Goal: Task Accomplishment & Management: Use online tool/utility

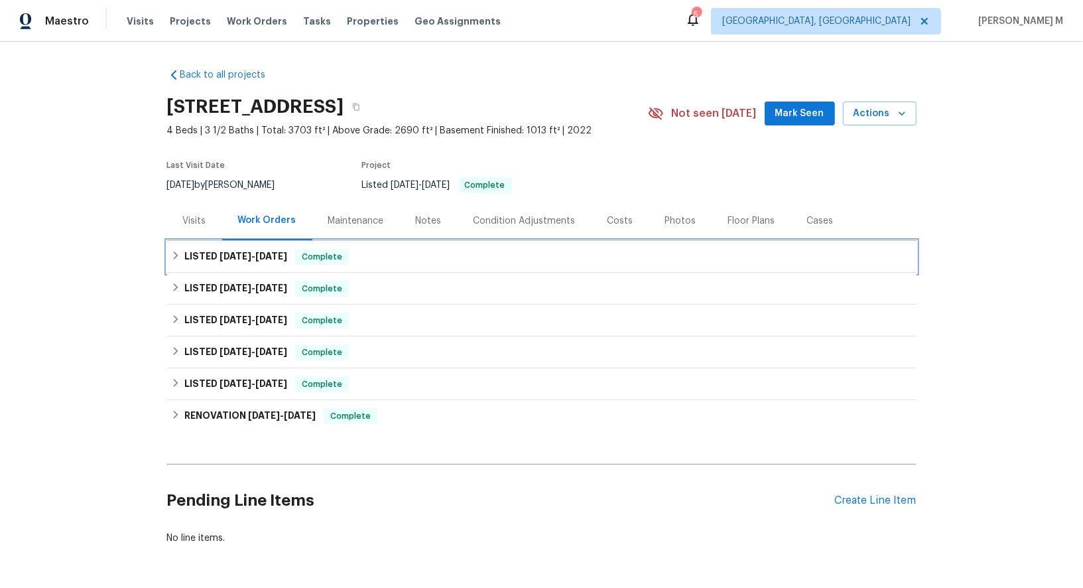
click at [262, 251] on span "9/24/25" at bounding box center [271, 255] width 32 height 9
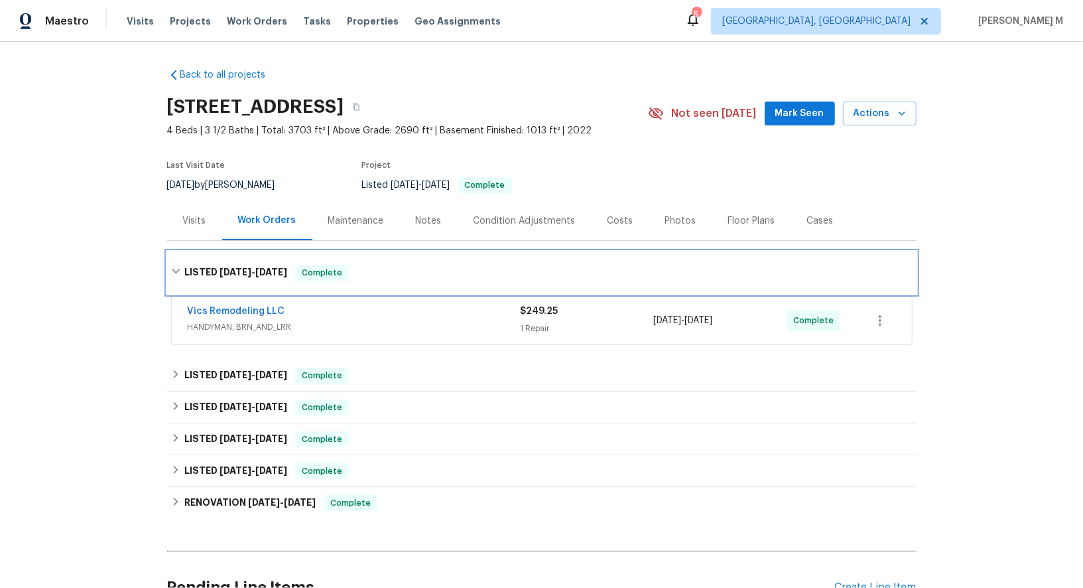
click at [255, 251] on div "LISTED 9/22/25 - 9/24/25 Complete" at bounding box center [542, 272] width 750 height 42
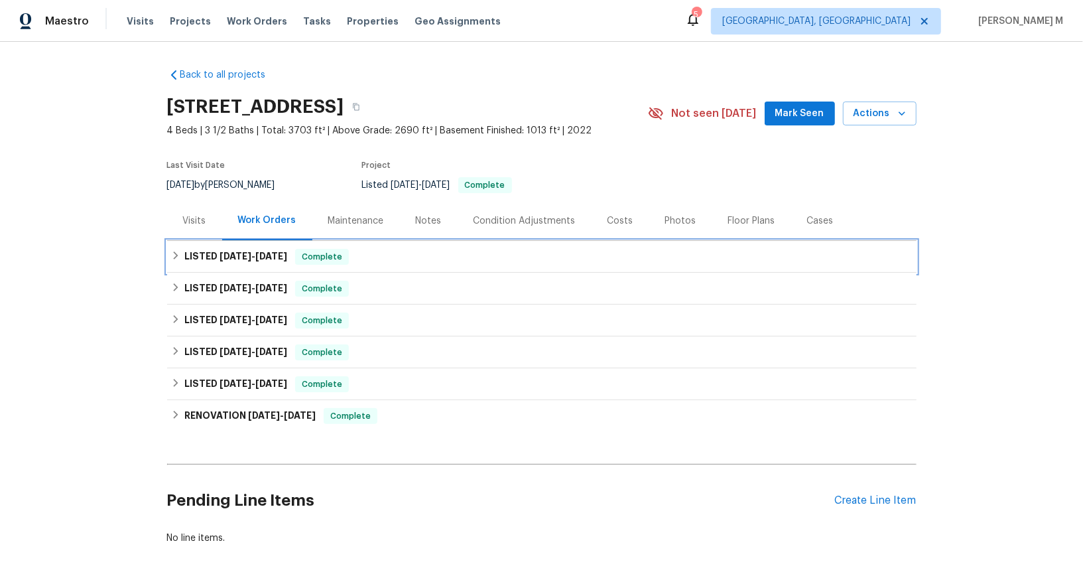
click at [255, 251] on span "9/24/25" at bounding box center [271, 255] width 32 height 9
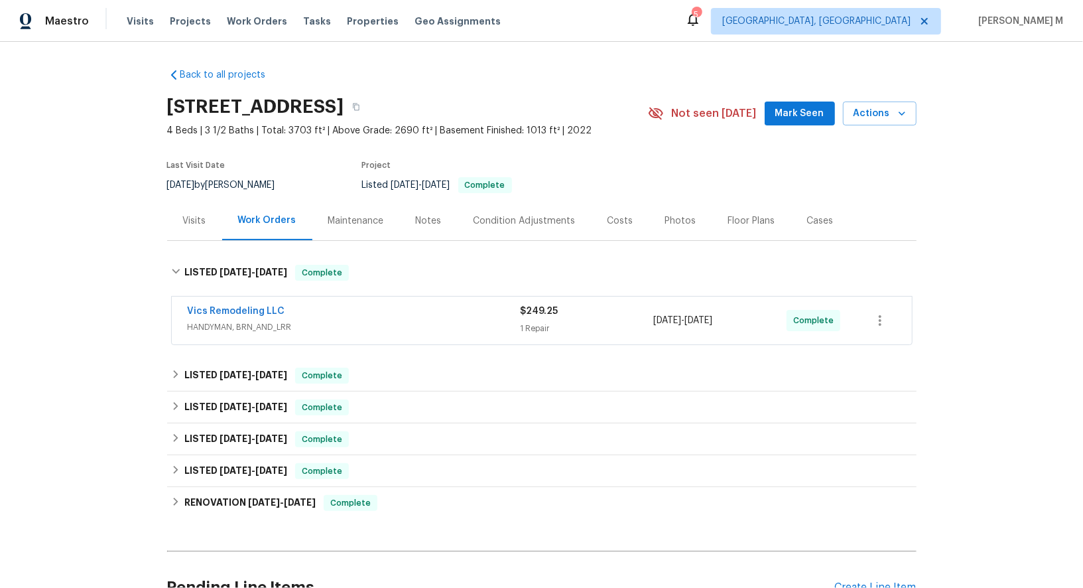
click at [228, 323] on span "HANDYMAN, BRN_AND_LRR" at bounding box center [354, 326] width 333 height 13
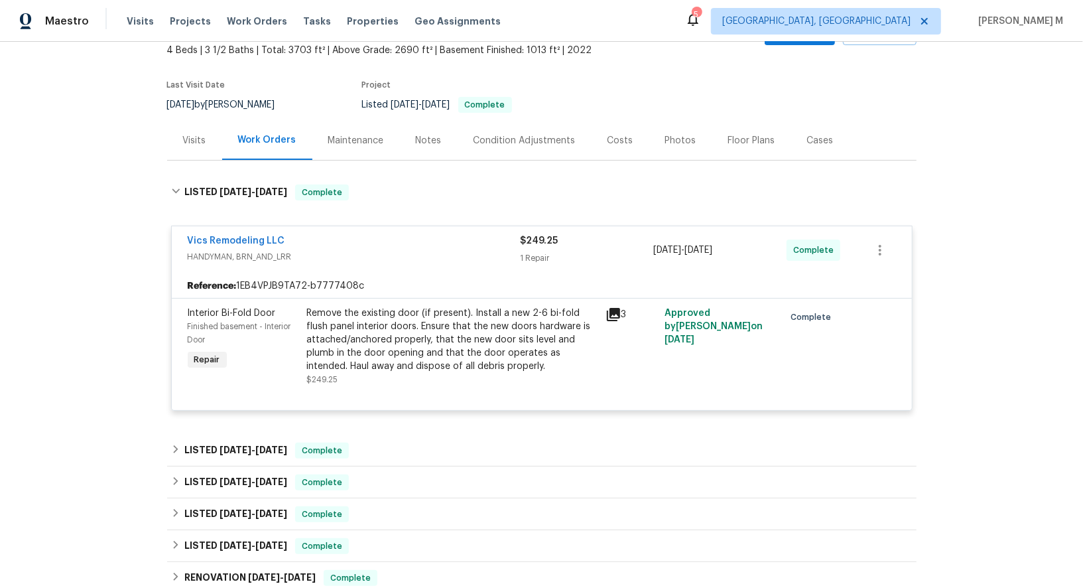
scroll to position [189, 0]
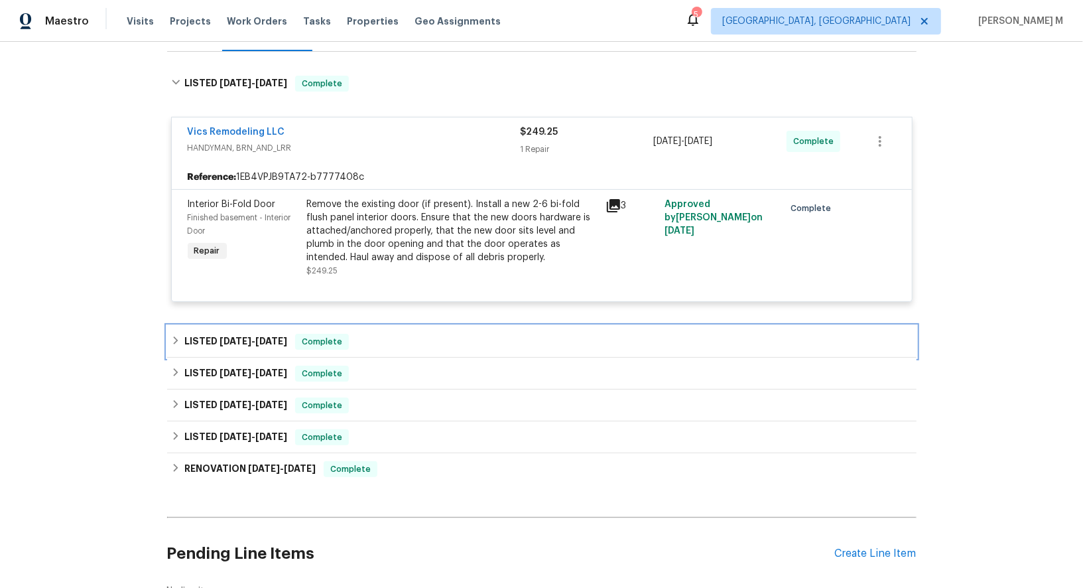
click at [233, 336] on span "6/24/25" at bounding box center [236, 340] width 32 height 9
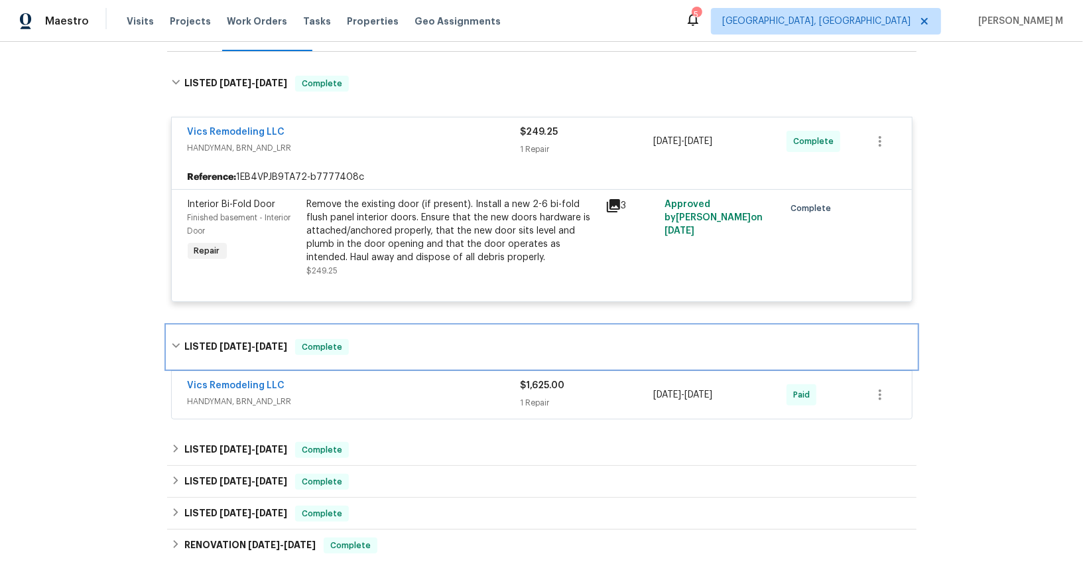
scroll to position [244, 0]
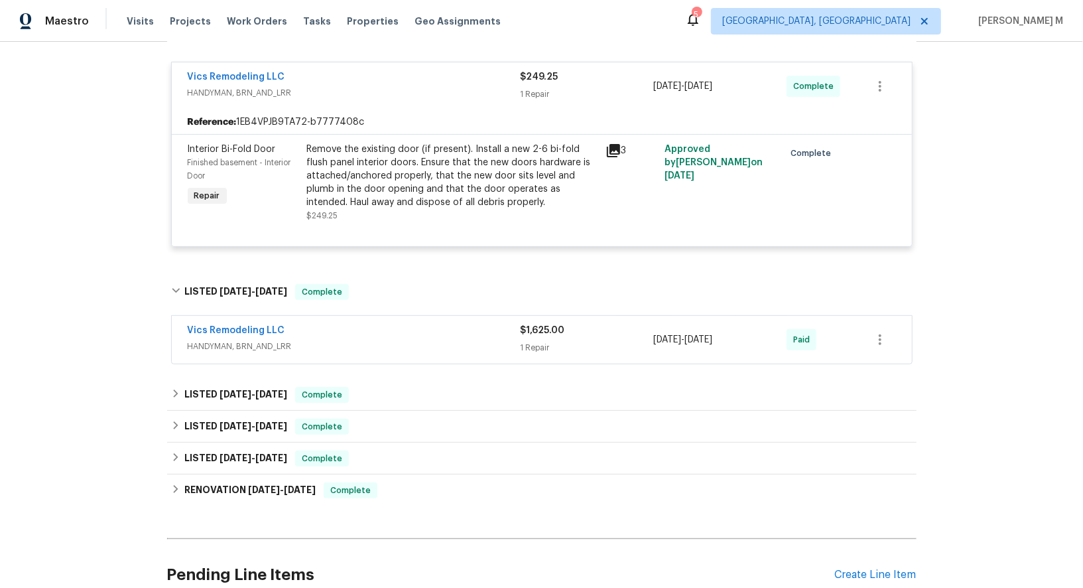
click at [227, 340] on span "HANDYMAN, BRN_AND_LRR" at bounding box center [354, 346] width 333 height 13
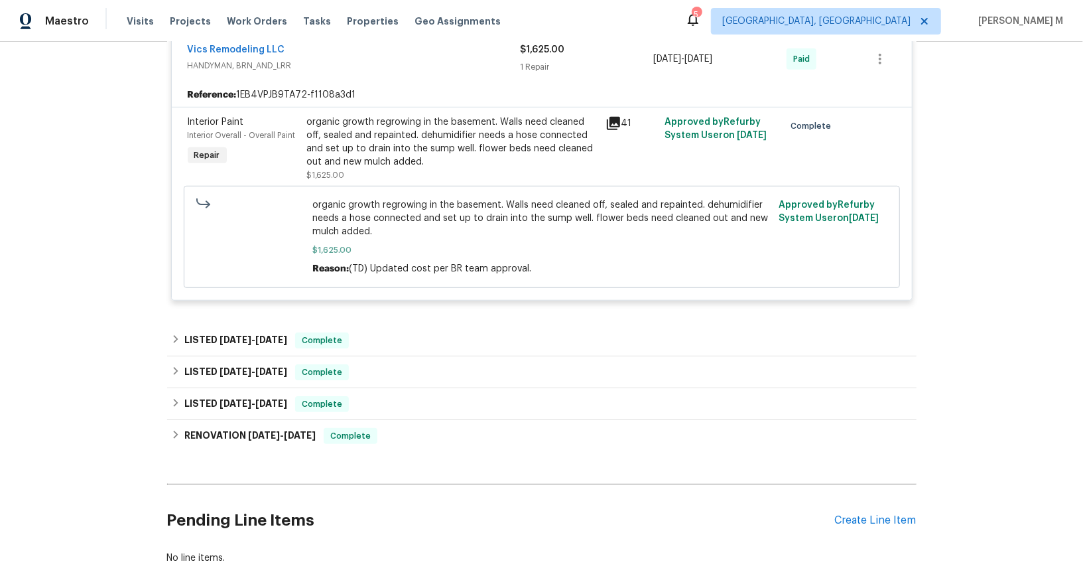
scroll to position [546, 0]
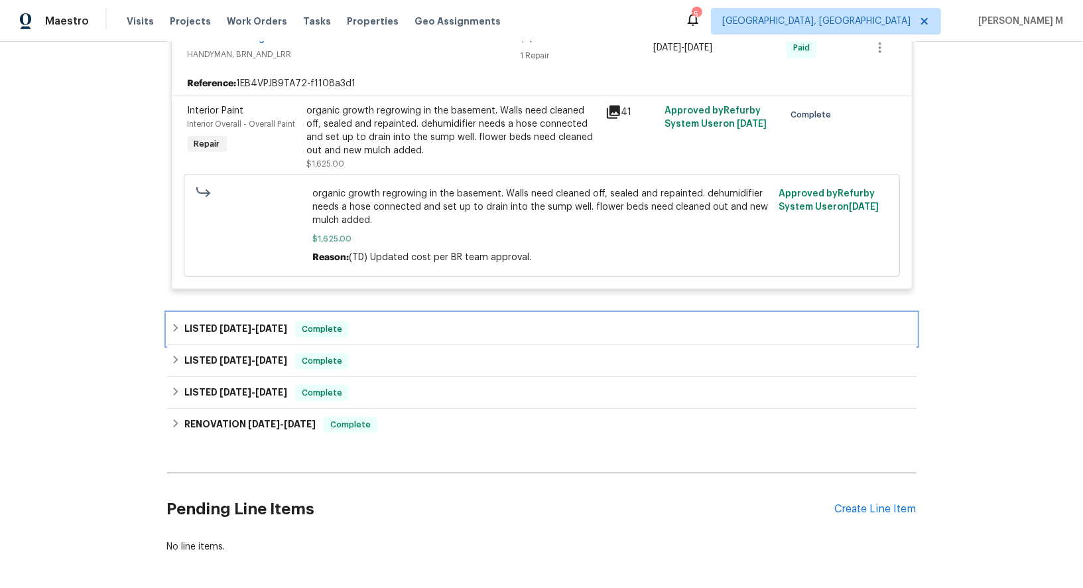
click at [265, 319] on div "LISTED 5/5/25 - 5/7/25 Complete" at bounding box center [542, 329] width 750 height 32
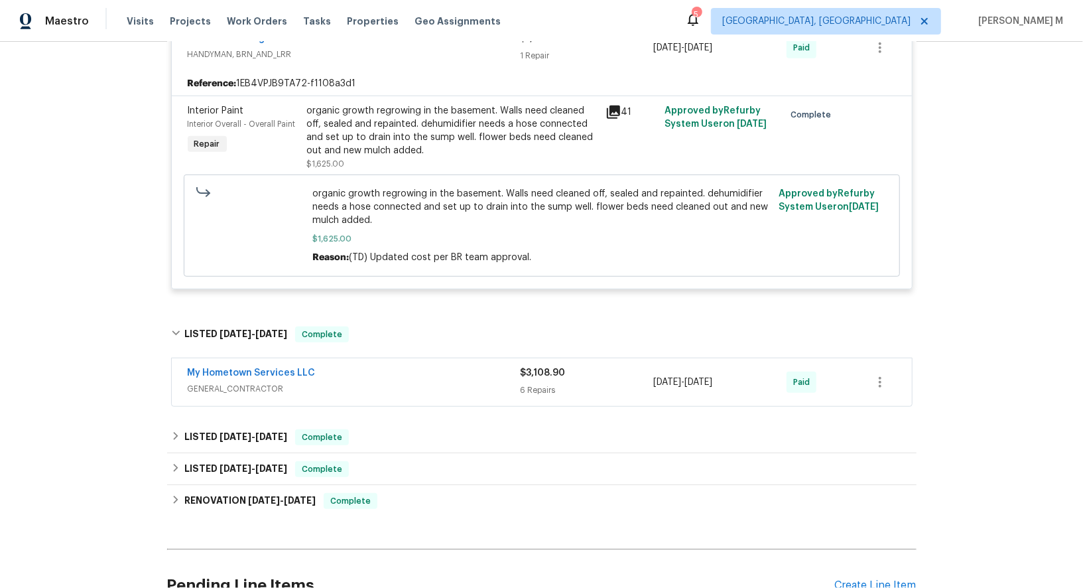
click at [225, 382] on span "GENERAL_CONTRACTOR" at bounding box center [354, 388] width 333 height 13
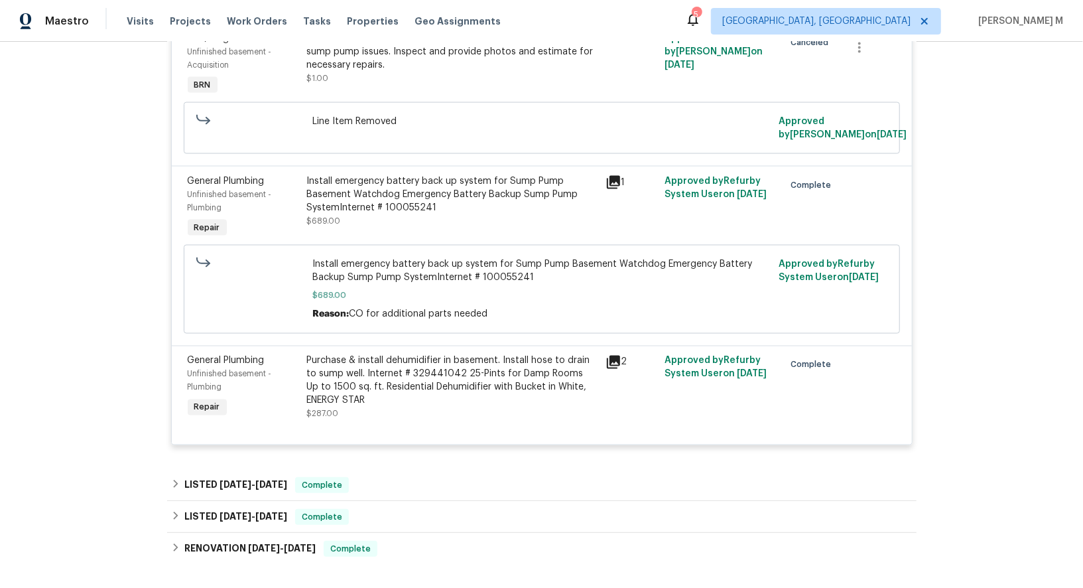
scroll to position [1521, 0]
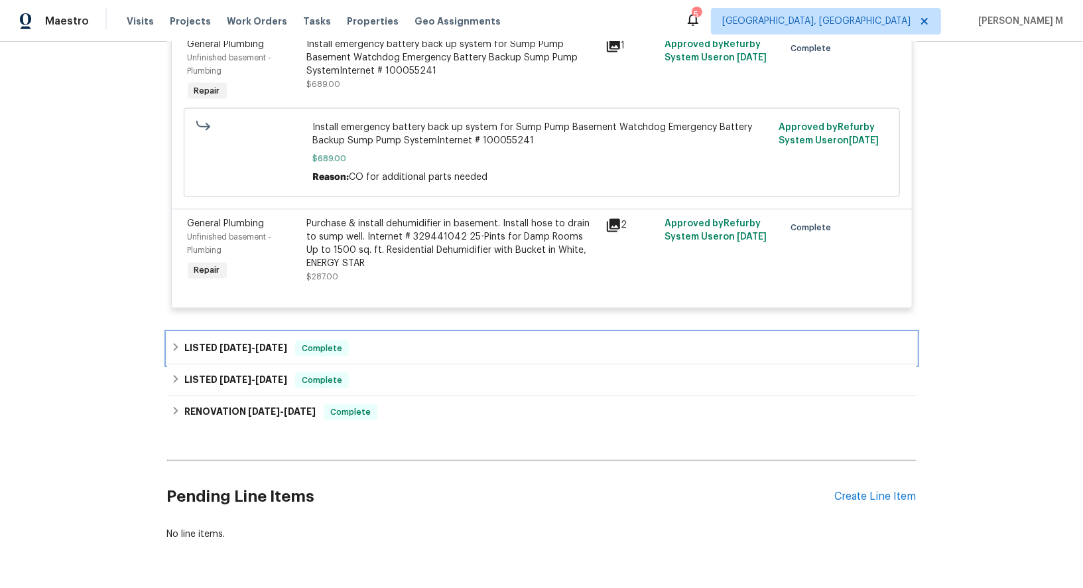
click at [220, 332] on div "LISTED 4/22/25 - 4/29/25 Complete" at bounding box center [542, 348] width 750 height 32
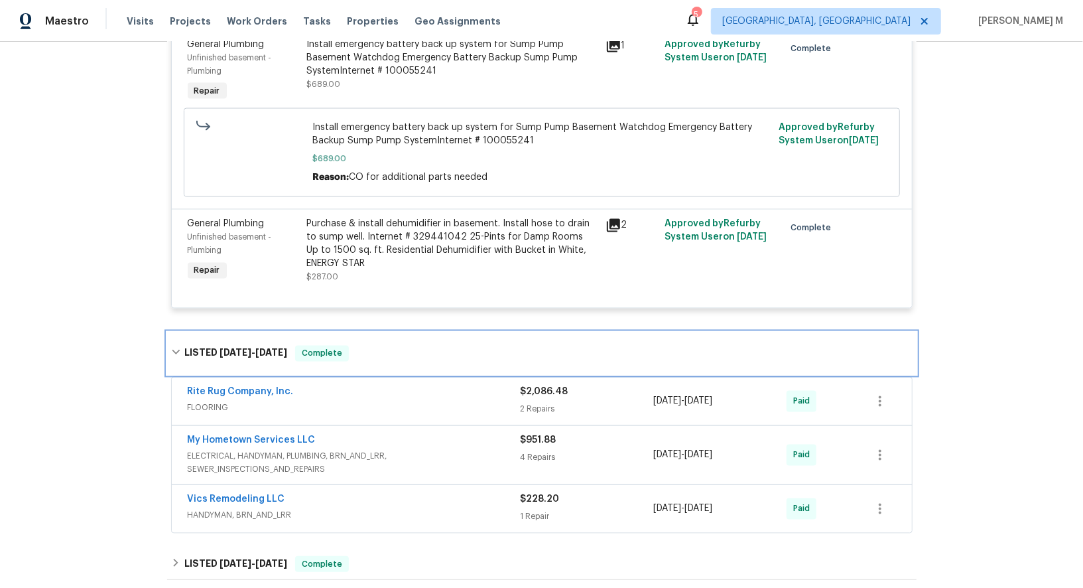
scroll to position [1620, 0]
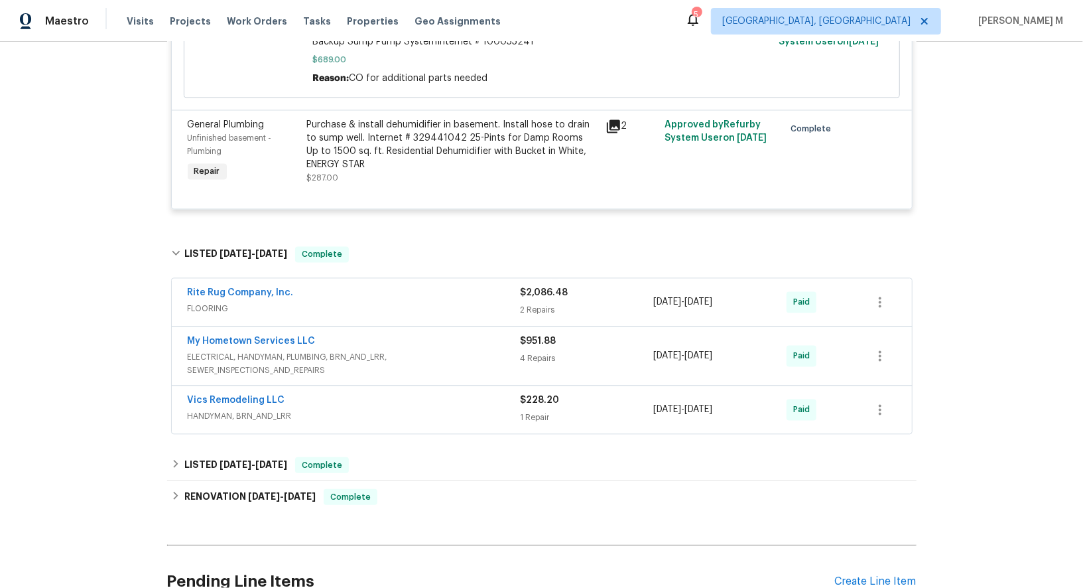
click at [206, 302] on span "FLOORING" at bounding box center [354, 308] width 333 height 13
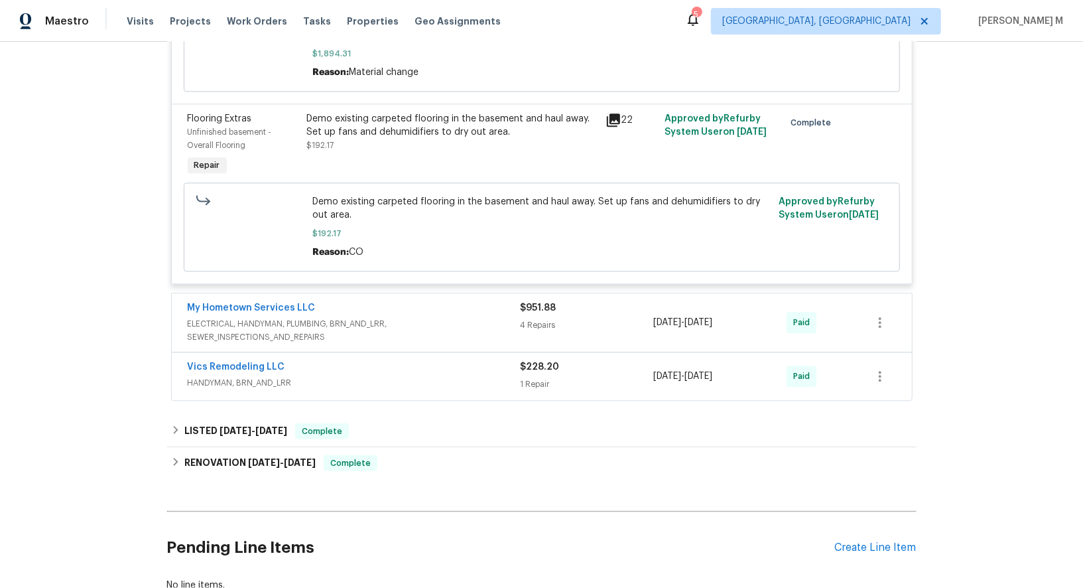
scroll to position [2060, 0]
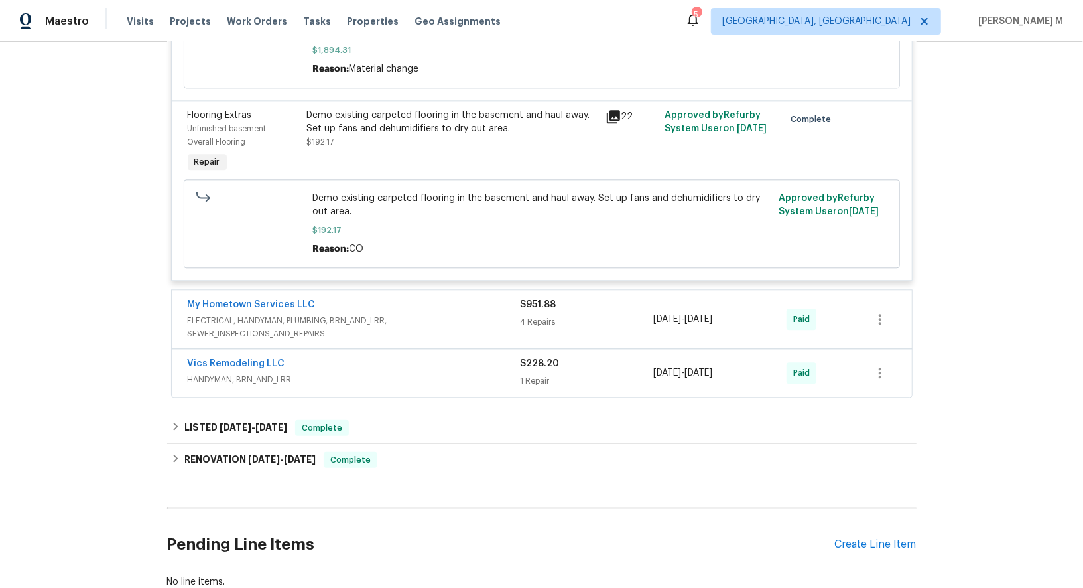
click at [277, 314] on span "ELECTRICAL, HANDYMAN, PLUMBING, BRN_AND_LRR, SEWER_INSPECTIONS_AND_REPAIRS" at bounding box center [354, 327] width 333 height 27
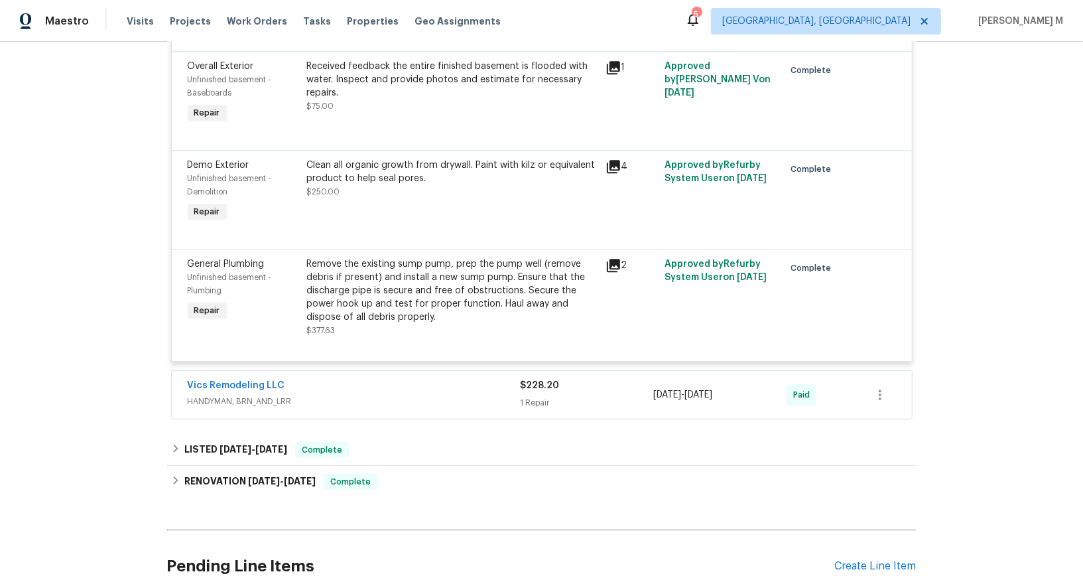
scroll to position [2495, 0]
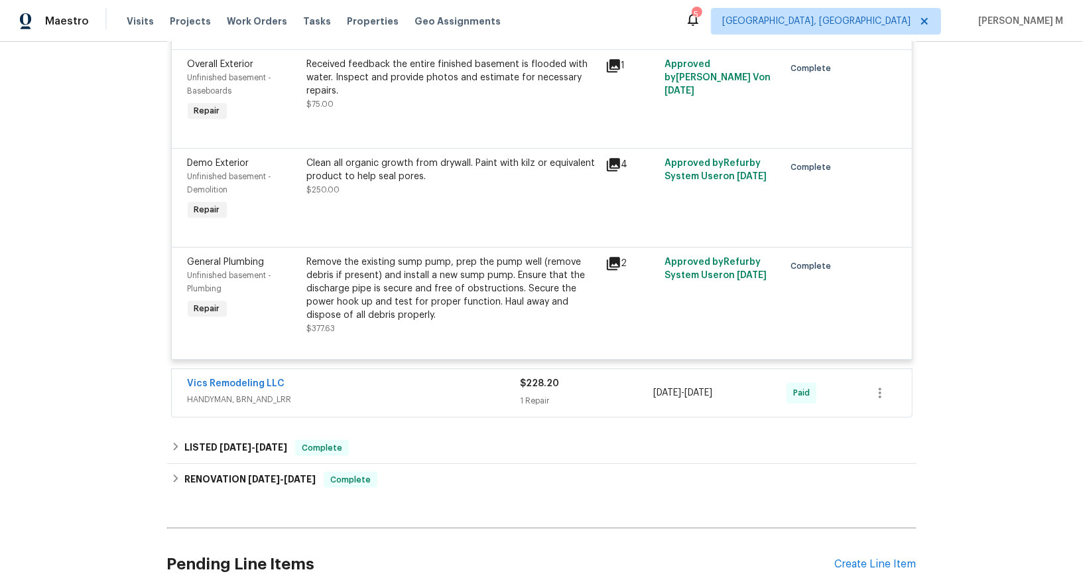
click at [241, 393] on span "HANDYMAN, BRN_AND_LRR" at bounding box center [354, 399] width 333 height 13
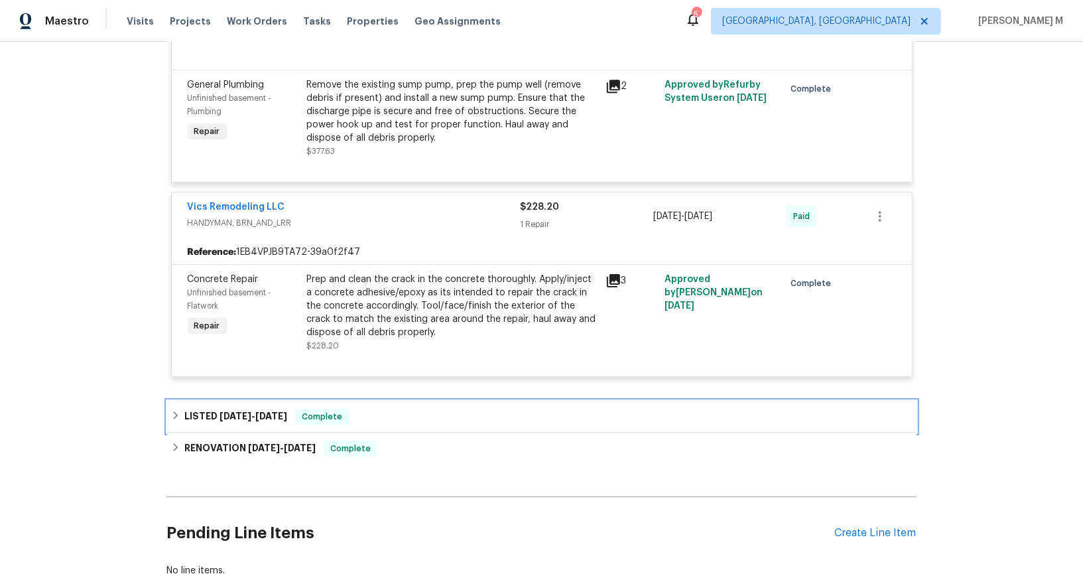
click at [203, 401] on div "LISTED 2/22/25 - 2/24/25 Complete" at bounding box center [542, 417] width 750 height 32
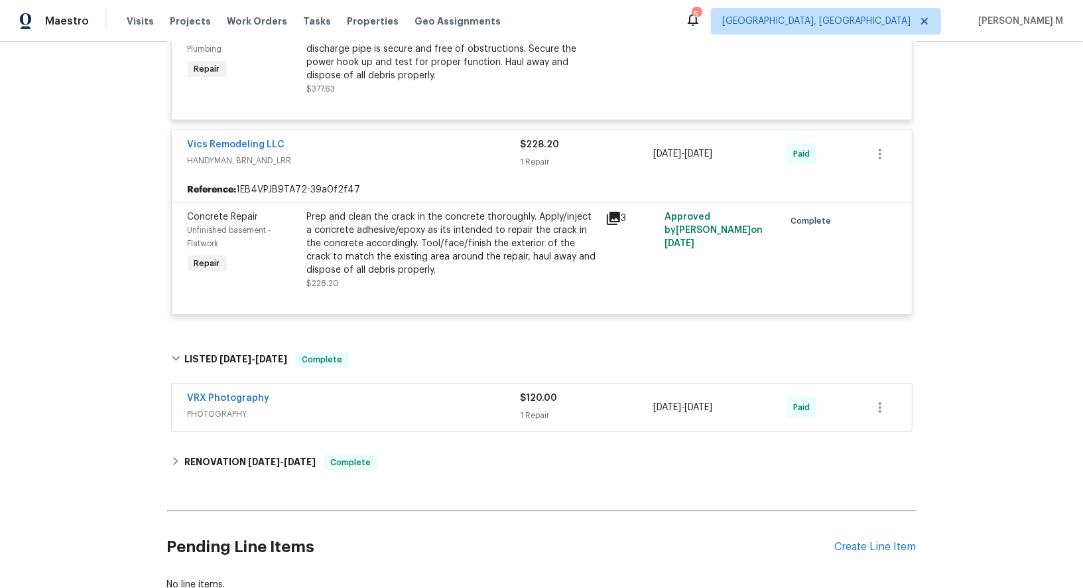
click at [214, 407] on span "PHOTOGRAPHY" at bounding box center [354, 413] width 333 height 13
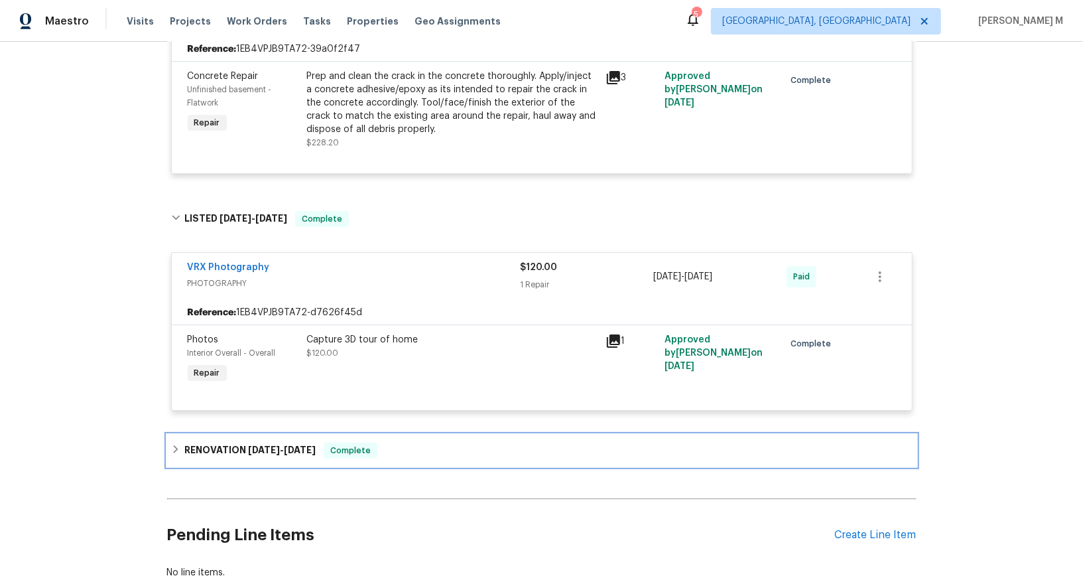
click at [256, 434] on div "RENOVATION 2/13/25 - 2/19/25 Complete" at bounding box center [542, 450] width 750 height 32
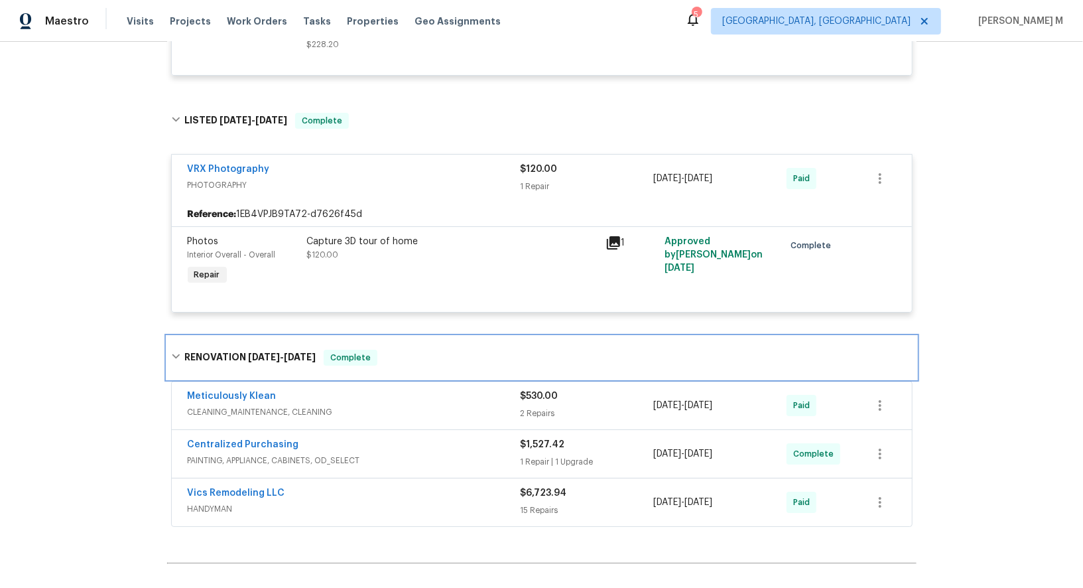
scroll to position [3029, 0]
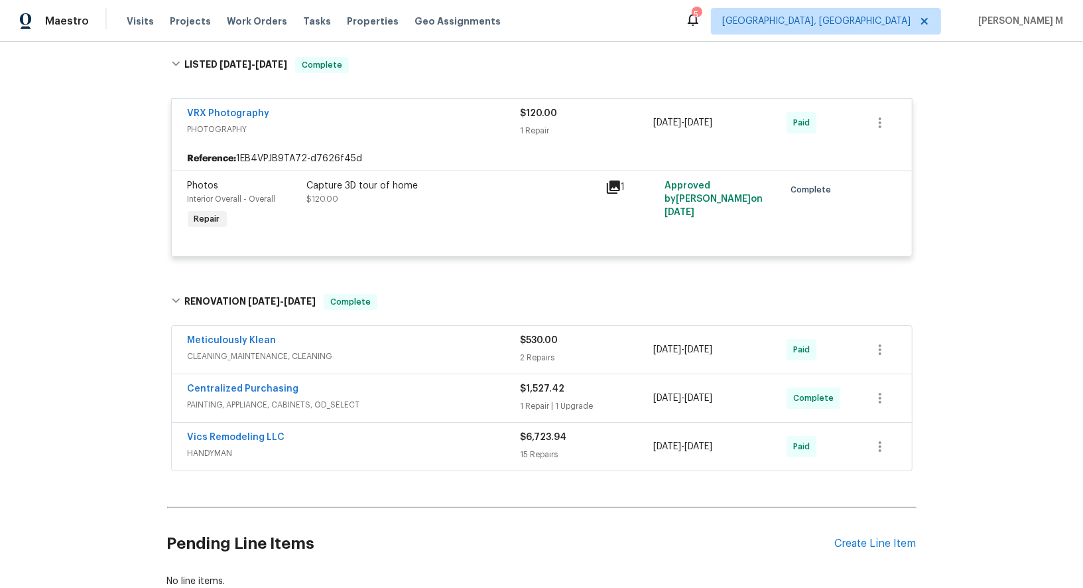
click at [228, 350] on span "CLEANING_MAINTENANCE, CLEANING" at bounding box center [354, 356] width 333 height 13
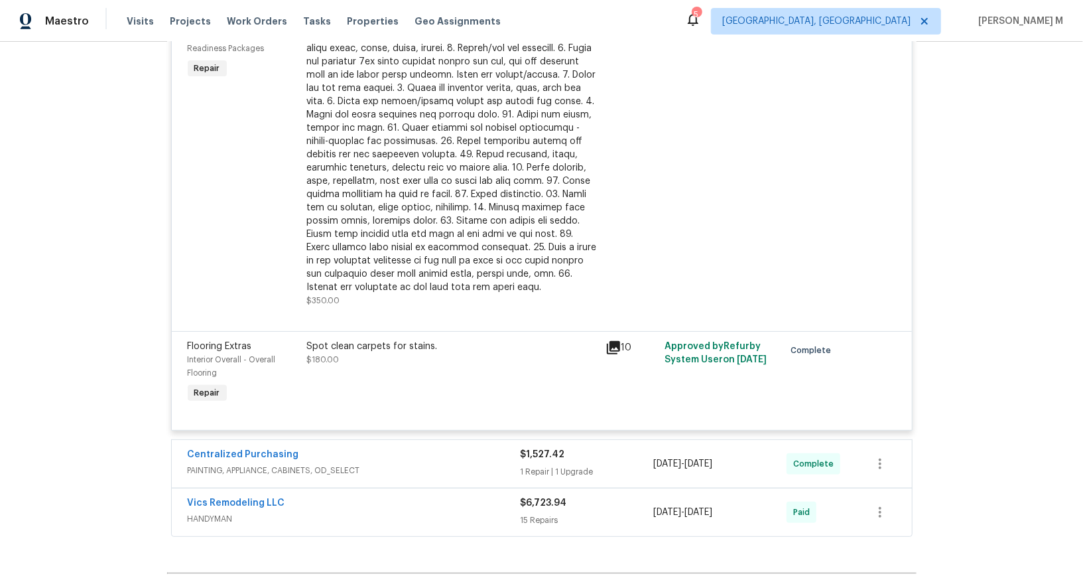
scroll to position [3479, 0]
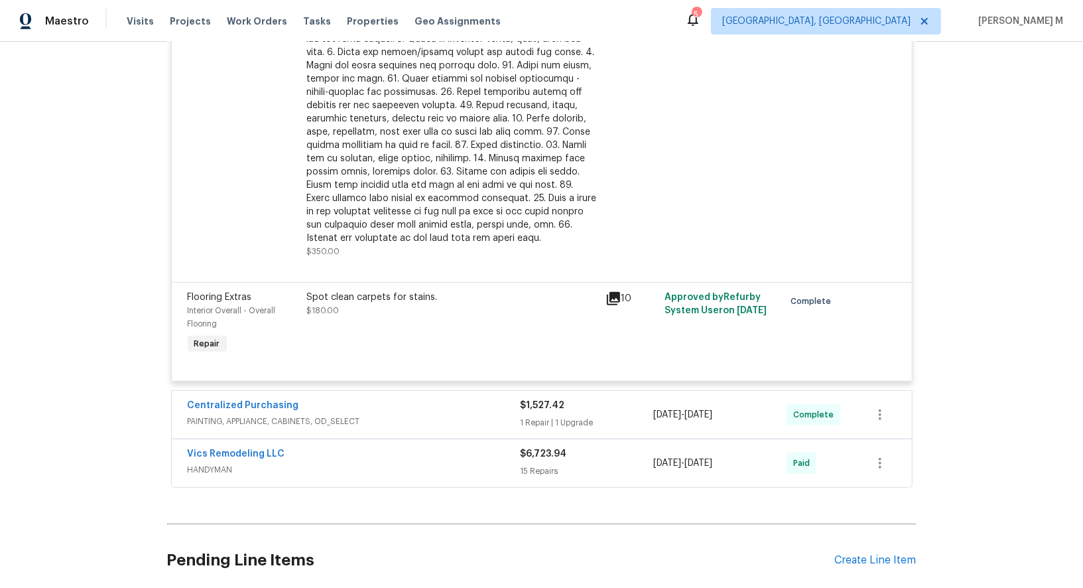
click at [204, 399] on div "Centralized Purchasing PAINTING, APPLIANCE, CABINETS, OD_SELECT" at bounding box center [354, 415] width 333 height 32
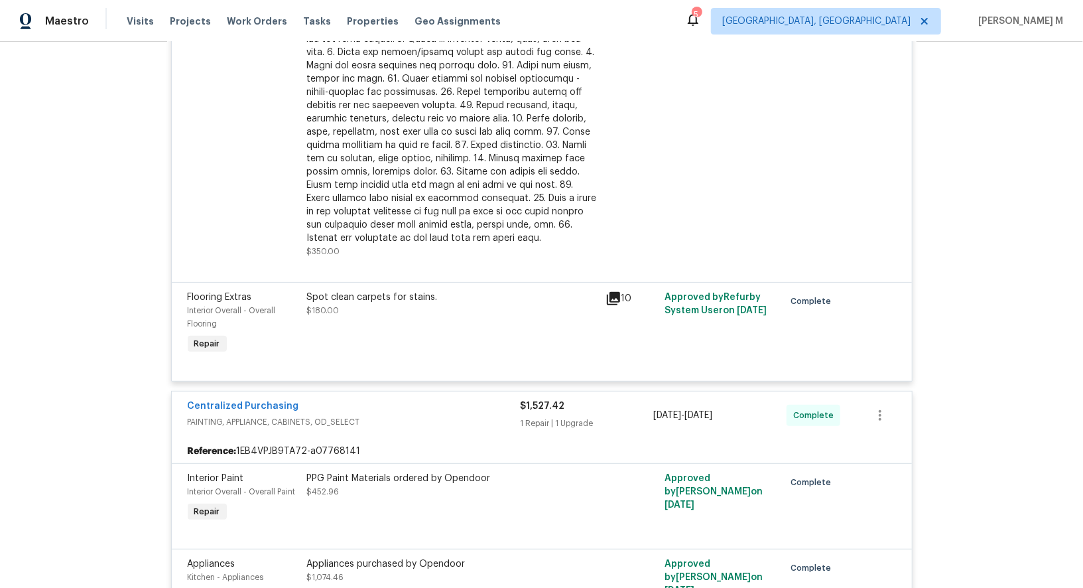
scroll to position [3679, 0]
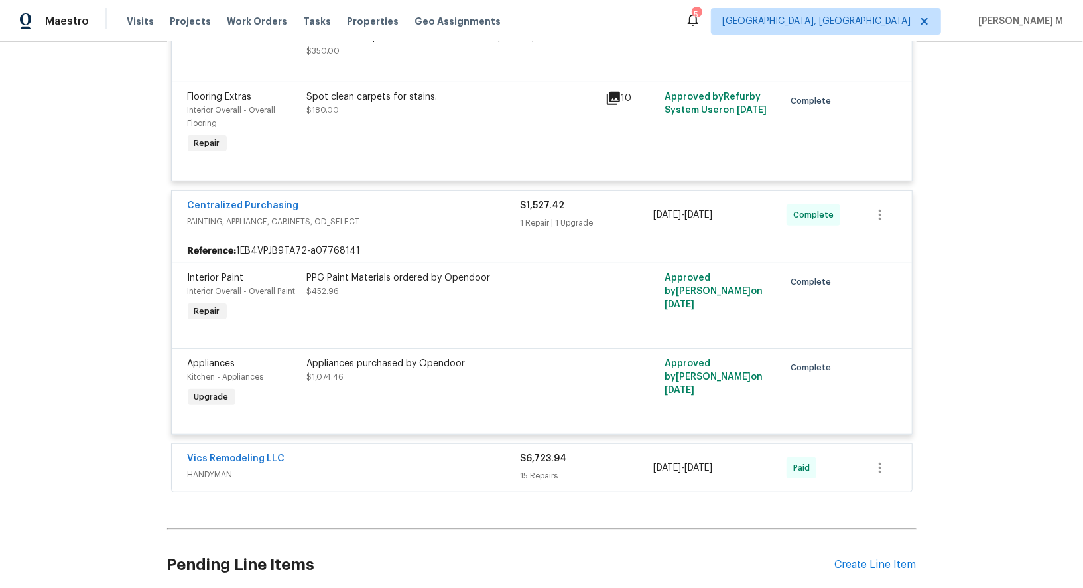
click at [216, 468] on span "HANDYMAN" at bounding box center [354, 474] width 333 height 13
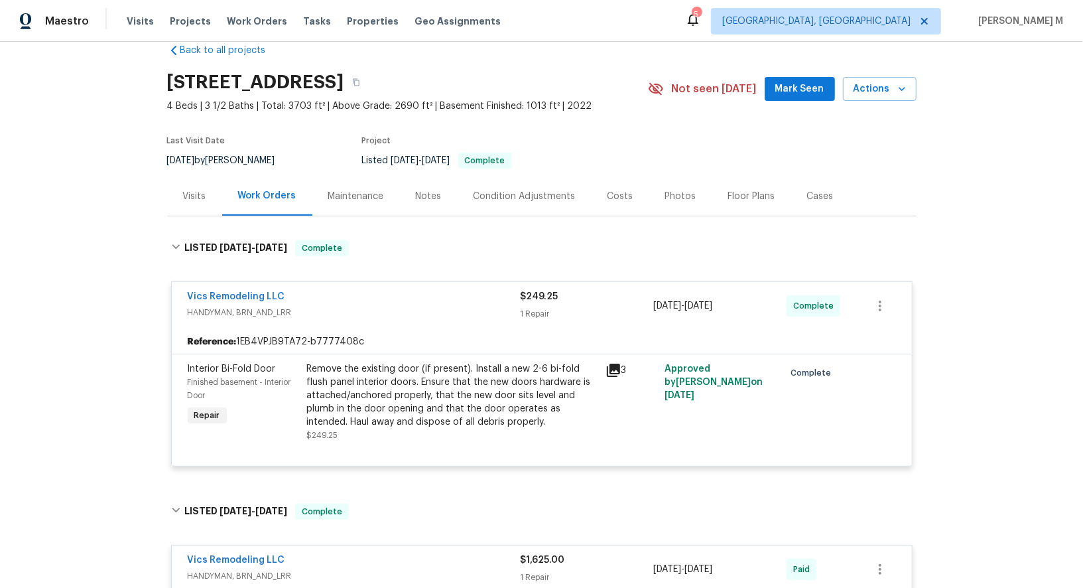
scroll to position [0, 0]
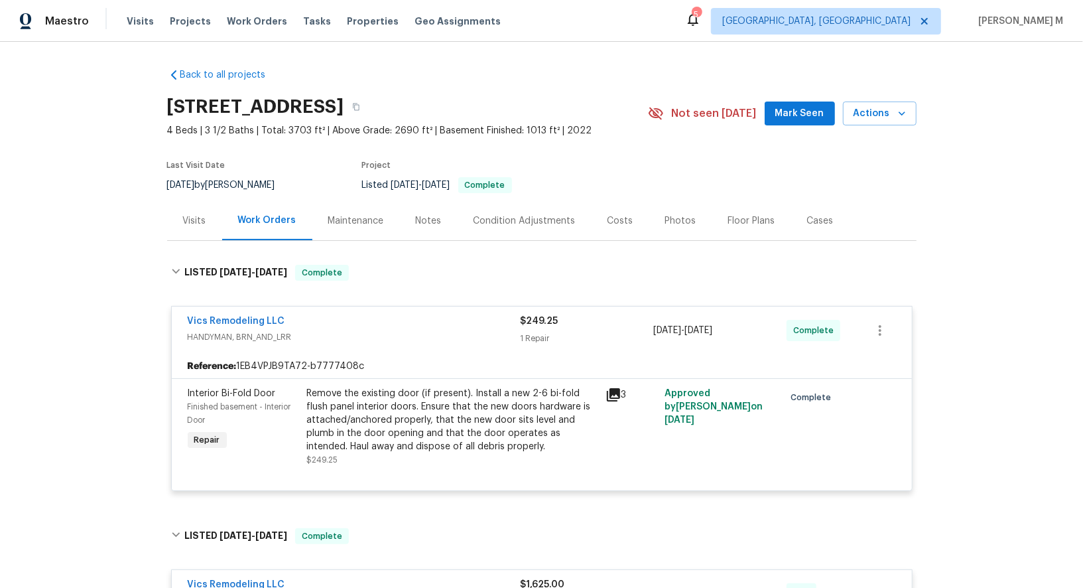
click at [161, 233] on div "Back to all projects 1128 Legacy Ln, Pataskala, OH 43062 4 Beds | 3 1/2 Baths |…" at bounding box center [541, 315] width 1083 height 546
click at [349, 218] on div "Maintenance" at bounding box center [356, 220] width 56 height 13
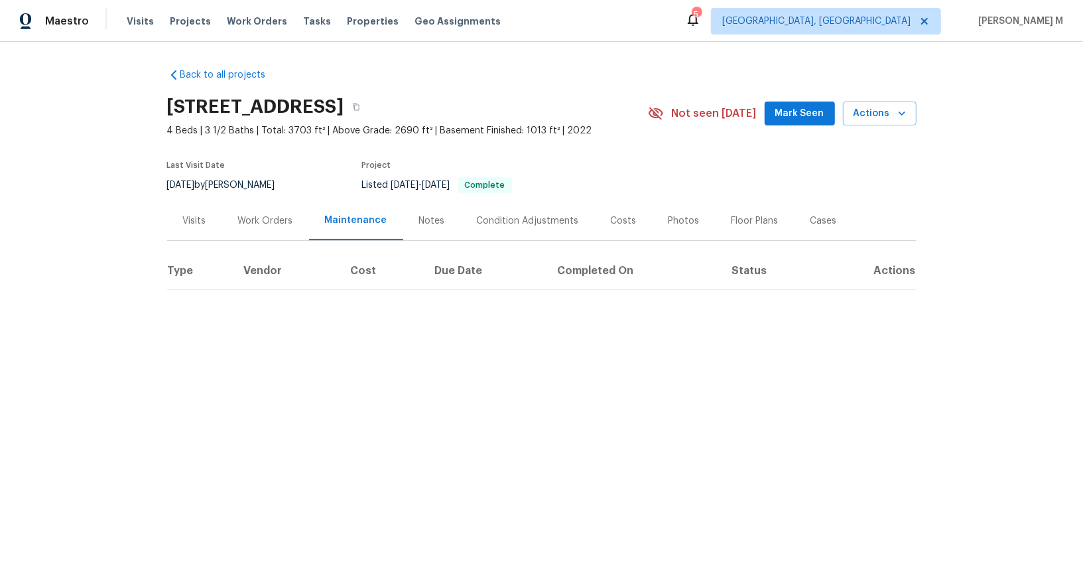
click at [289, 214] on div "Work Orders" at bounding box center [265, 220] width 55 height 13
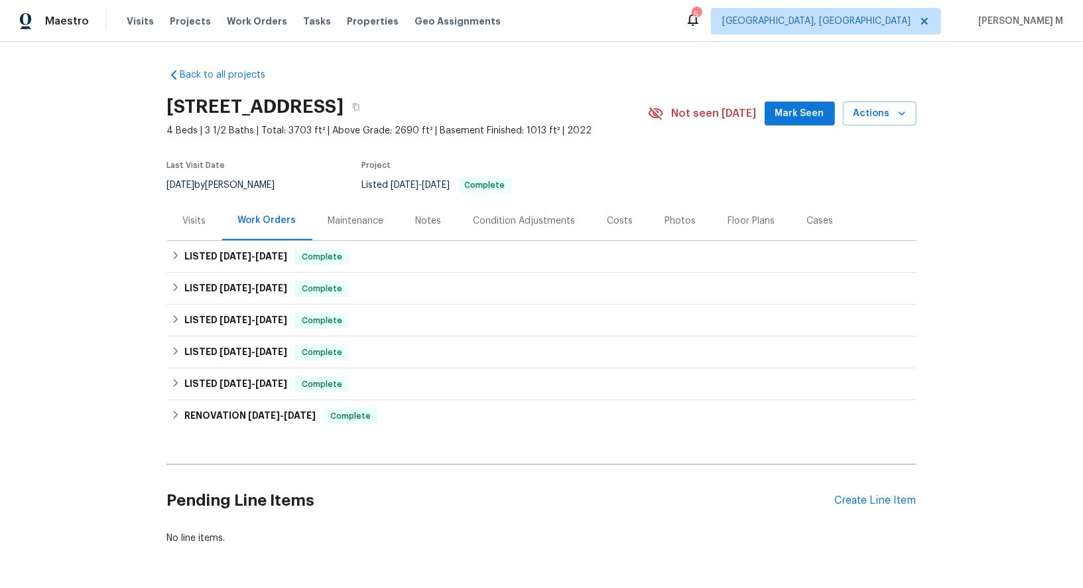
click at [330, 221] on div "Maintenance" at bounding box center [356, 220] width 88 height 39
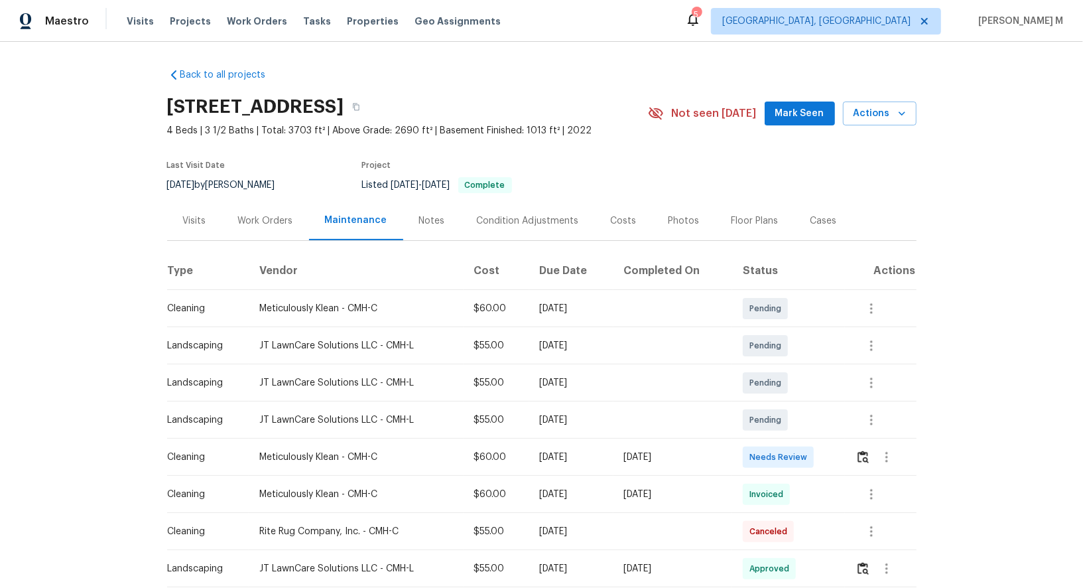
click at [216, 226] on div "Visits" at bounding box center [194, 220] width 55 height 39
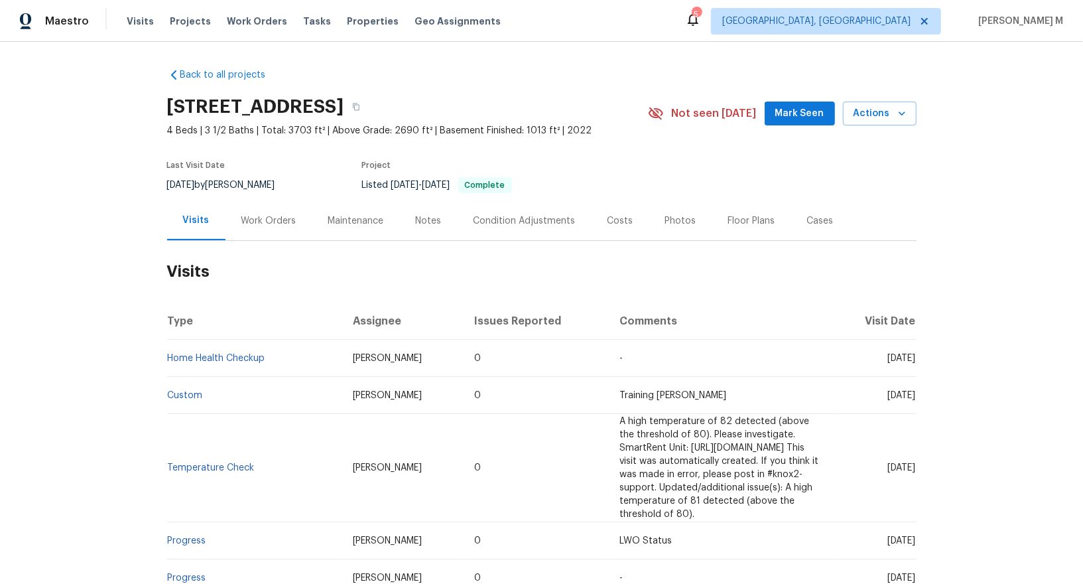
click at [241, 219] on div "Work Orders" at bounding box center [268, 220] width 55 height 13
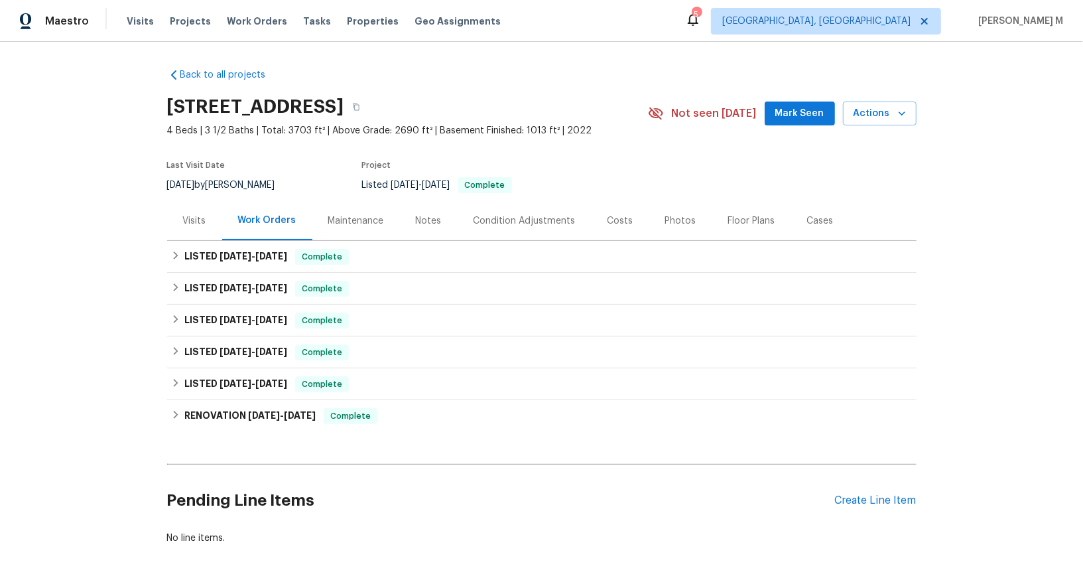
click at [340, 218] on div "Maintenance" at bounding box center [356, 220] width 56 height 13
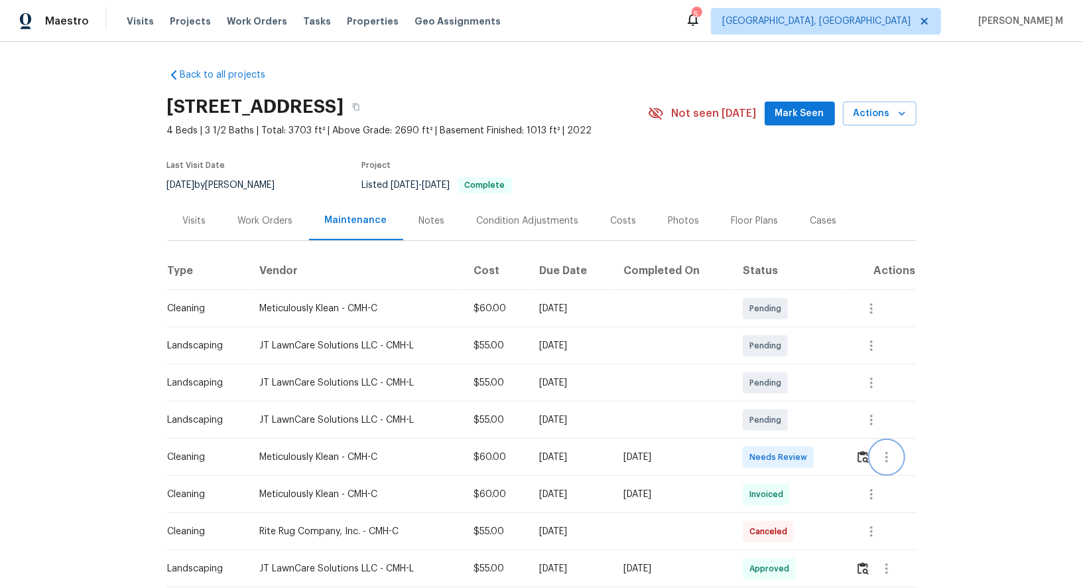
click at [888, 441] on button "button" at bounding box center [887, 457] width 32 height 32
click at [888, 439] on ul "Message vendor View details Edit schedule" at bounding box center [920, 472] width 93 height 76
click at [893, 470] on li "View details" at bounding box center [920, 473] width 93 height 22
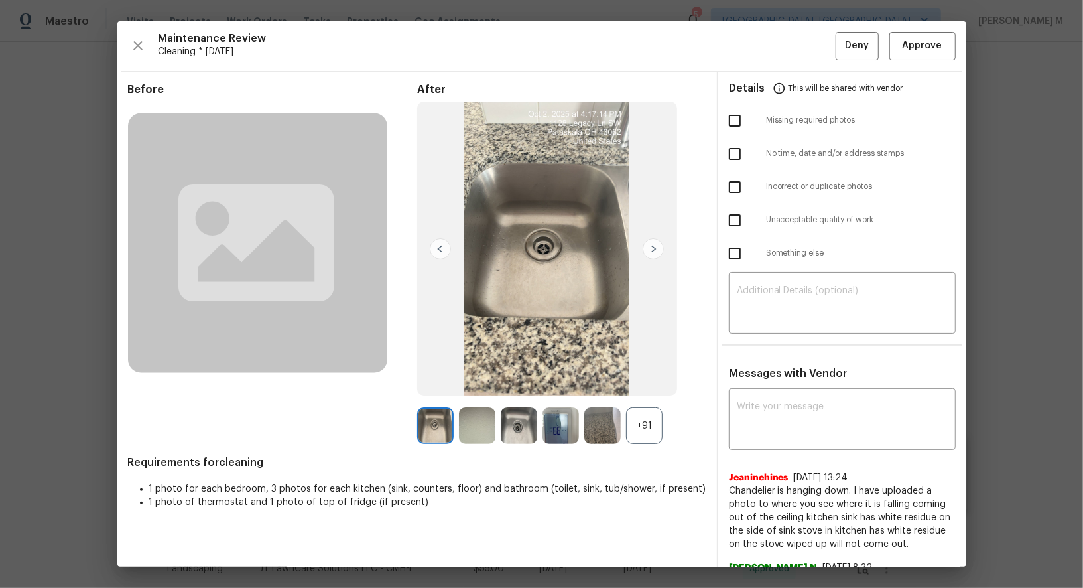
click at [650, 441] on div "+91" at bounding box center [644, 425] width 36 height 36
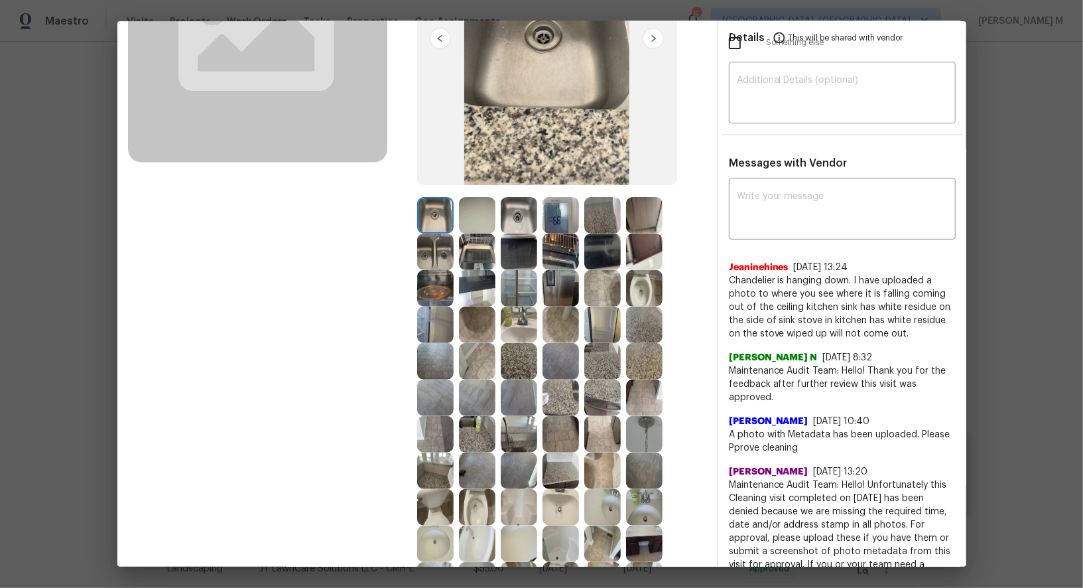
scroll to position [222, 0]
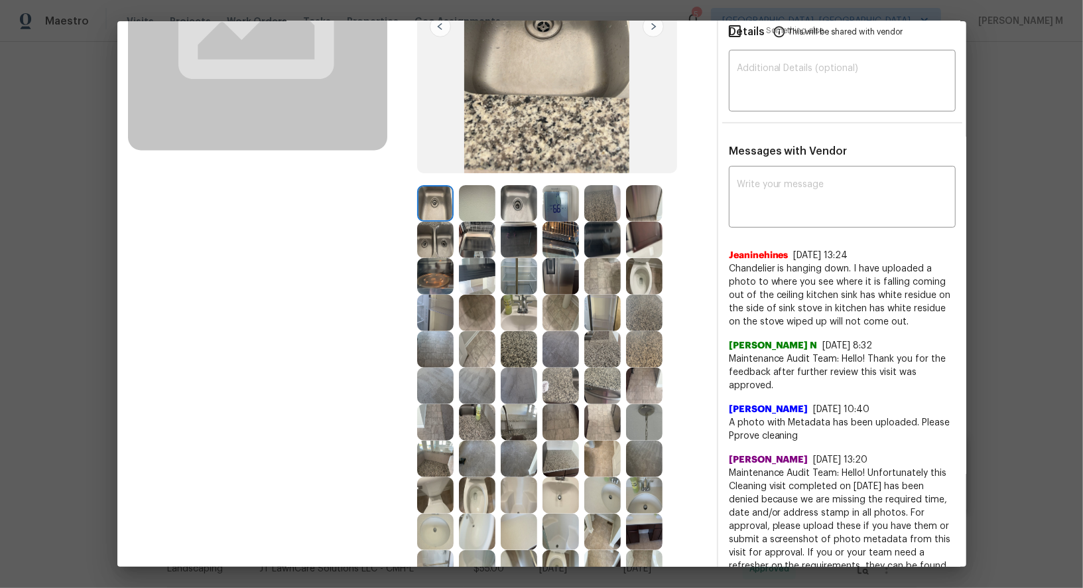
click at [636, 408] on img at bounding box center [644, 422] width 36 height 36
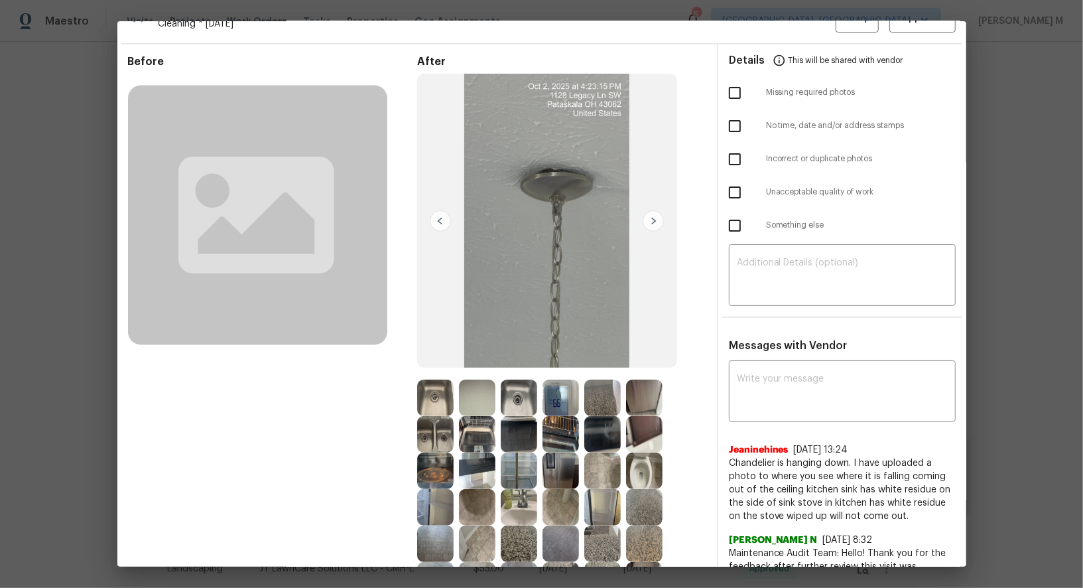
scroll to position [42, 0]
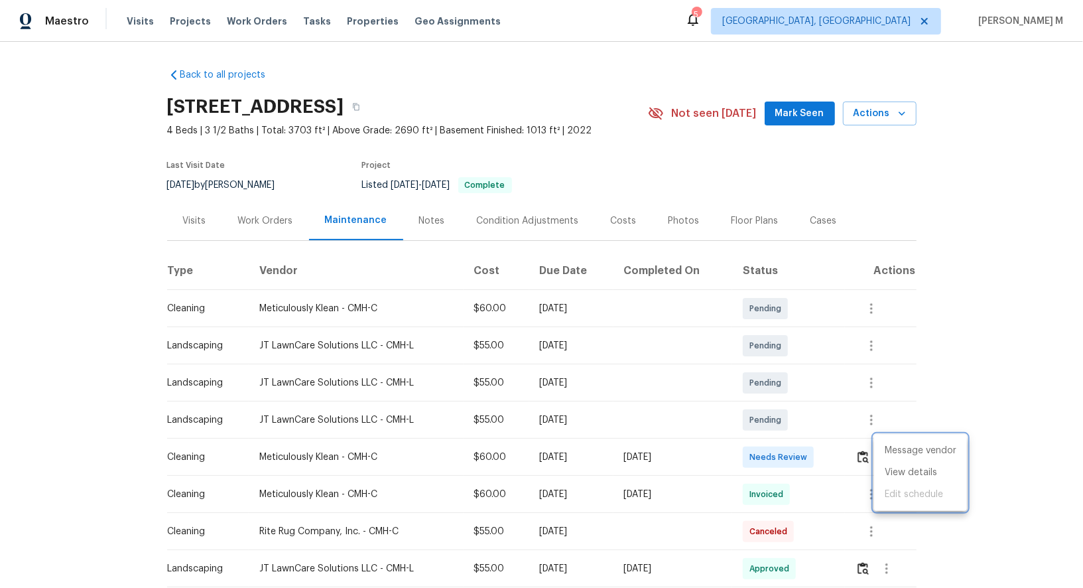
click at [716, 225] on div at bounding box center [541, 294] width 1083 height 588
click at [725, 224] on div "Floor Plans" at bounding box center [755, 220] width 79 height 39
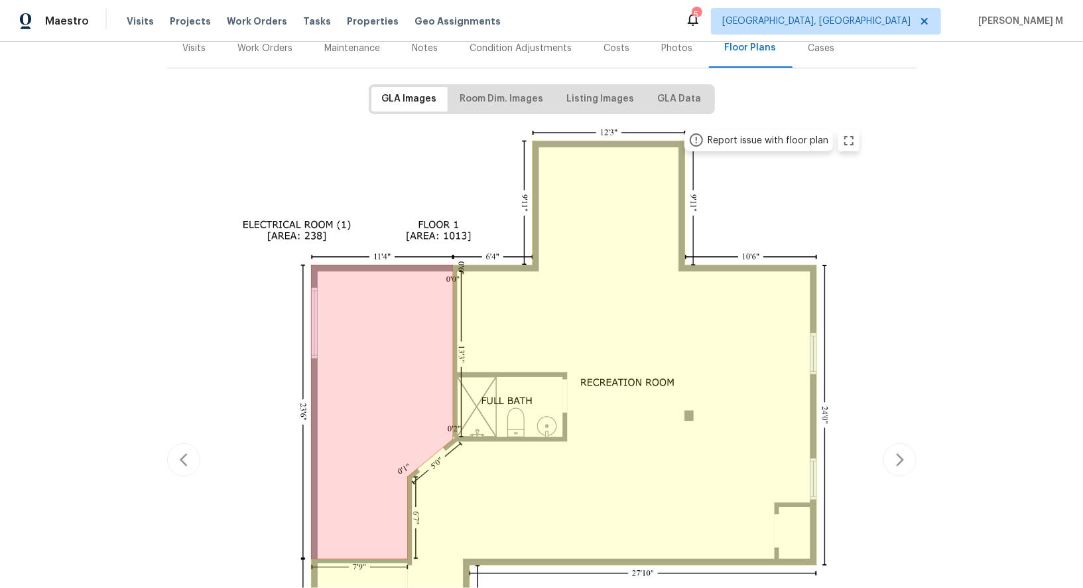
scroll to position [196, 0]
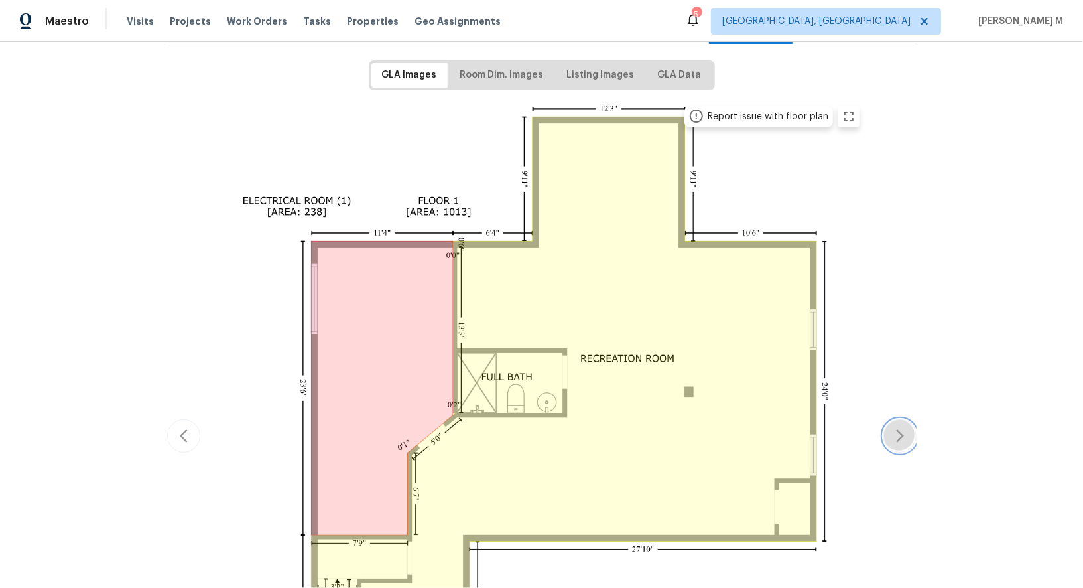
click at [899, 419] on button "button" at bounding box center [900, 435] width 33 height 33
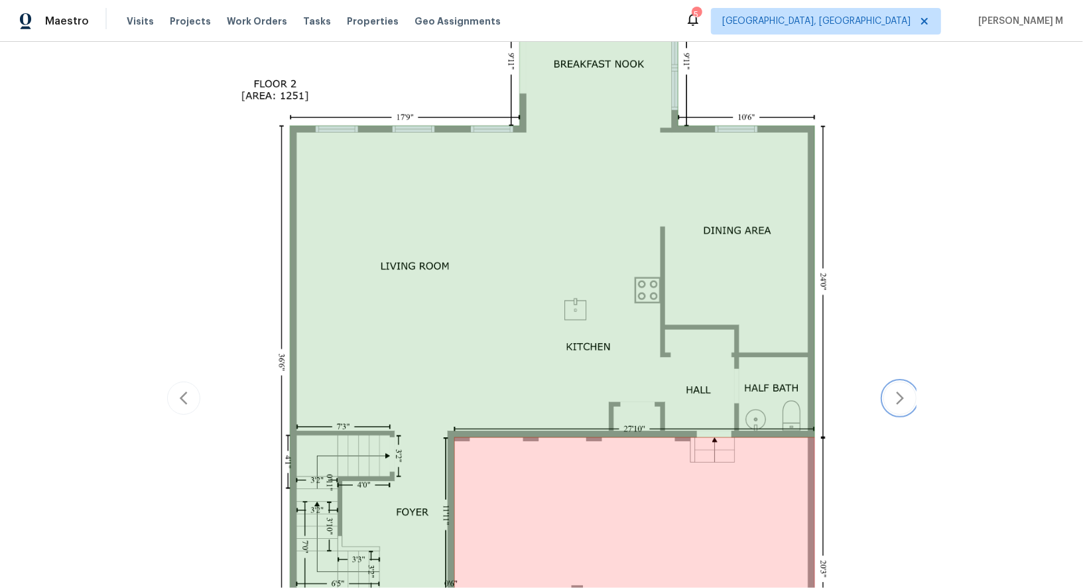
scroll to position [319, 0]
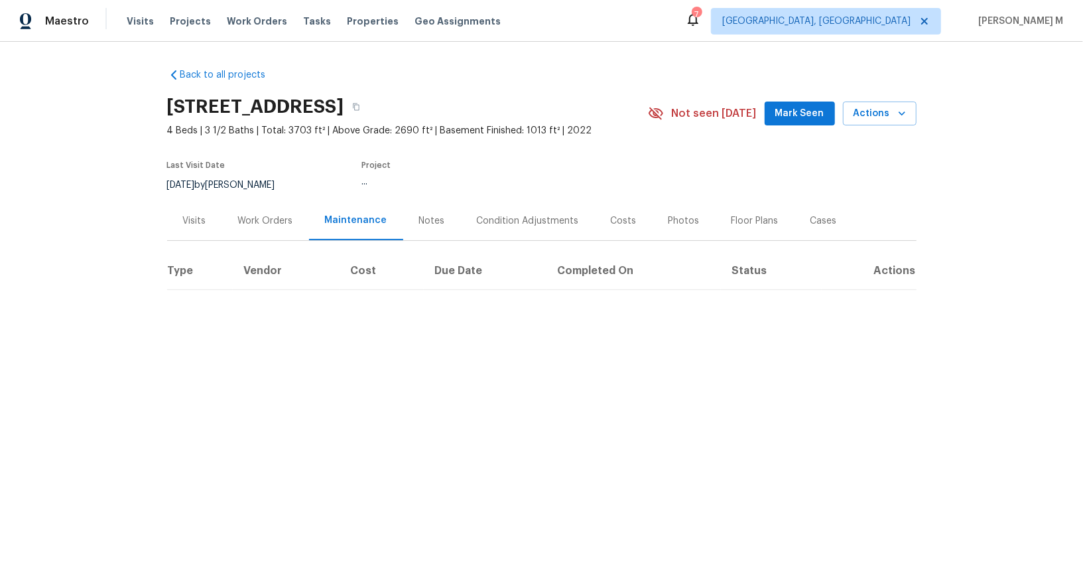
click at [250, 215] on div "Work Orders" at bounding box center [265, 220] width 55 height 13
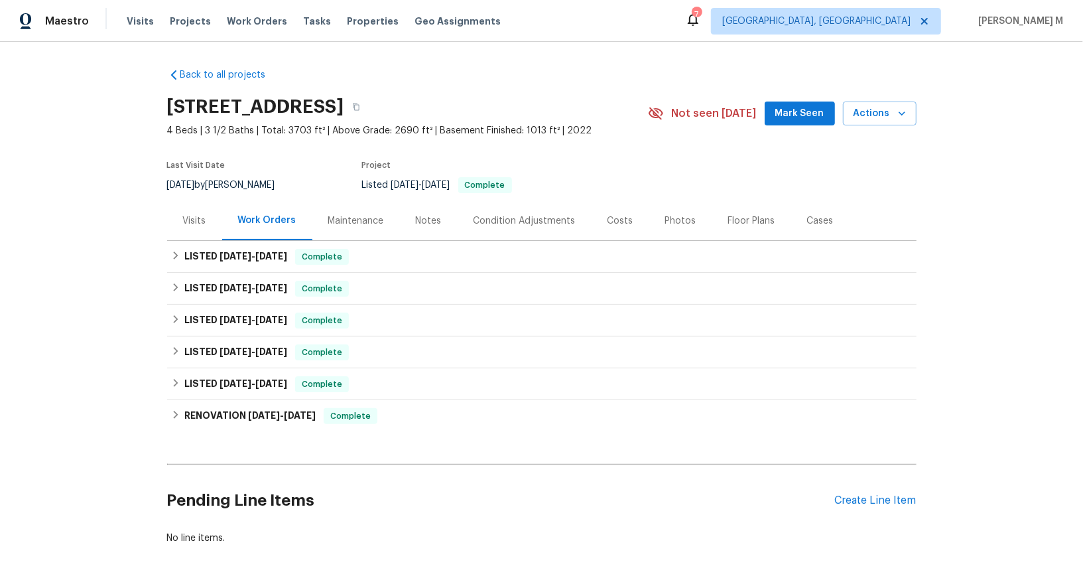
scroll to position [33, 0]
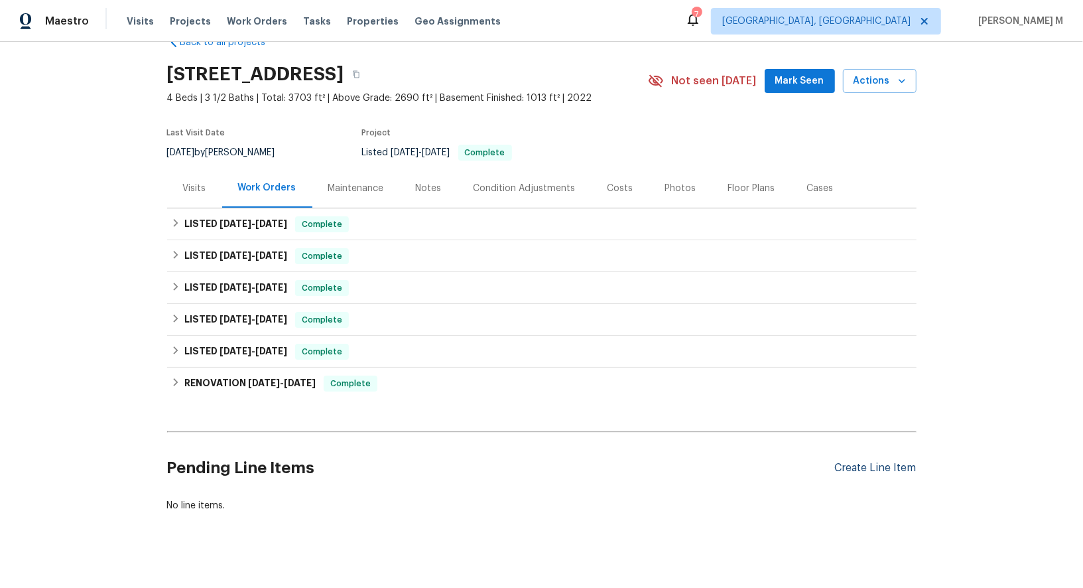
click at [860, 462] on div "Create Line Item" at bounding box center [876, 468] width 82 height 13
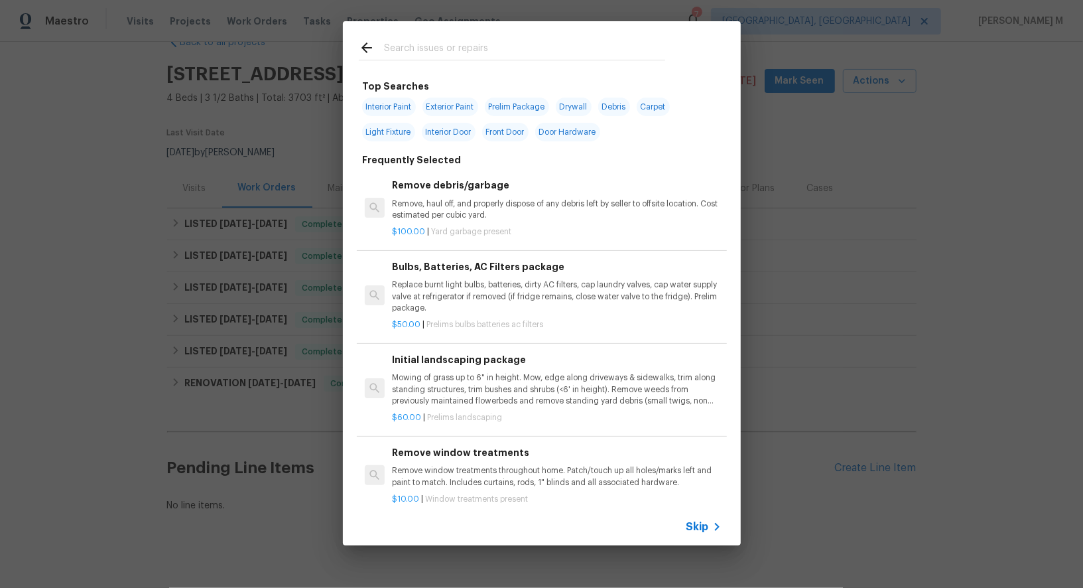
click at [694, 527] on span "Skip" at bounding box center [698, 526] width 23 height 13
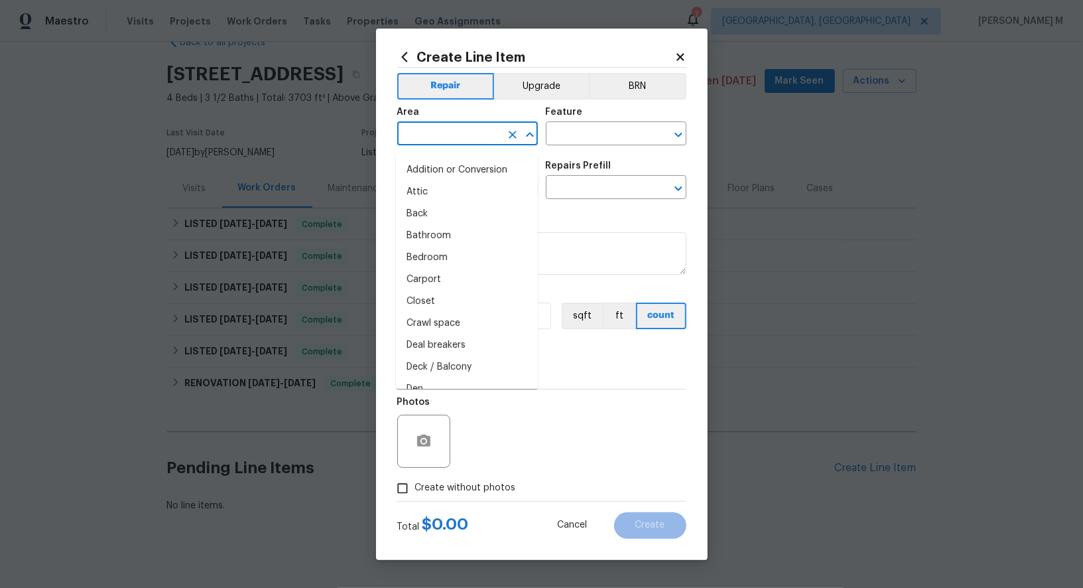
click at [435, 144] on input "text" at bounding box center [448, 135] width 103 height 21
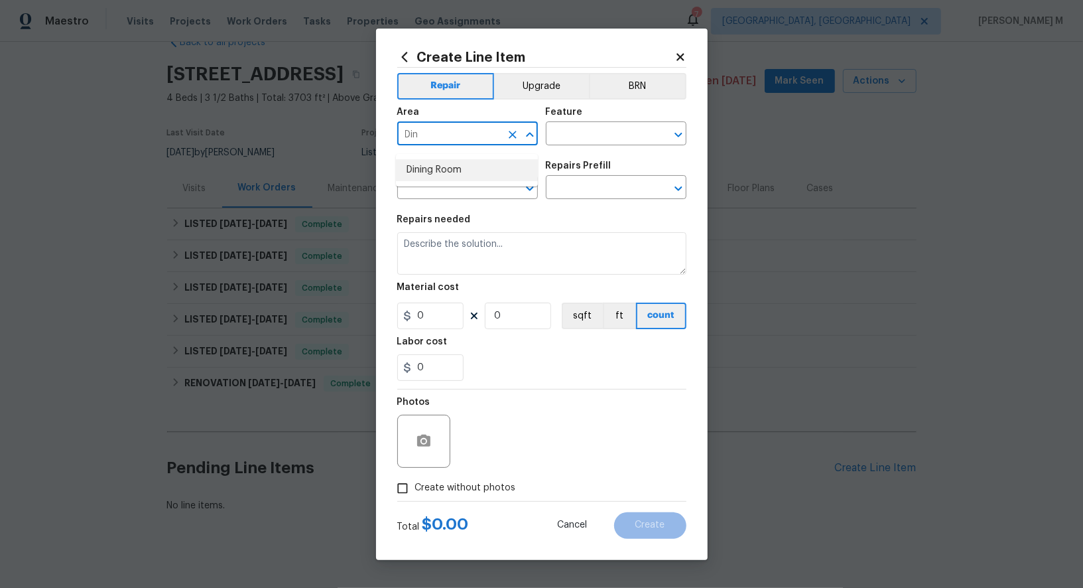
type input "Din"
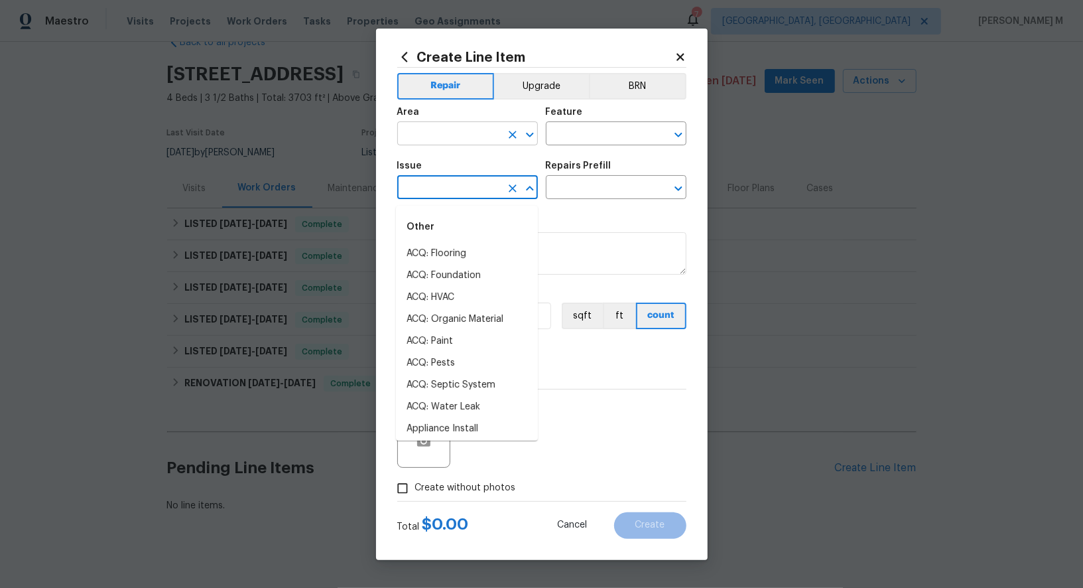
click at [436, 141] on input "text" at bounding box center [448, 135] width 103 height 21
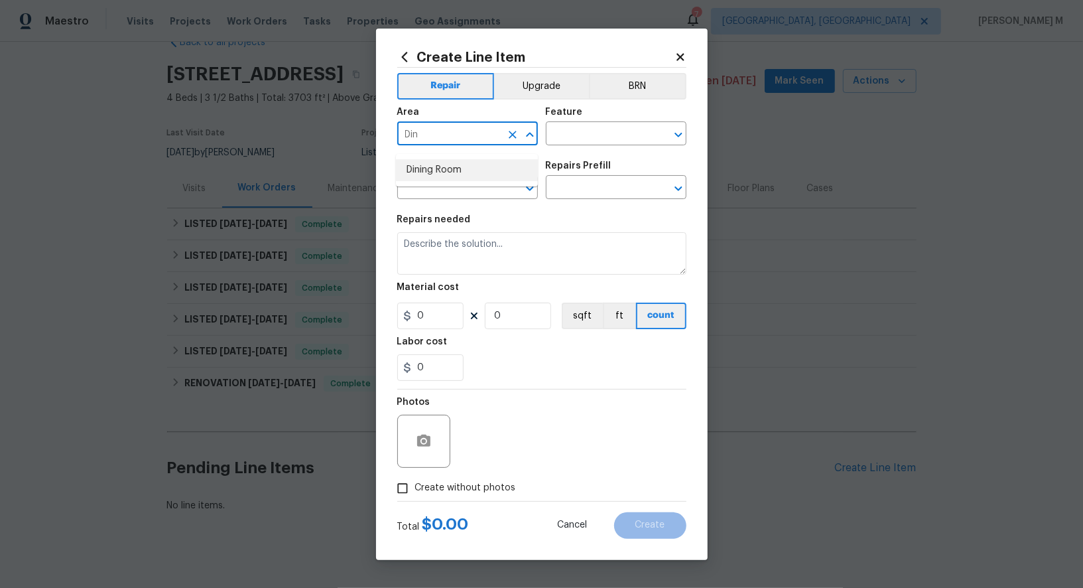
click at [444, 163] on li "Dining Room" at bounding box center [467, 170] width 142 height 22
type input "Dining Room"
click at [610, 141] on input "text" at bounding box center [597, 135] width 103 height 21
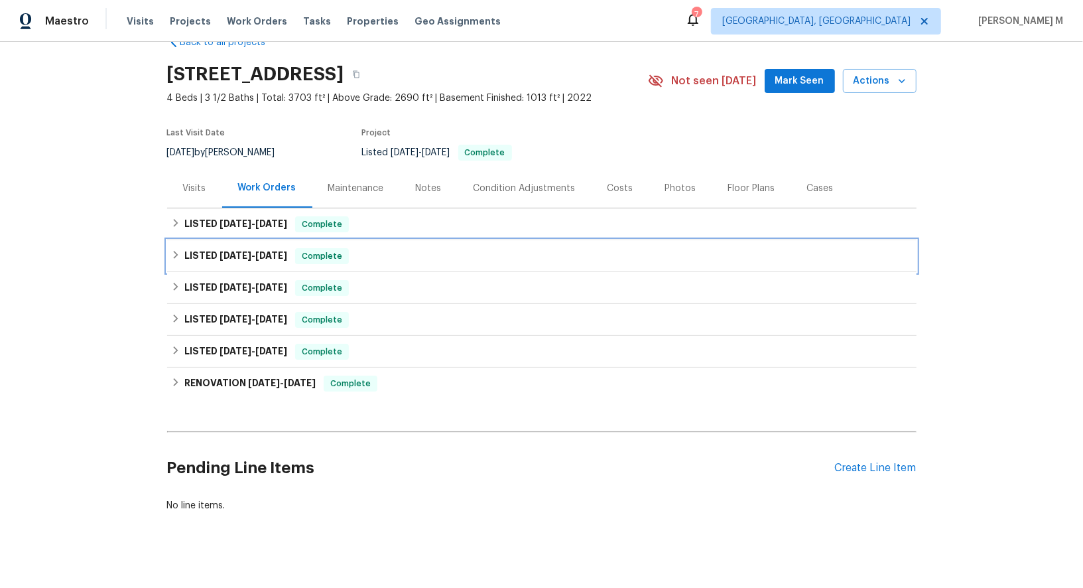
click at [242, 240] on div "LISTED 6/24/25 - 7/1/25 Complete" at bounding box center [542, 256] width 750 height 32
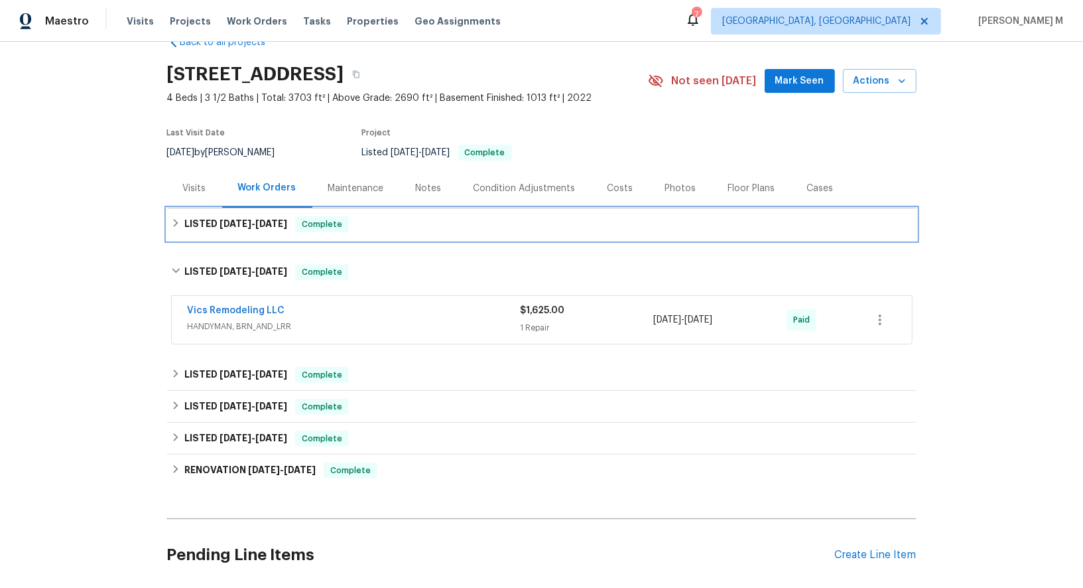
click at [238, 219] on span "9/22/25" at bounding box center [236, 223] width 32 height 9
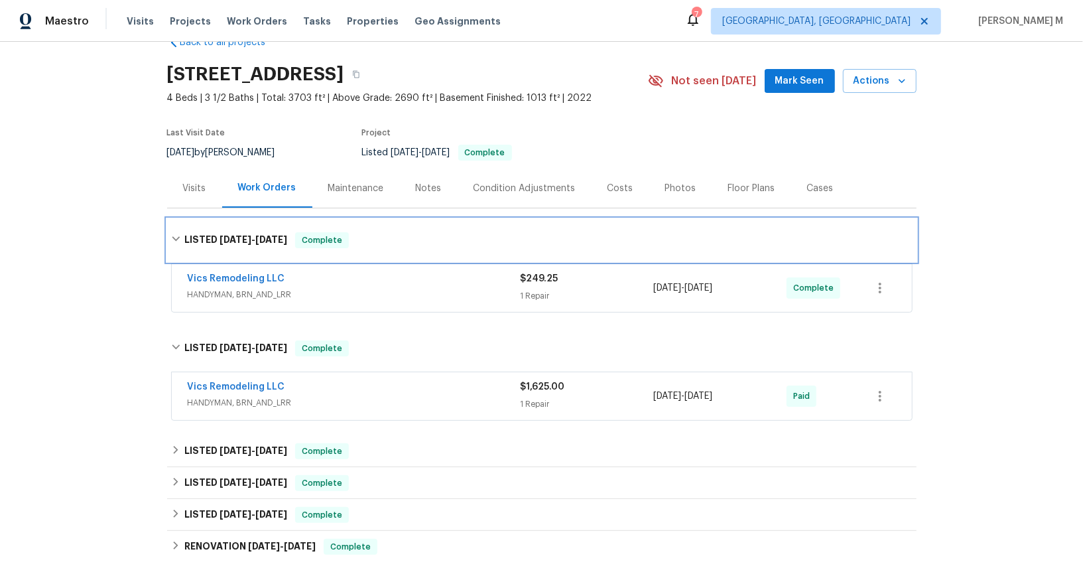
click at [207, 219] on div "LISTED 9/22/25 - 9/24/25 Complete" at bounding box center [542, 240] width 750 height 42
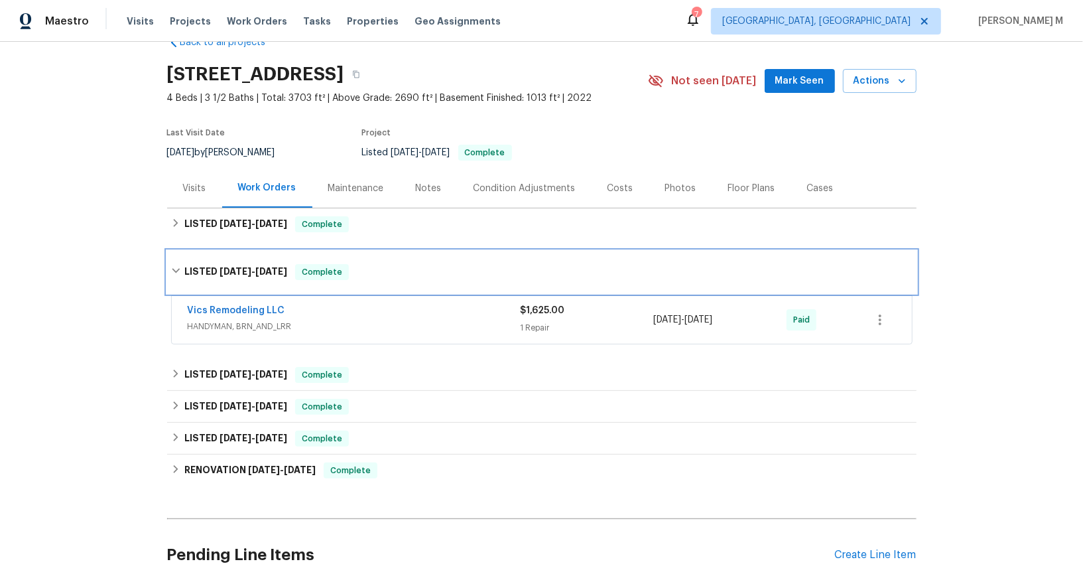
click at [255, 281] on div "LISTED 6/24/25 - 7/1/25 Complete" at bounding box center [542, 272] width 750 height 42
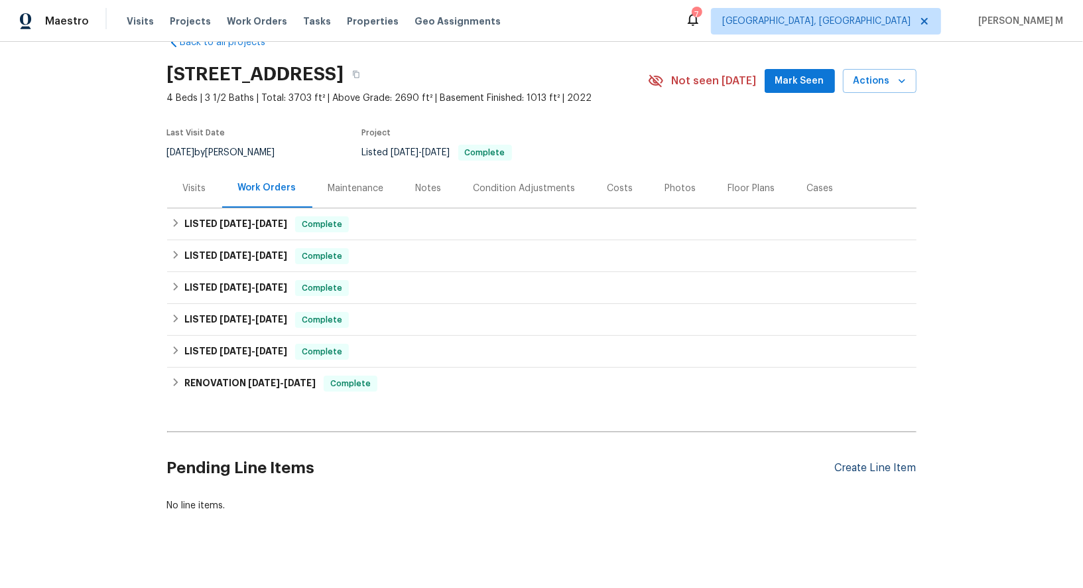
click at [868, 462] on div "Create Line Item" at bounding box center [876, 468] width 82 height 13
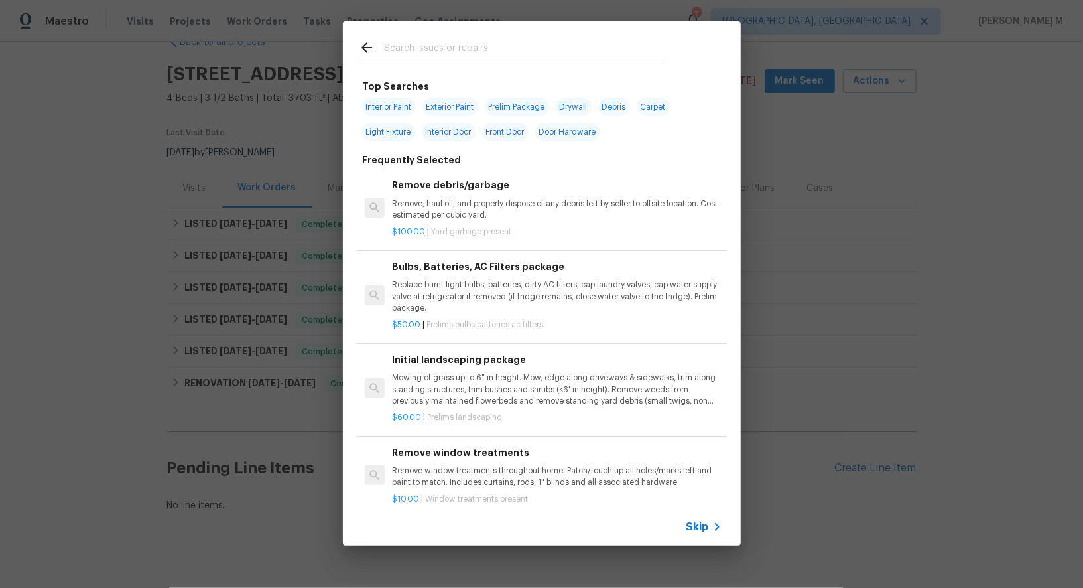
click at [702, 537] on div "Skip" at bounding box center [542, 526] width 398 height 37
click at [700, 533] on span "Skip" at bounding box center [698, 526] width 23 height 13
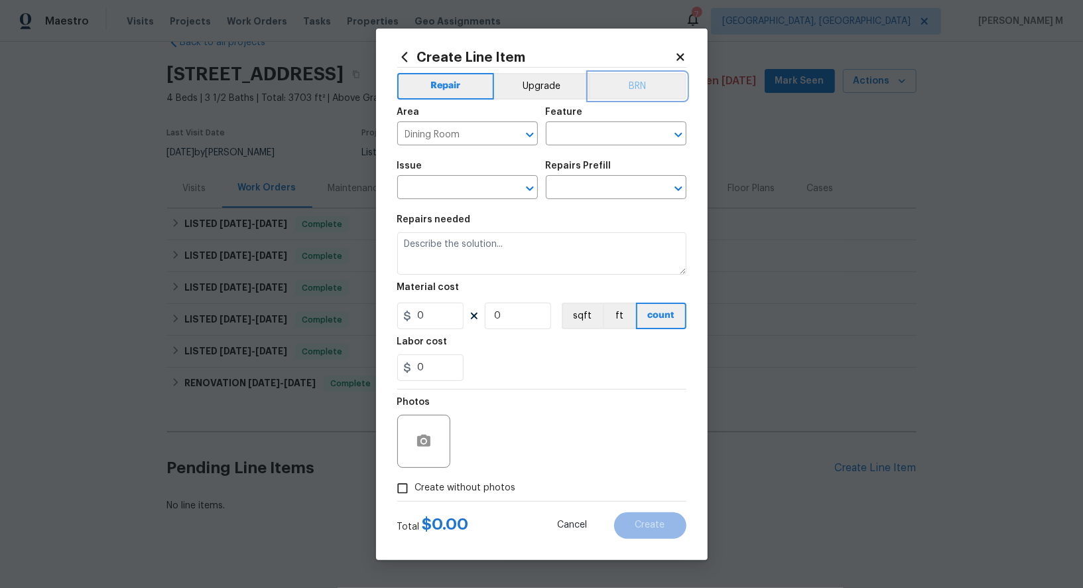
click at [624, 99] on button "BRN" at bounding box center [638, 86] width 98 height 27
click at [448, 92] on button "Repair" at bounding box center [445, 86] width 96 height 27
click at [565, 125] on div "Feature" at bounding box center [616, 115] width 141 height 17
click at [567, 141] on input "text" at bounding box center [597, 135] width 103 height 21
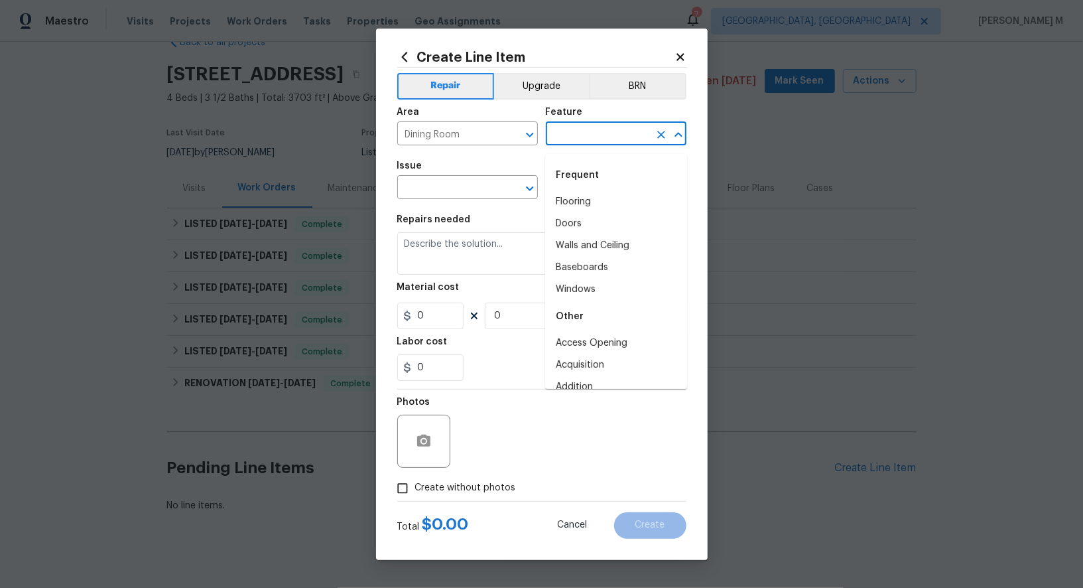
click at [567, 141] on input "text" at bounding box center [597, 135] width 103 height 21
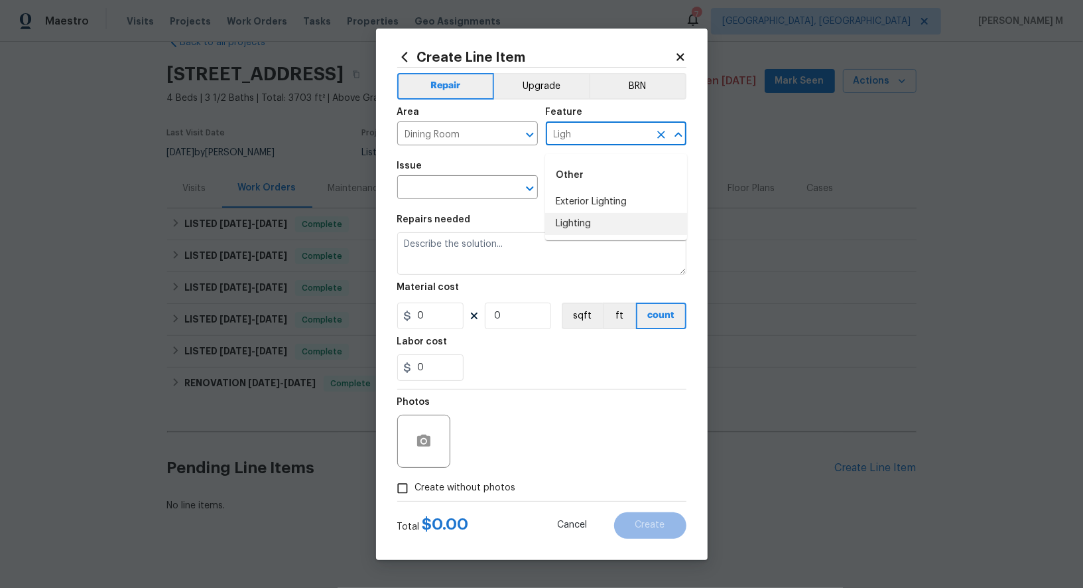
click at [591, 218] on li "Lighting" at bounding box center [616, 224] width 142 height 22
type input "Lighting"
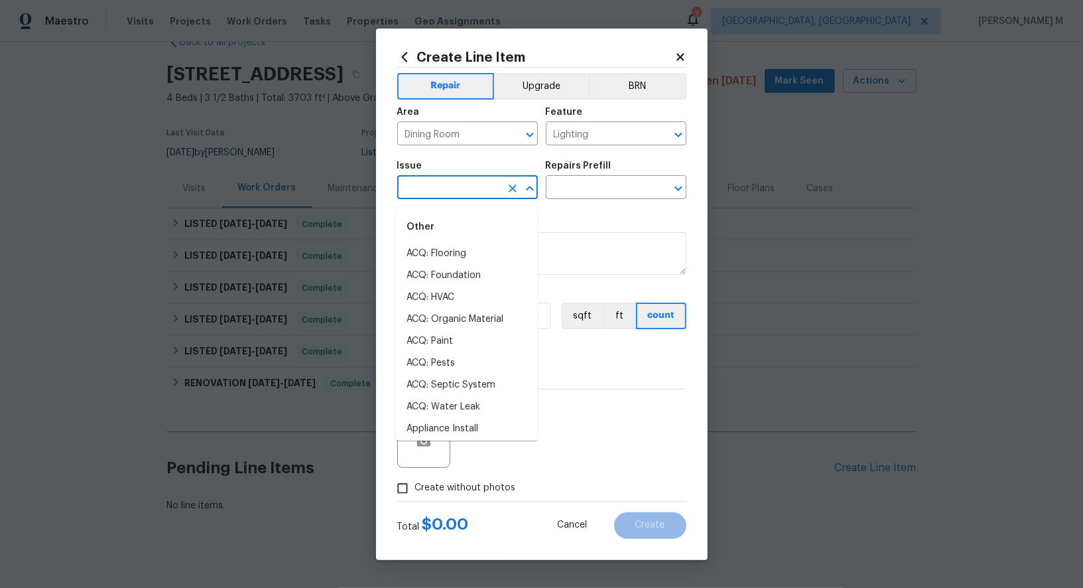
click at [417, 196] on input "text" at bounding box center [448, 188] width 103 height 21
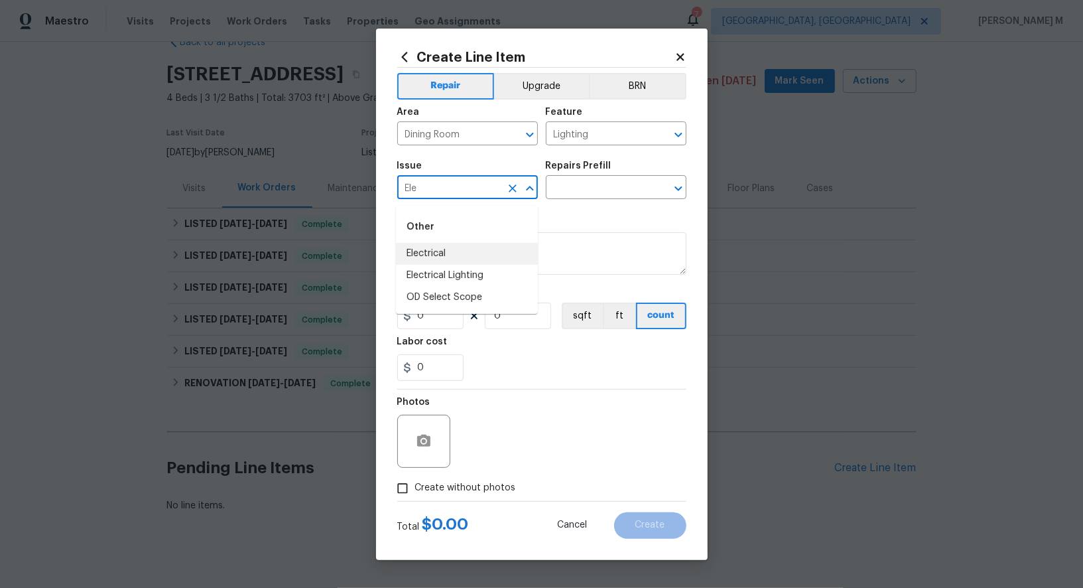
click at [454, 253] on li "Electrical" at bounding box center [467, 254] width 142 height 22
type input "Electrical"
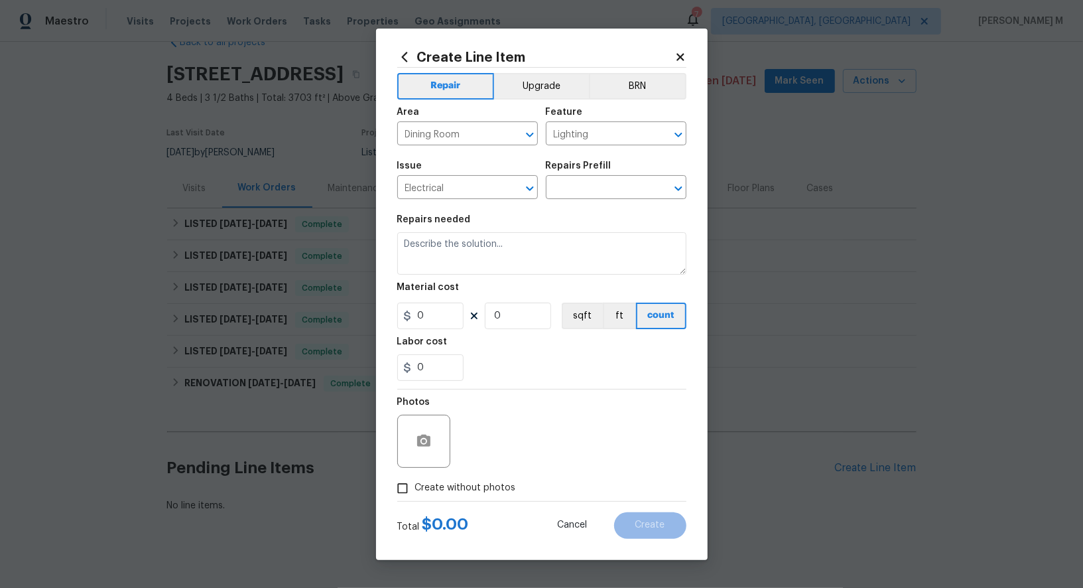
click at [573, 206] on div "Issue Electrical ​ Repairs Prefill ​" at bounding box center [541, 180] width 289 height 54
click at [587, 189] on input "text" at bounding box center [597, 188] width 103 height 21
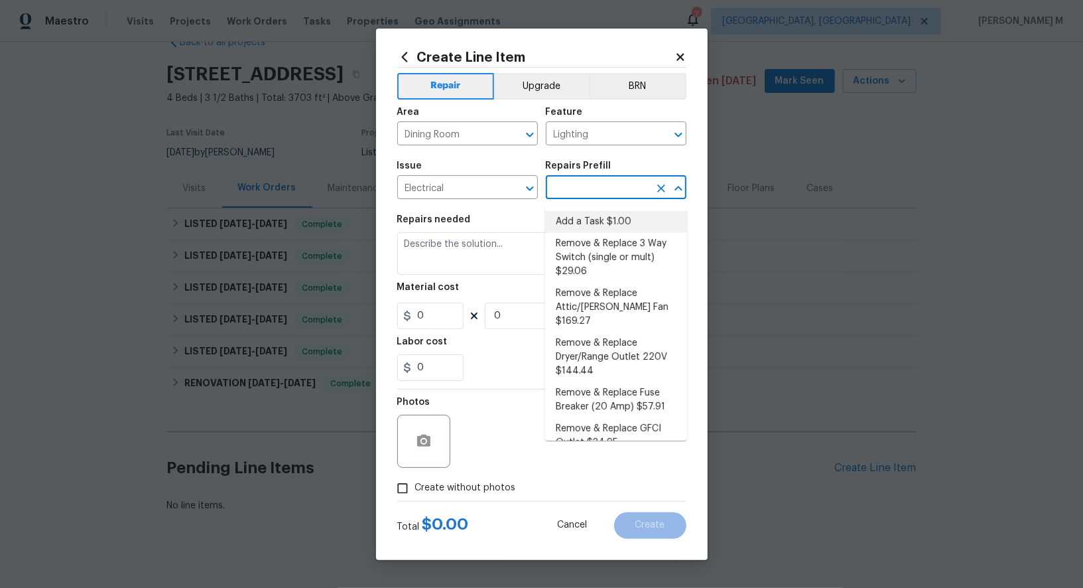
click at [575, 220] on li "Add a Task $1.00" at bounding box center [616, 222] width 142 height 22
type input "Add a Task $1.00"
type textarea "HPM to detail"
type input "1"
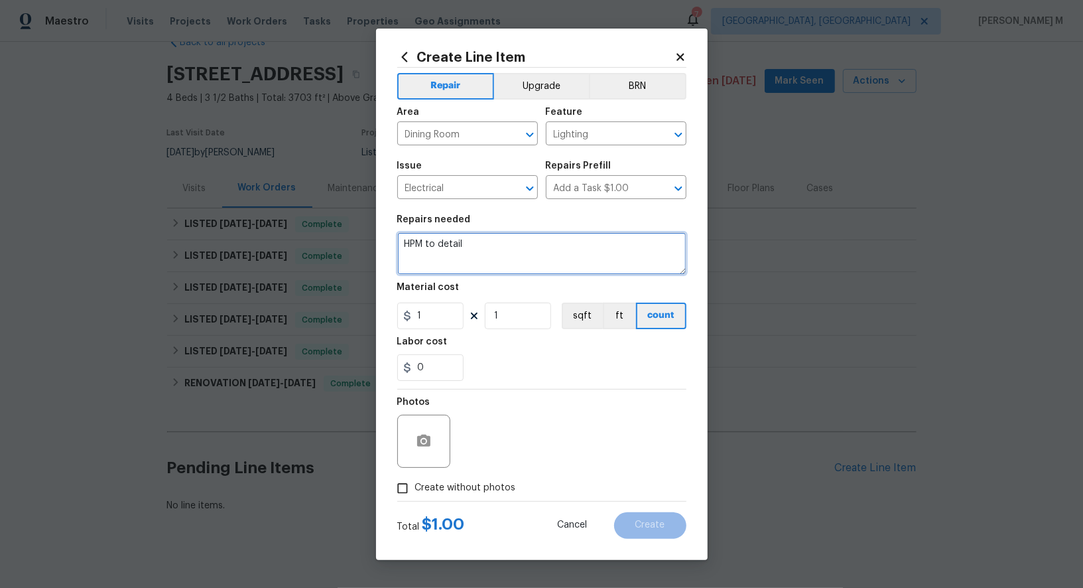
click at [502, 248] on textarea "HPM to detail" at bounding box center [541, 253] width 289 height 42
click at [470, 267] on textarea at bounding box center [541, 253] width 289 height 42
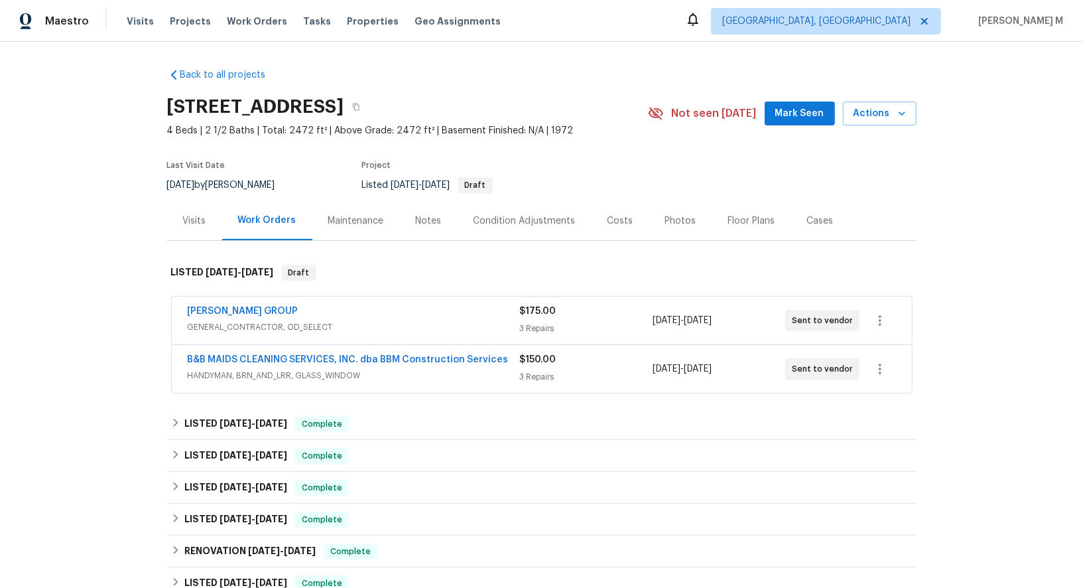
click at [251, 327] on div "BARAKEL VENZ GROUP GENERAL_CONTRACTOR, OD_SELECT" at bounding box center [354, 320] width 332 height 32
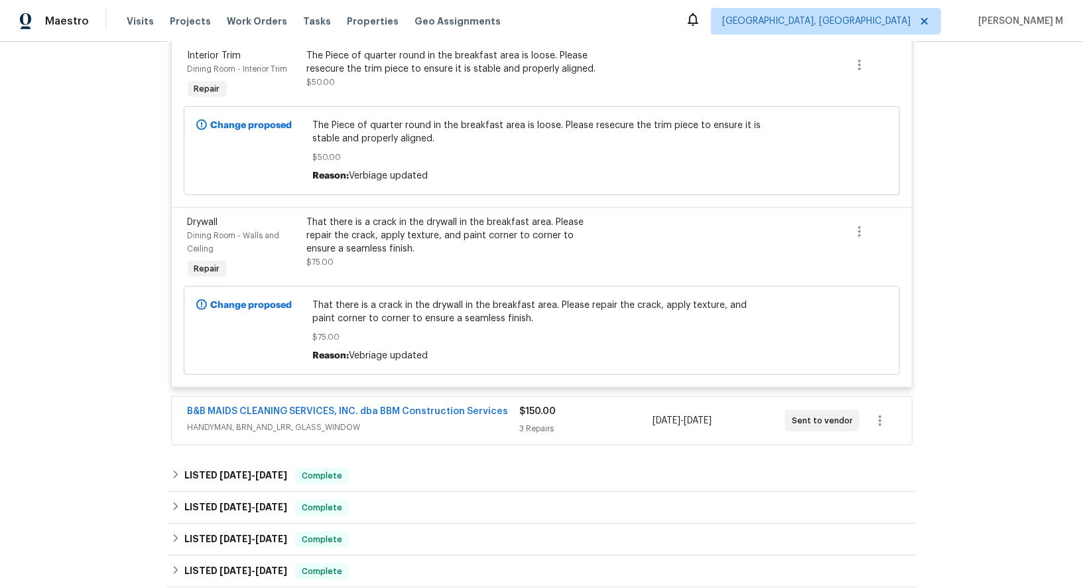
scroll to position [505, 0]
click at [340, 420] on span "HANDYMAN, BRN_AND_LRR, GLASS_WINDOW" at bounding box center [354, 426] width 332 height 13
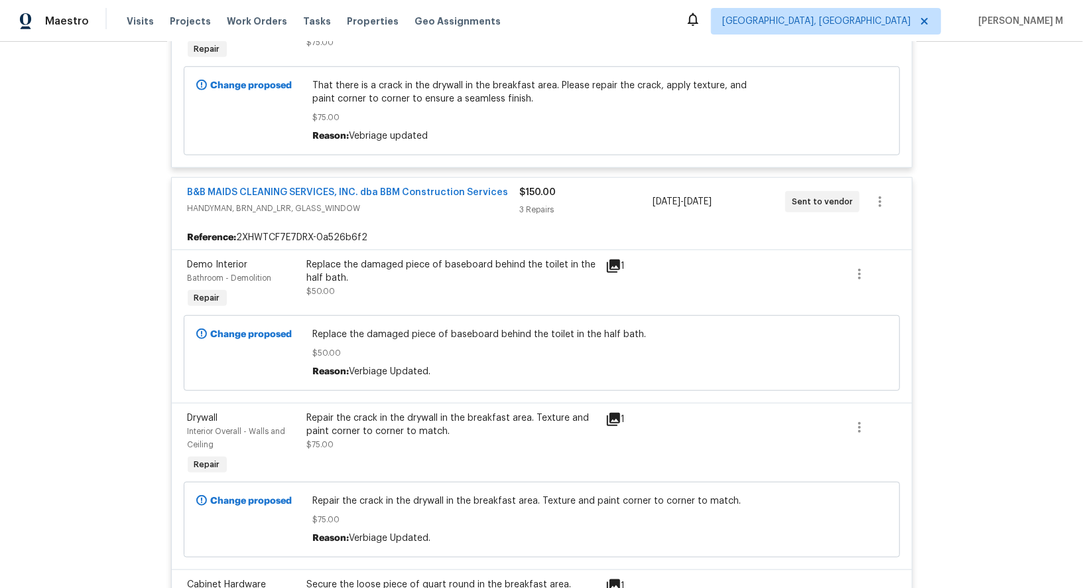
scroll to position [724, 0]
drag, startPoint x: 488, startPoint y: 155, endPoint x: 11, endPoint y: 155, distance: 476.2
click at [11, 155] on div "Back to all projects 515 Rosewood Dr, Shenandoah, TX 77381 4 Beds | 2 1/2 Baths…" at bounding box center [541, 315] width 1083 height 546
copy link "B&B MAIDS CLEANING SERVICES, INC. dba BBM Construction Services"
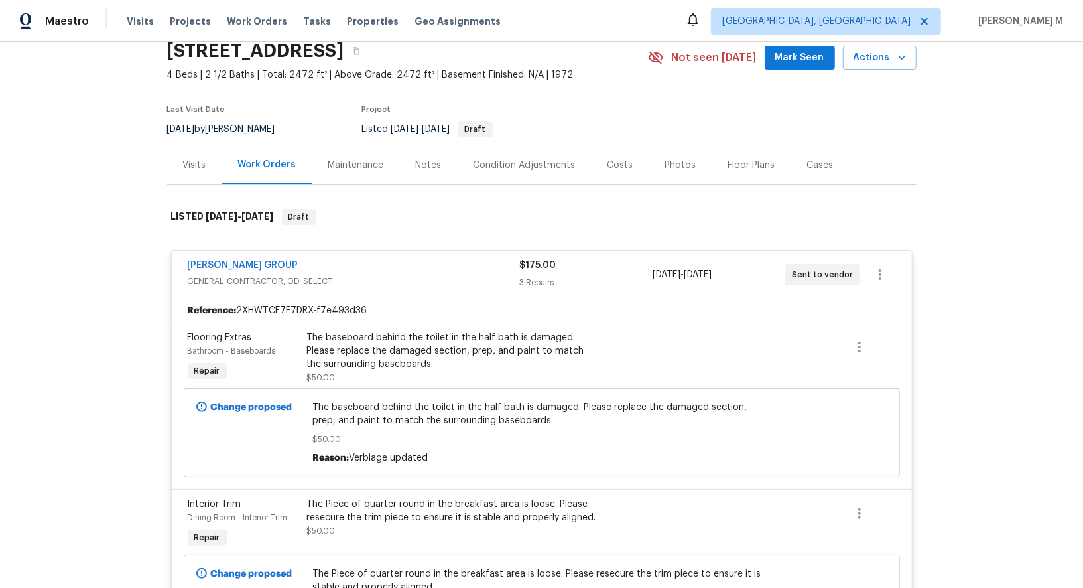
scroll to position [0, 0]
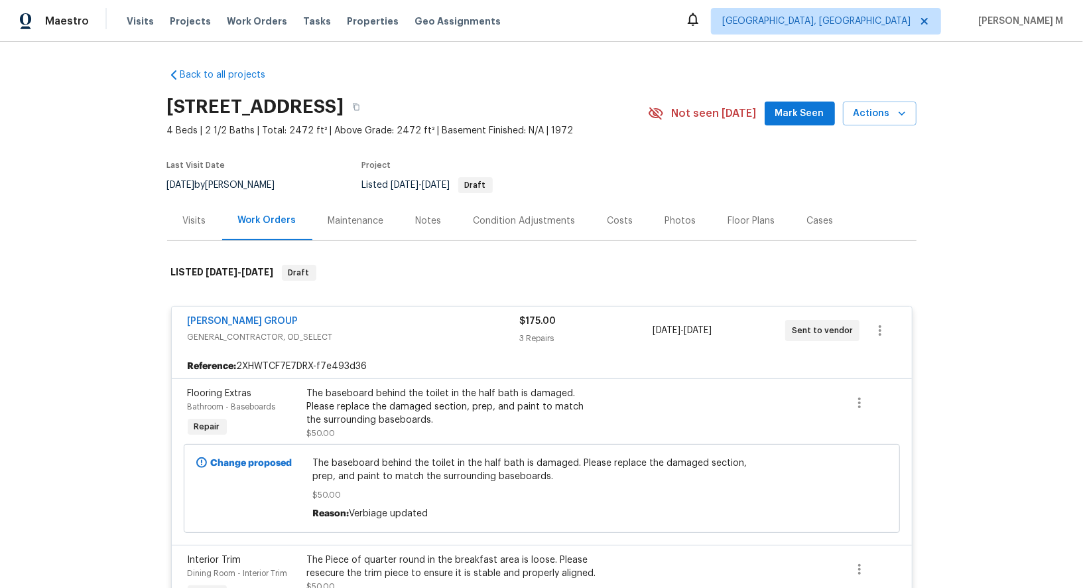
click at [807, 216] on div "Cases" at bounding box center [820, 220] width 27 height 13
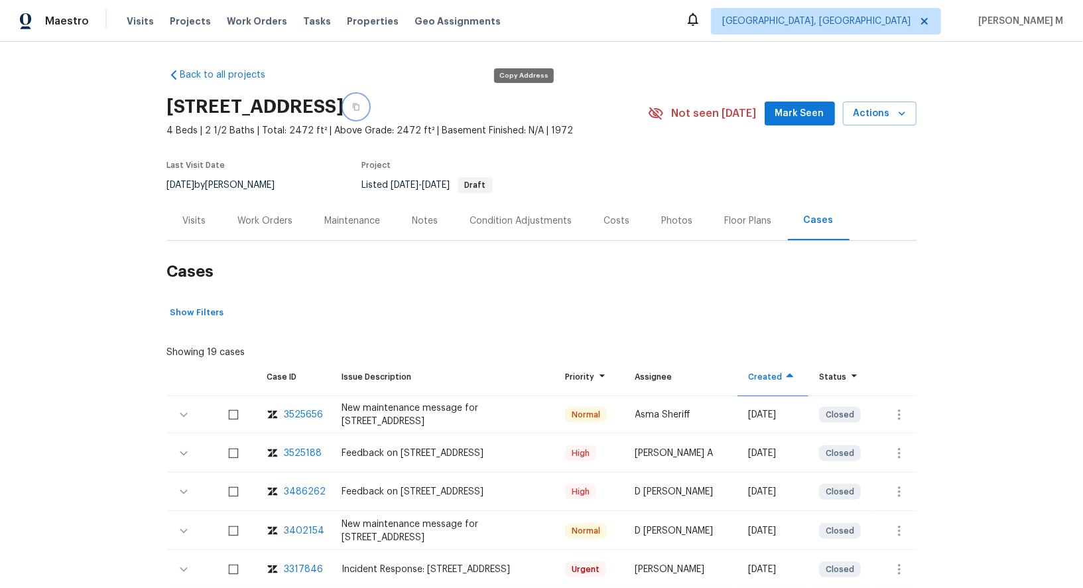
click at [360, 105] on icon "button" at bounding box center [356, 107] width 8 height 8
click at [255, 220] on div "Work Orders" at bounding box center [265, 220] width 55 height 13
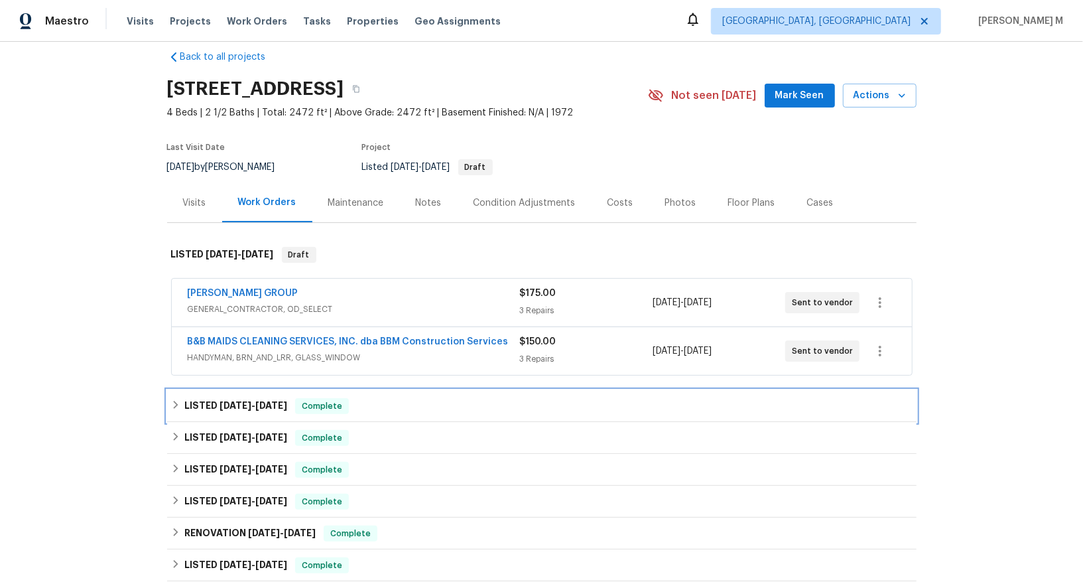
click at [220, 398] on h6 "LISTED 7/11/25 - 7/17/25" at bounding box center [235, 406] width 103 height 16
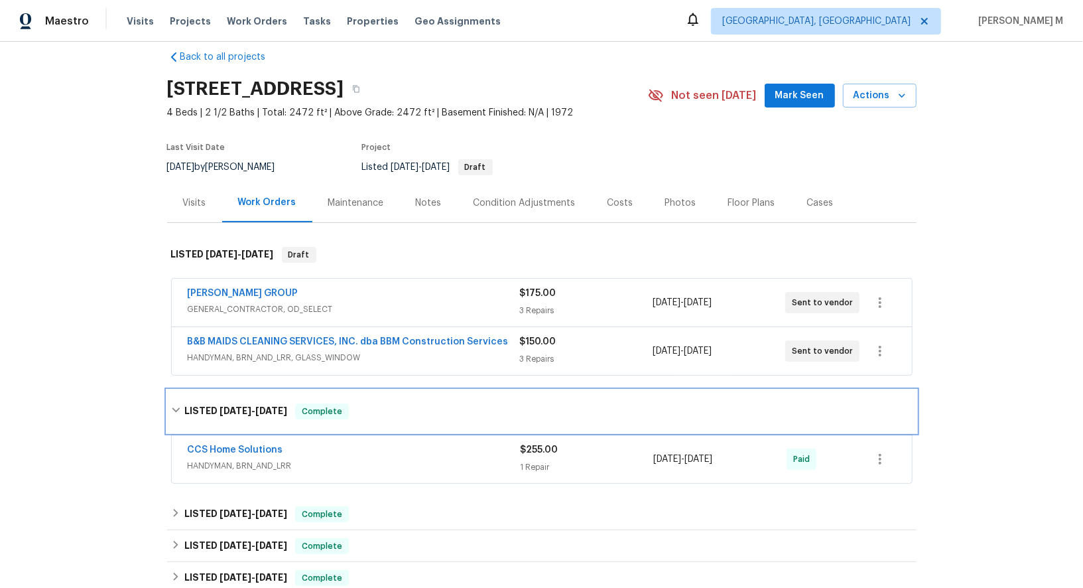
scroll to position [67, 0]
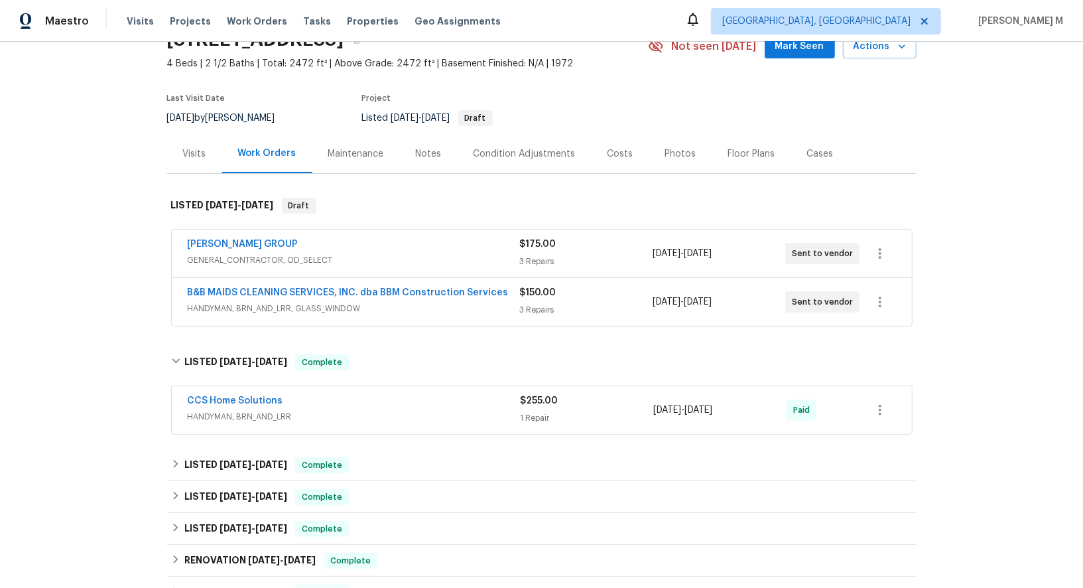
click at [969, 210] on div "Back to all projects 515 Rosewood Dr, Shenandoah, TX 77381 4 Beds | 2 1/2 Baths…" at bounding box center [541, 315] width 1083 height 546
click at [974, 121] on div "Back to all projects 515 Rosewood Dr, Shenandoah, TX 77381 4 Beds | 2 1/2 Baths…" at bounding box center [541, 315] width 1083 height 546
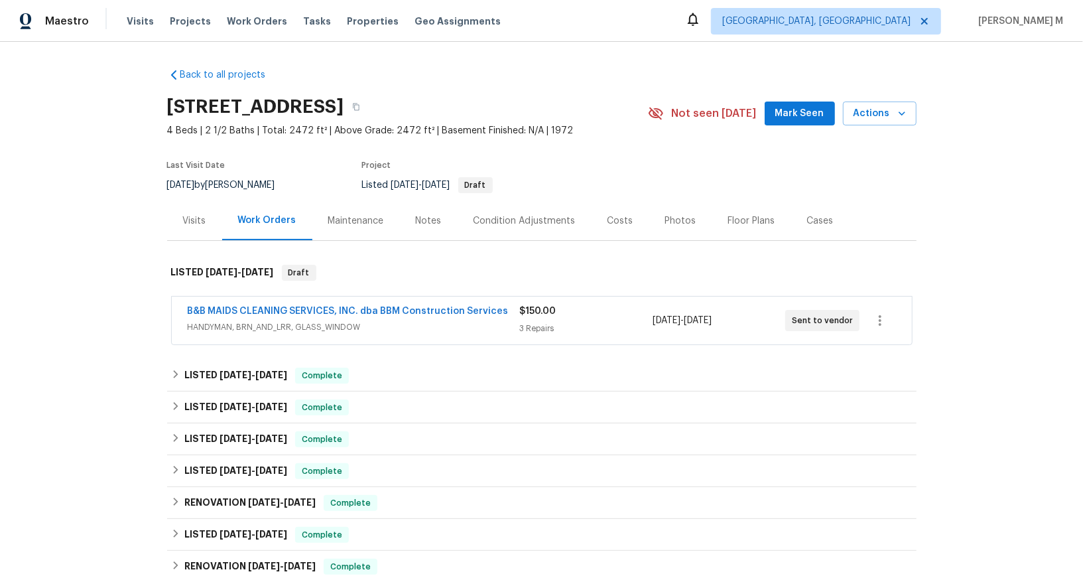
click at [310, 321] on span "HANDYMAN, BRN_AND_LRR, GLASS_WINDOW" at bounding box center [354, 326] width 332 height 13
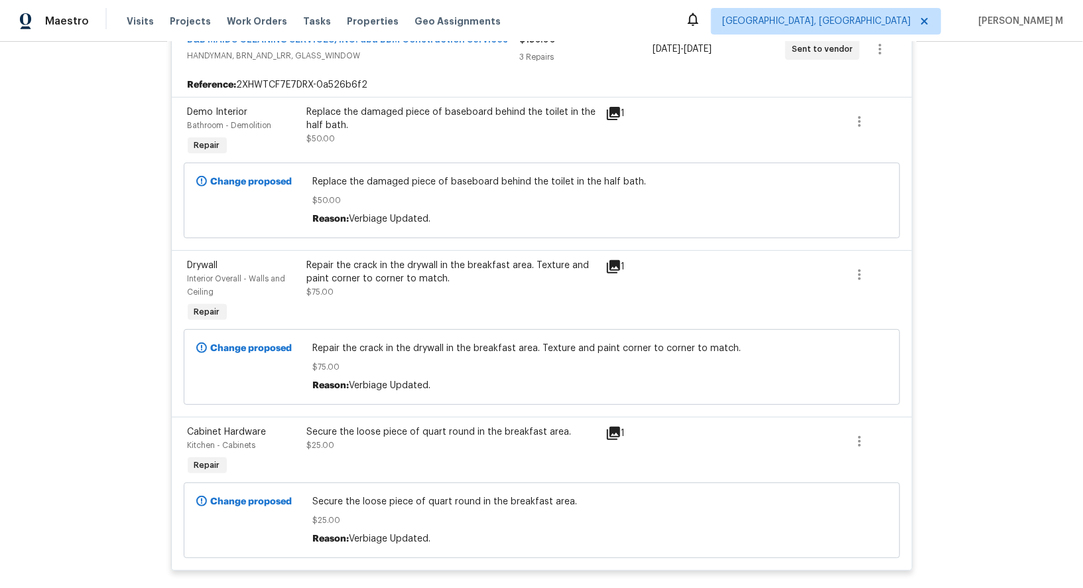
scroll to position [279, 0]
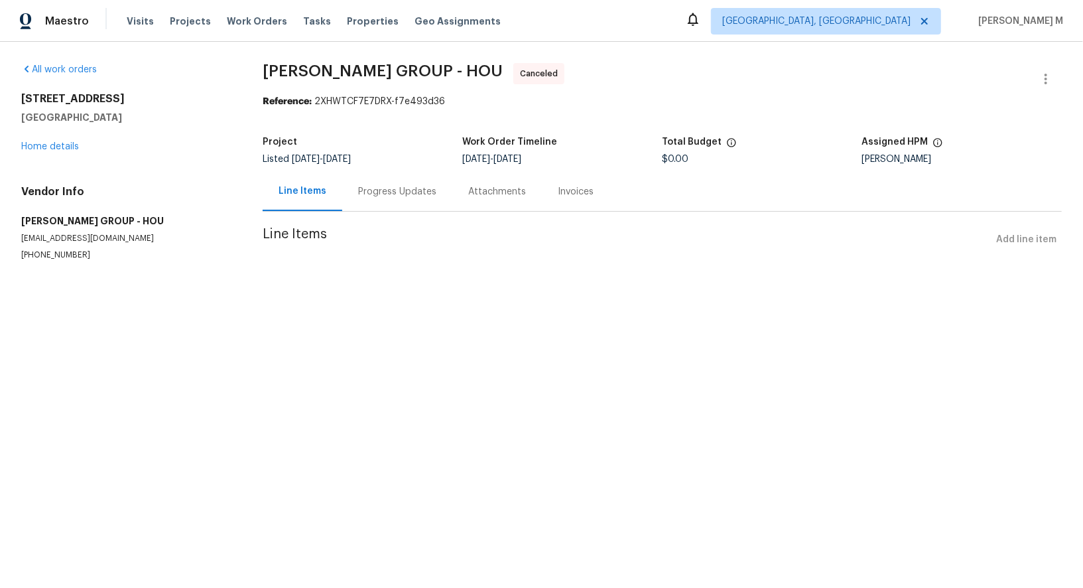
click at [365, 198] on div "Progress Updates" at bounding box center [397, 191] width 110 height 39
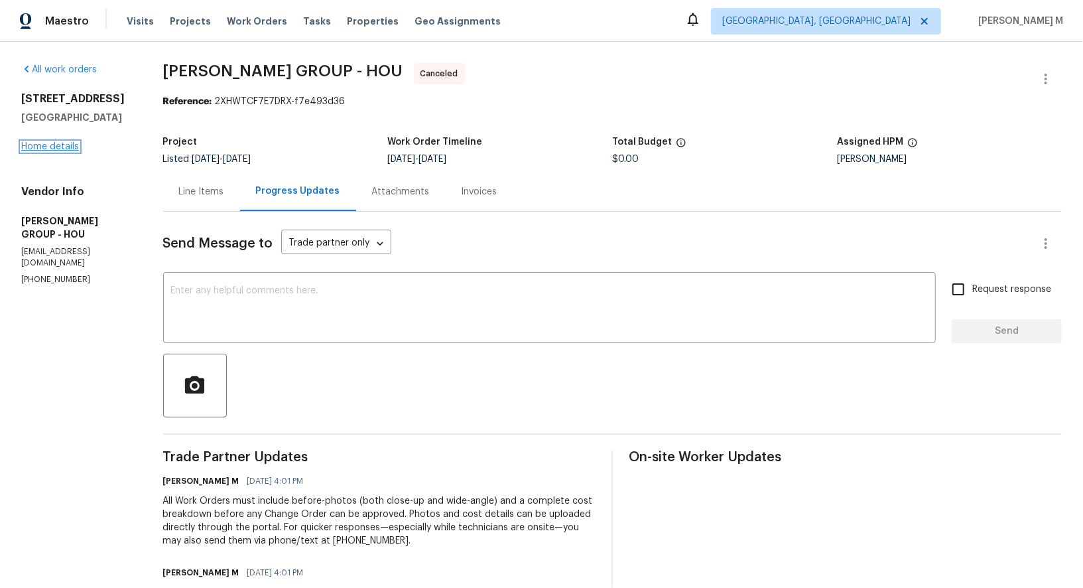
click at [62, 143] on link "Home details" at bounding box center [50, 146] width 58 height 9
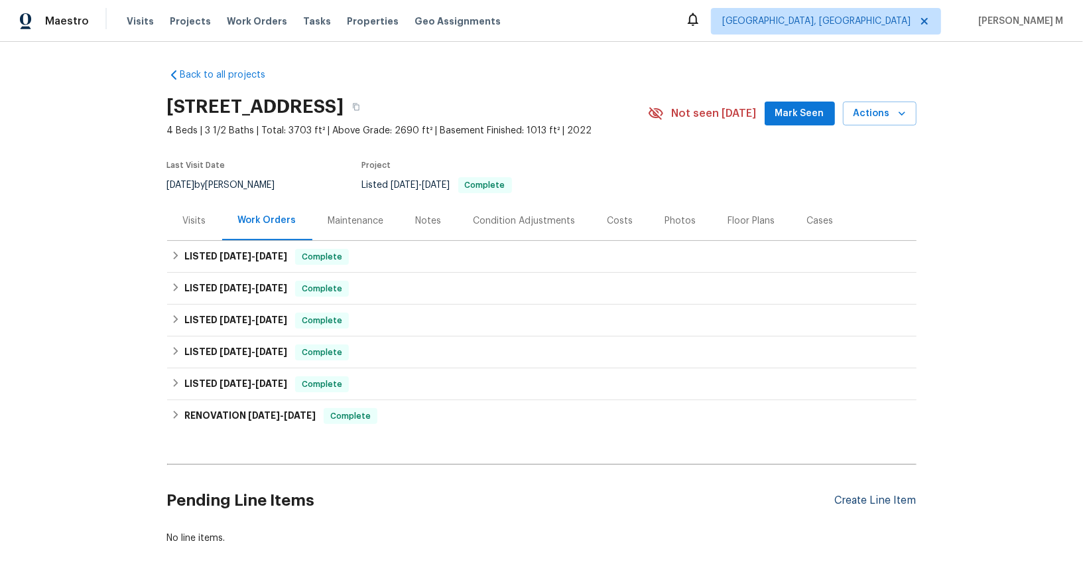
click at [855, 494] on div "Create Line Item" at bounding box center [876, 500] width 82 height 13
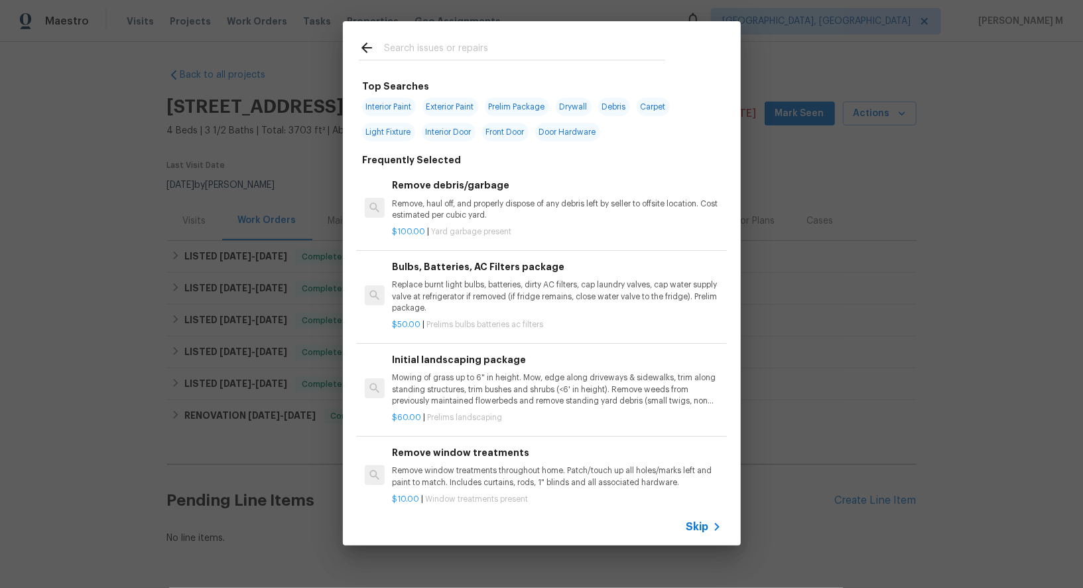
click at [705, 525] on span "Skip" at bounding box center [698, 526] width 23 height 13
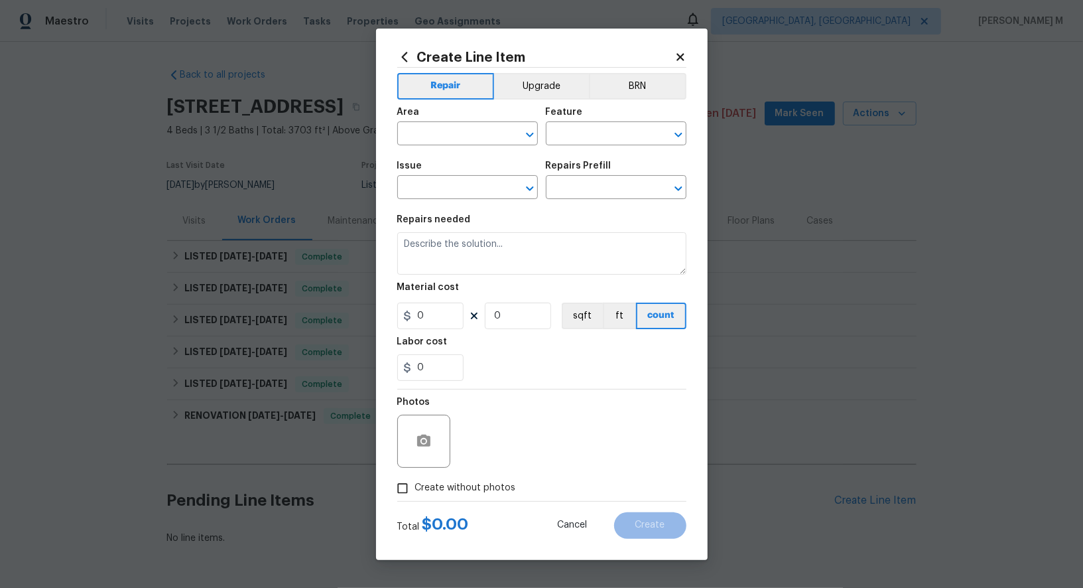
click at [453, 122] on div "Area" at bounding box center [467, 115] width 141 height 17
click at [445, 133] on input "text" at bounding box center [448, 135] width 103 height 21
click at [438, 178] on li "Dining Room" at bounding box center [467, 170] width 142 height 22
type input "Dining Room"
click at [590, 145] on input "text" at bounding box center [597, 135] width 103 height 21
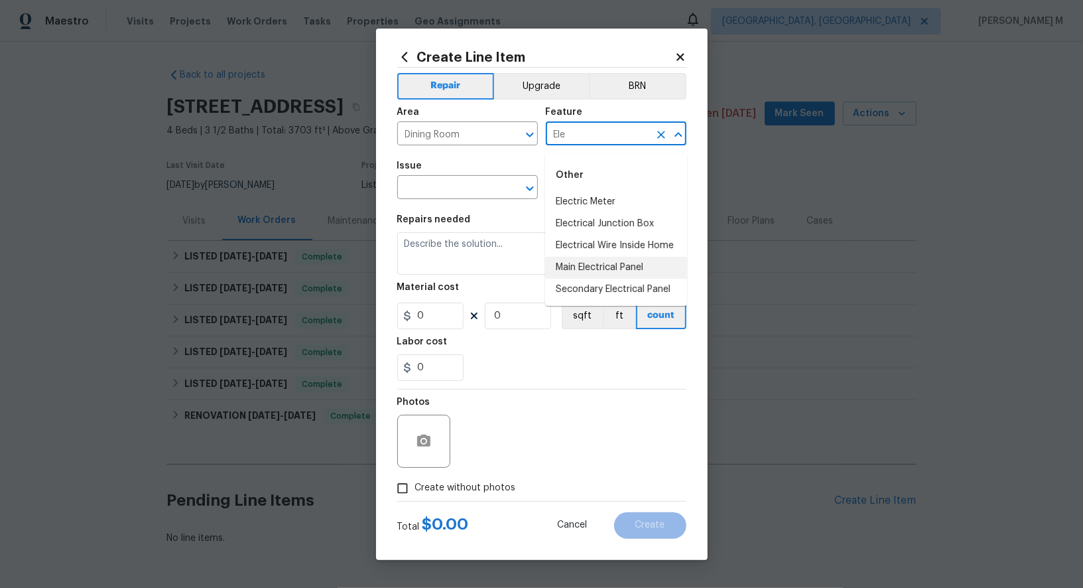
type input "Ele"
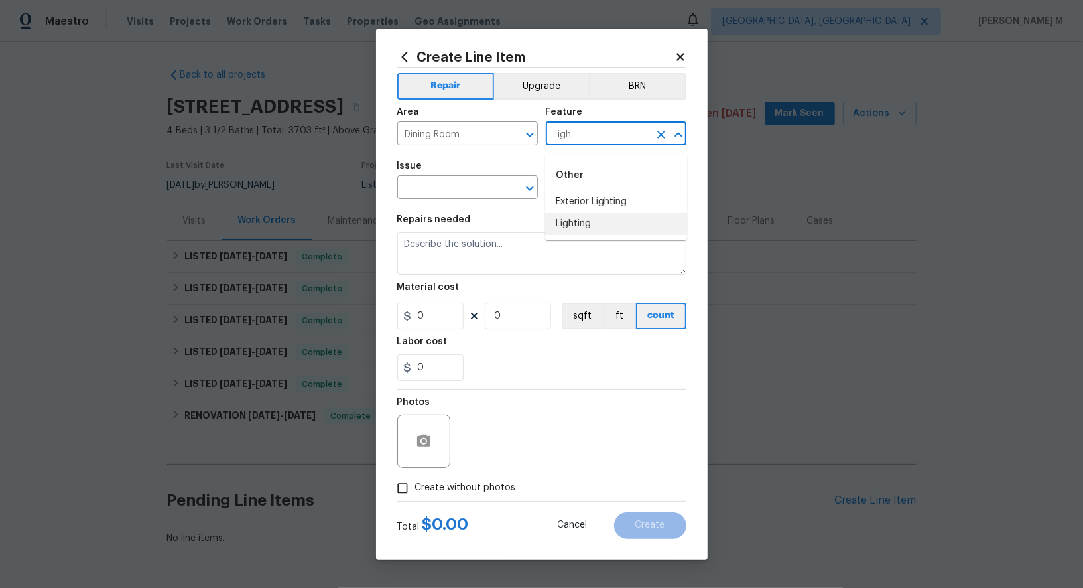
click at [617, 226] on li "Lighting" at bounding box center [616, 224] width 142 height 22
type input "Lighting"
click at [464, 194] on input "text" at bounding box center [448, 188] width 103 height 21
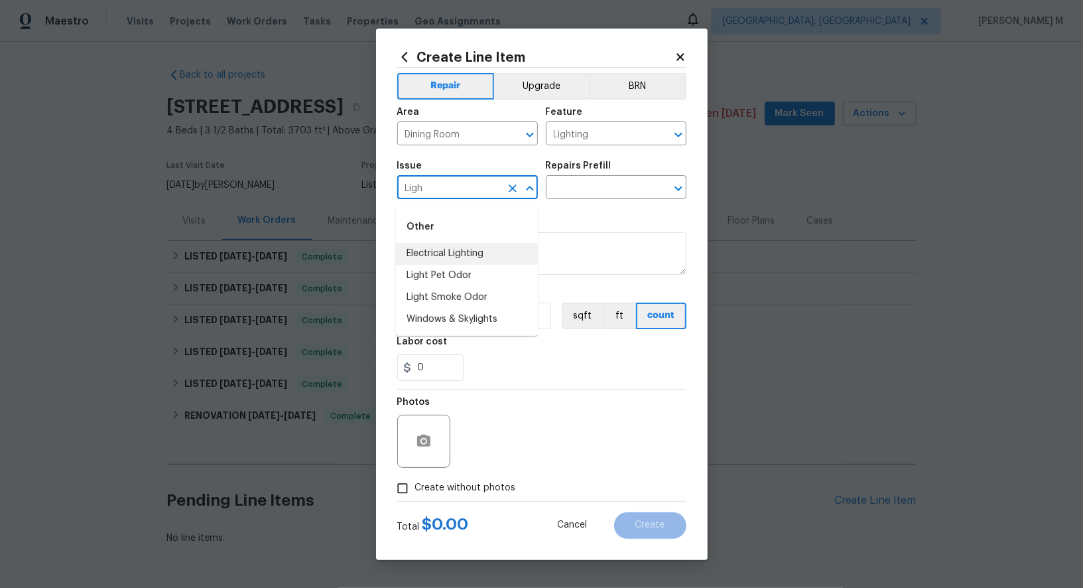
click at [453, 254] on li "Electrical Lighting" at bounding box center [467, 254] width 142 height 22
type input "Electrical Lighting"
click at [452, 196] on input "Electrical Lighting" at bounding box center [448, 188] width 103 height 21
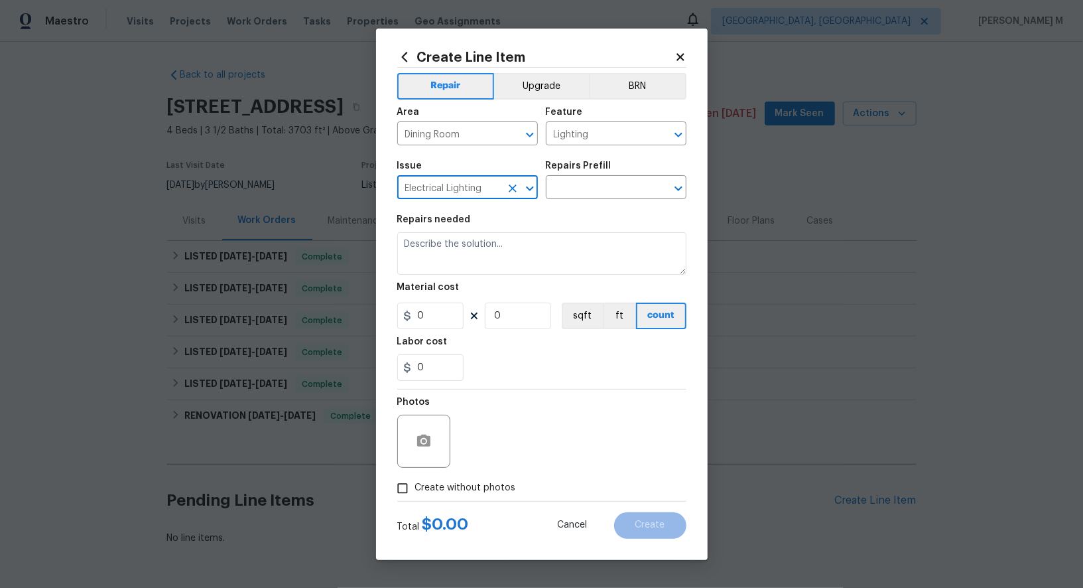
click at [452, 196] on input "Electrical Lighting" at bounding box center [448, 188] width 103 height 21
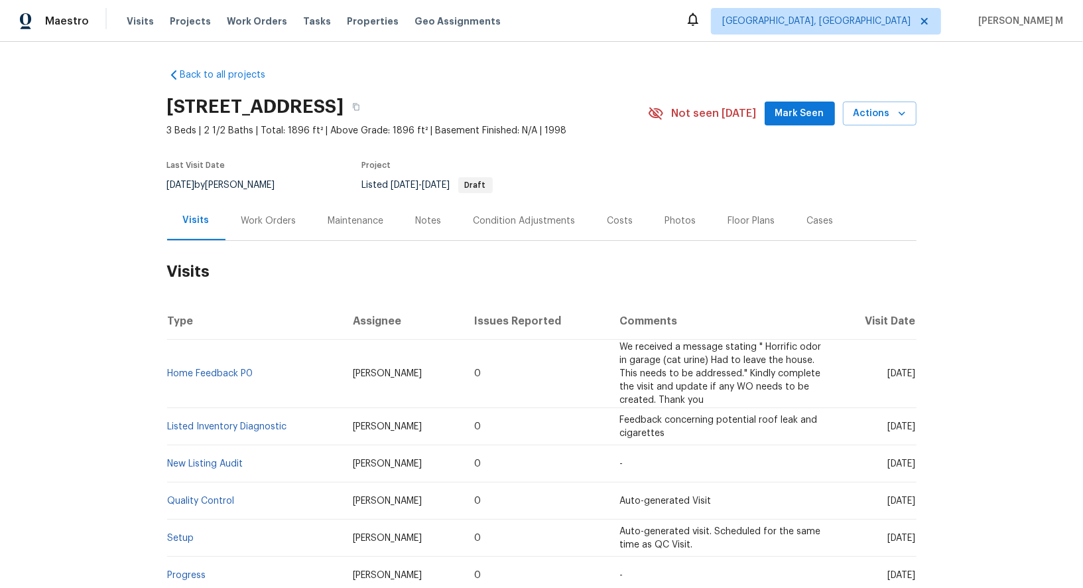
click at [293, 231] on div "Work Orders" at bounding box center [269, 220] width 87 height 39
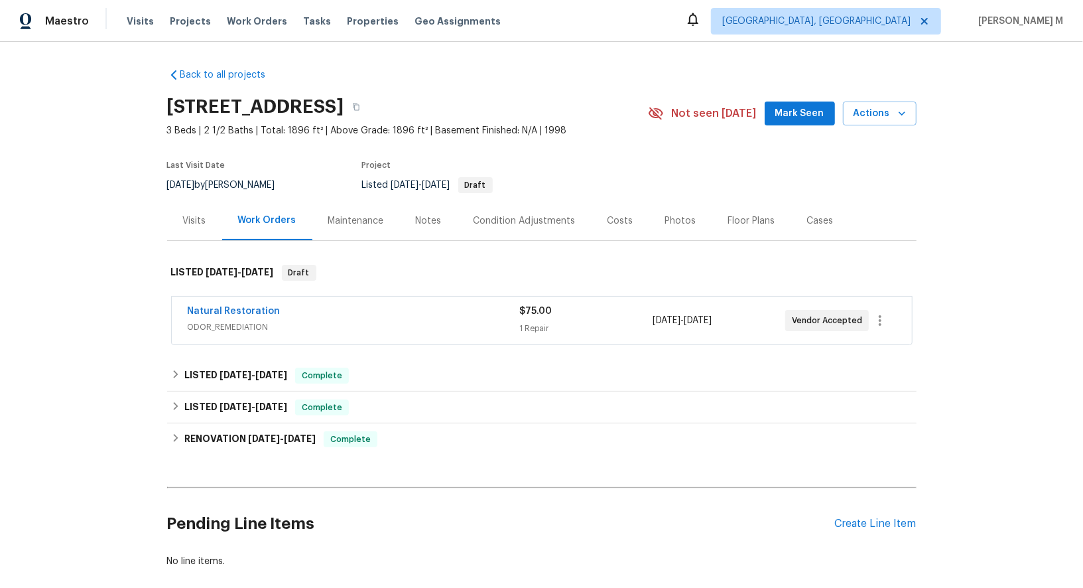
click at [266, 229] on div "Work Orders" at bounding box center [267, 220] width 90 height 39
click at [230, 325] on span "ODOR_REMEDIATION" at bounding box center [354, 326] width 332 height 13
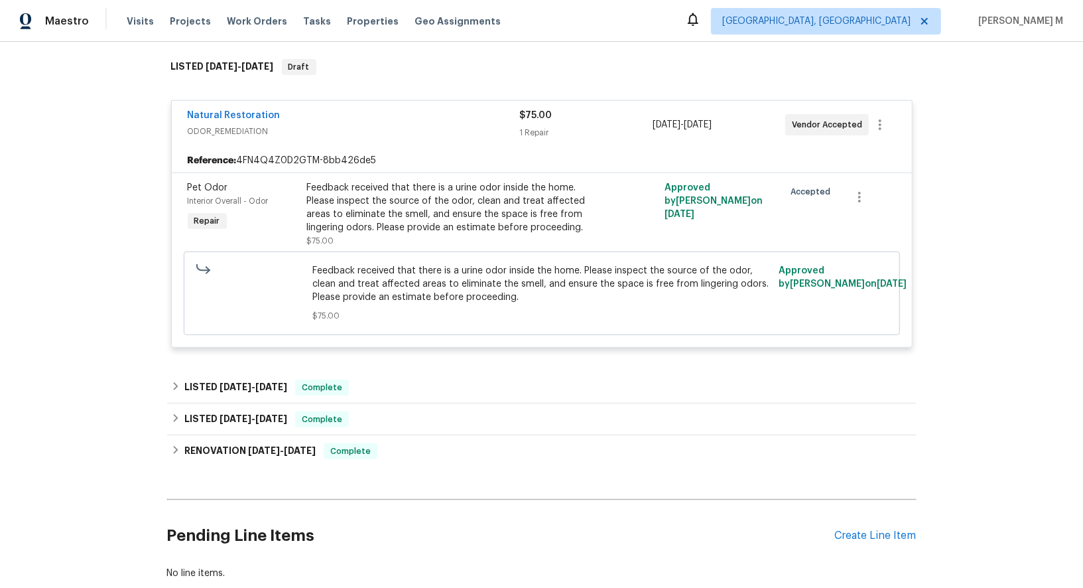
scroll to position [222, 0]
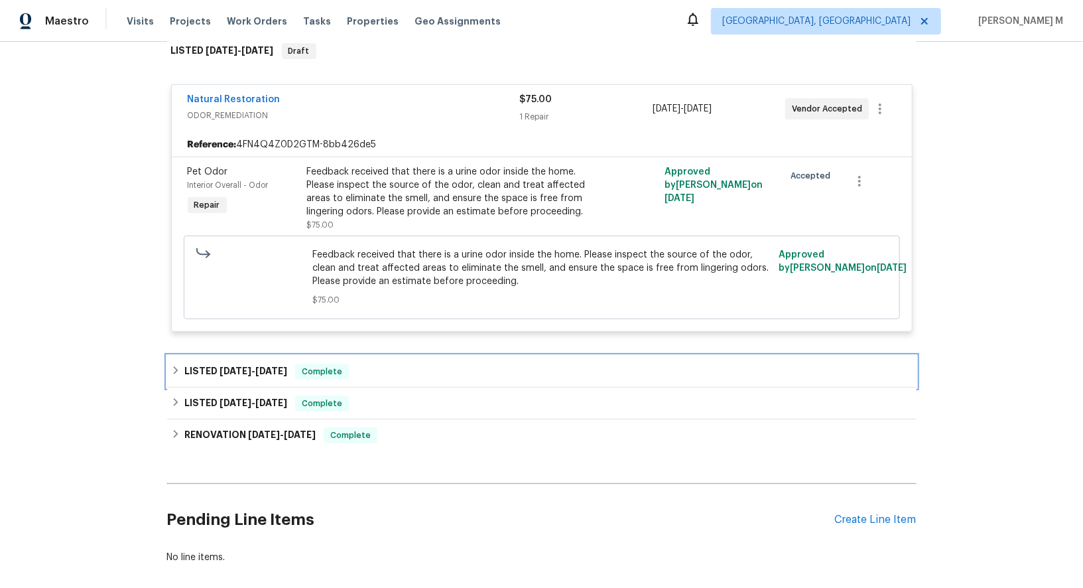
click at [280, 356] on div "LISTED [DATE] - [DATE] Complete" at bounding box center [542, 372] width 750 height 32
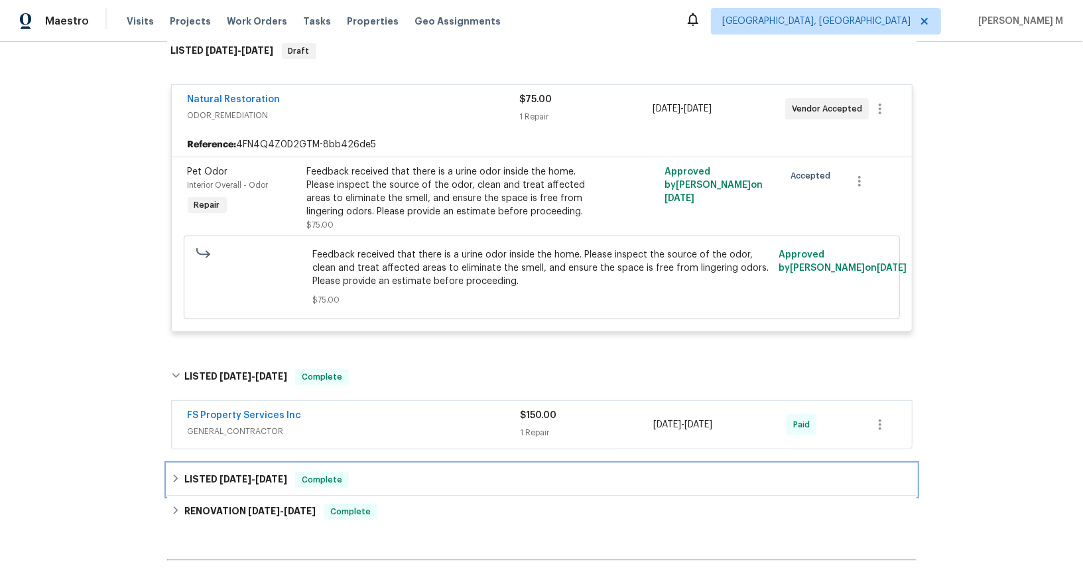
click at [250, 474] on span "[DATE] - [DATE]" at bounding box center [254, 478] width 68 height 9
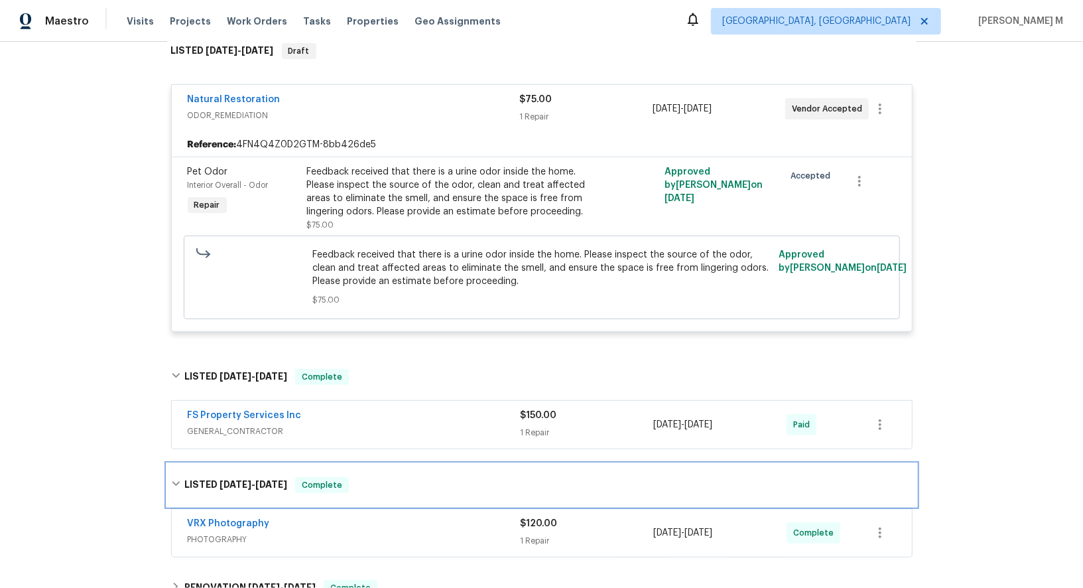
scroll to position [246, 0]
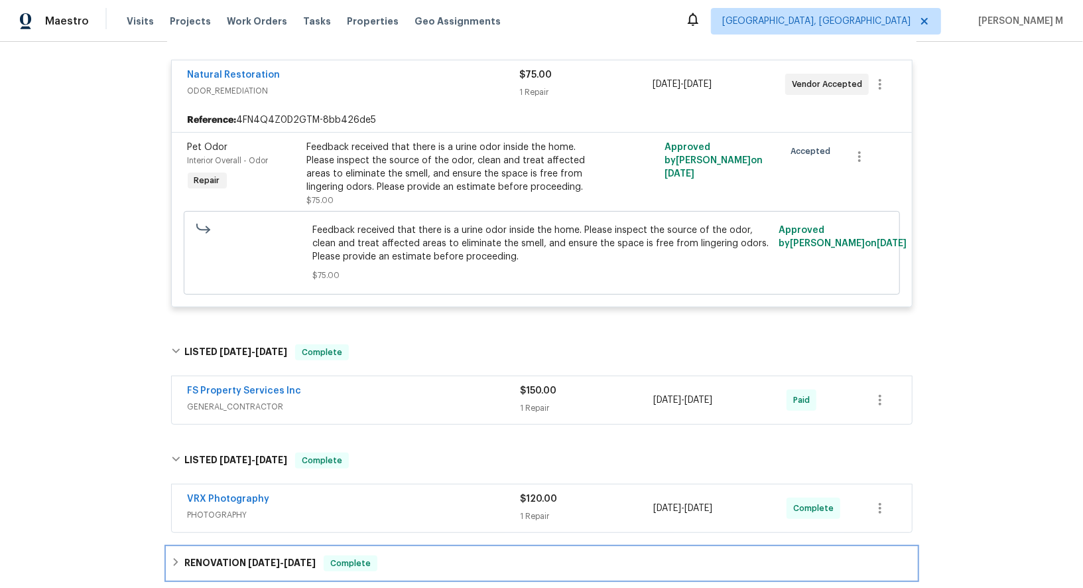
click at [249, 555] on h6 "RENOVATION [DATE] - [DATE]" at bounding box center [249, 563] width 131 height 16
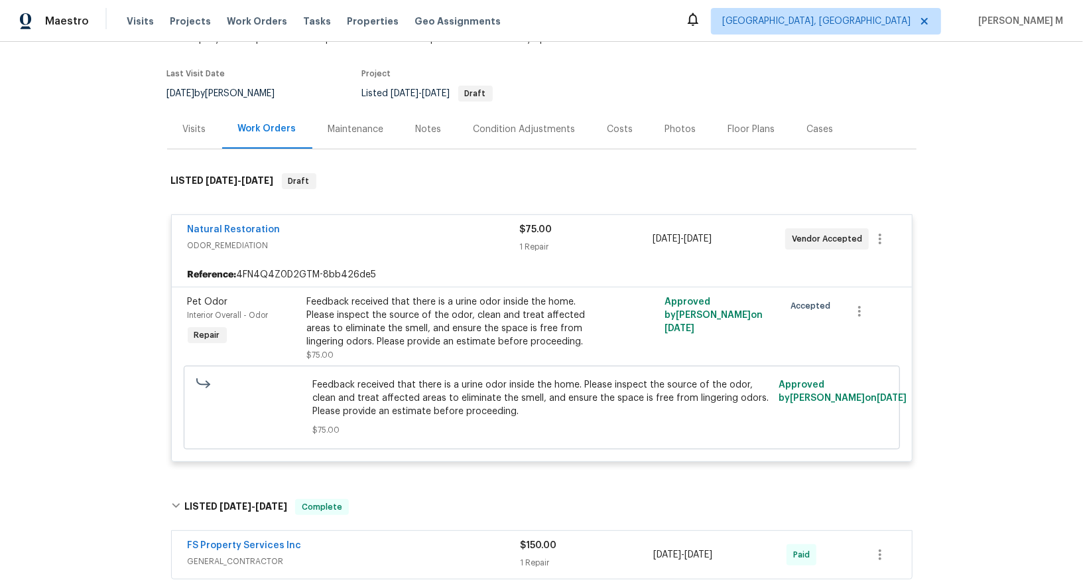
scroll to position [0, 0]
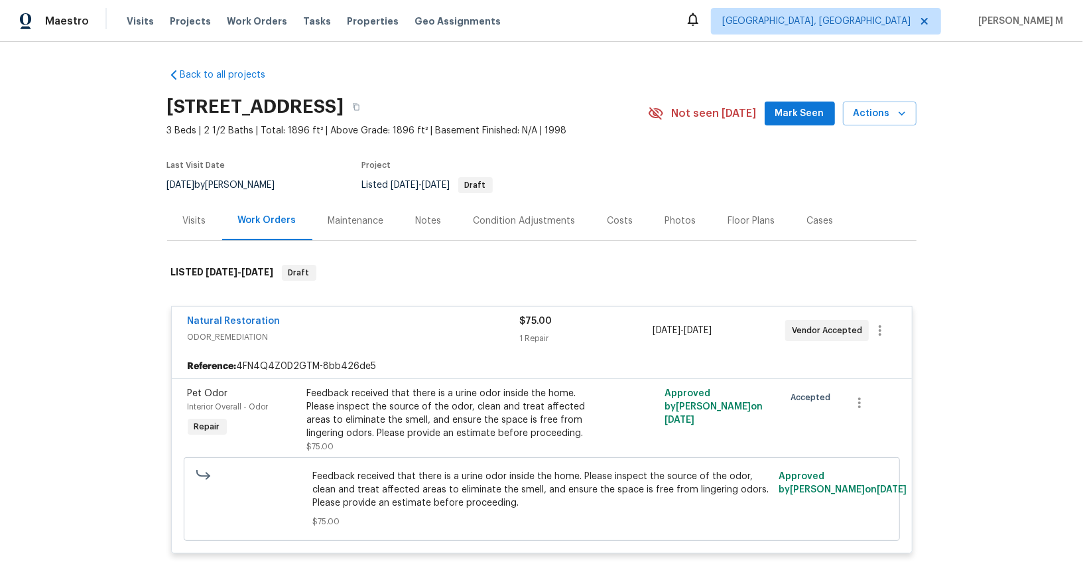
drag, startPoint x: 166, startPoint y: 111, endPoint x: 468, endPoint y: 102, distance: 301.9
click at [344, 102] on h2 "[STREET_ADDRESS]" at bounding box center [255, 106] width 177 height 13
click at [543, 111] on div "[STREET_ADDRESS]" at bounding box center [407, 107] width 481 height 34
drag, startPoint x: 163, startPoint y: 109, endPoint x: 470, endPoint y: 101, distance: 307.9
click at [470, 101] on div "Back to all projects [STREET_ADDRESS] 3 Beds | 2 1/2 Baths | Total: 1896 ft² | …" at bounding box center [541, 315] width 1083 height 546
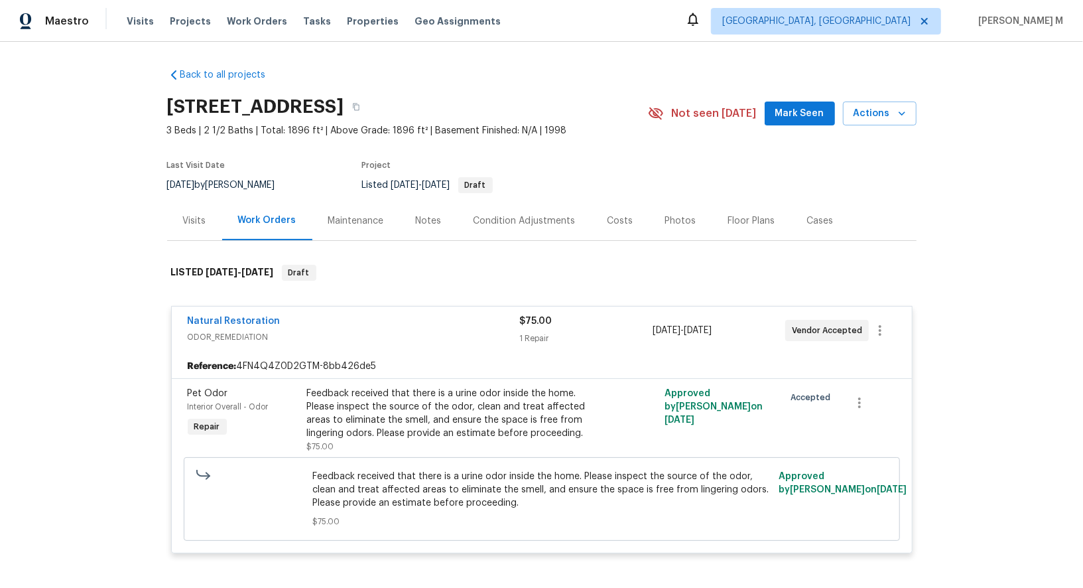
click at [357, 201] on div "Maintenance" at bounding box center [356, 220] width 88 height 39
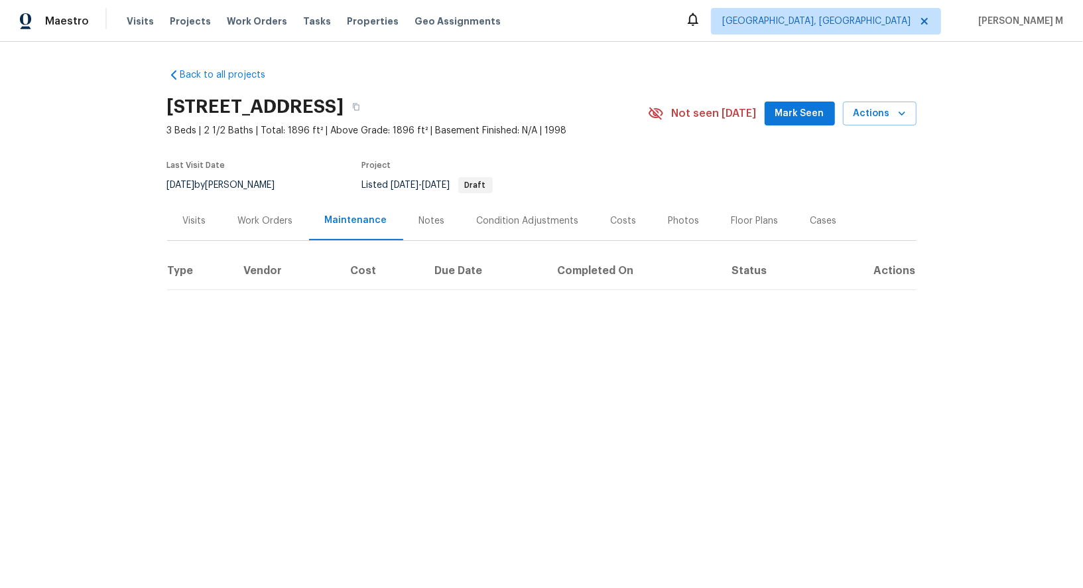
click at [258, 227] on div "Work Orders" at bounding box center [265, 220] width 87 height 39
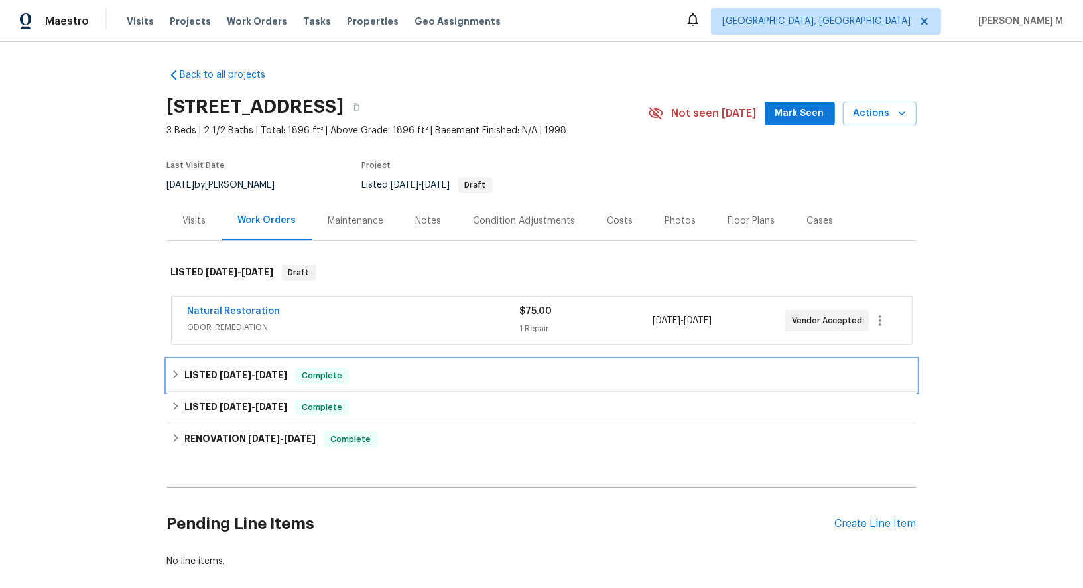
click at [228, 373] on h6 "LISTED [DATE] - [DATE]" at bounding box center [235, 375] width 103 height 16
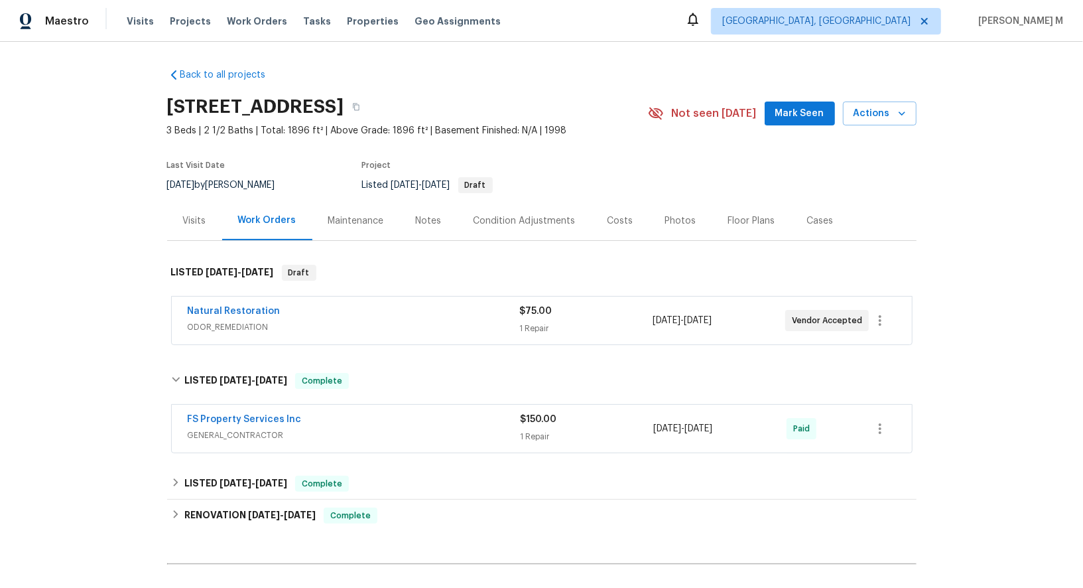
click at [249, 320] on span "ODOR_REMEDIATION" at bounding box center [354, 326] width 332 height 13
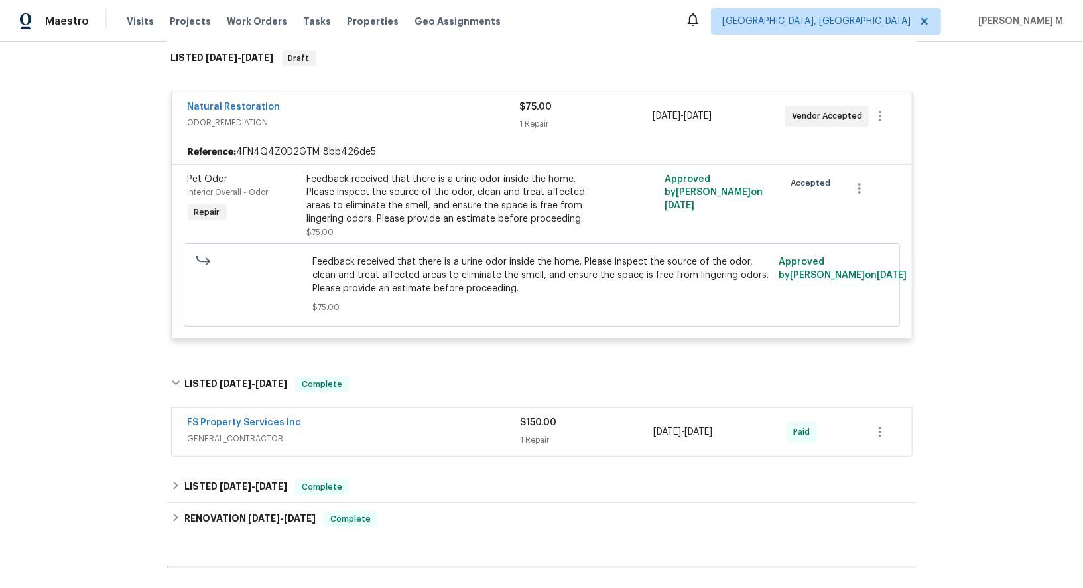
scroll to position [230, 0]
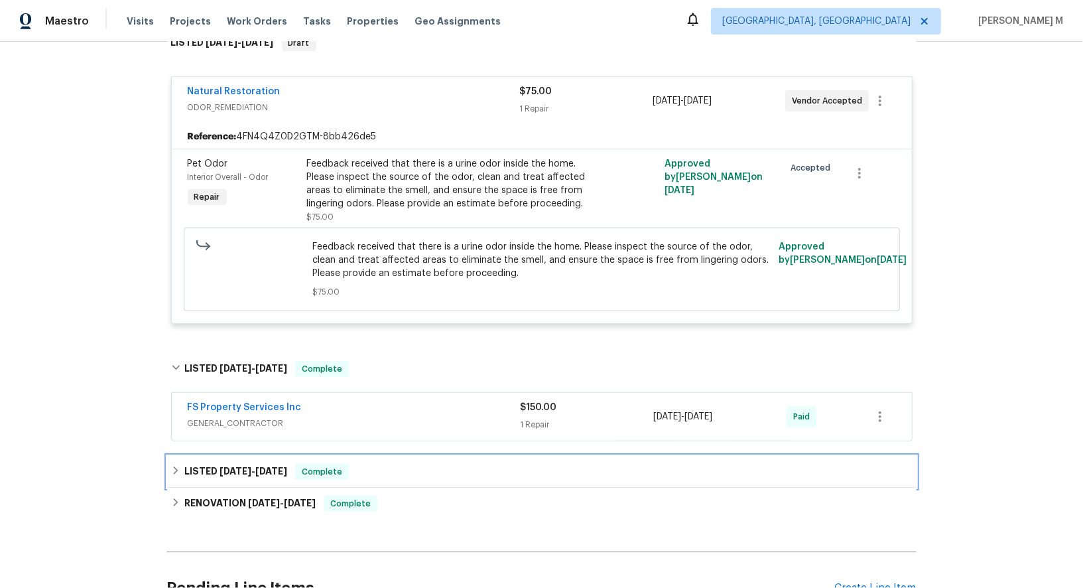
click at [208, 456] on div "LISTED [DATE] - [DATE] Complete" at bounding box center [542, 472] width 750 height 32
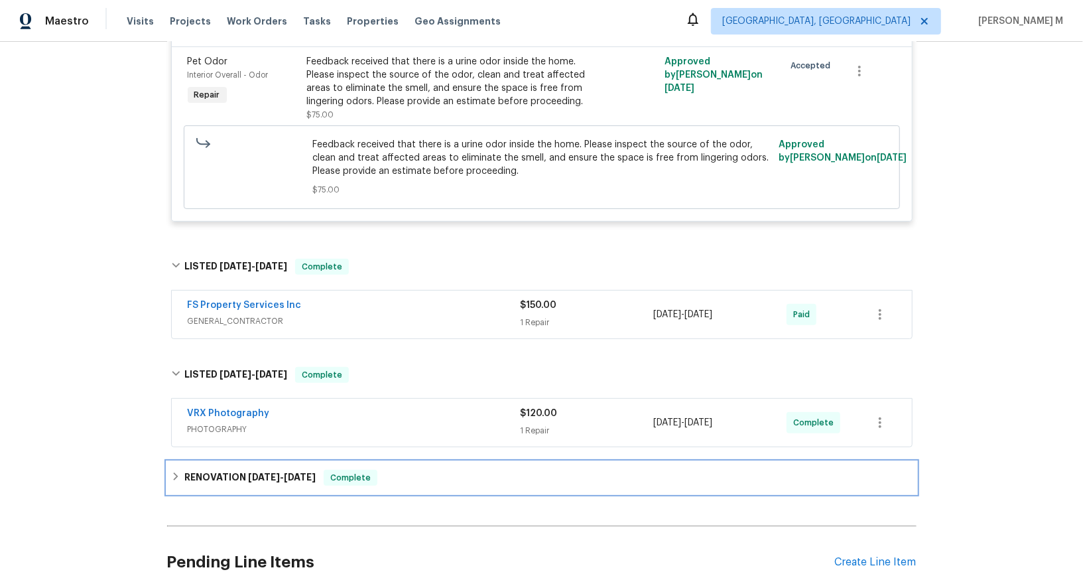
click at [216, 470] on h6 "RENOVATION [DATE] - [DATE]" at bounding box center [249, 478] width 131 height 16
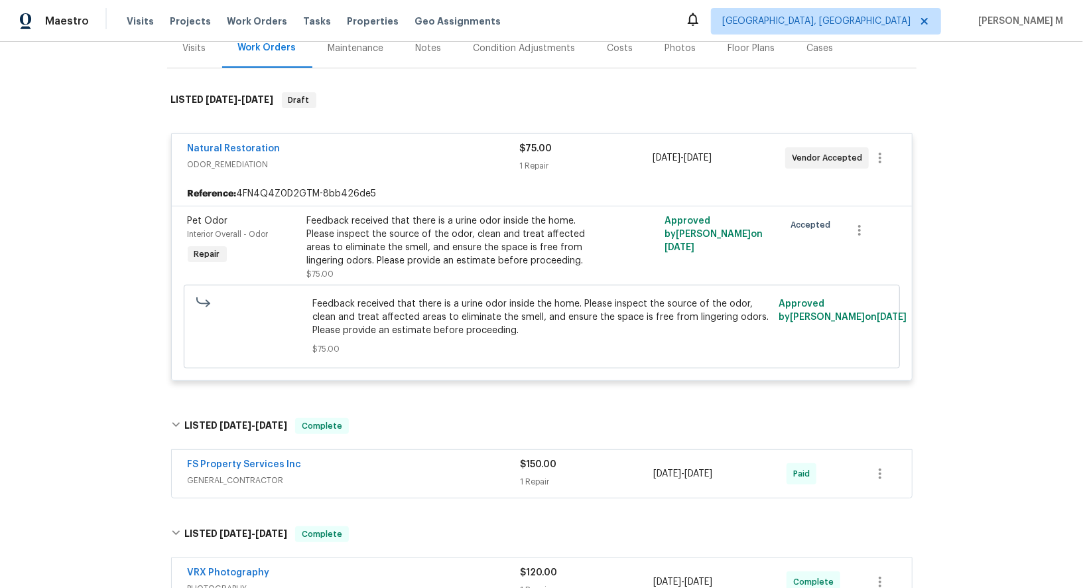
scroll to position [0, 0]
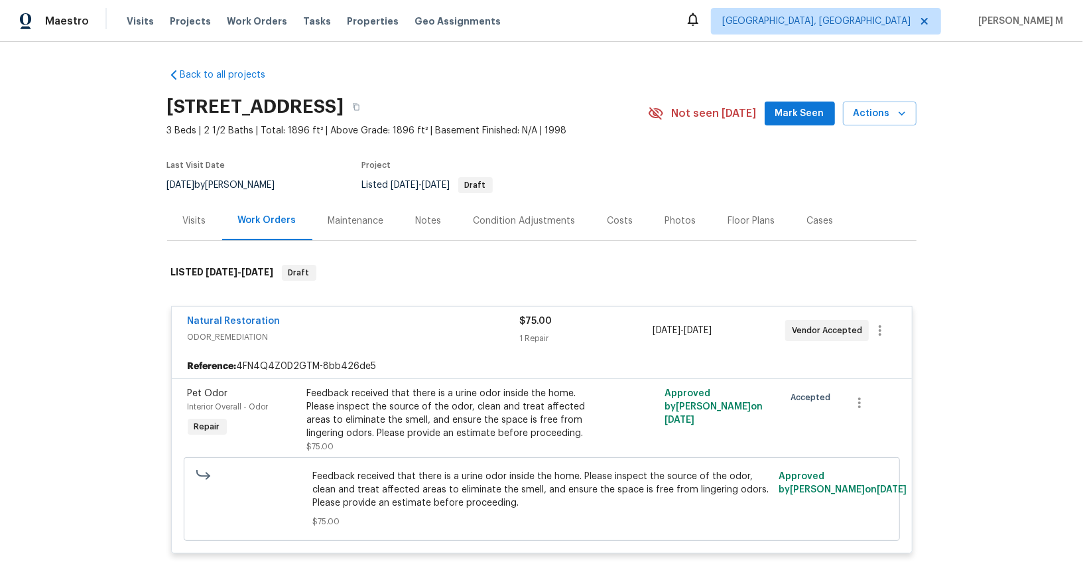
click at [405, 411] on div "Feedback received that there is a urine odor inside the home. Please inspect th…" at bounding box center [452, 413] width 291 height 53
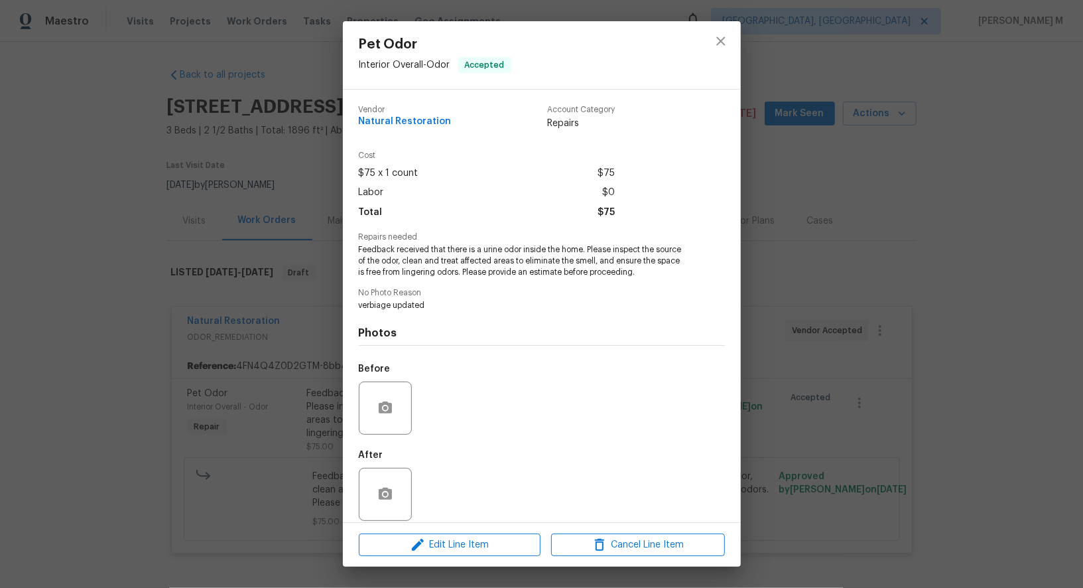
click at [845, 299] on div "Pet Odor Interior Overall - Odor Accepted Vendor Natural Restoration Account Ca…" at bounding box center [541, 294] width 1083 height 588
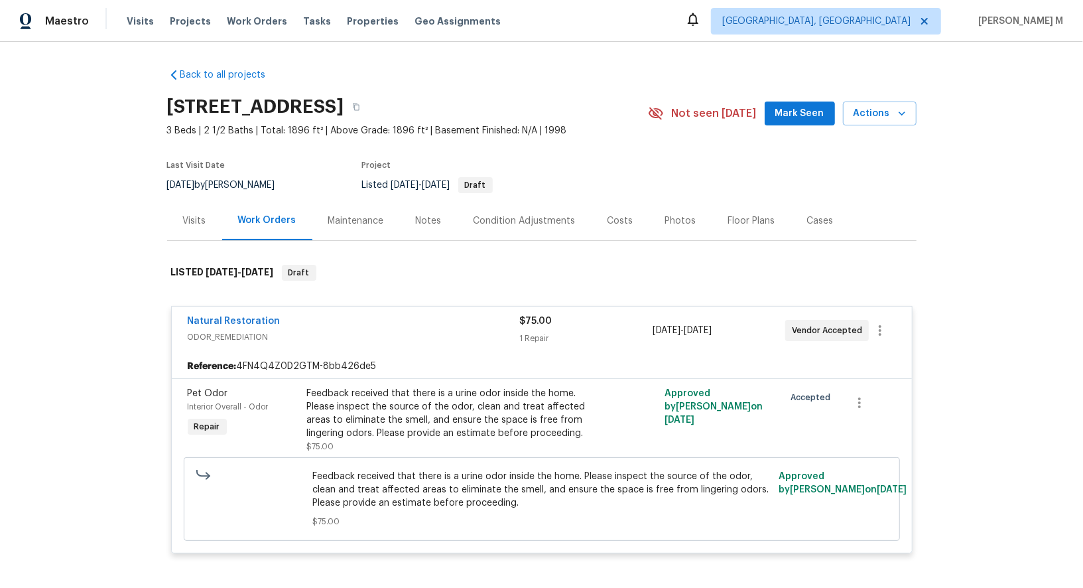
click at [534, 107] on div "[STREET_ADDRESS]" at bounding box center [407, 107] width 481 height 34
click at [346, 225] on div "Maintenance" at bounding box center [356, 220] width 88 height 39
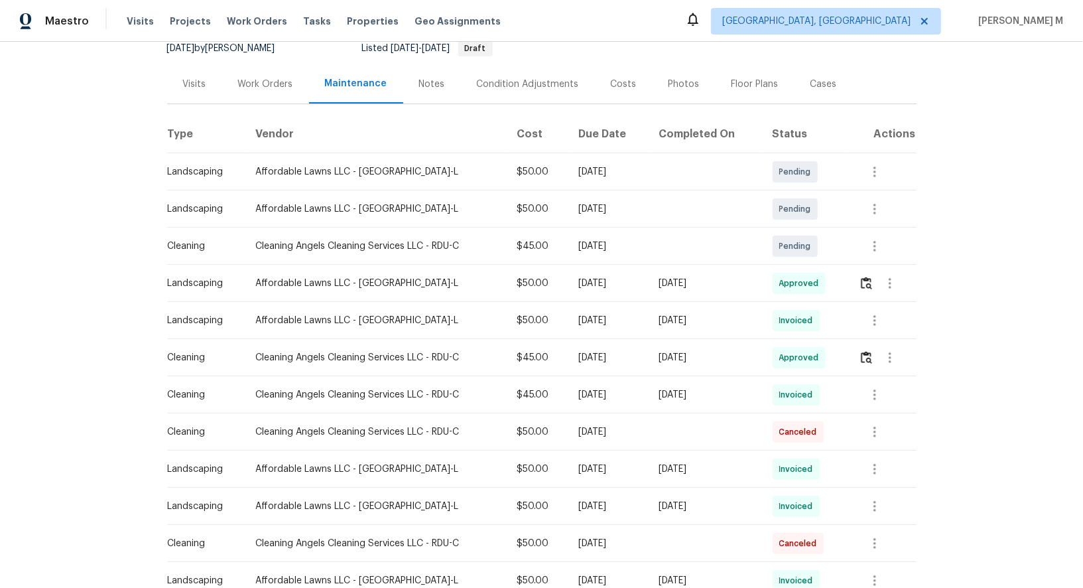
scroll to position [161, 0]
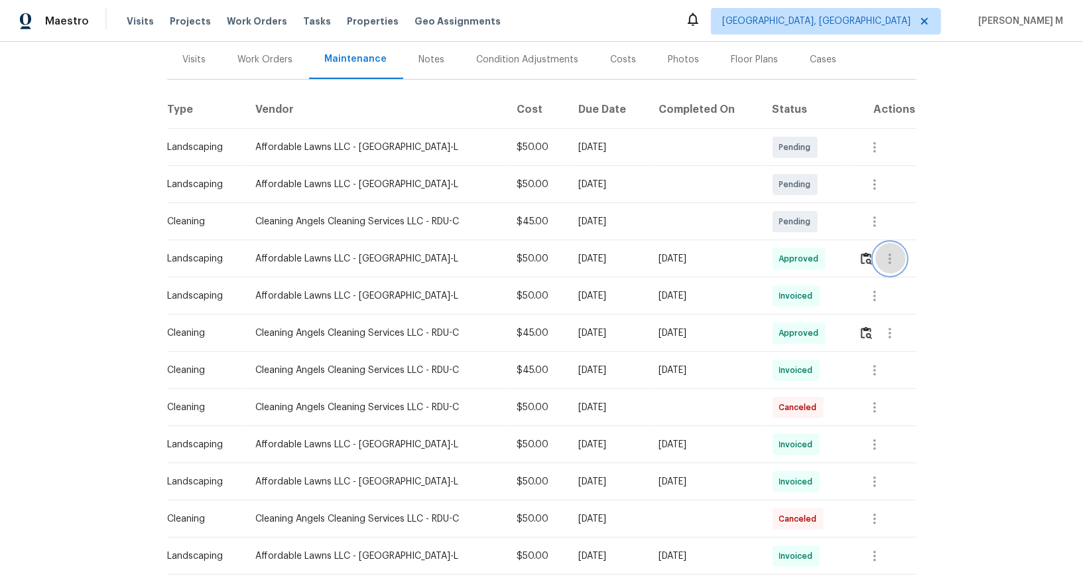
click at [898, 252] on icon "button" at bounding box center [890, 259] width 16 height 16
click at [711, 312] on div at bounding box center [541, 294] width 1083 height 588
click at [906, 330] on div at bounding box center [890, 333] width 32 height 32
click at [872, 330] on img "button" at bounding box center [866, 332] width 11 height 13
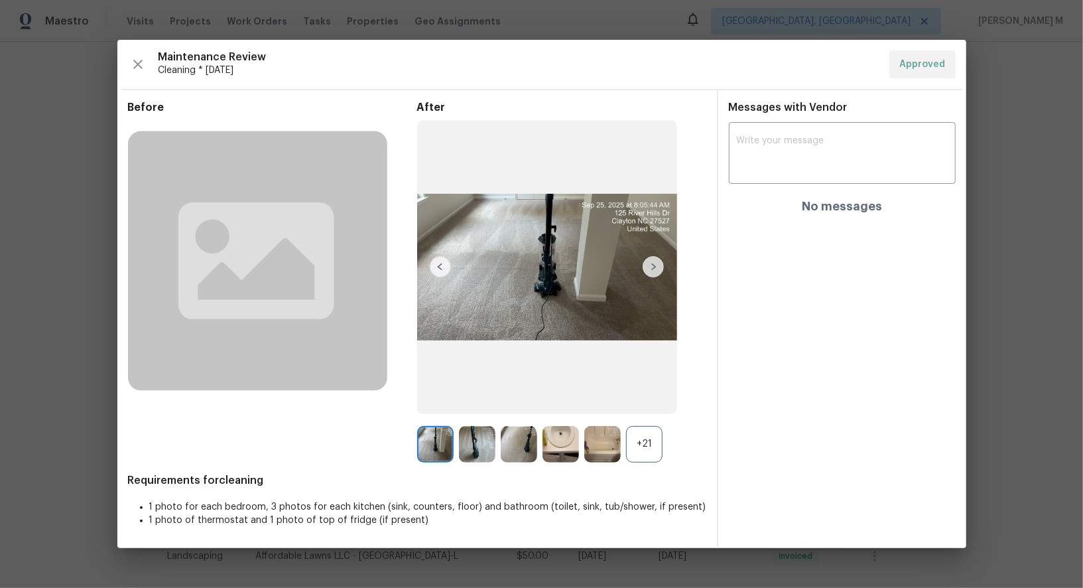
click at [663, 442] on div "+21" at bounding box center [561, 444] width 289 height 36
click at [660, 443] on div "+21" at bounding box center [644, 444] width 36 height 36
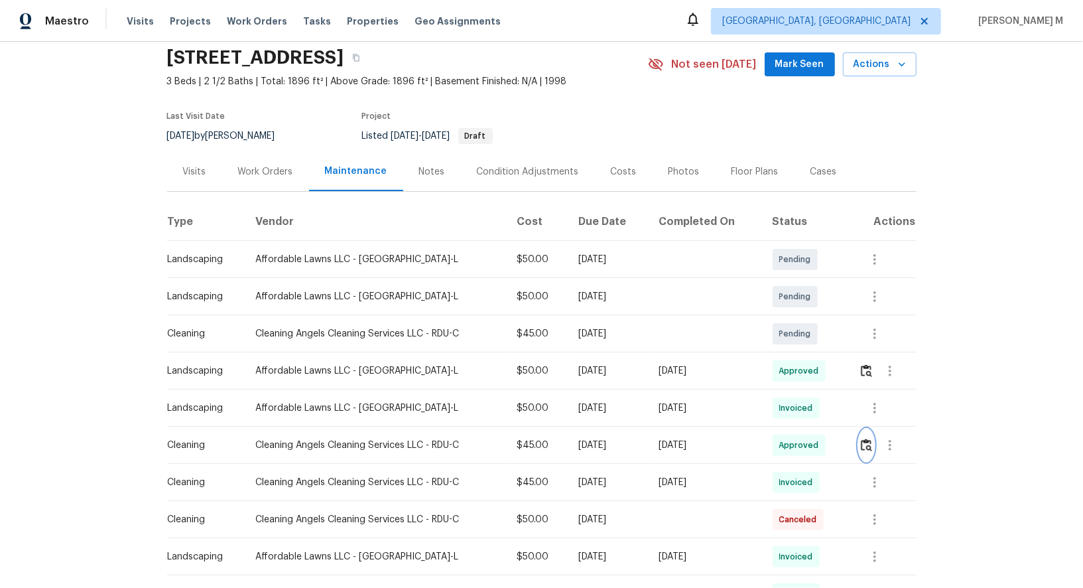
scroll to position [0, 0]
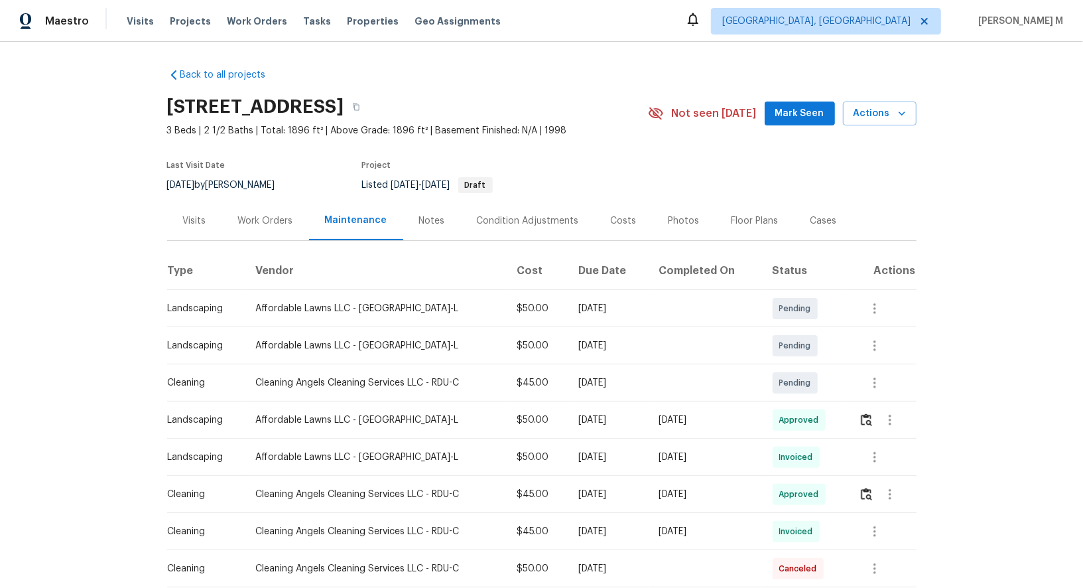
click at [238, 217] on div "Work Orders" at bounding box center [265, 220] width 55 height 13
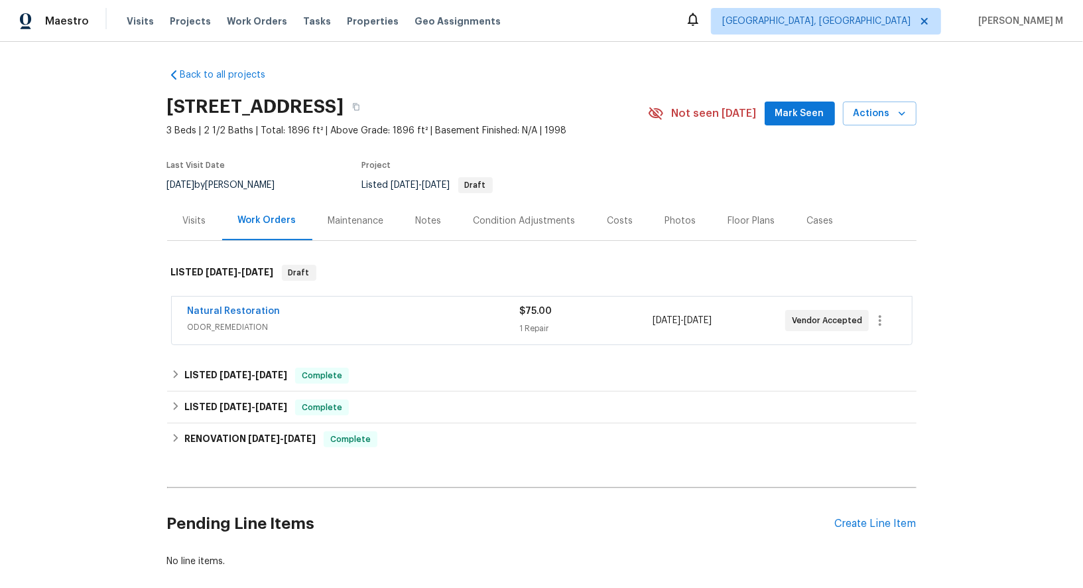
click at [237, 320] on span "ODOR_REMEDIATION" at bounding box center [354, 326] width 332 height 13
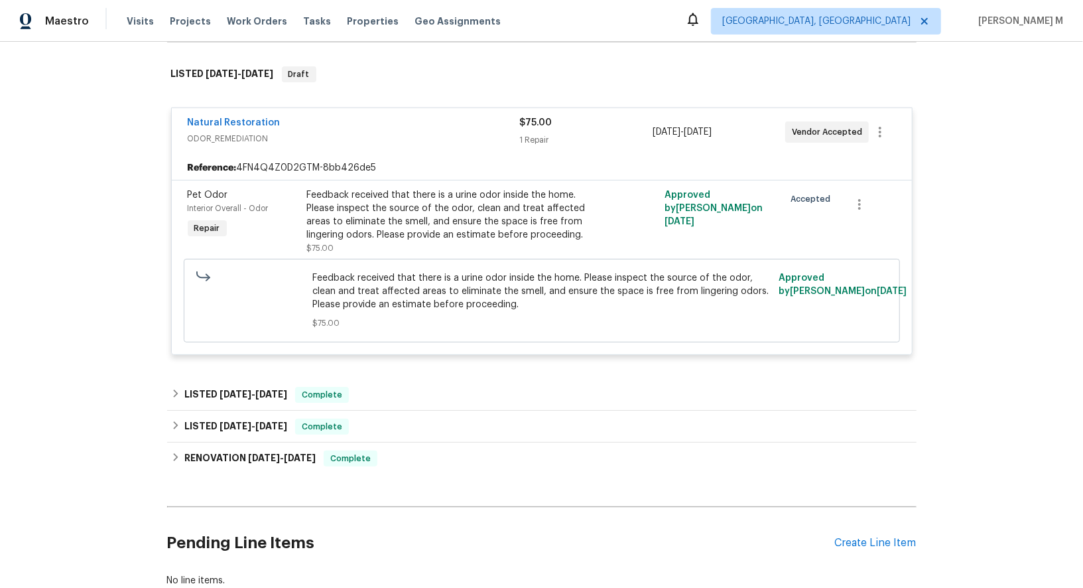
scroll to position [194, 0]
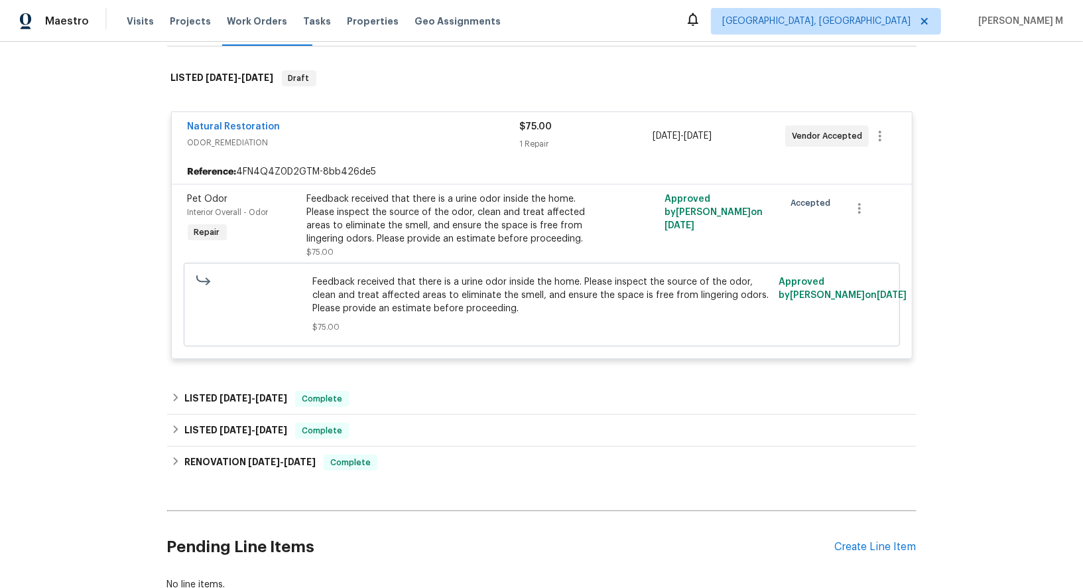
click at [233, 365] on div "Back to all projects 125 River Hills Dr, Clayton, NC 27527 3 Beds | 2 1/2 Baths…" at bounding box center [542, 232] width 750 height 738
click at [229, 391] on h6 "LISTED 9/8/25 - 9/10/25" at bounding box center [235, 399] width 103 height 16
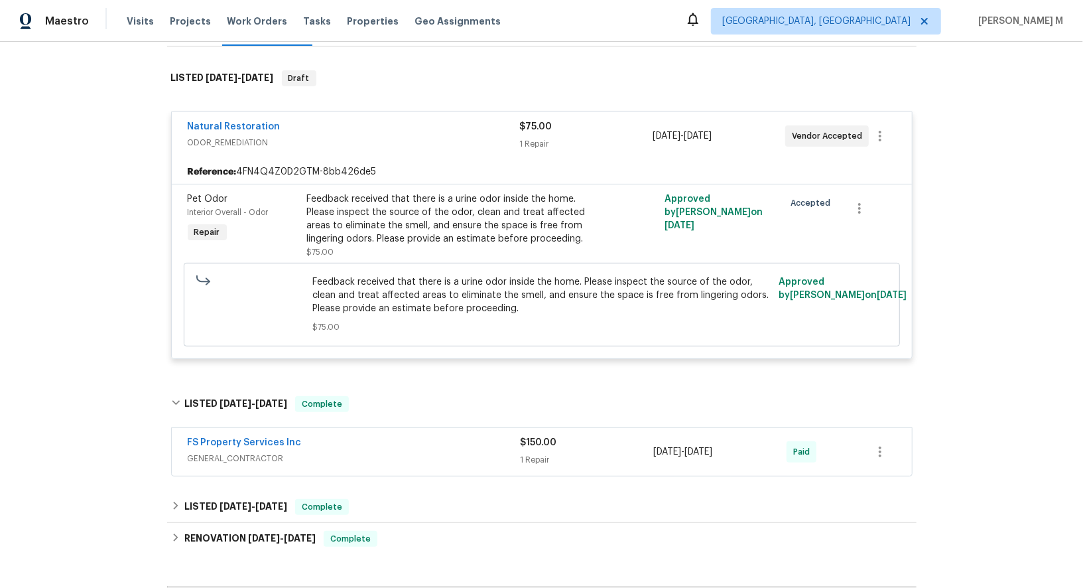
click at [242, 452] on span "GENERAL_CONTRACTOR" at bounding box center [354, 458] width 333 height 13
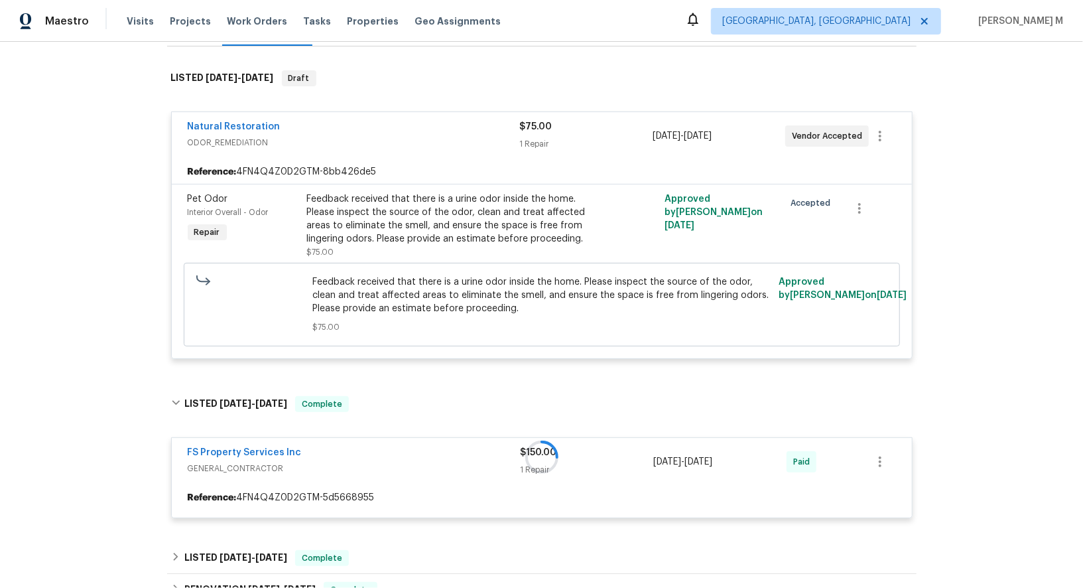
scroll to position [389, 0]
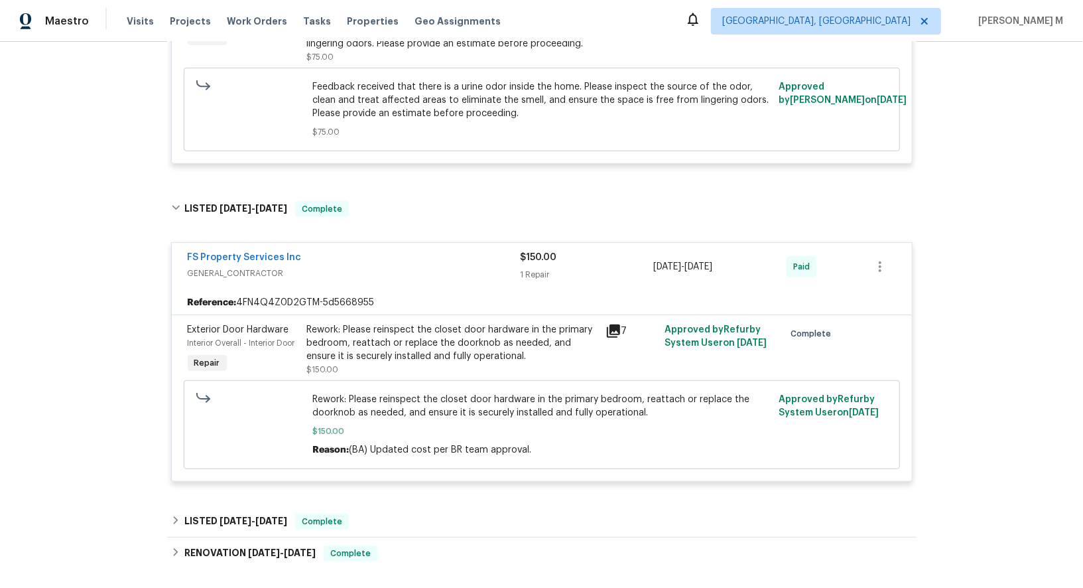
click at [442, 334] on div "Rework: Please reinspect the closet door hardware in the primary bedroom, reatt…" at bounding box center [452, 343] width 291 height 40
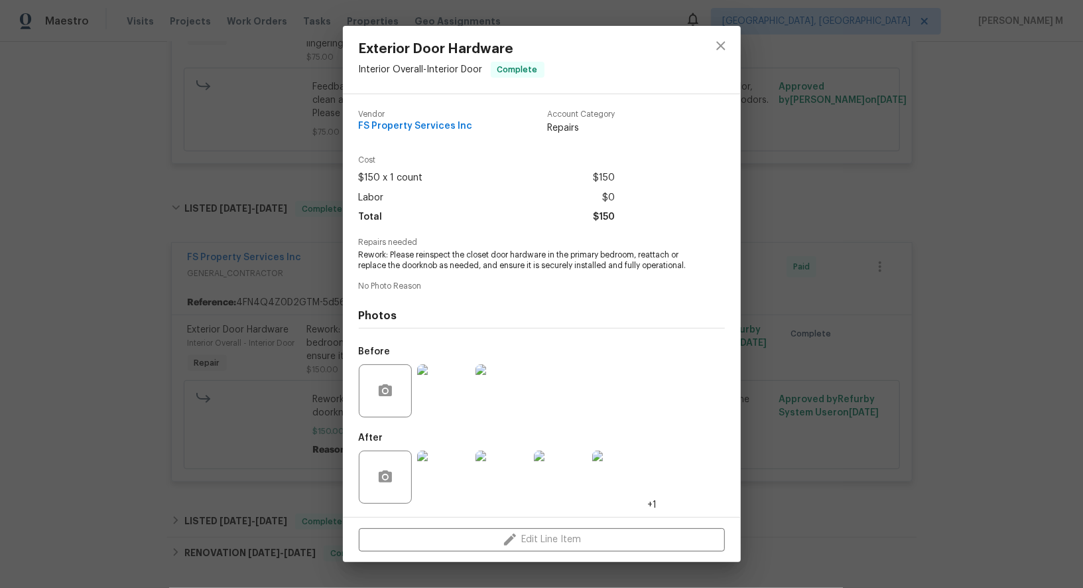
click at [448, 466] on img at bounding box center [443, 476] width 53 height 53
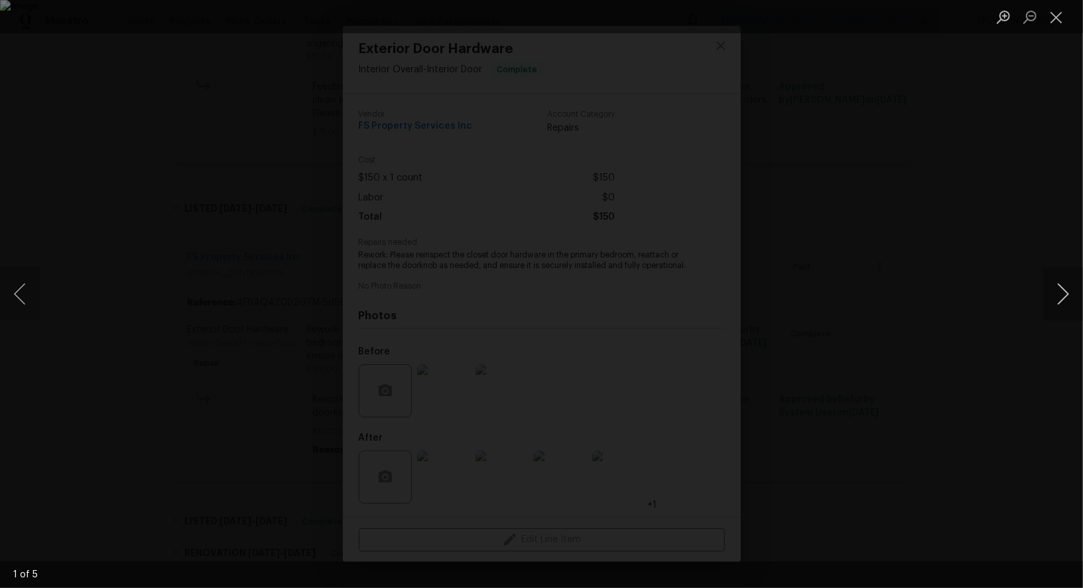
click at [1052, 295] on button "Next image" at bounding box center [1063, 293] width 40 height 53
click at [1051, 295] on button "Next image" at bounding box center [1063, 293] width 40 height 53
click at [958, 218] on div "Lightbox" at bounding box center [541, 294] width 1083 height 588
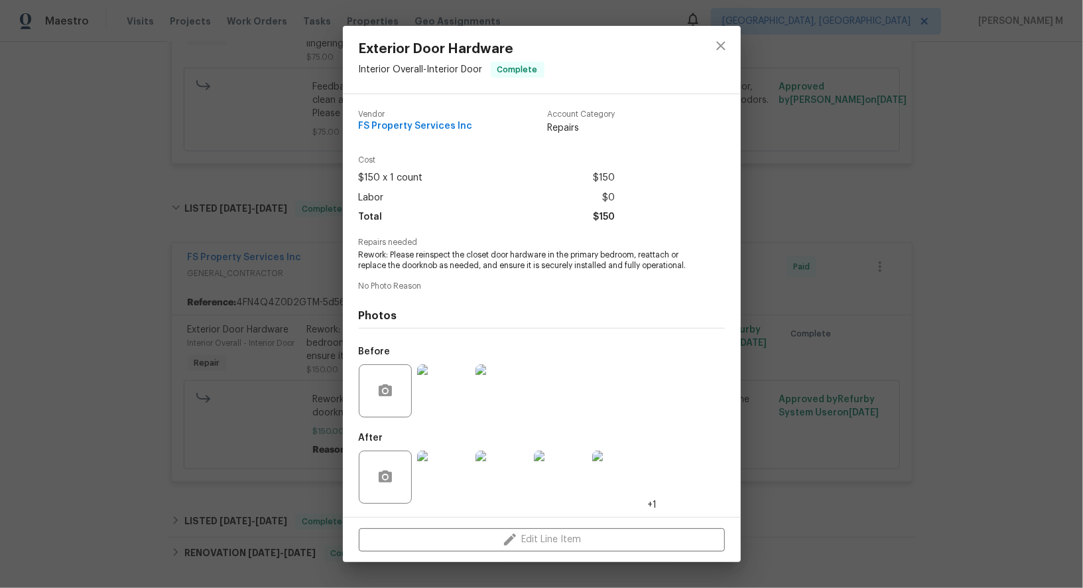
click at [899, 220] on div "Exterior Door Hardware Interior Overall - Interior Door Complete Vendor FS Prop…" at bounding box center [541, 294] width 1083 height 588
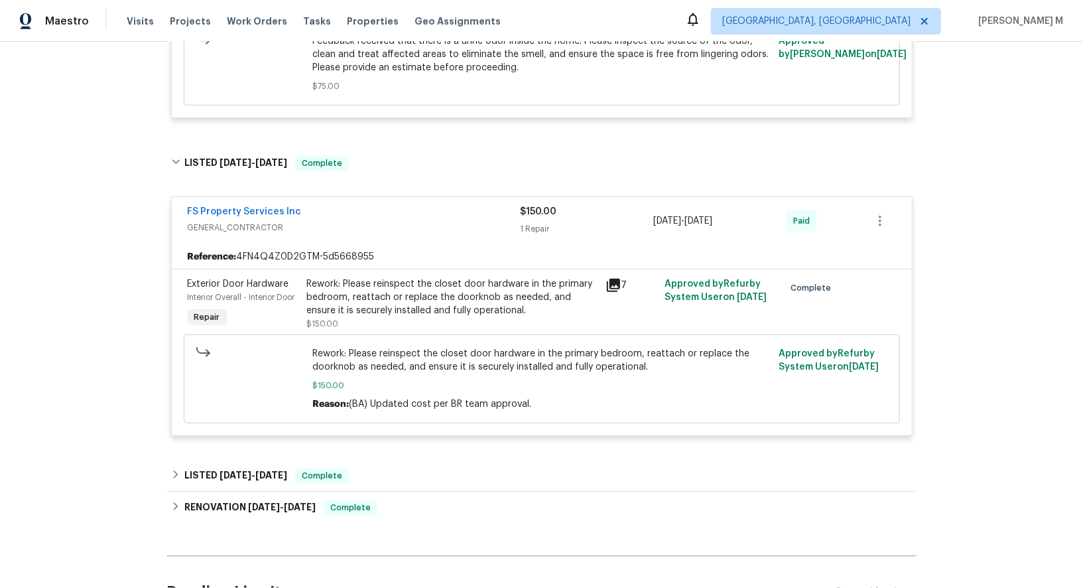
scroll to position [545, 0]
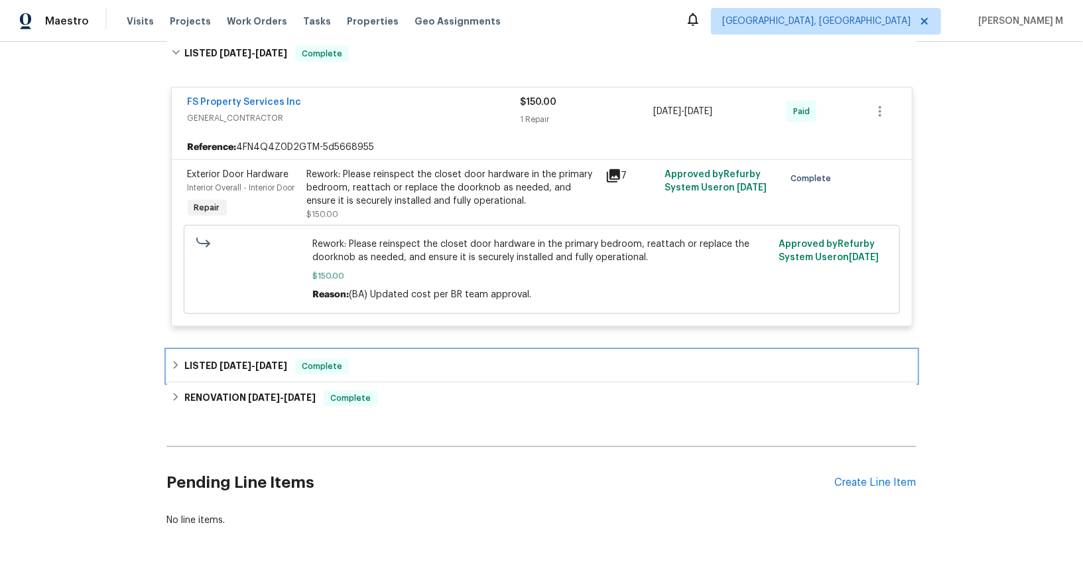
click at [282, 357] on div "LISTED 8/28/25 - 8/29/25 Complete" at bounding box center [542, 366] width 750 height 32
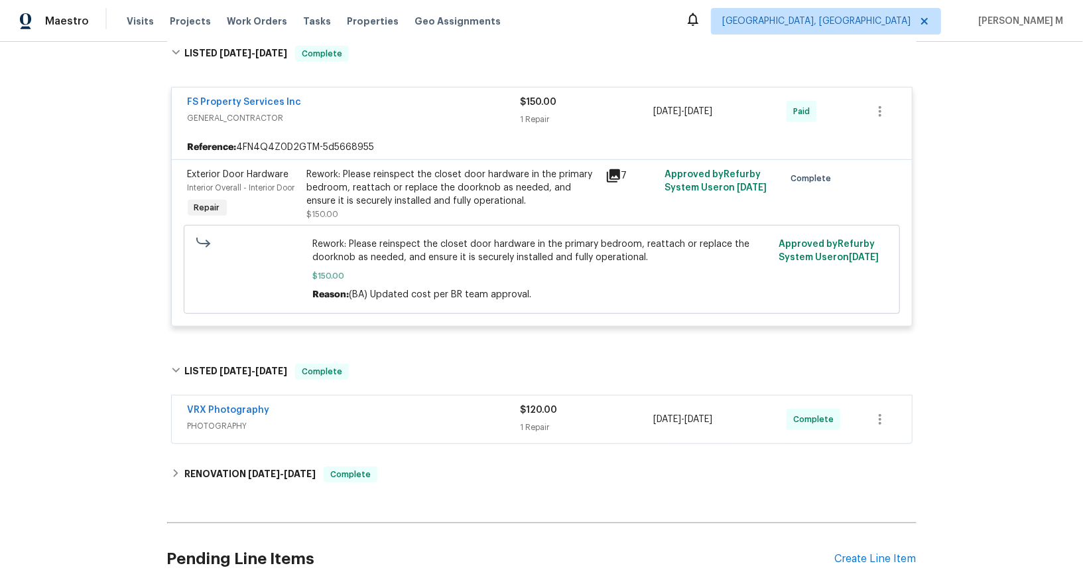
click at [368, 225] on div "Rework: Please reinspect the closet door hardware in the primary bedroom, reatt…" at bounding box center [542, 269] width 716 height 89
click at [392, 184] on div "Rework: Please reinspect the closet door hardware in the primary bedroom, reatt…" at bounding box center [452, 188] width 291 height 40
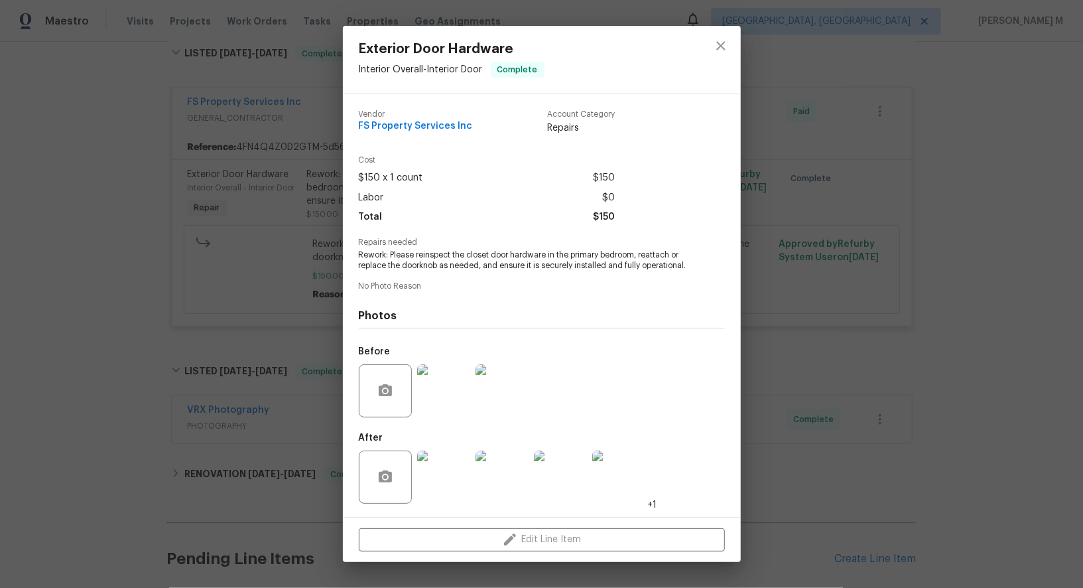
click at [446, 391] on img at bounding box center [443, 390] width 53 height 53
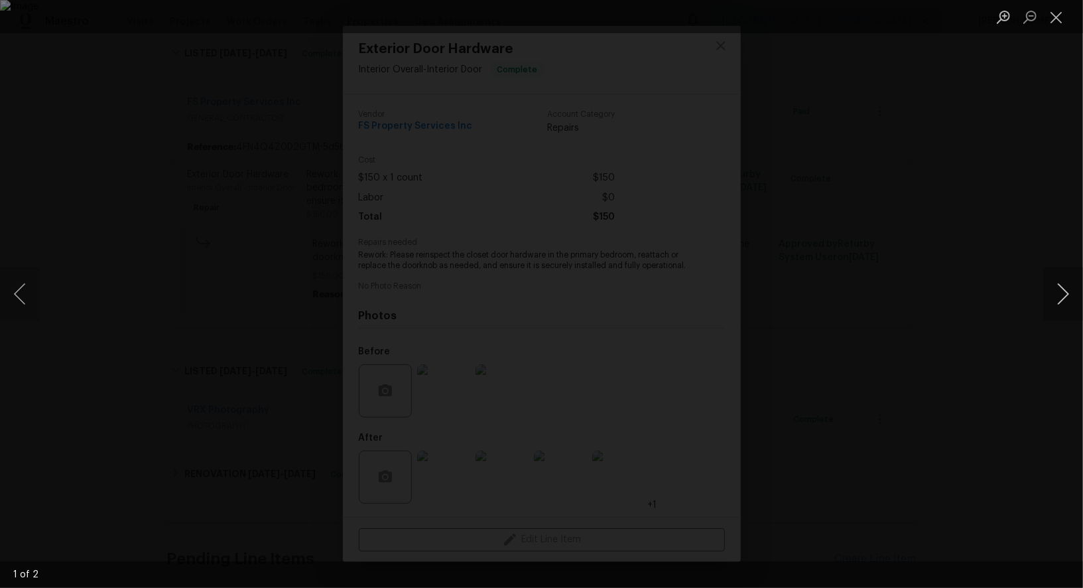
click at [1062, 284] on button "Next image" at bounding box center [1063, 293] width 40 height 53
click at [879, 239] on div "Lightbox" at bounding box center [541, 294] width 1083 height 588
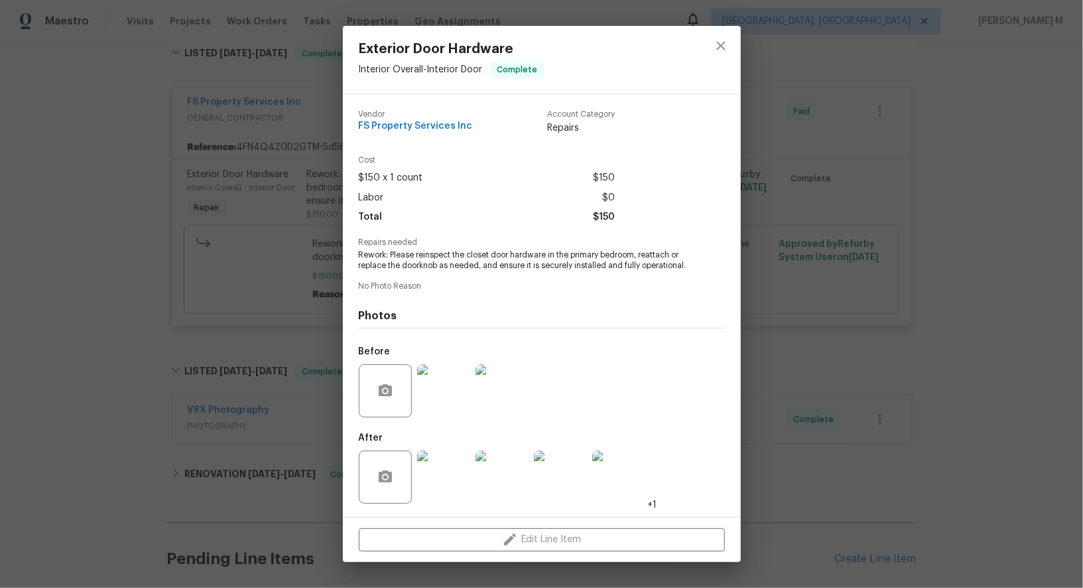
click at [433, 476] on img at bounding box center [443, 476] width 53 height 53
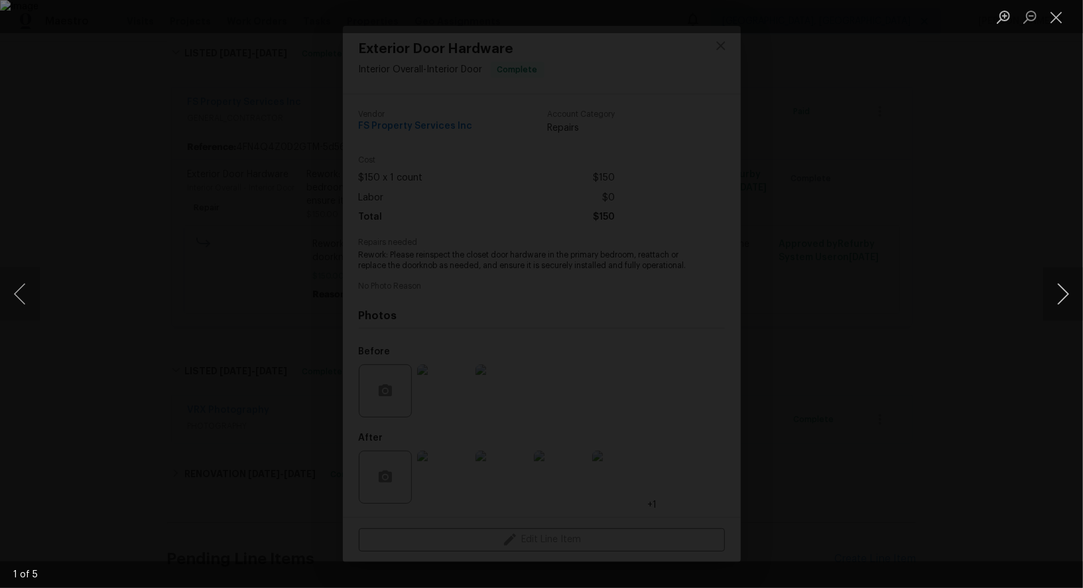
click at [1064, 281] on button "Next image" at bounding box center [1063, 293] width 40 height 53
click at [789, 190] on div "Lightbox" at bounding box center [541, 294] width 1083 height 588
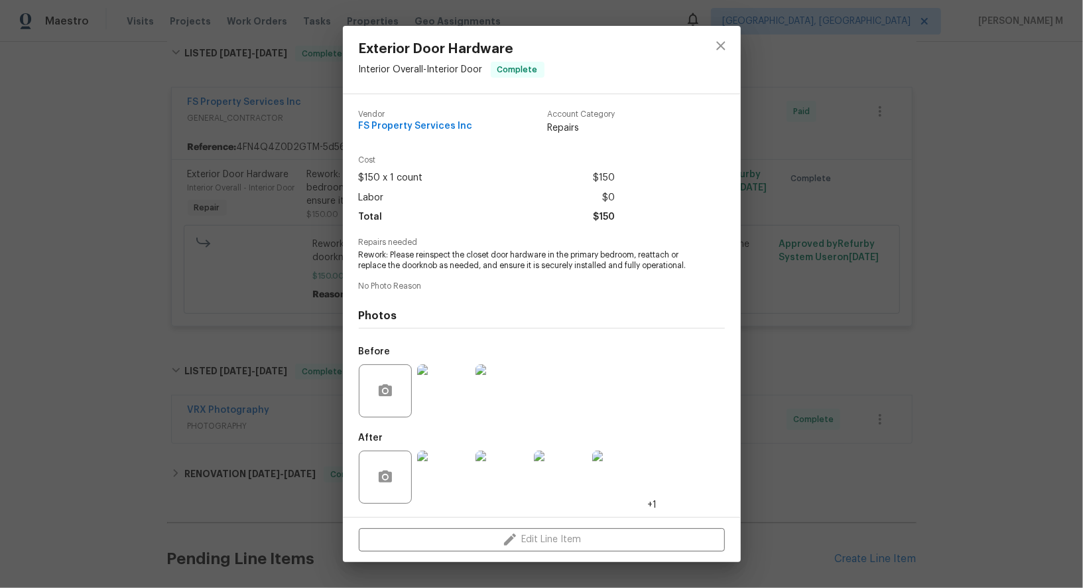
click at [188, 277] on div "Exterior Door Hardware Interior Overall - Interior Door Complete Vendor FS Prop…" at bounding box center [541, 294] width 1083 height 588
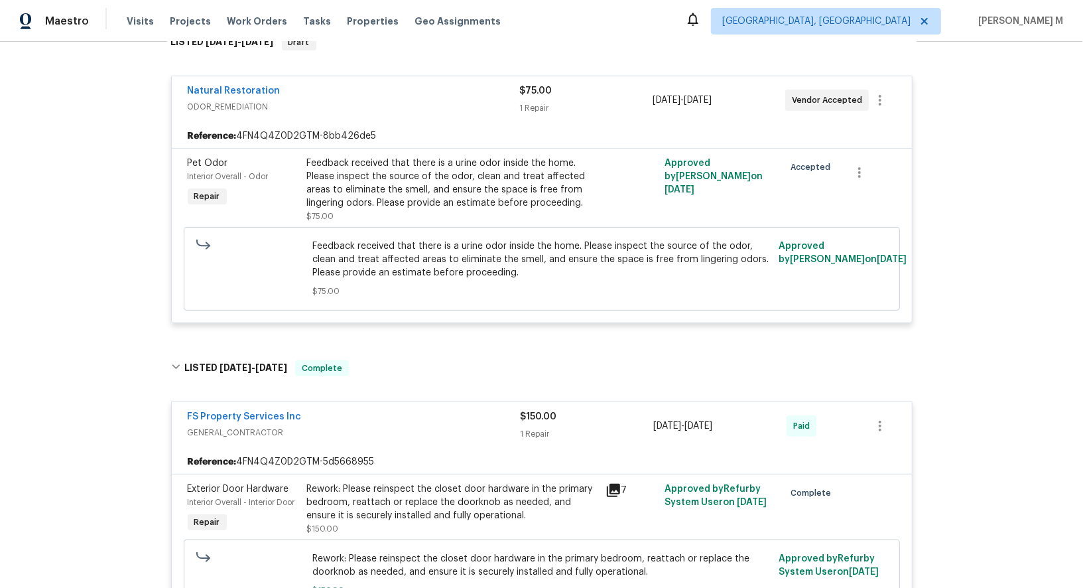
scroll to position [0, 0]
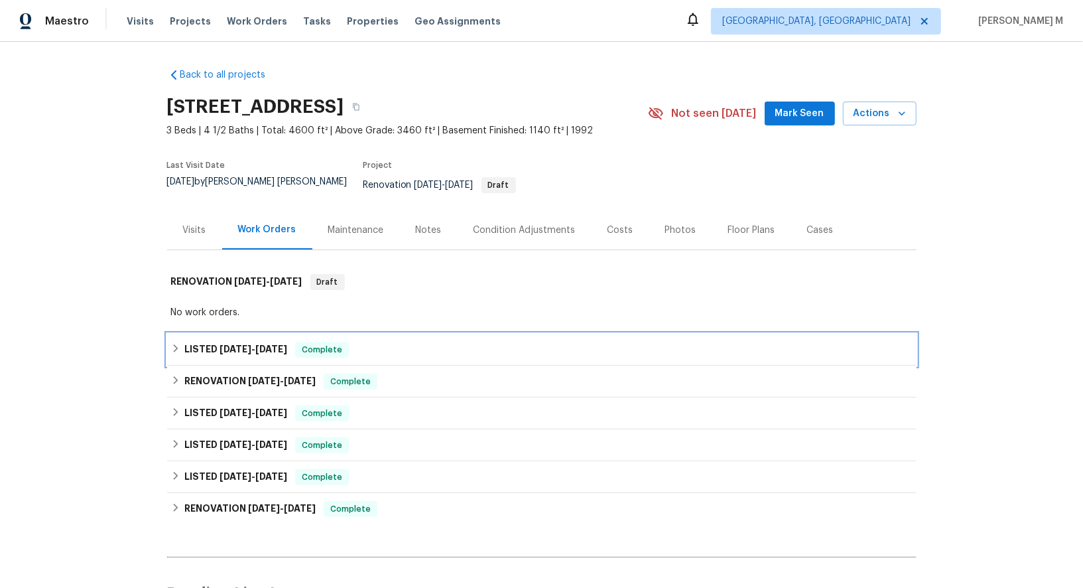
click at [216, 342] on h6 "LISTED [DATE] - [DATE]" at bounding box center [235, 350] width 103 height 16
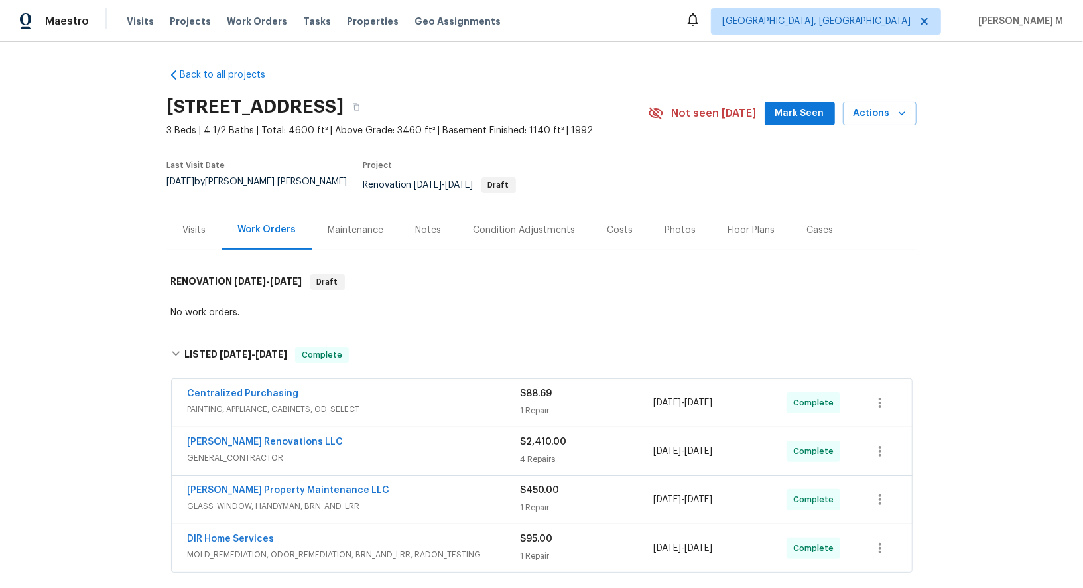
click at [348, 230] on div "Maintenance" at bounding box center [356, 229] width 88 height 39
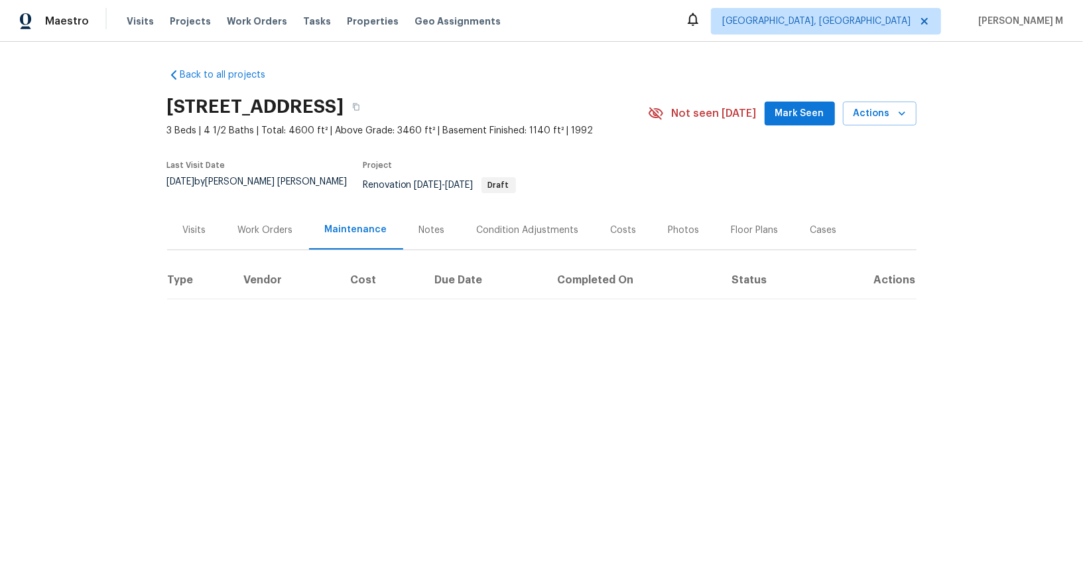
click at [256, 229] on div "Work Orders" at bounding box center [265, 229] width 87 height 39
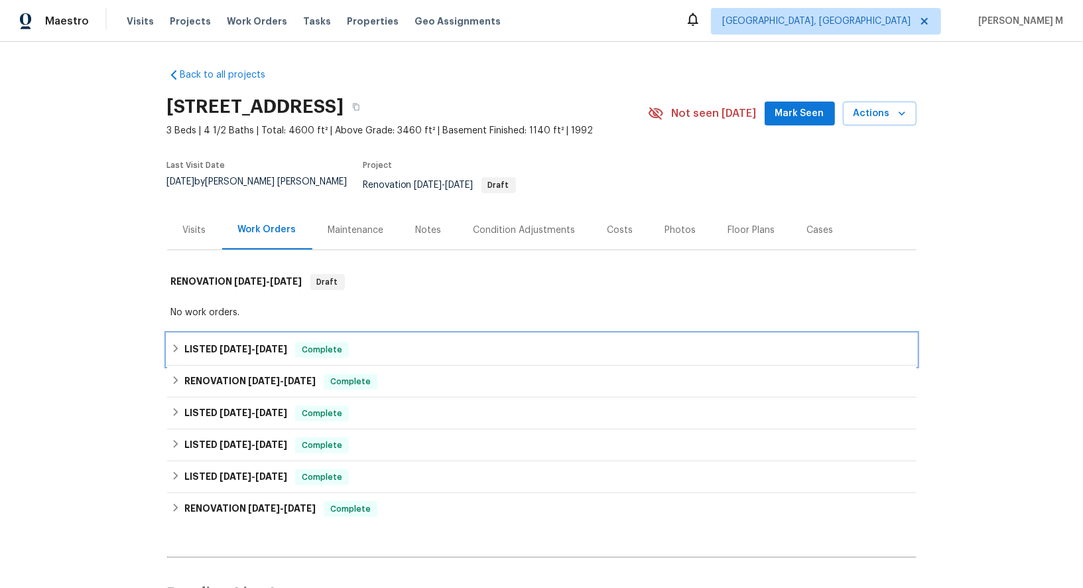
click at [239, 343] on div "LISTED [DATE] - [DATE] Complete" at bounding box center [542, 350] width 750 height 32
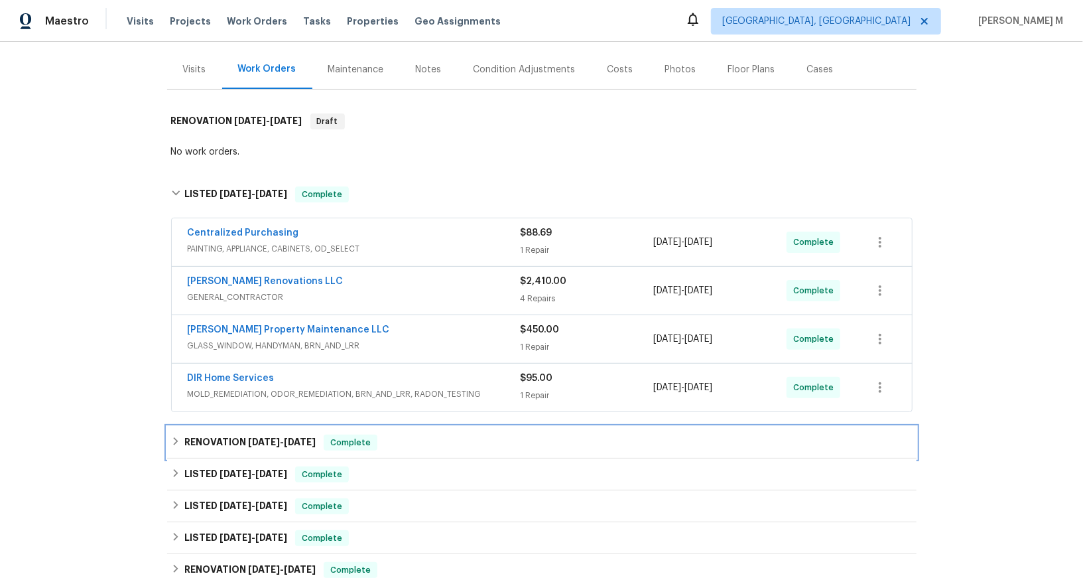
click at [251, 434] on h6 "RENOVATION [DATE] - [DATE]" at bounding box center [249, 442] width 131 height 16
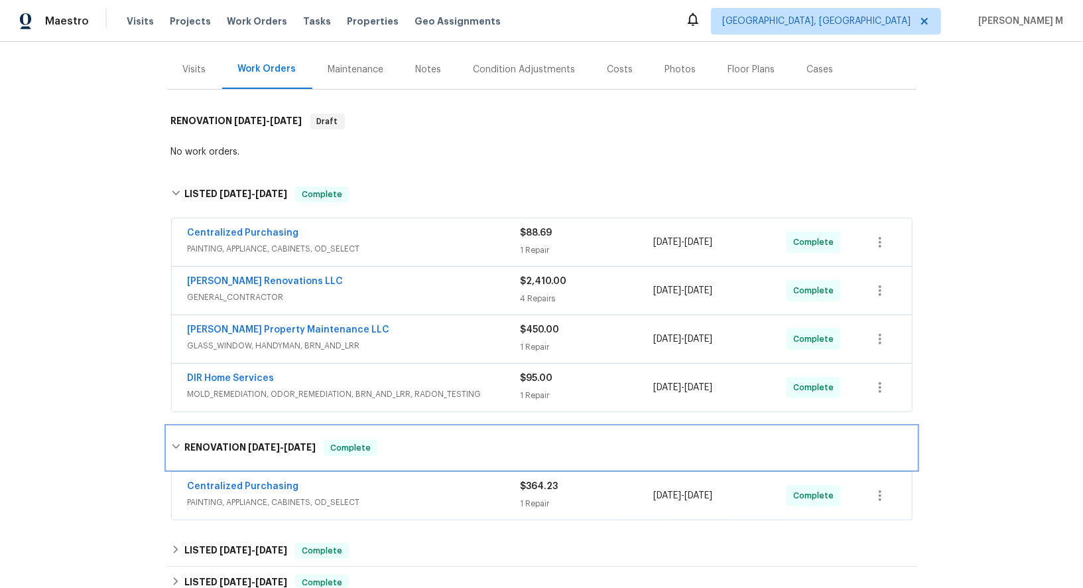
scroll to position [299, 0]
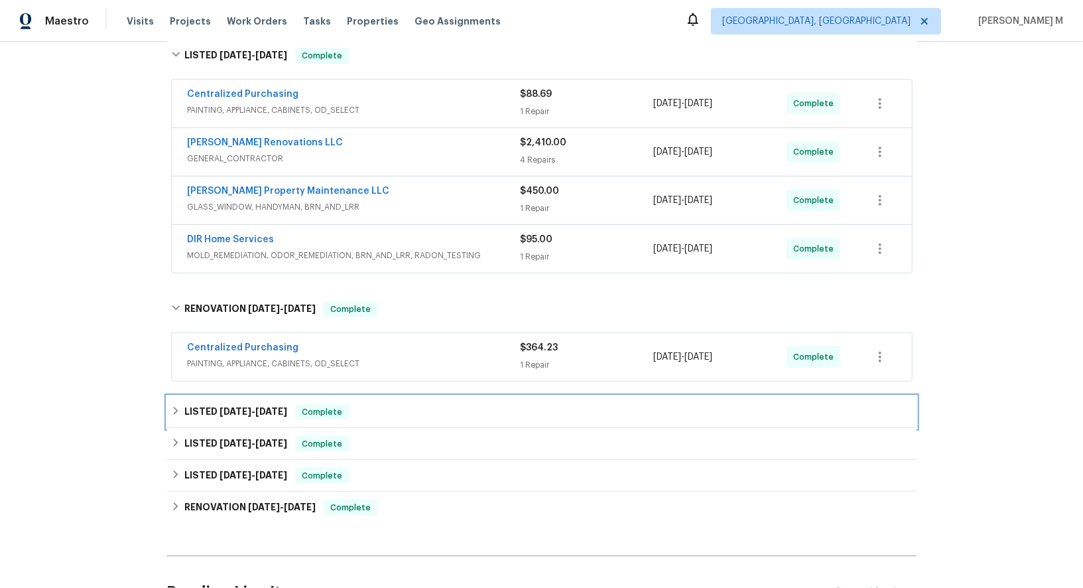
click at [246, 396] on div "LISTED [DATE] - [DATE] Complete" at bounding box center [542, 412] width 750 height 32
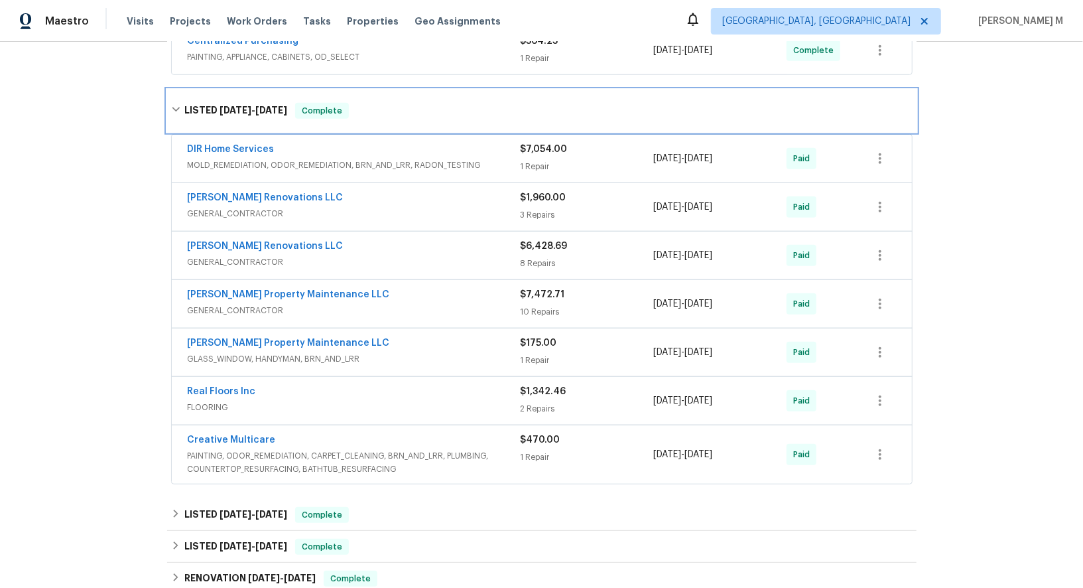
scroll to position [606, 0]
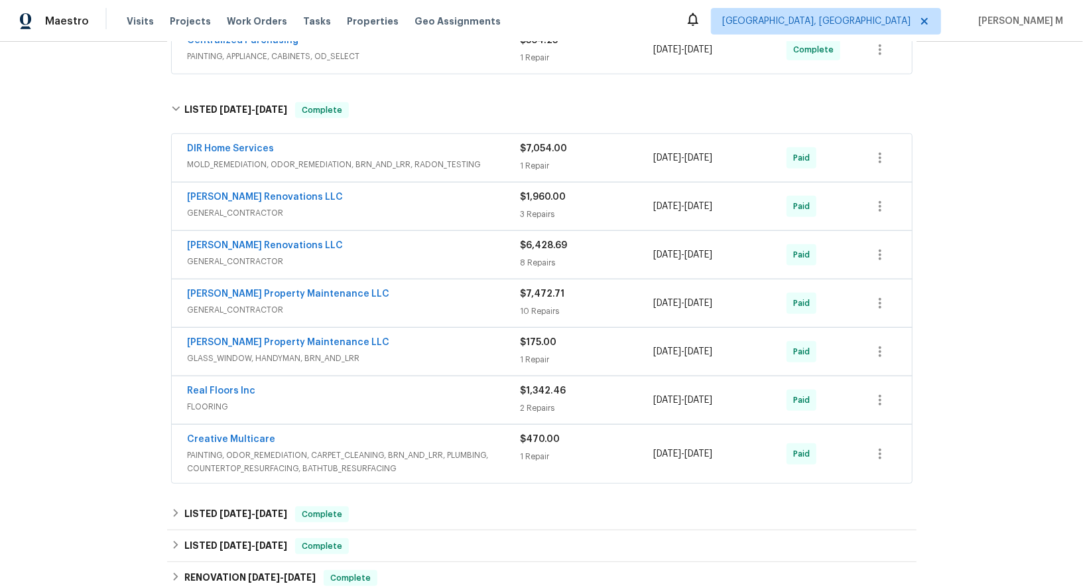
click at [225, 444] on div "Back to all projects [STREET_ADDRESS] 3 Beds | 4 1/2 Baths | Total: 4600 ft² | …" at bounding box center [542, 84] width 750 height 1266
click at [224, 498] on div "LISTED [DATE] - [DATE] Complete" at bounding box center [542, 514] width 750 height 32
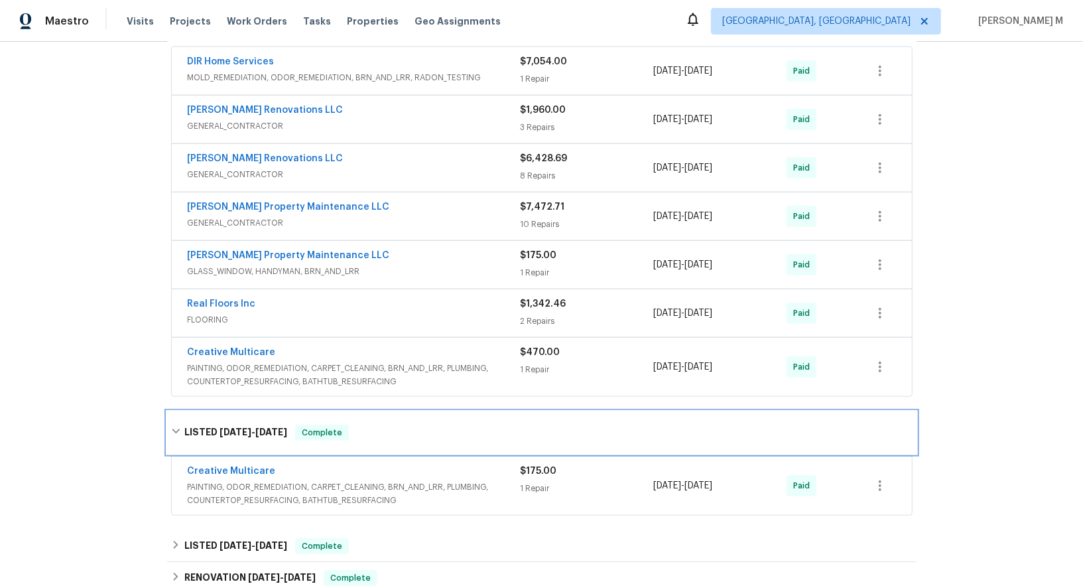
scroll to position [824, 0]
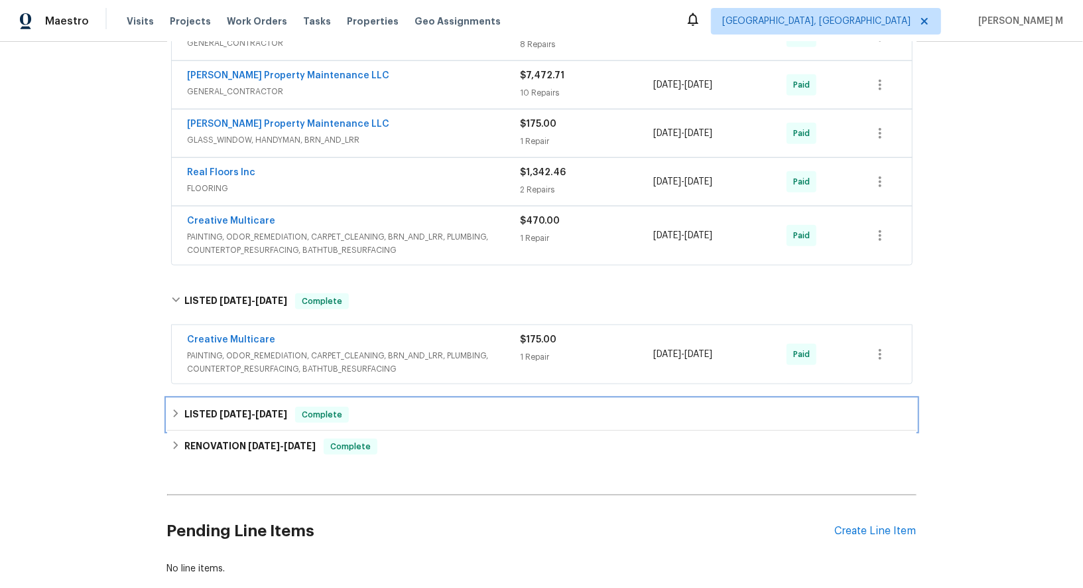
click at [258, 409] on span "[DATE]" at bounding box center [271, 413] width 32 height 9
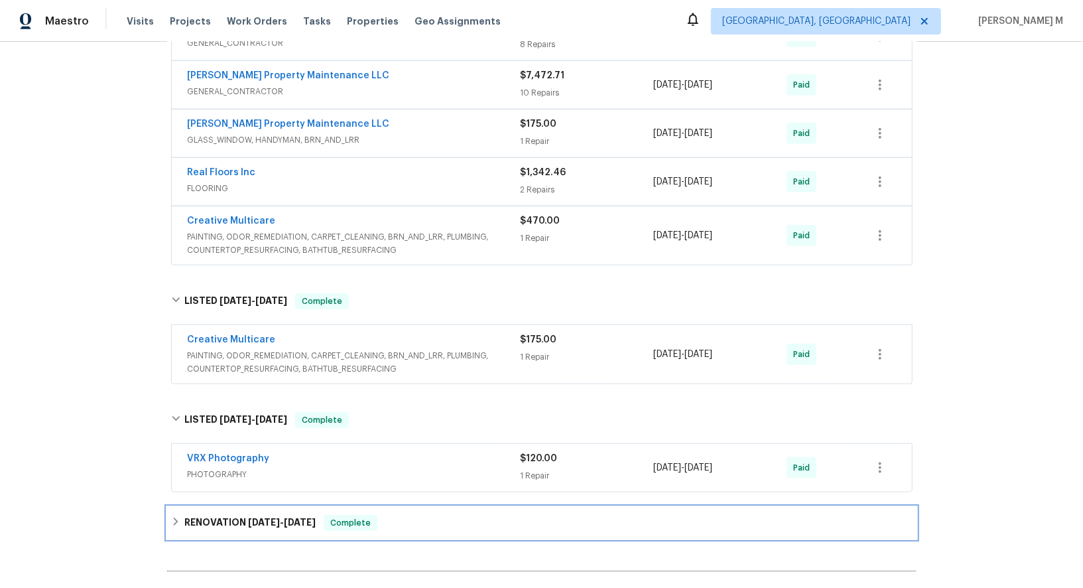
click at [234, 515] on h6 "RENOVATION [DATE] - [DATE]" at bounding box center [249, 523] width 131 height 16
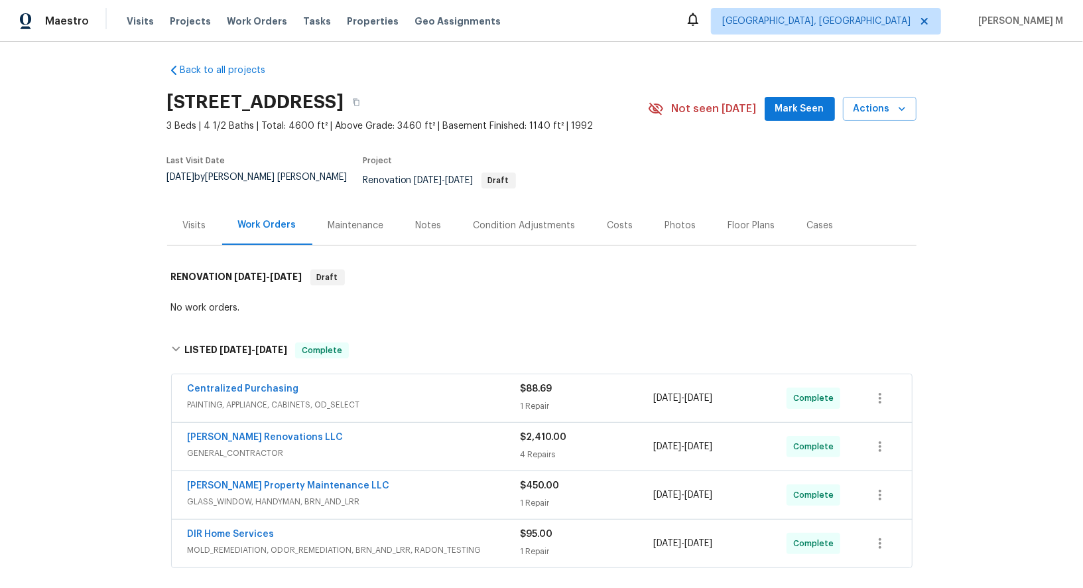
scroll to position [0, 0]
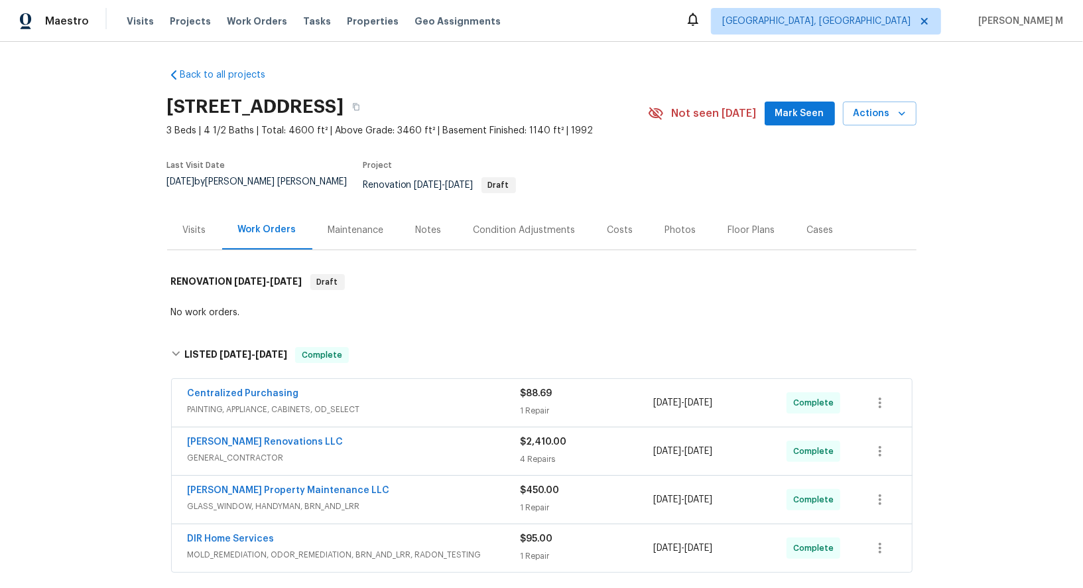
click at [352, 170] on div "Last Visit Date [DATE] by [PERSON_NAME] [PERSON_NAME] Project Renovation [DATE]…" at bounding box center [392, 181] width 450 height 57
click at [350, 224] on div "Maintenance" at bounding box center [356, 230] width 56 height 13
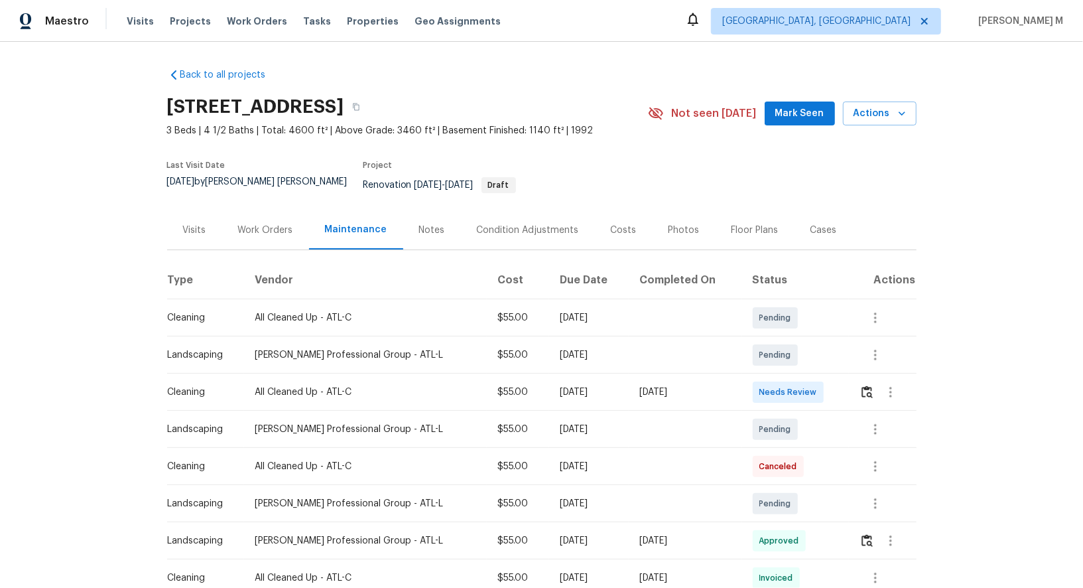
click at [265, 231] on div "Work Orders" at bounding box center [265, 229] width 87 height 39
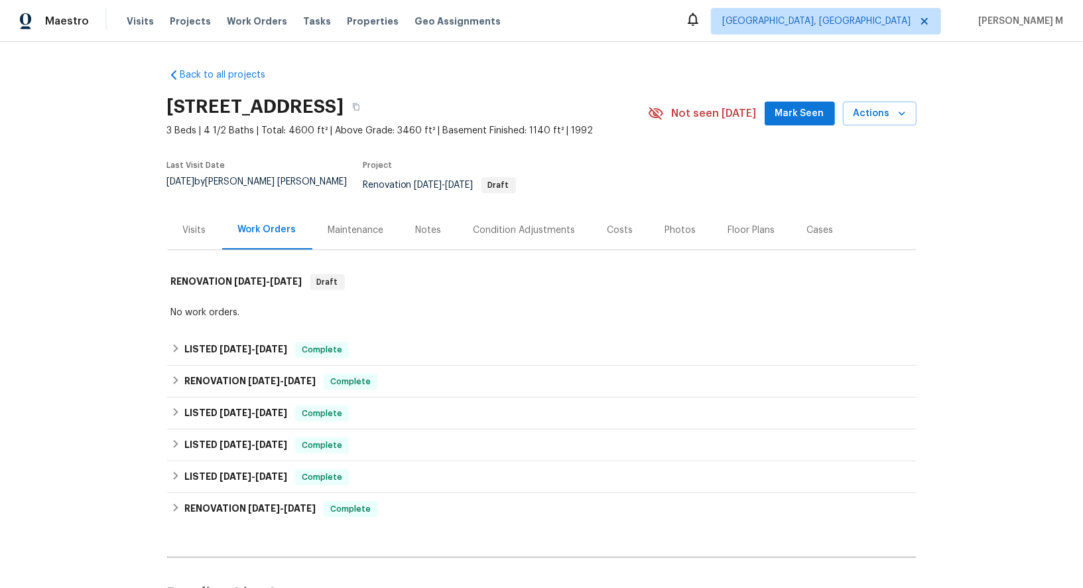
click at [328, 224] on div "Maintenance" at bounding box center [356, 230] width 56 height 13
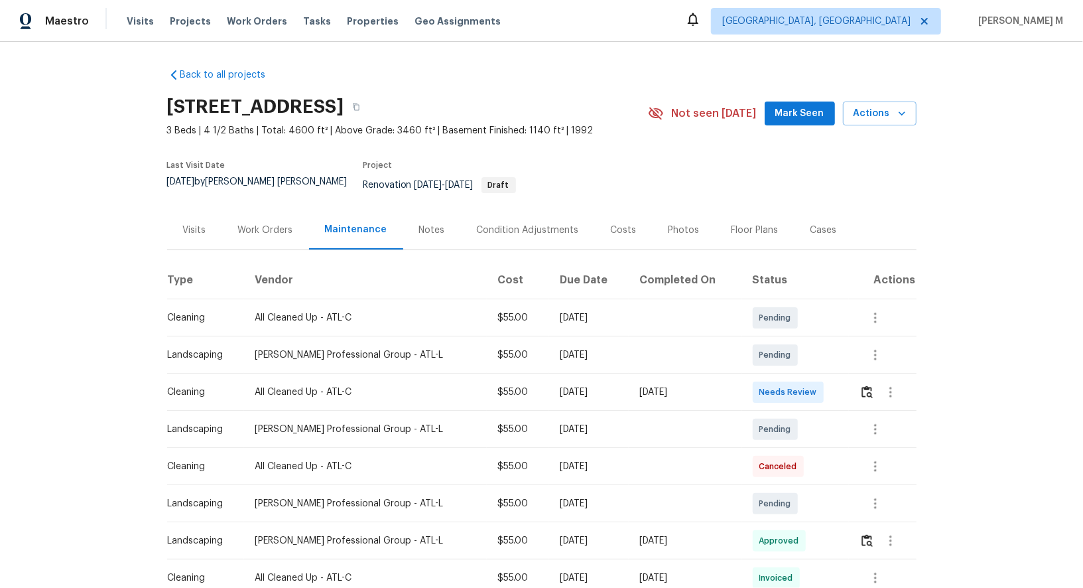
click at [272, 210] on div "Work Orders" at bounding box center [265, 229] width 87 height 39
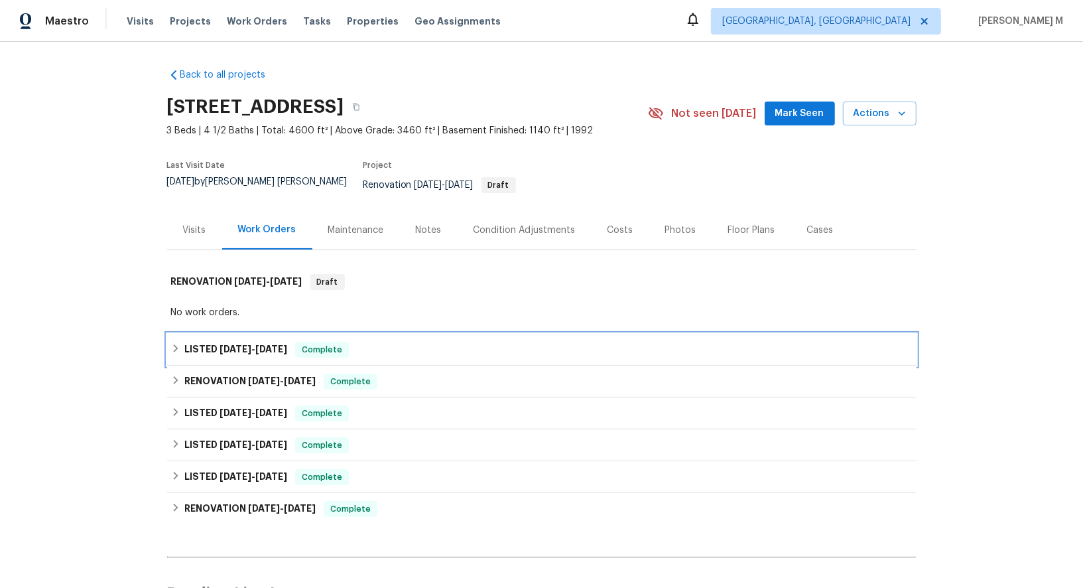
click at [255, 342] on h6 "LISTED 9/17/25 - 9/29/25" at bounding box center [235, 350] width 103 height 16
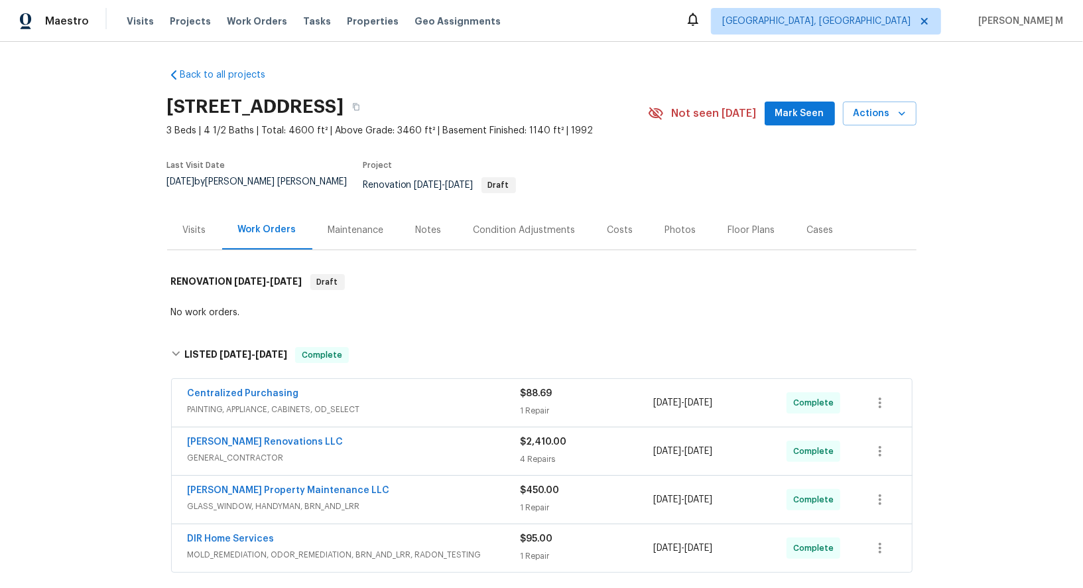
click at [251, 447] on div "Aseem Renovations LLC GENERAL_CONTRACTOR $2,410.00 4 Repairs 9/18/2025 - 9/23/2…" at bounding box center [542, 451] width 740 height 48
click at [255, 451] on span "GENERAL_CONTRACTOR" at bounding box center [354, 457] width 333 height 13
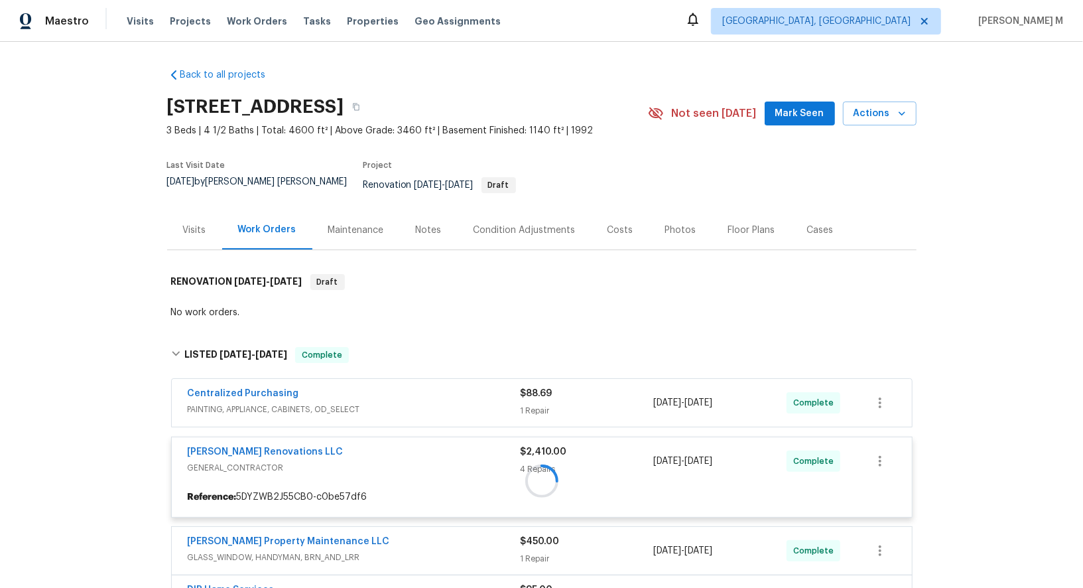
click at [344, 224] on div "Maintenance" at bounding box center [356, 230] width 56 height 13
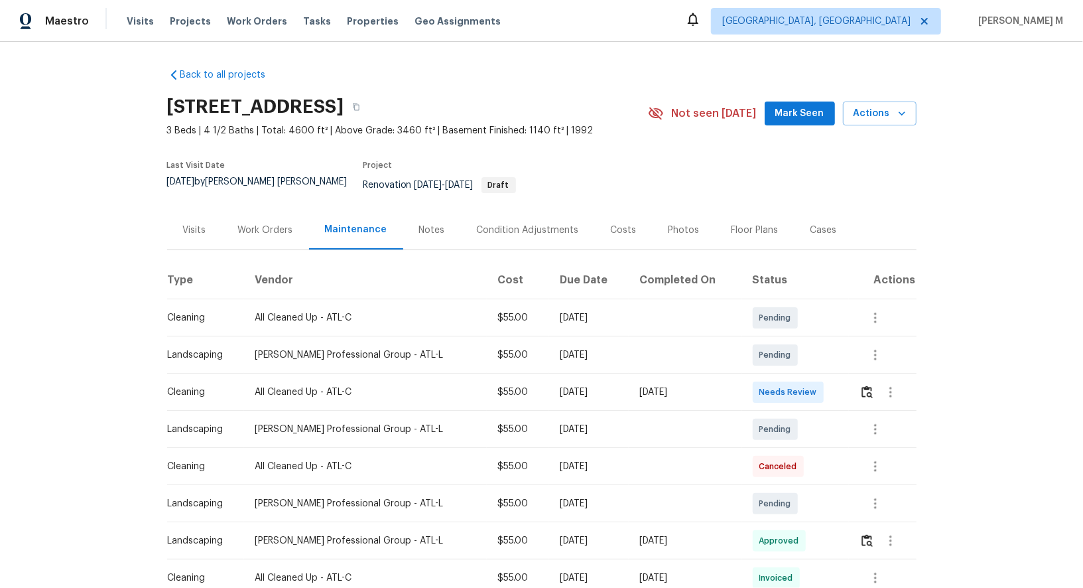
scroll to position [11, 0]
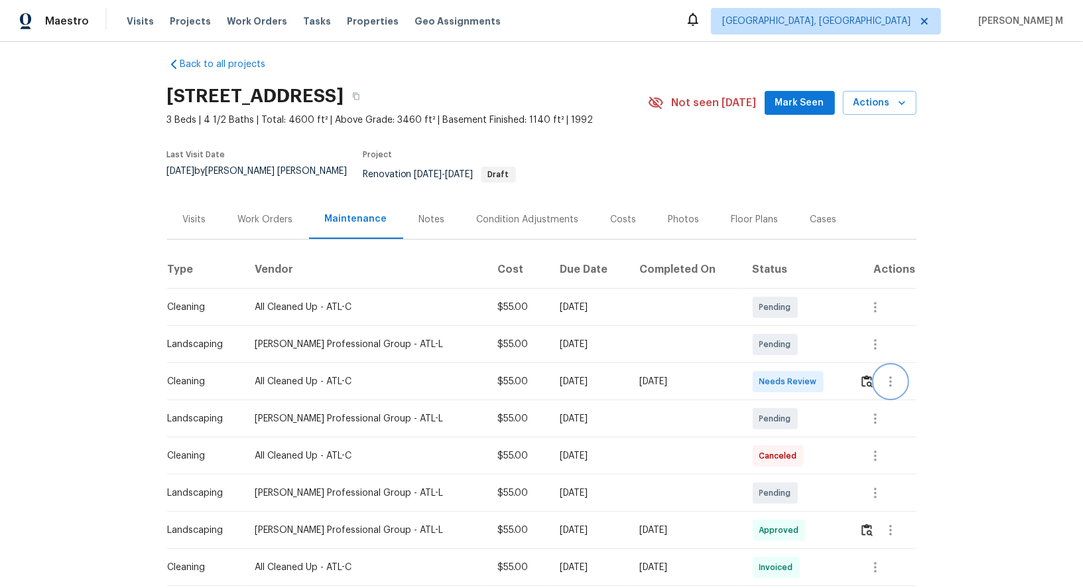
click at [893, 373] on icon "button" at bounding box center [891, 381] width 16 height 16
click at [893, 366] on li "Message vendor" at bounding box center [921, 365] width 93 height 22
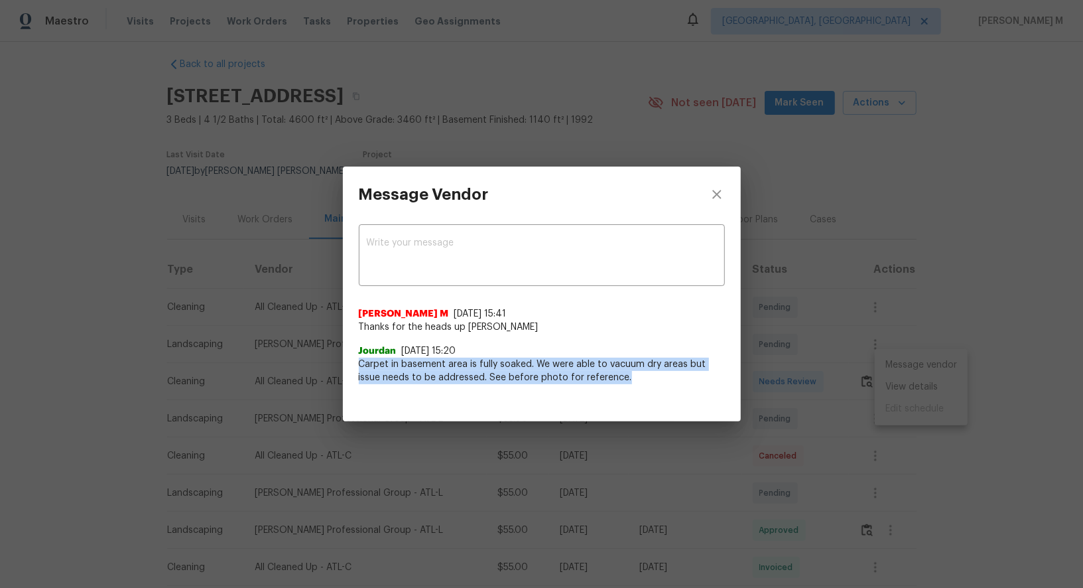
drag, startPoint x: 354, startPoint y: 363, endPoint x: 673, endPoint y: 373, distance: 319.9
click at [673, 373] on div "x ​ Manikandan M 10/2/25, 15:41 Thanks for the heads up Jourdan Jourdan 10/2/25…" at bounding box center [542, 311] width 398 height 178
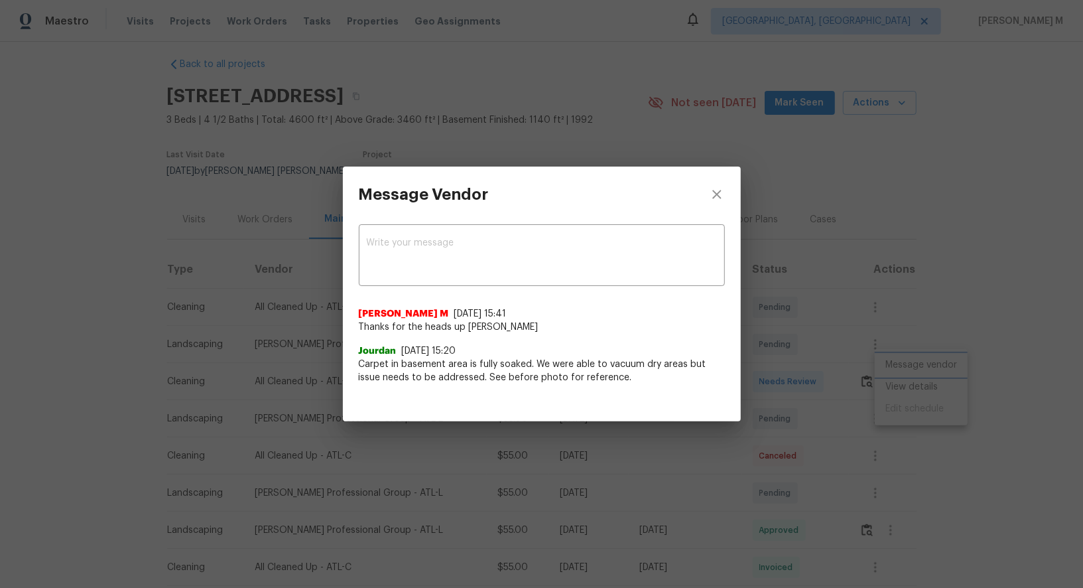
click at [765, 405] on div "Message Vendor x ​ Manikandan M 10/2/25, 15:41 Thanks for the heads up Jourdan …" at bounding box center [541, 294] width 1083 height 588
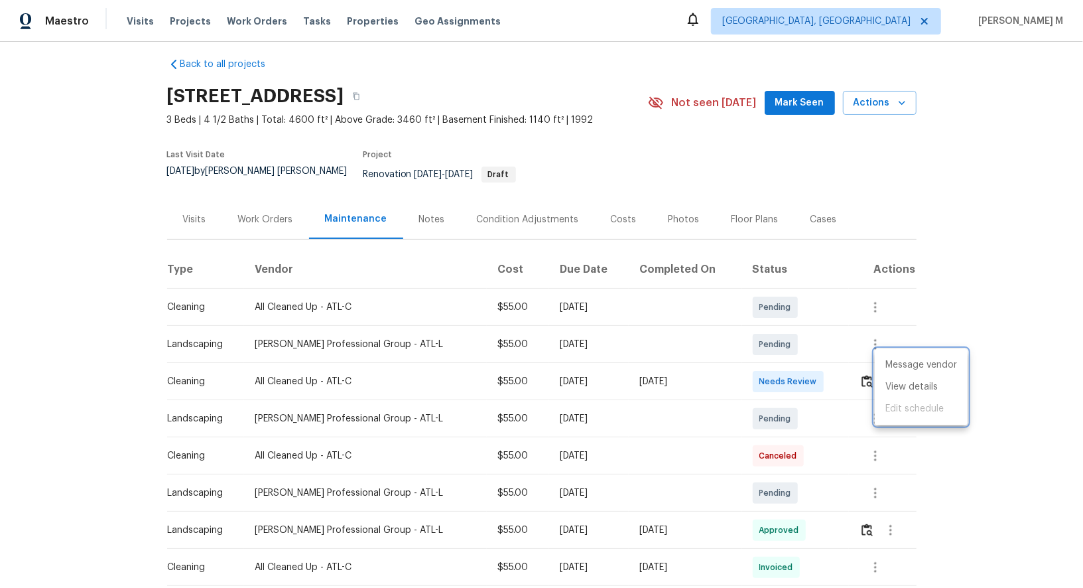
click at [282, 221] on div at bounding box center [541, 294] width 1083 height 588
click at [236, 178] on div "Last Visit Date 9/25/2025 by Marcos Ricardo Resendiz Project Renovation 9/18/20…" at bounding box center [392, 171] width 450 height 57
click at [240, 222] on div "Work Orders" at bounding box center [265, 219] width 87 height 39
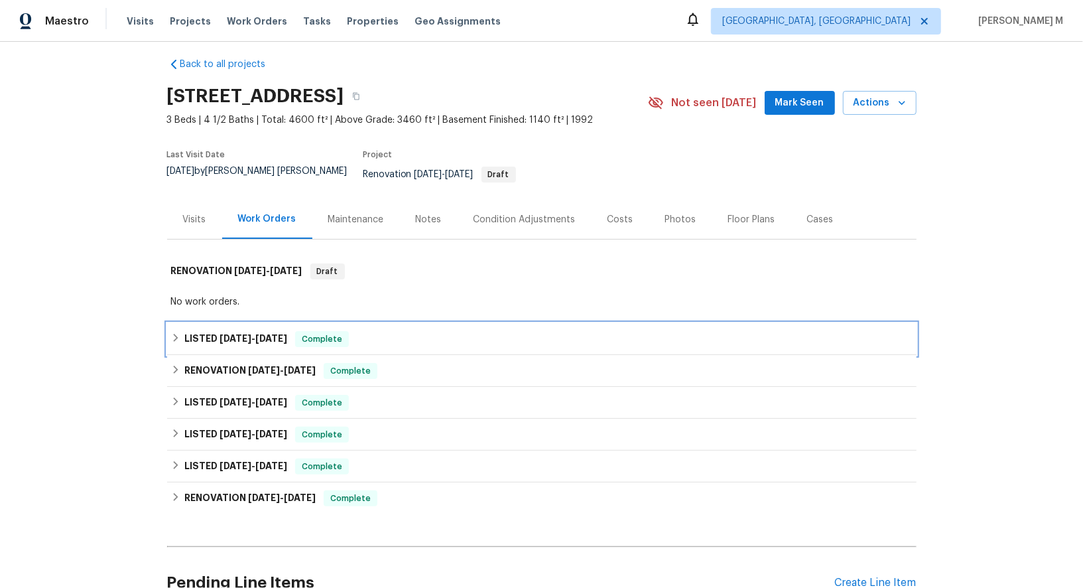
click at [244, 323] on div "LISTED 9/17/25 - 9/29/25 Complete" at bounding box center [542, 339] width 750 height 32
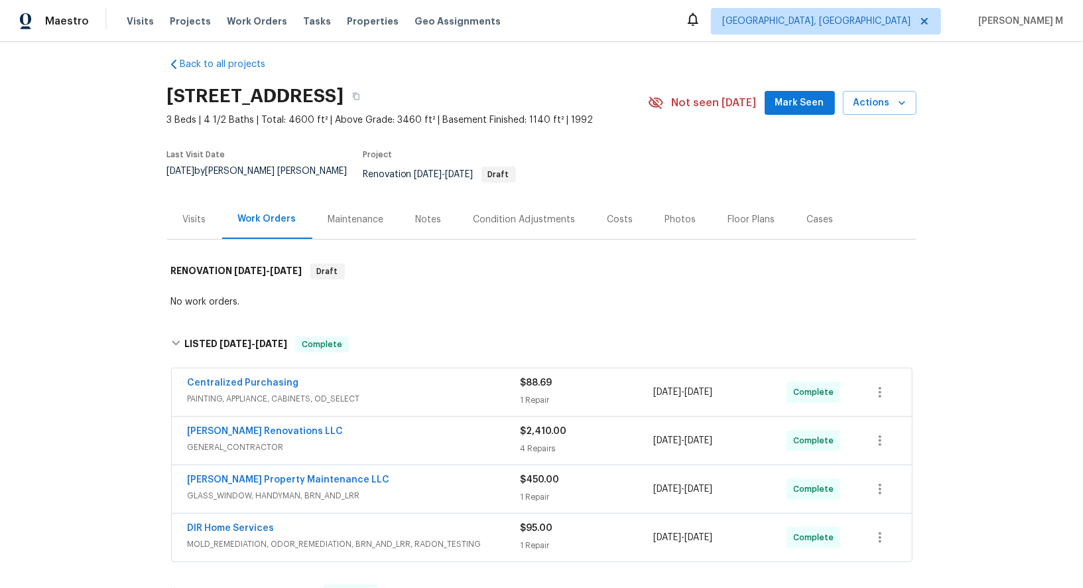
click at [232, 387] on div "Centralized Purchasing PAINTING, APPLIANCE, CABINETS, OD_SELECT" at bounding box center [354, 392] width 333 height 32
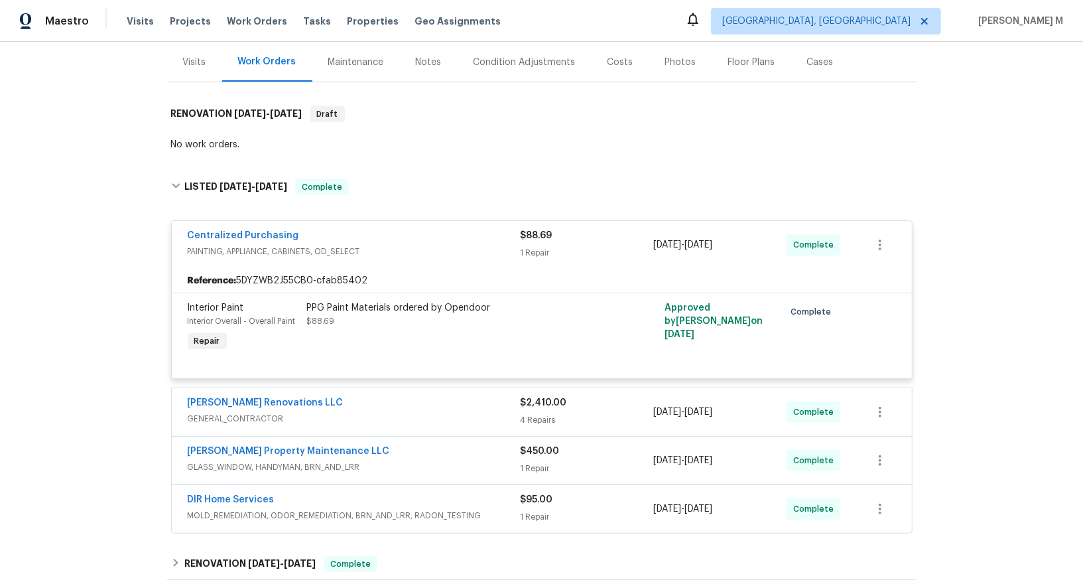
scroll to position [206, 0]
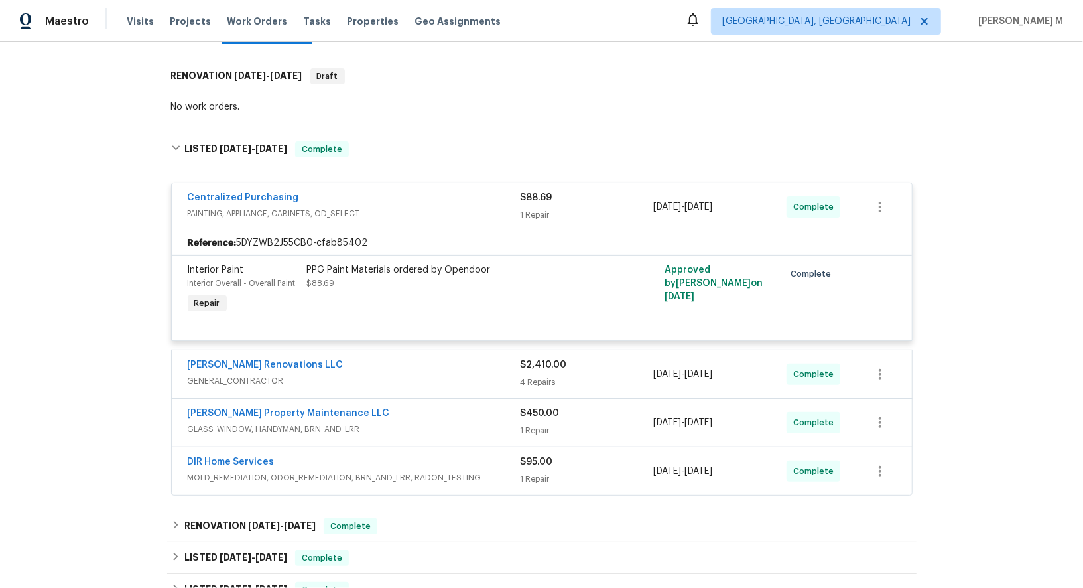
click at [228, 365] on div "Aseem Renovations LLC GENERAL_CONTRACTOR" at bounding box center [354, 374] width 333 height 32
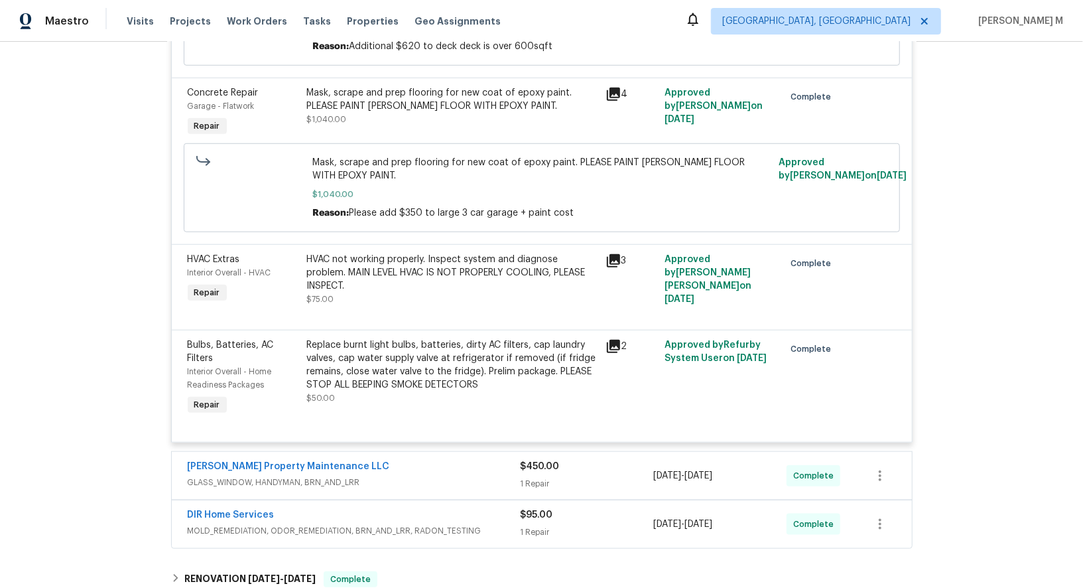
scroll to position [776, 0]
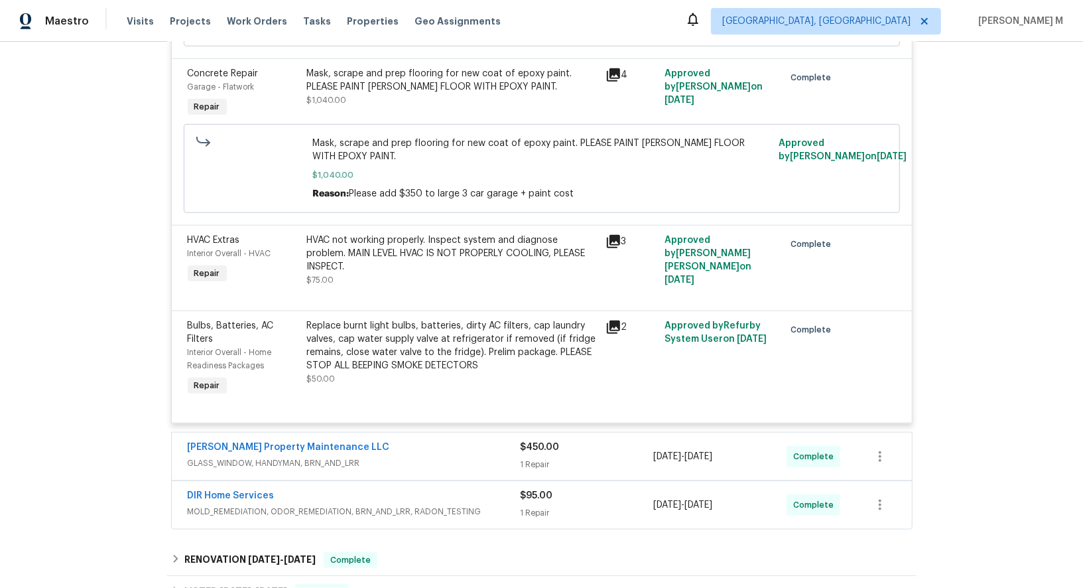
click at [289, 456] on span "GLASS_WINDOW, HANDYMAN, BRN_AND_LRR" at bounding box center [354, 462] width 333 height 13
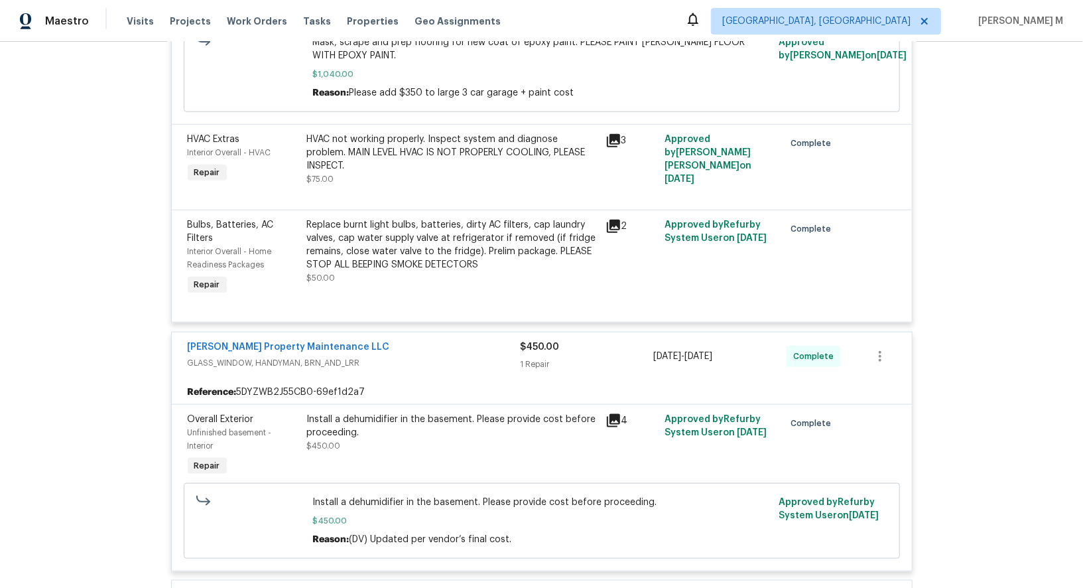
scroll to position [1049, 0]
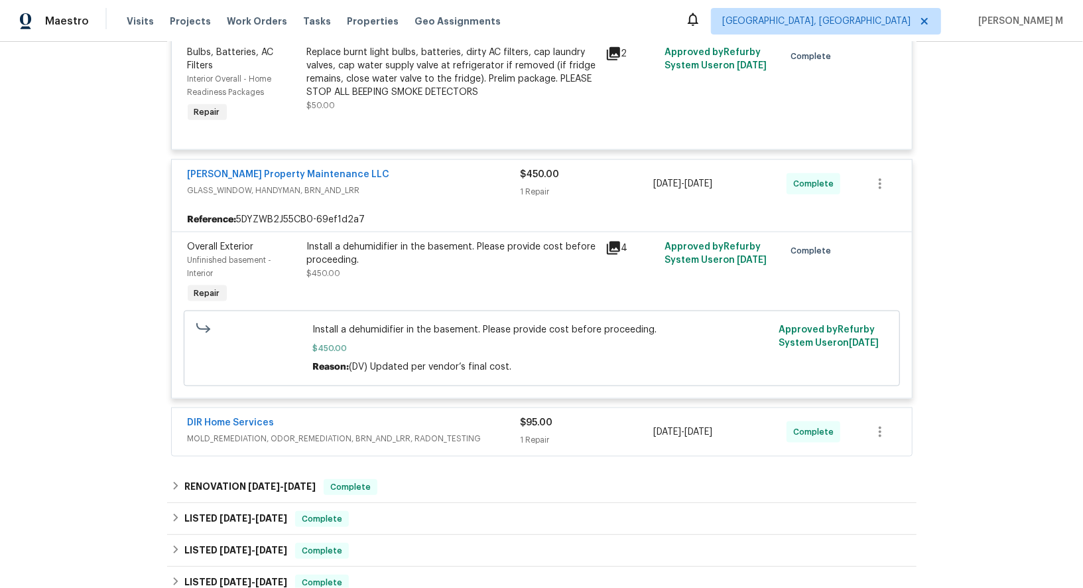
click at [442, 240] on div "Install a dehumidifier in the basement. Please provide cost before proceeding. …" at bounding box center [452, 260] width 291 height 40
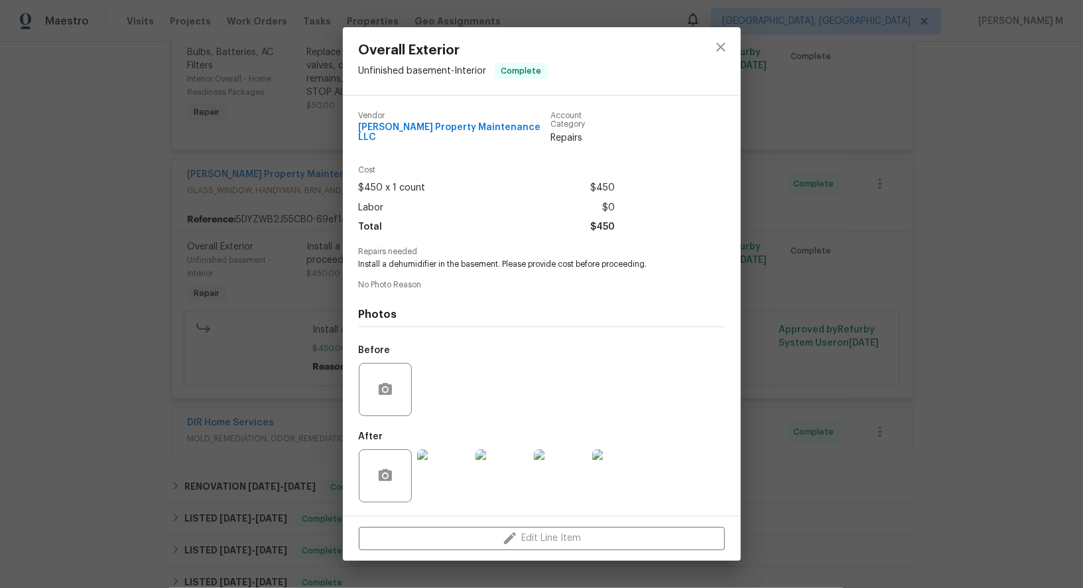
click at [279, 228] on div "Overall Exterior Unfinished basement - Interior Complete Vendor Glen Property M…" at bounding box center [541, 294] width 1083 height 588
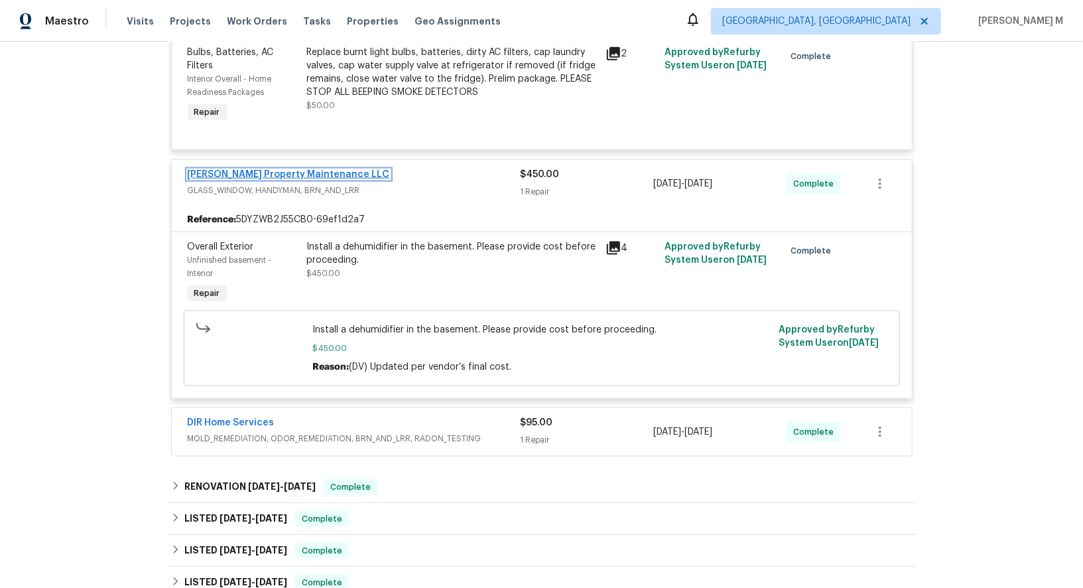
click at [256, 170] on link "[PERSON_NAME] Property Maintenance LLC" at bounding box center [289, 174] width 202 height 9
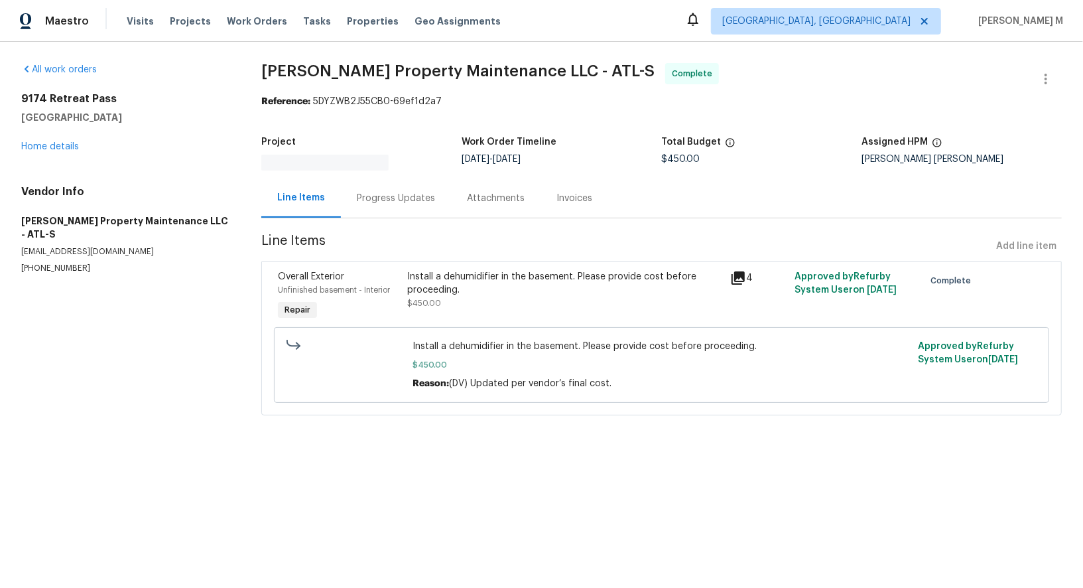
click at [364, 200] on div "Progress Updates" at bounding box center [396, 197] width 110 height 39
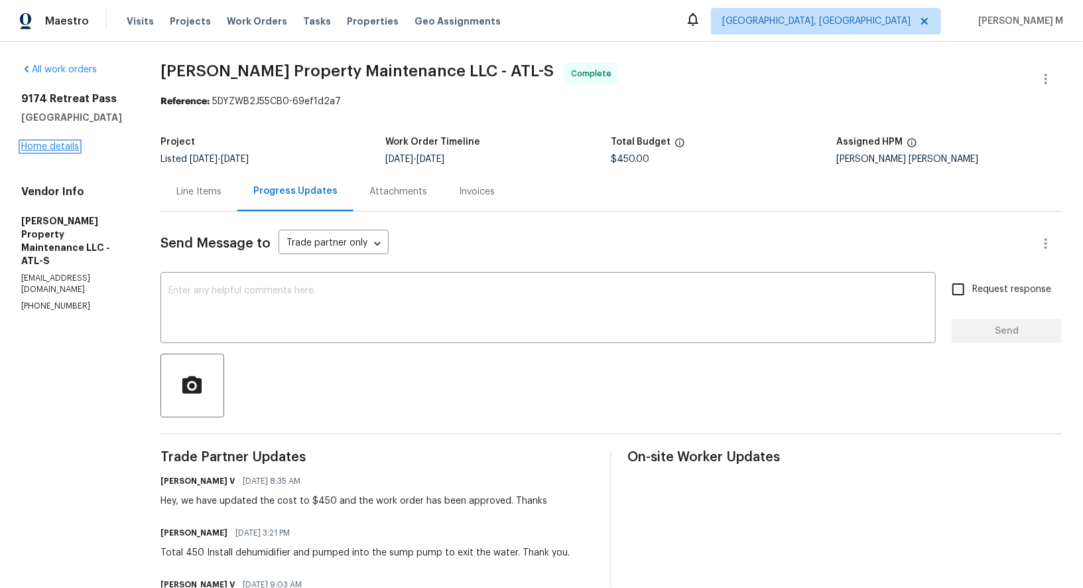
click at [42, 142] on link "Home details" at bounding box center [50, 146] width 58 height 9
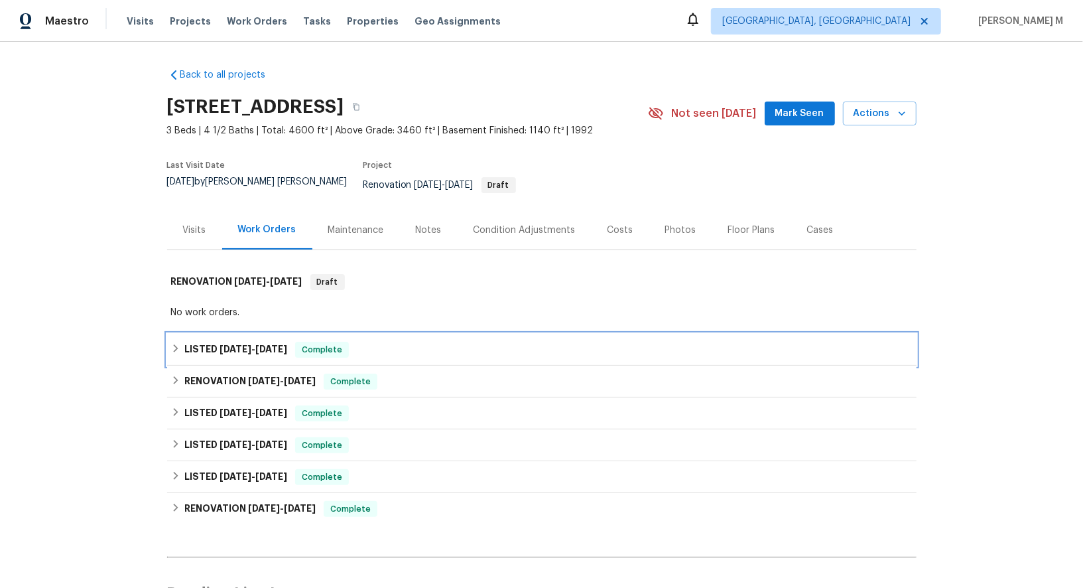
click at [271, 344] on span "9/29/25" at bounding box center [271, 348] width 32 height 9
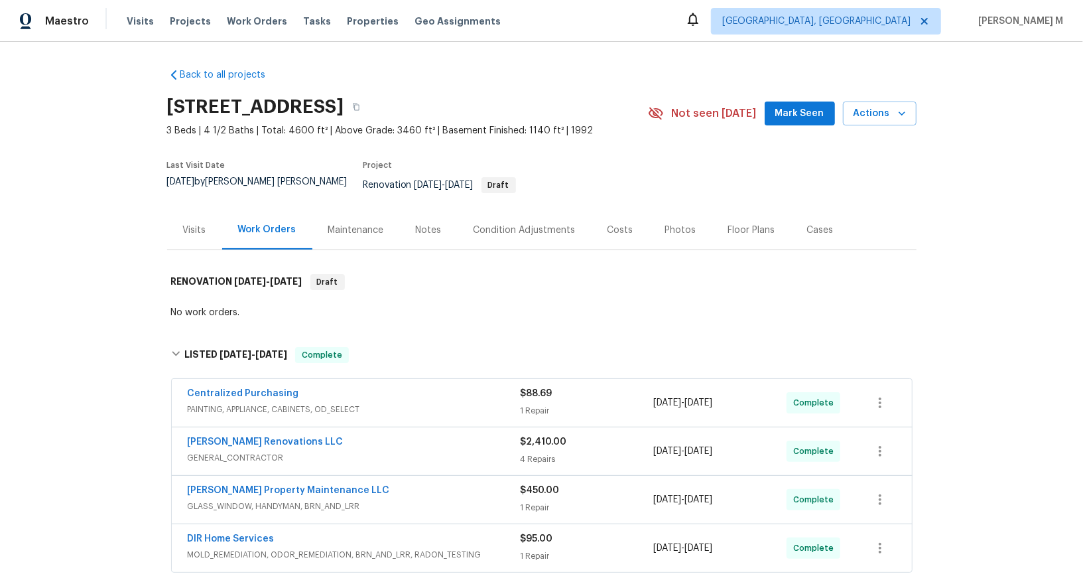
click at [251, 548] on span "MOLD_REMEDIATION, ODOR_REMEDIATION, BRN_AND_LRR, RADON_TESTING" at bounding box center [354, 554] width 333 height 13
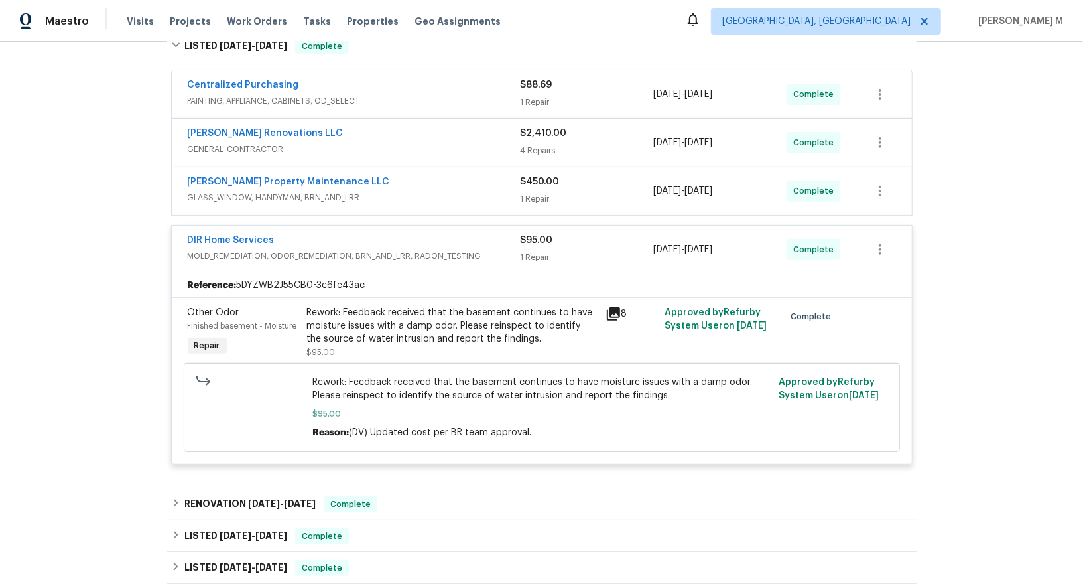
scroll to position [309, 0]
click at [490, 305] on div "Rework: Feedback received that the basement continues to have moisture issues w…" at bounding box center [452, 325] width 291 height 40
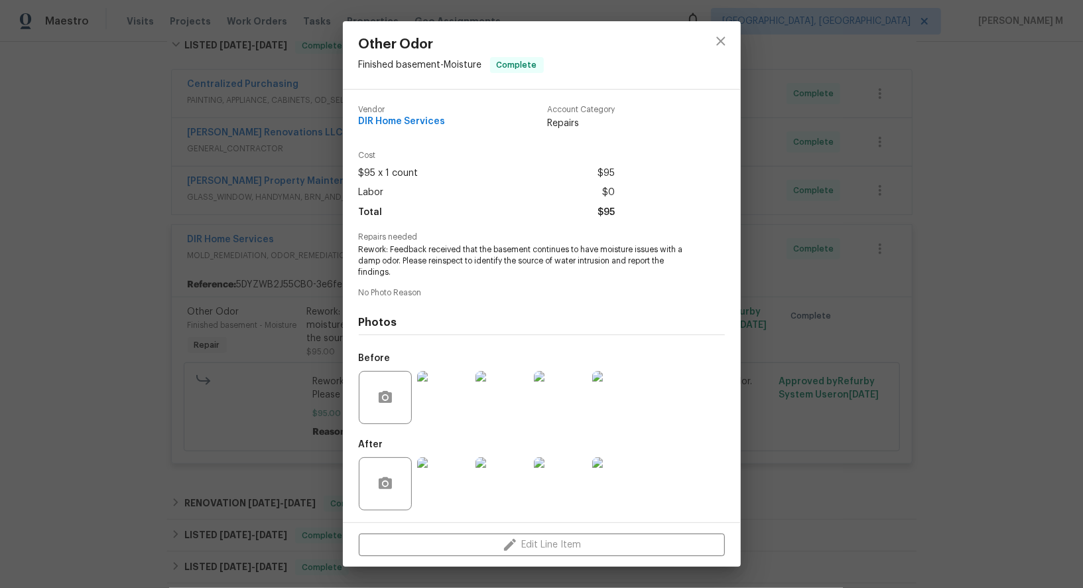
click at [226, 249] on div "Other Odor Finished basement - Moisture Complete Vendor DIR Home Services Accou…" at bounding box center [541, 294] width 1083 height 588
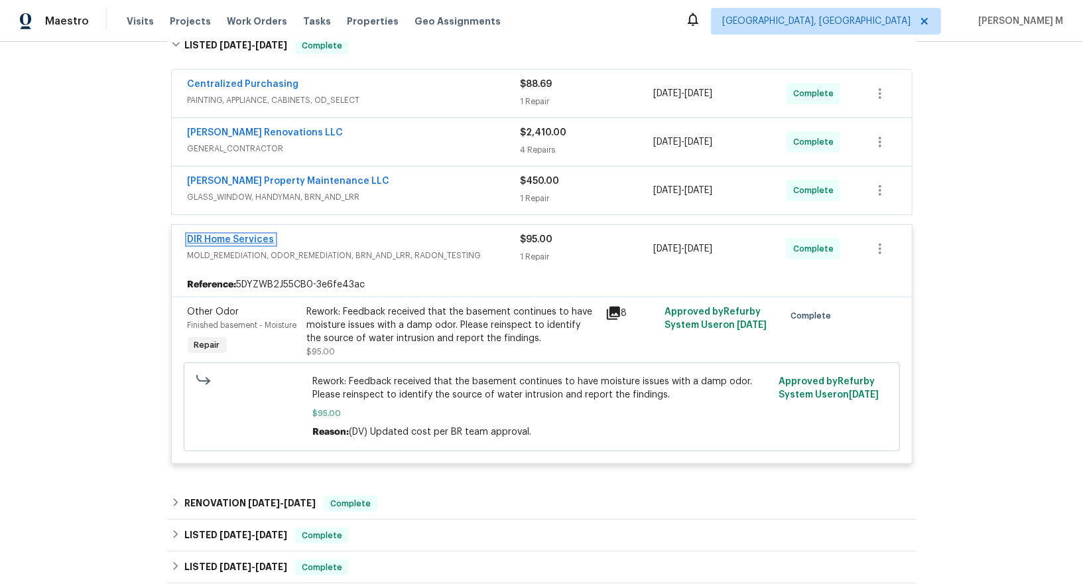
click at [226, 235] on link "DIR Home Services" at bounding box center [231, 239] width 87 height 9
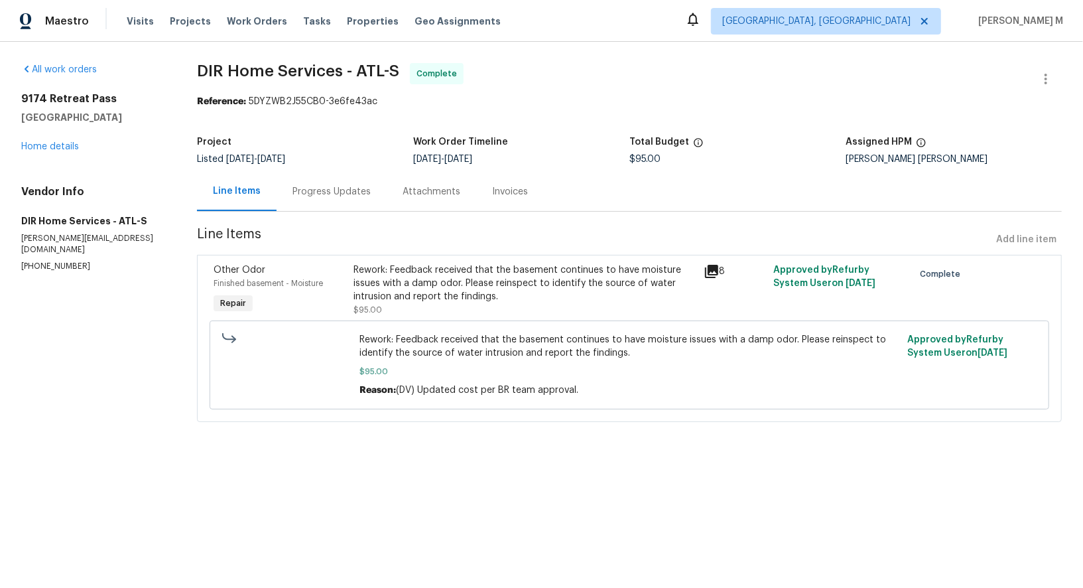
click at [328, 190] on div "Progress Updates" at bounding box center [332, 191] width 78 height 13
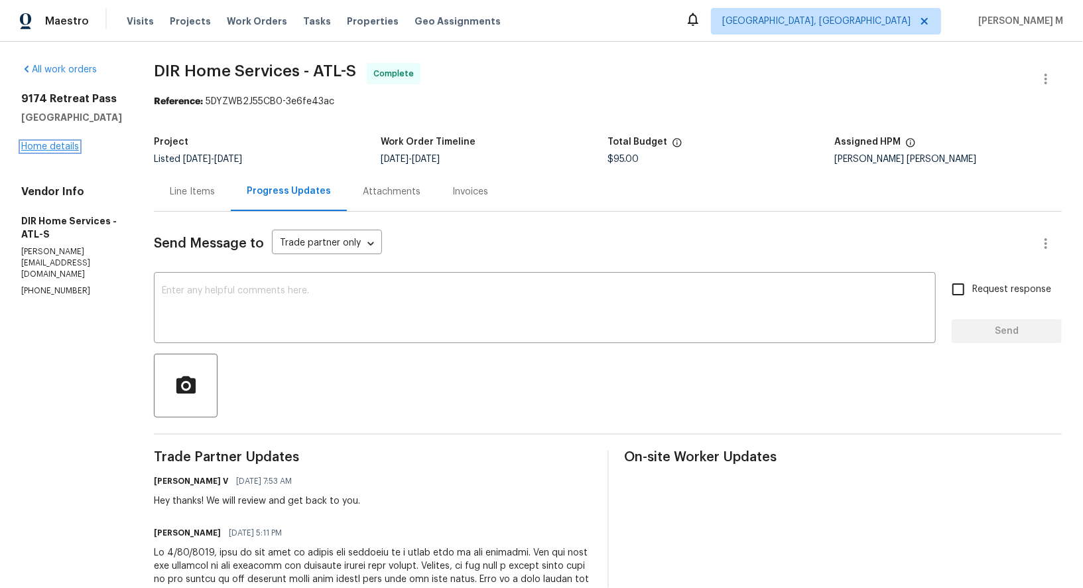
click at [64, 142] on link "Home details" at bounding box center [50, 146] width 58 height 9
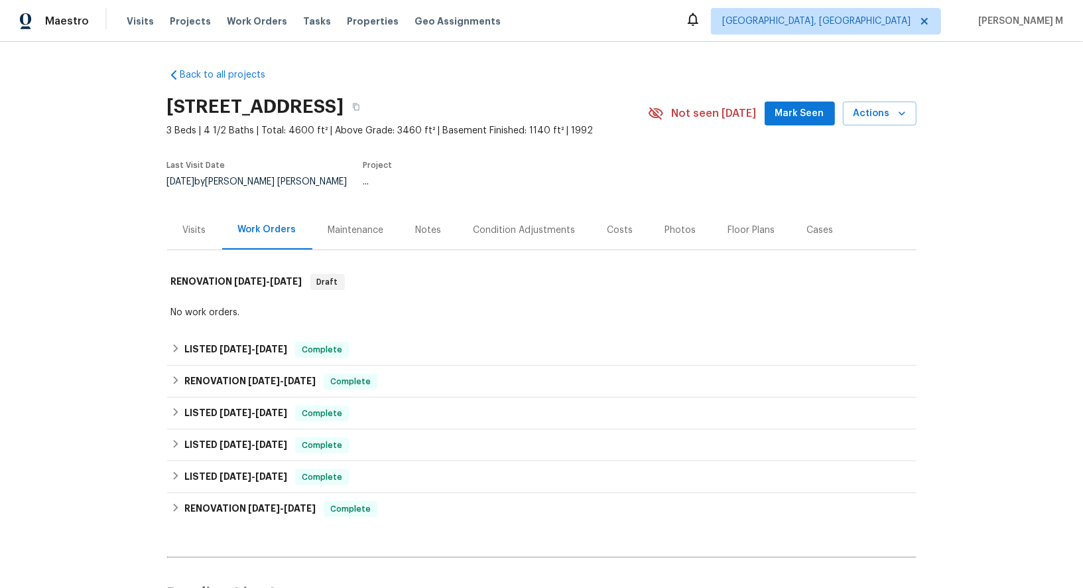
scroll to position [64, 0]
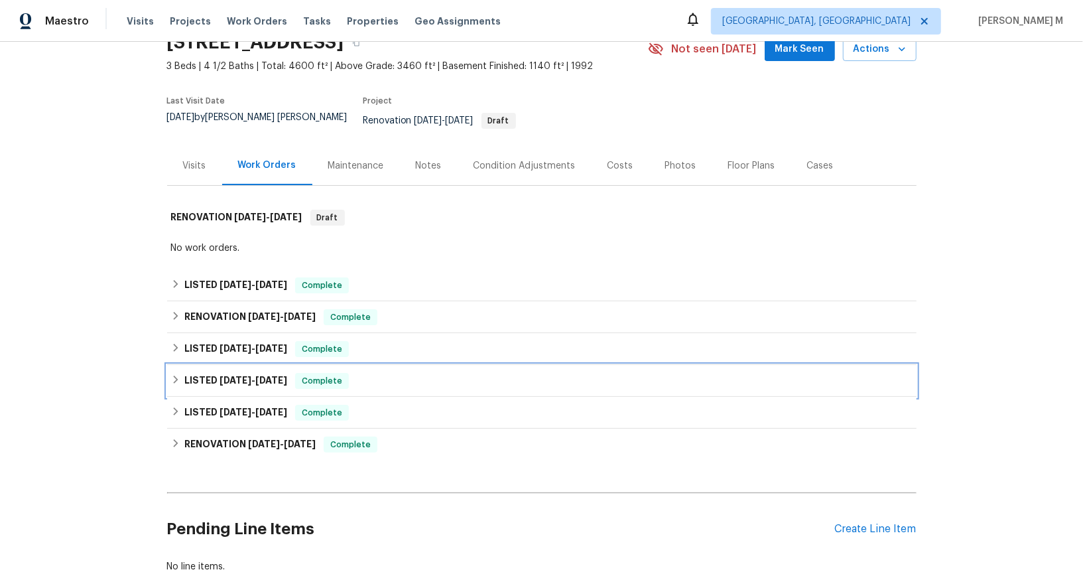
click at [218, 373] on div "LISTED 5/27/25 - 6/5/25 Complete" at bounding box center [542, 381] width 750 height 32
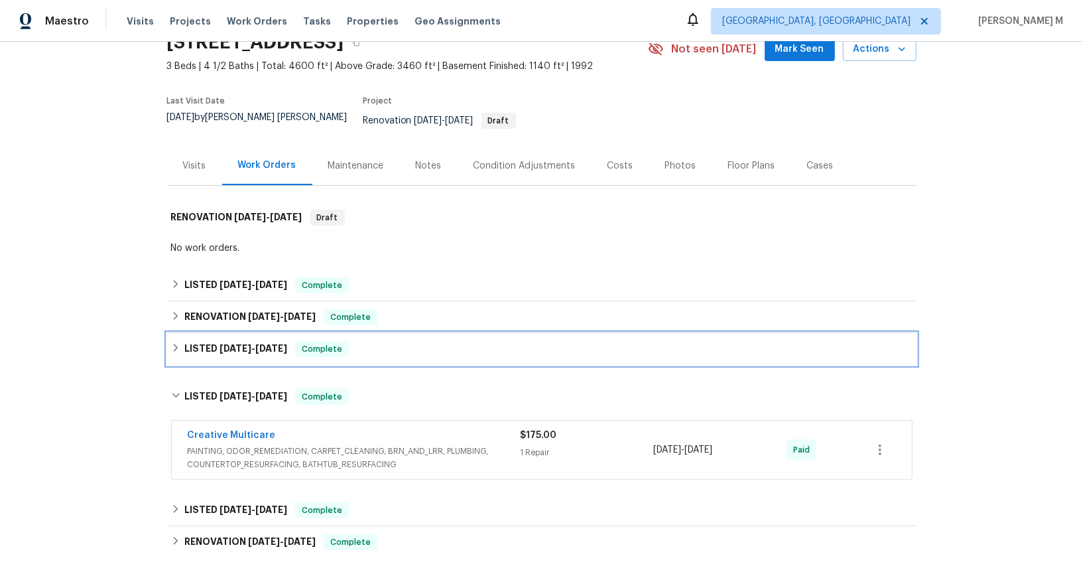
click at [247, 344] on span "6/28/25" at bounding box center [236, 348] width 32 height 9
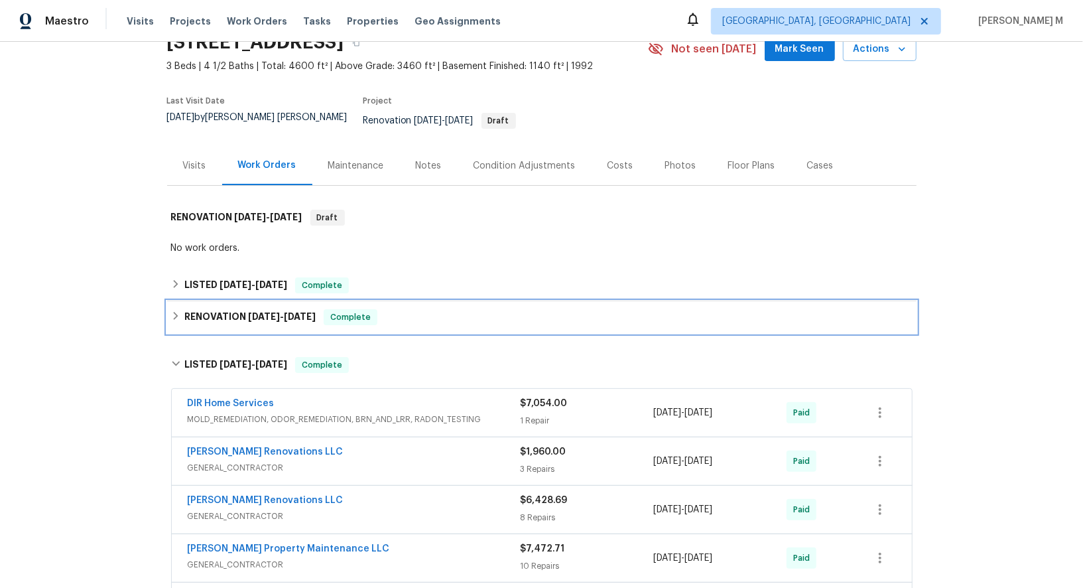
click at [247, 310] on div "RENOVATION 7/14/25 - 7/14/25 Complete" at bounding box center [542, 317] width 750 height 32
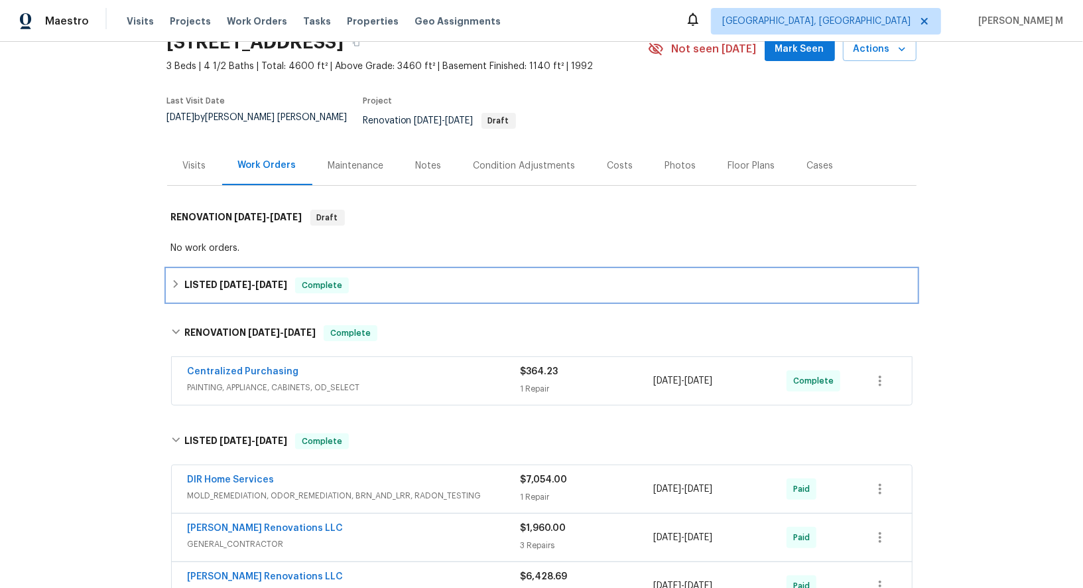
click at [250, 279] on div "LISTED 9/17/25 - 9/29/25 Complete" at bounding box center [542, 285] width 750 height 32
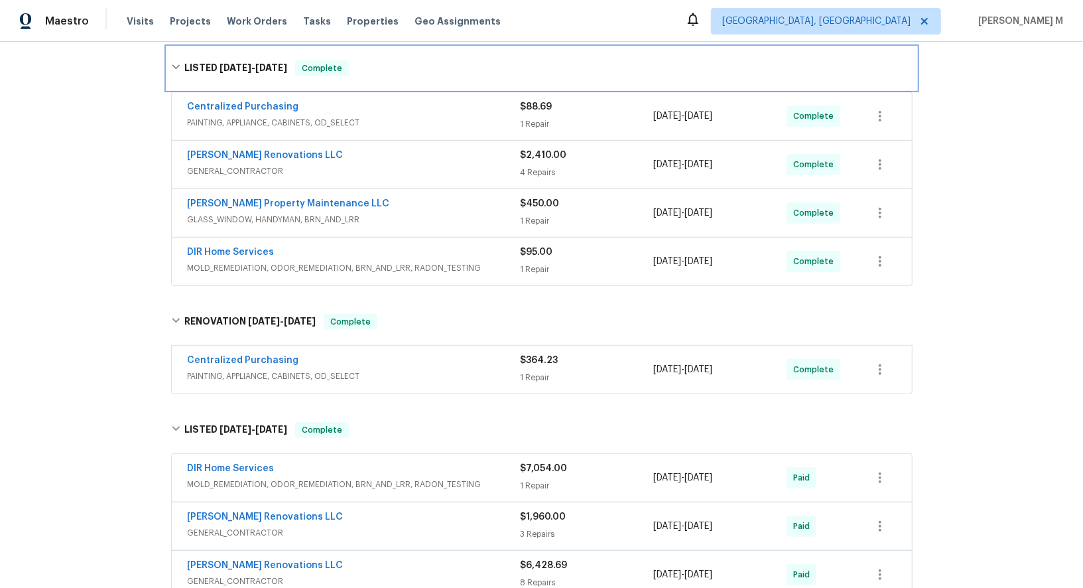
scroll to position [0, 0]
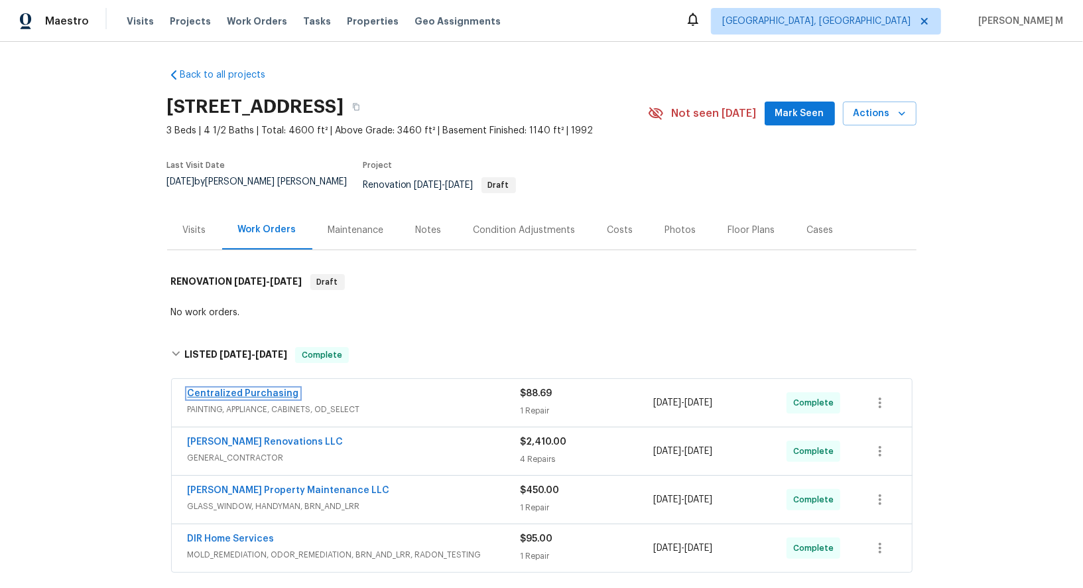
click at [225, 389] on link "Centralized Purchasing" at bounding box center [243, 393] width 111 height 9
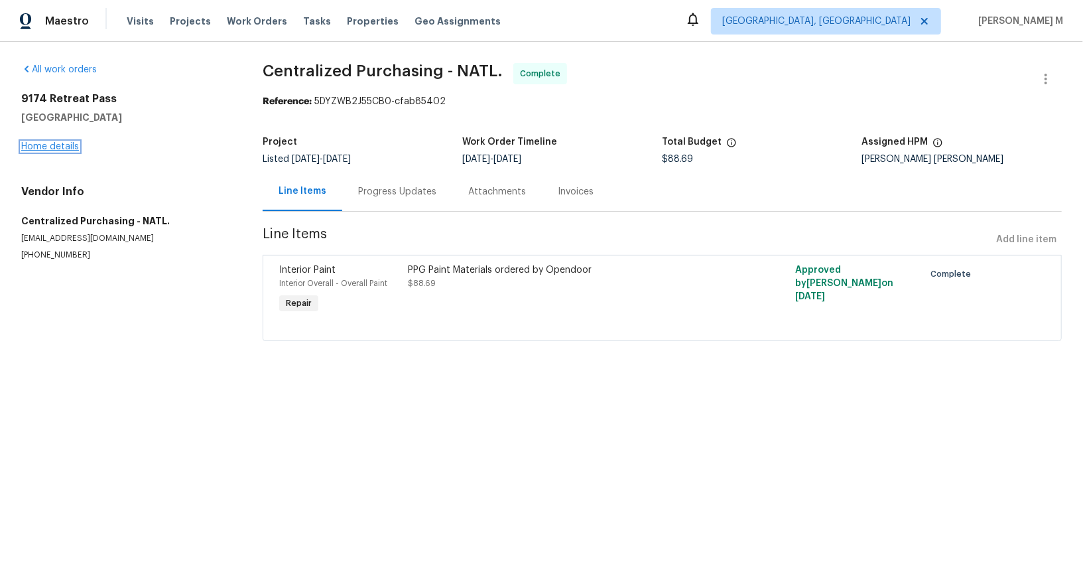
click at [63, 143] on link "Home details" at bounding box center [50, 146] width 58 height 9
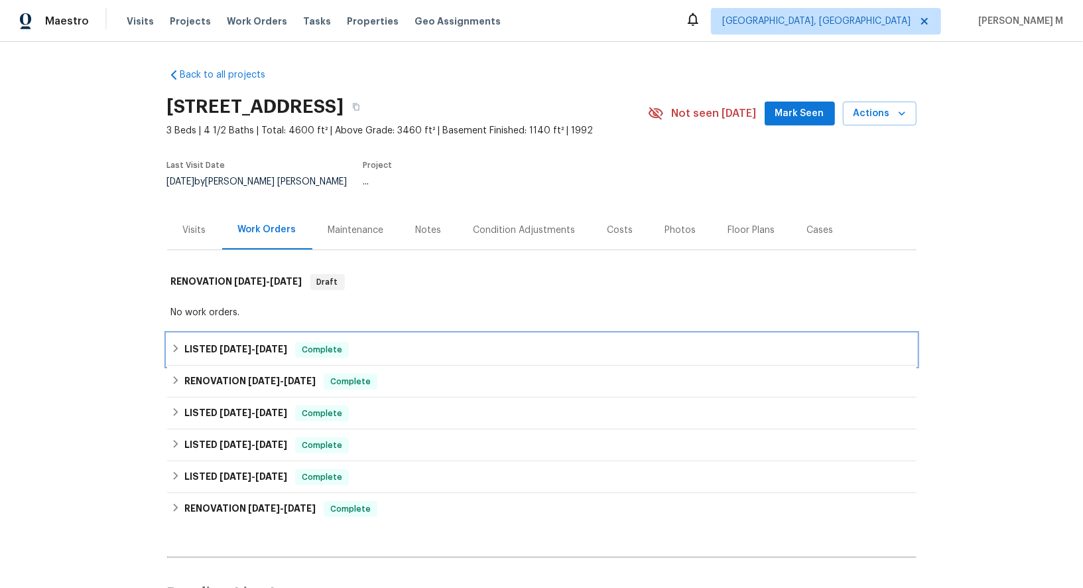
click at [245, 342] on h6 "LISTED 9/17/25 - 9/29/25" at bounding box center [235, 350] width 103 height 16
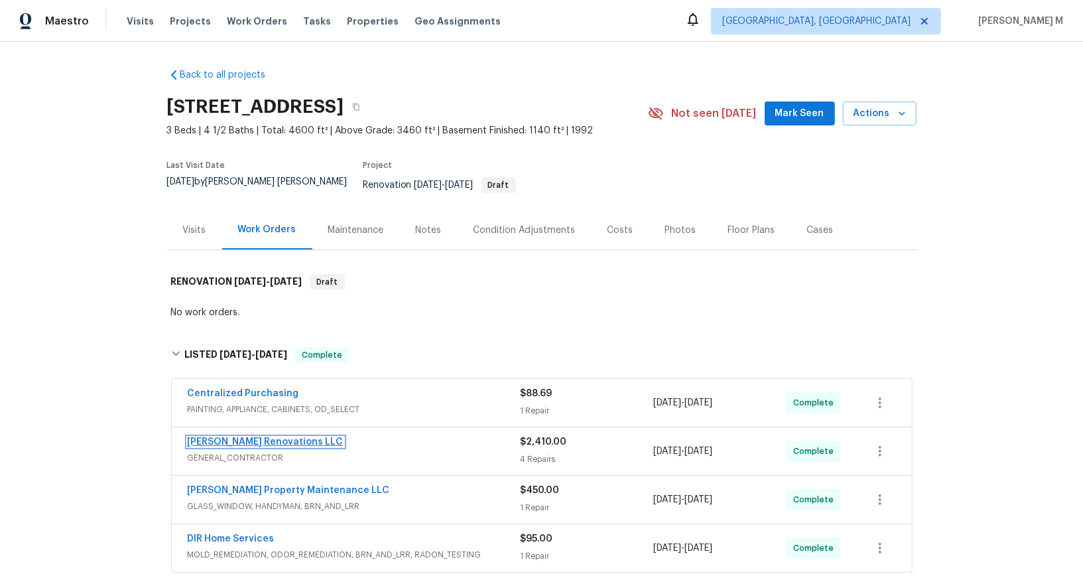
click at [211, 437] on link "Aseem Renovations LLC" at bounding box center [266, 441] width 156 height 9
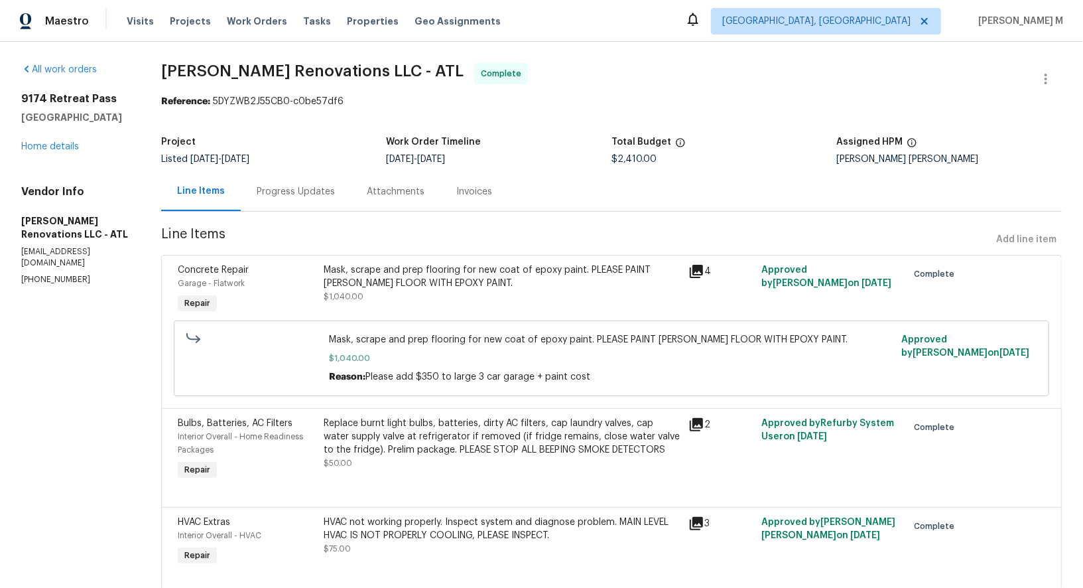
click at [293, 195] on div "Progress Updates" at bounding box center [296, 191] width 110 height 39
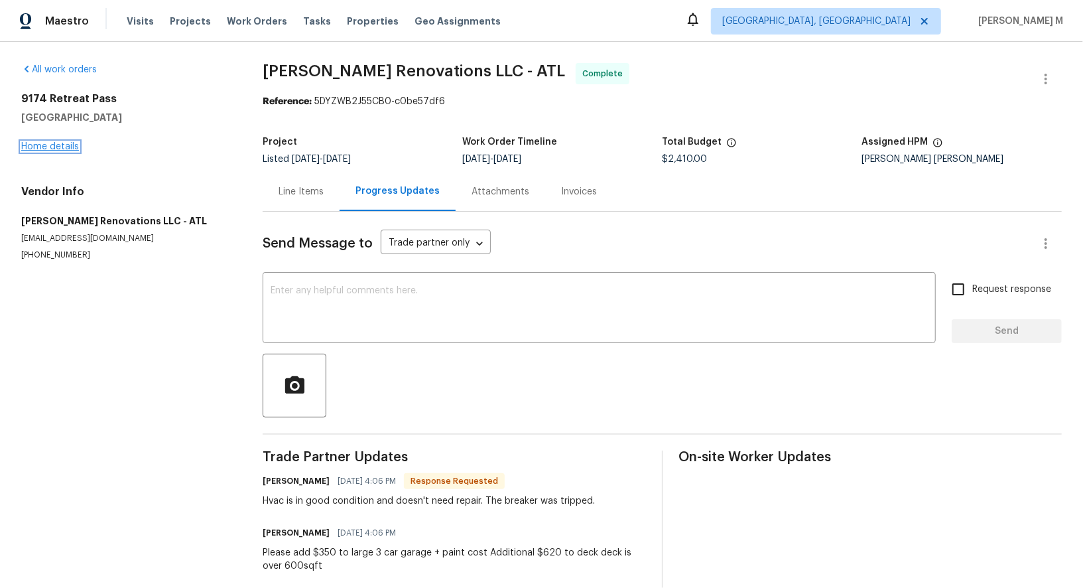
click at [59, 143] on link "Home details" at bounding box center [50, 146] width 58 height 9
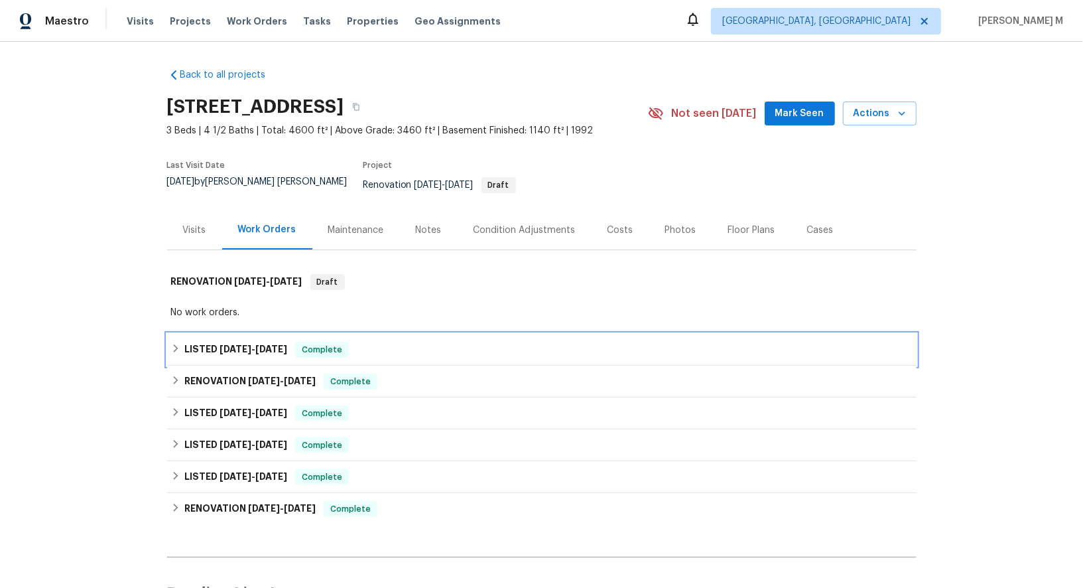
click at [260, 342] on h6 "LISTED 9/17/25 - 9/29/25" at bounding box center [235, 350] width 103 height 16
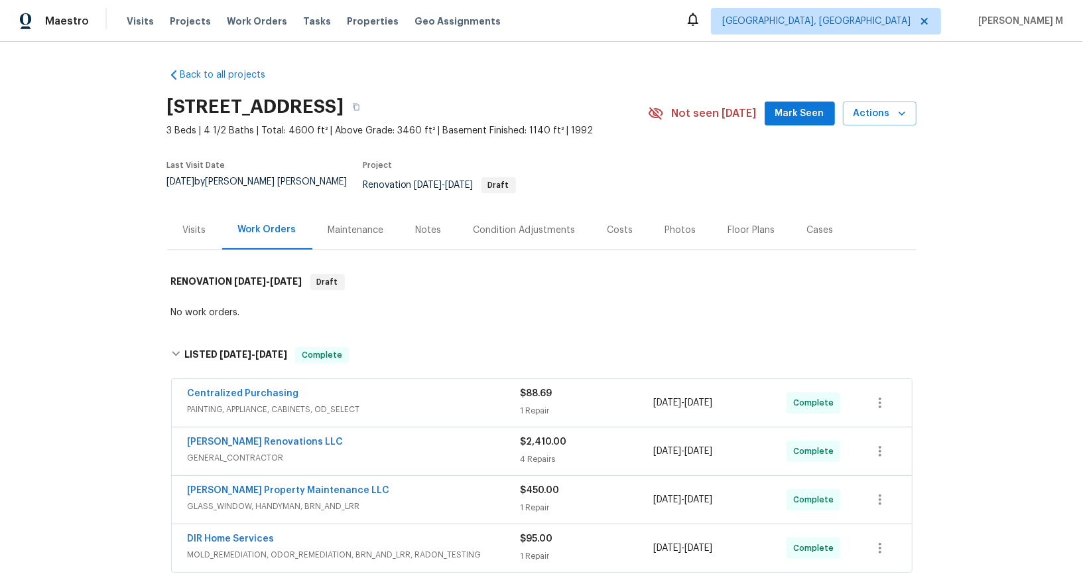
click at [240, 451] on span "GENERAL_CONTRACTOR" at bounding box center [354, 457] width 333 height 13
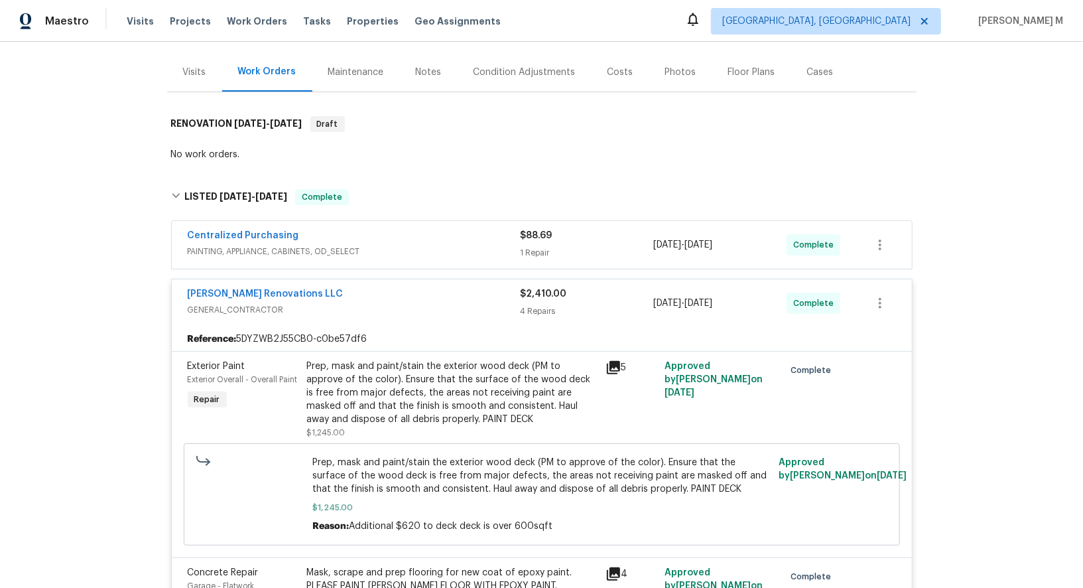
scroll to position [172, 0]
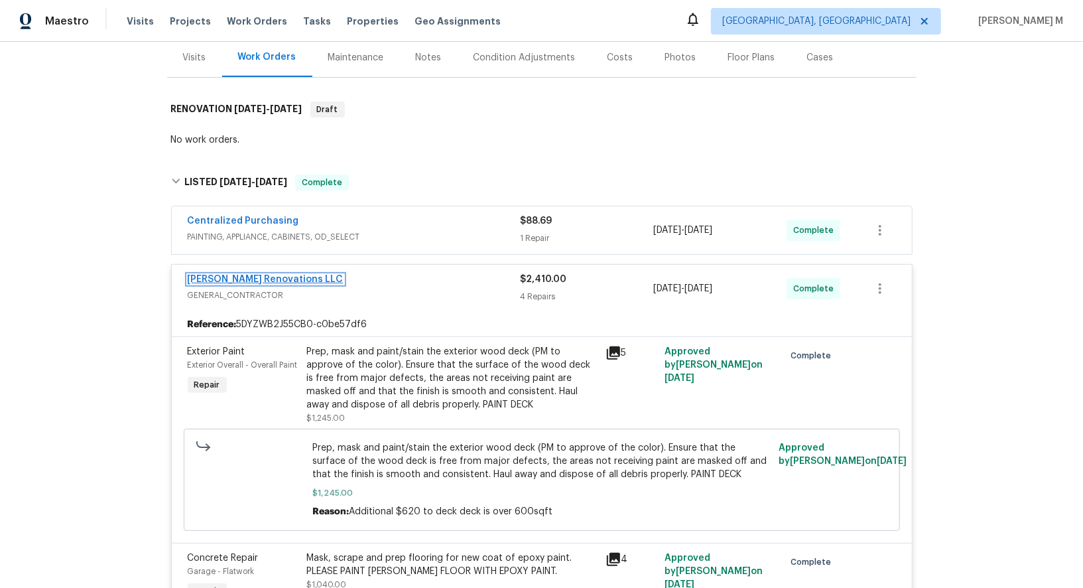
click at [264, 275] on link "Aseem Renovations LLC" at bounding box center [266, 279] width 156 height 9
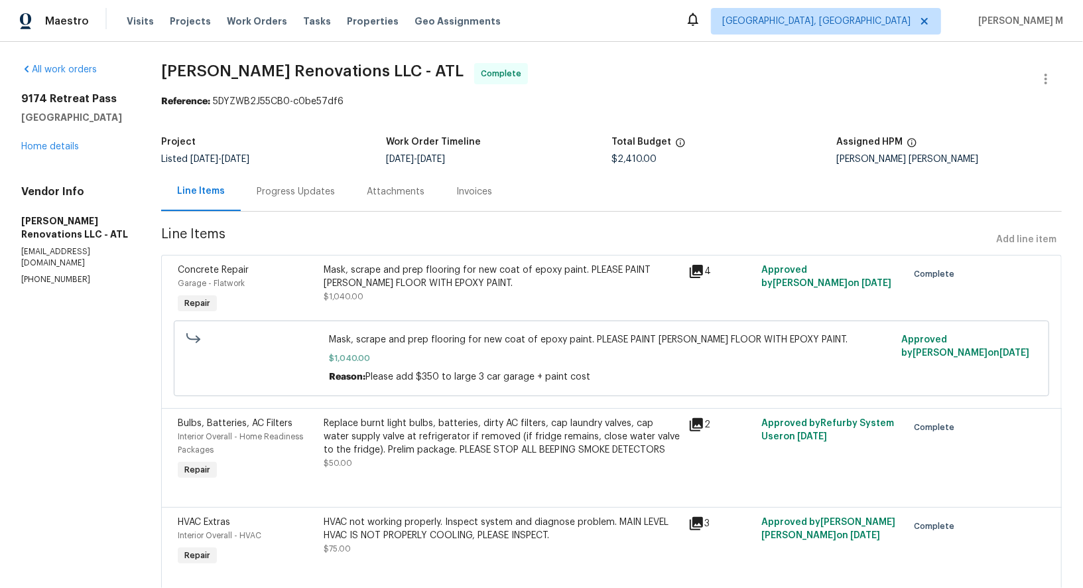
click at [269, 185] on div "Progress Updates" at bounding box center [296, 191] width 78 height 13
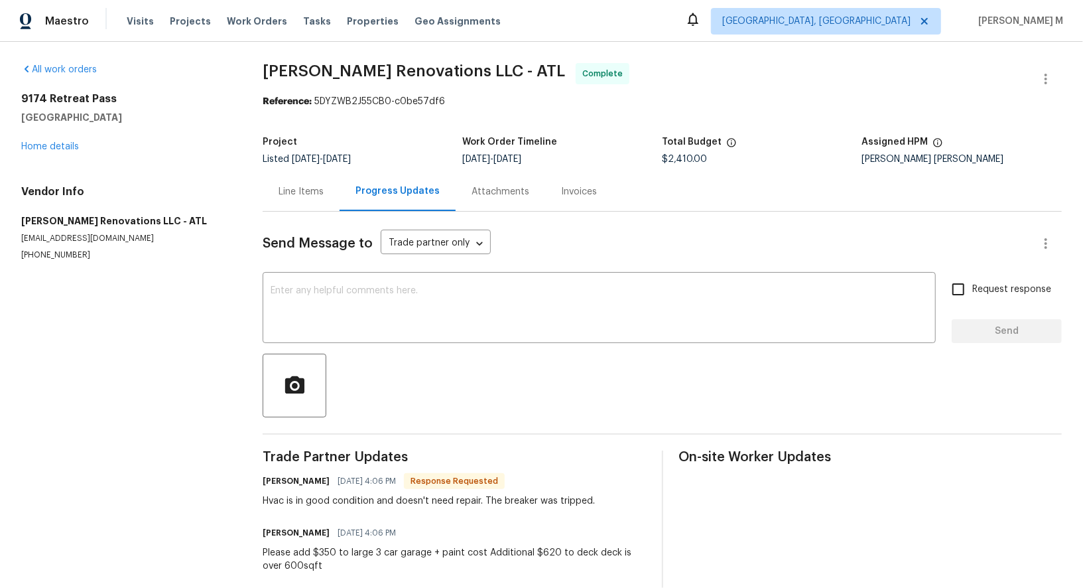
click at [651, 97] on div "Reference: 5DYZWB2J55CB0-c0be57df6" at bounding box center [662, 101] width 799 height 13
click at [43, 145] on link "Home details" at bounding box center [50, 146] width 58 height 9
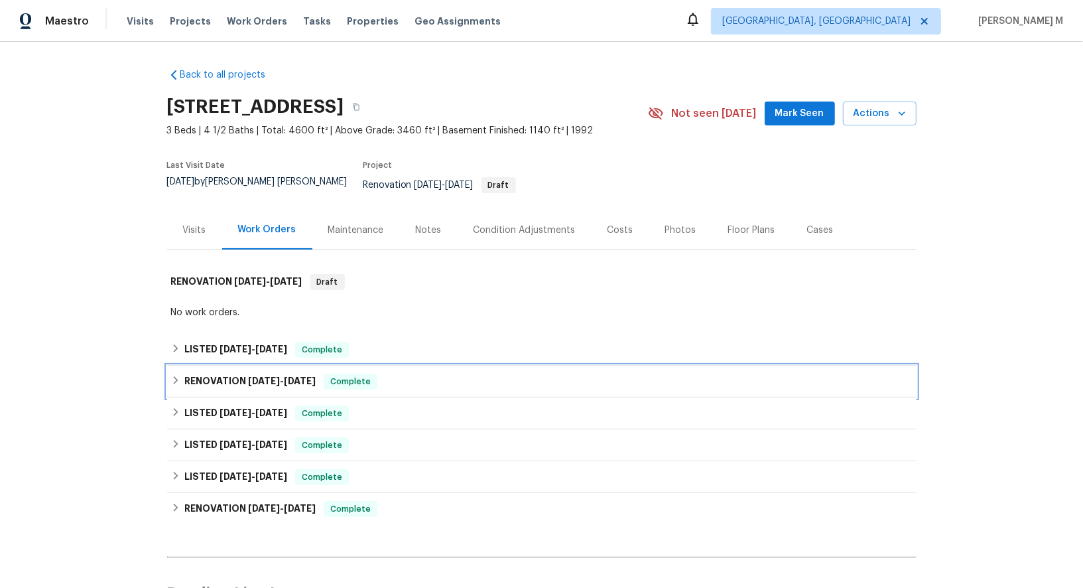
click at [288, 376] on span "7/14/25" at bounding box center [300, 380] width 32 height 9
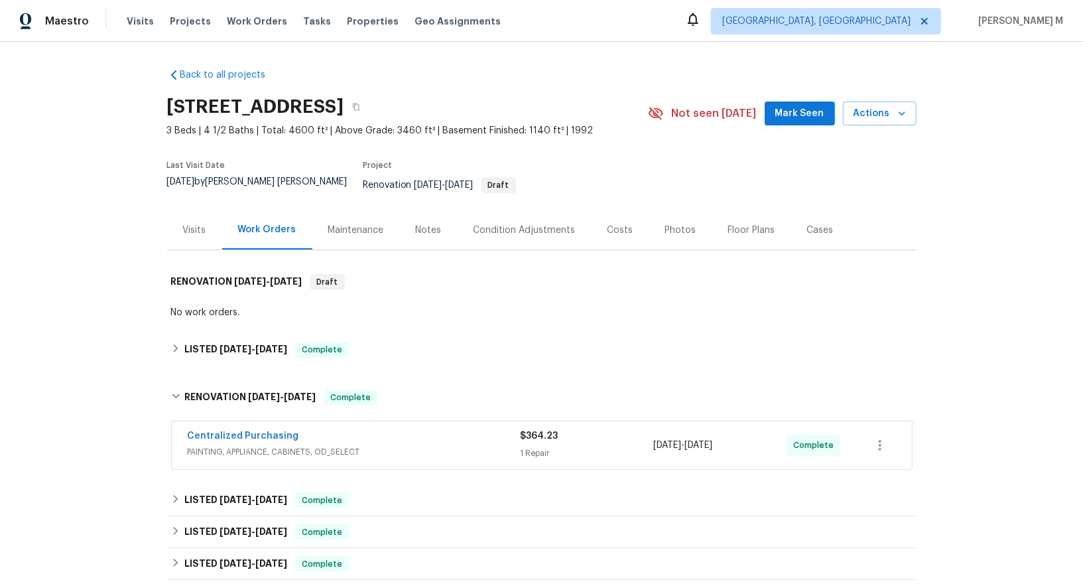
click at [246, 445] on span "PAINTING, APPLIANCE, CABINETS, OD_SELECT" at bounding box center [354, 451] width 333 height 13
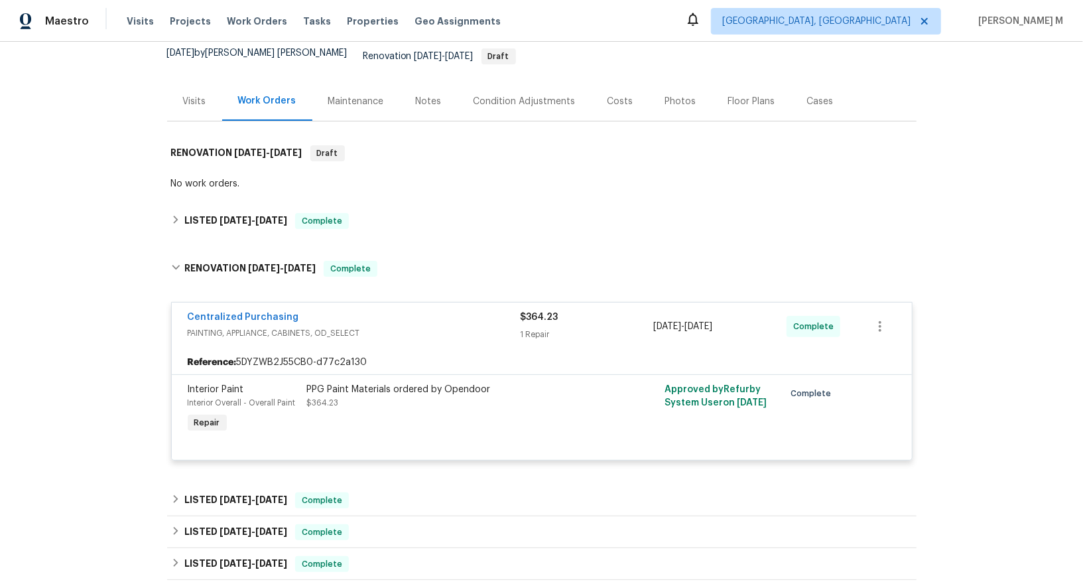
scroll to position [280, 0]
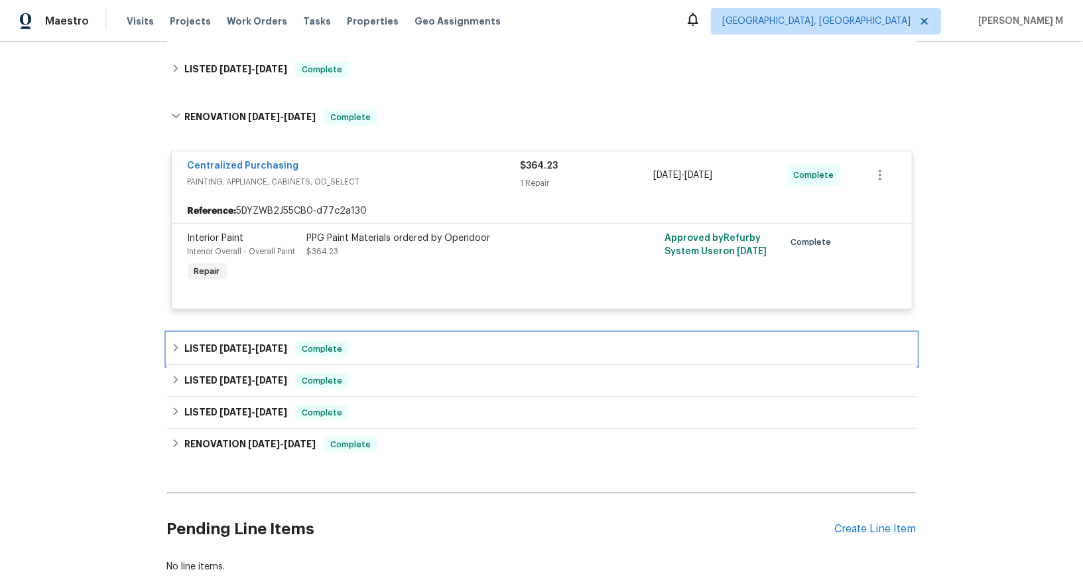
click at [257, 341] on h6 "LISTED 6/28/25 - 8/27/25" at bounding box center [235, 349] width 103 height 16
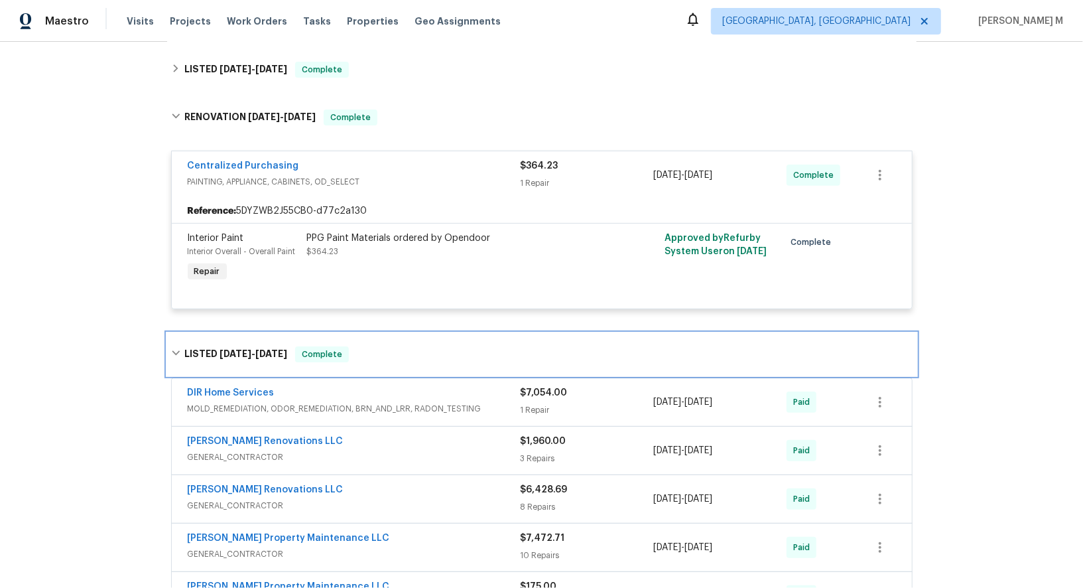
scroll to position [352, 0]
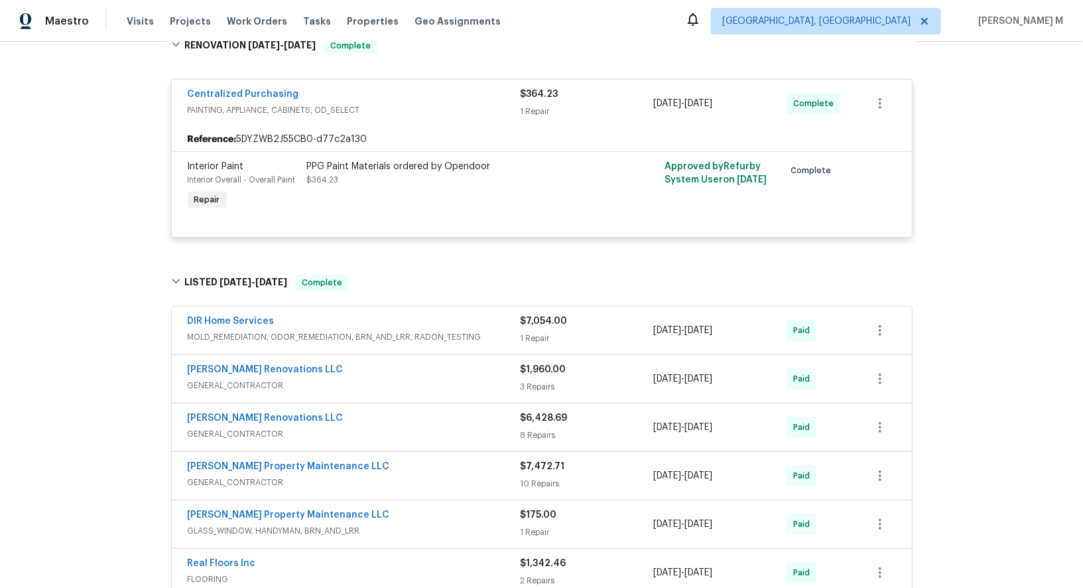
click at [273, 330] on span "MOLD_REMEDIATION, ODOR_REMEDIATION, BRN_AND_LRR, RADON_TESTING" at bounding box center [354, 336] width 333 height 13
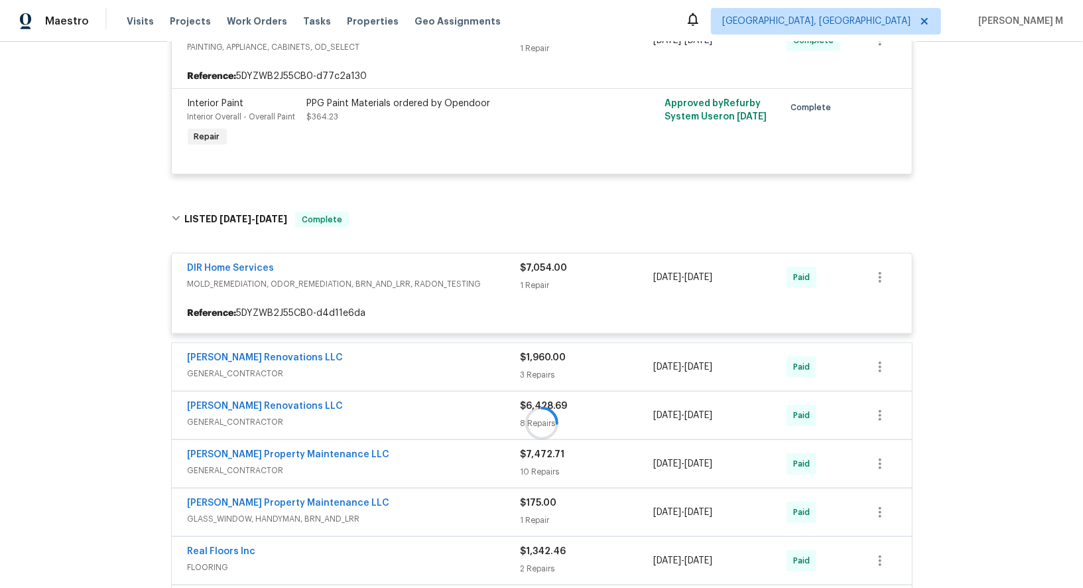
scroll to position [421, 0]
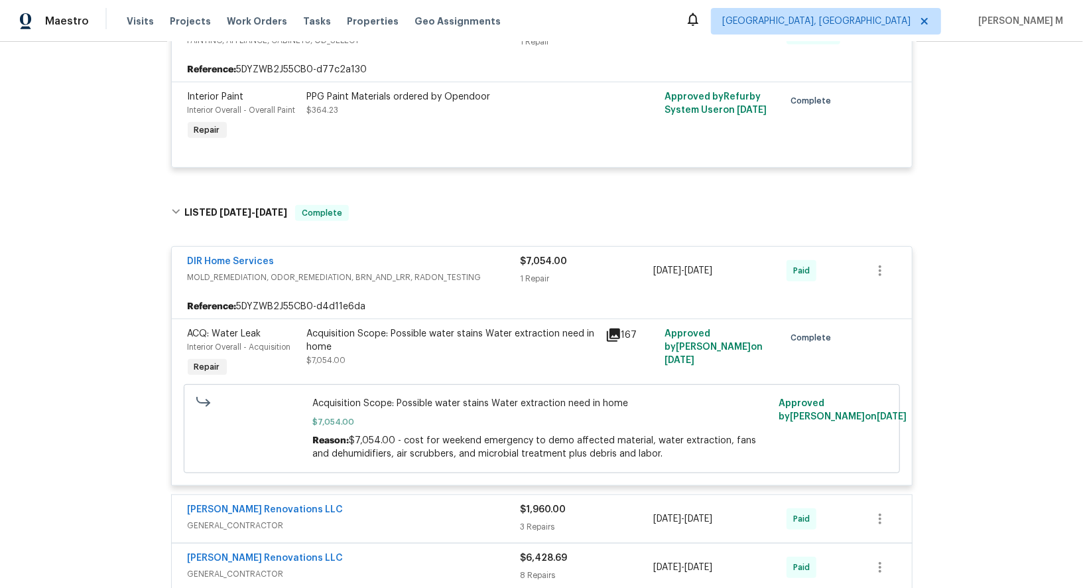
click at [395, 337] on div "Acquisition Scope: Possible water stains Water extraction need in home $7,054.00" at bounding box center [452, 347] width 291 height 40
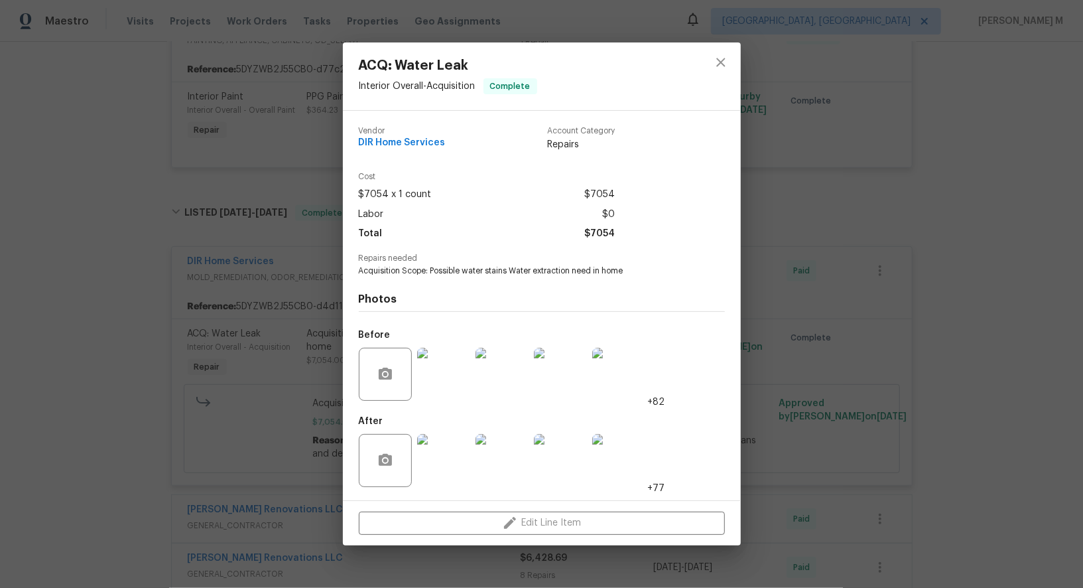
click at [453, 377] on img at bounding box center [443, 374] width 53 height 53
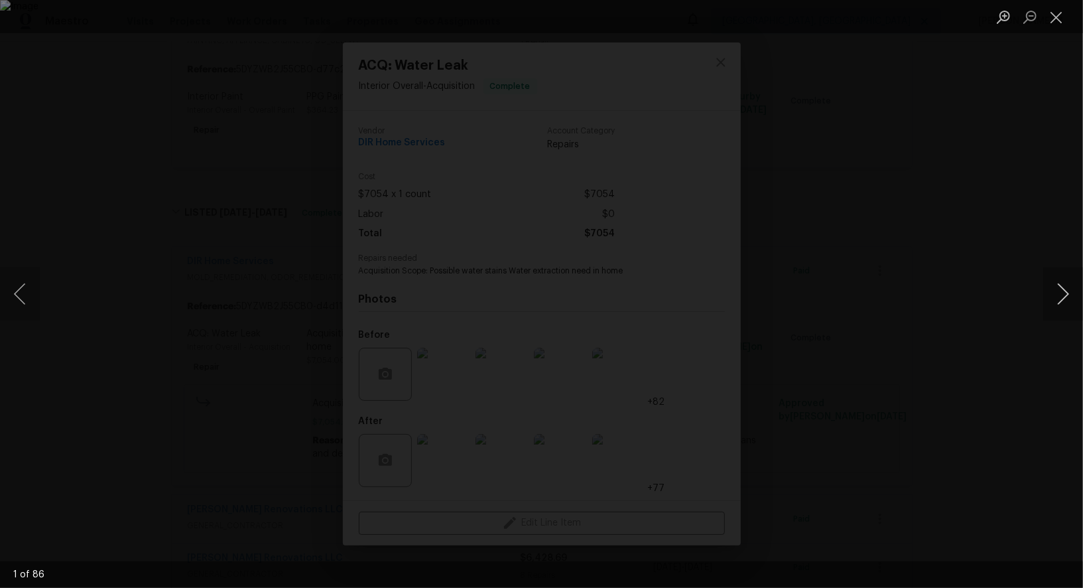
click at [1052, 300] on button "Next image" at bounding box center [1063, 293] width 40 height 53
click at [1052, 301] on button "Next image" at bounding box center [1063, 293] width 40 height 53
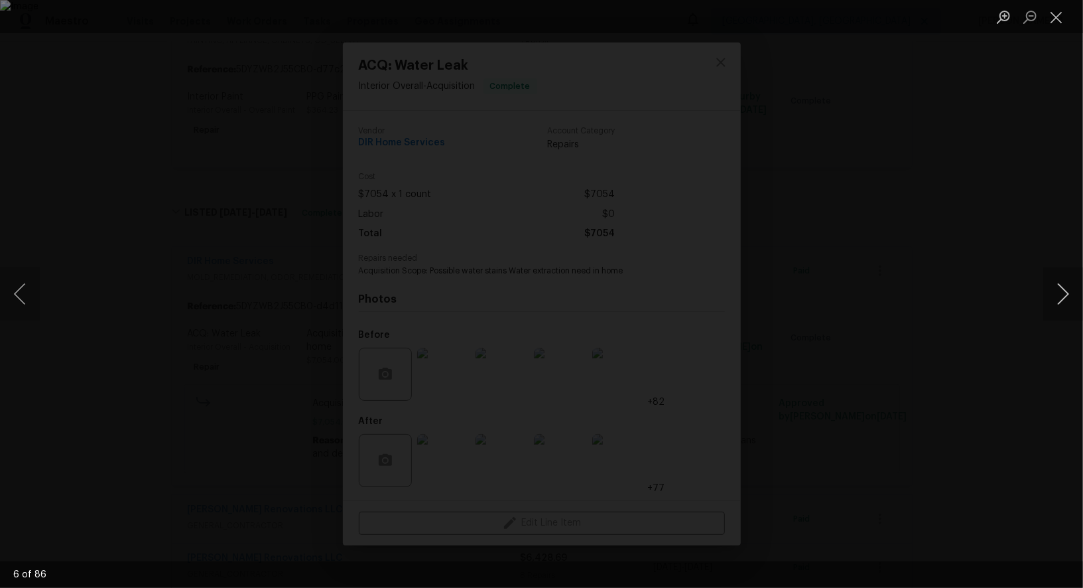
click at [1052, 301] on button "Next image" at bounding box center [1063, 293] width 40 height 53
click at [1059, 180] on div "Lightbox" at bounding box center [541, 294] width 1083 height 588
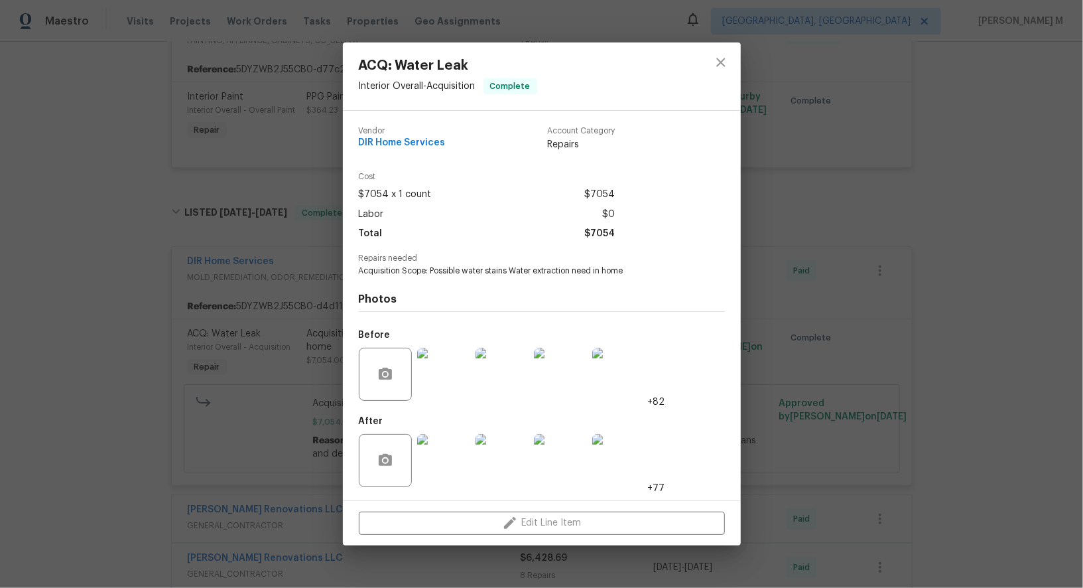
click at [1059, 180] on div "ACQ: Water Leak Interior Overall - Acquisition Complete Vendor DIR Home Service…" at bounding box center [541, 294] width 1083 height 588
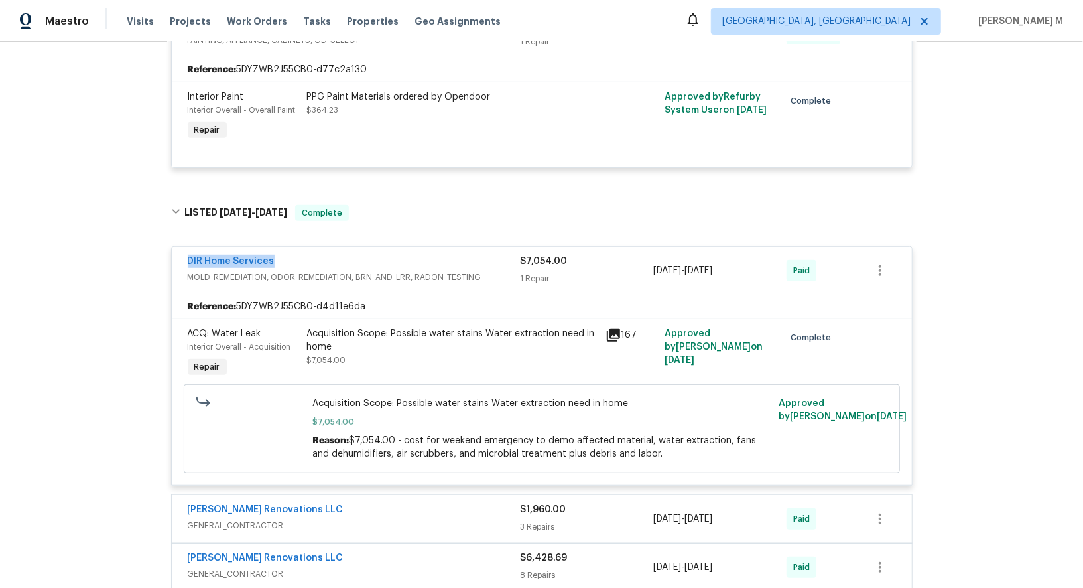
drag, startPoint x: 282, startPoint y: 231, endPoint x: 170, endPoint y: 232, distance: 112.1
click at [170, 234] on div "DIR Home Services MOLD_REMEDIATION, ODOR_REMEDIATION, BRN_AND_LRR, RADON_TESTIN…" at bounding box center [542, 517] width 750 height 566
copy link "DIR Home Services"
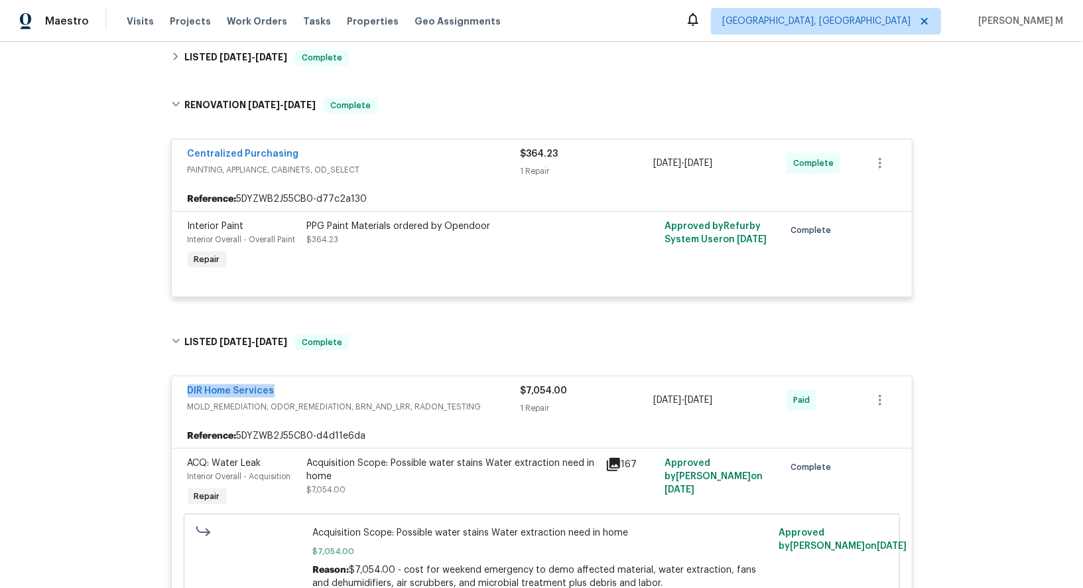
scroll to position [0, 0]
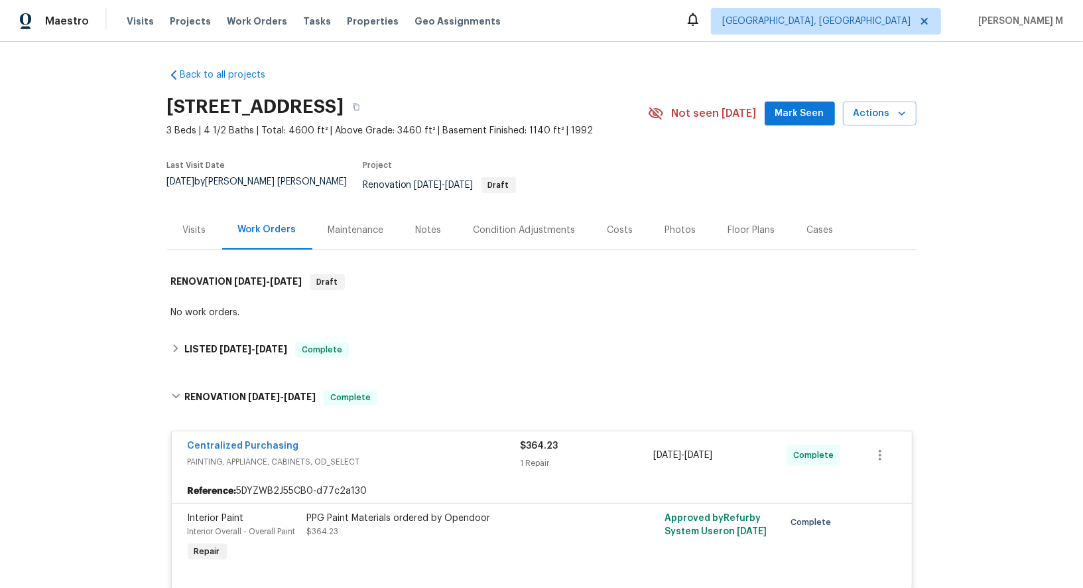
click at [317, 224] on div "Maintenance" at bounding box center [356, 229] width 88 height 39
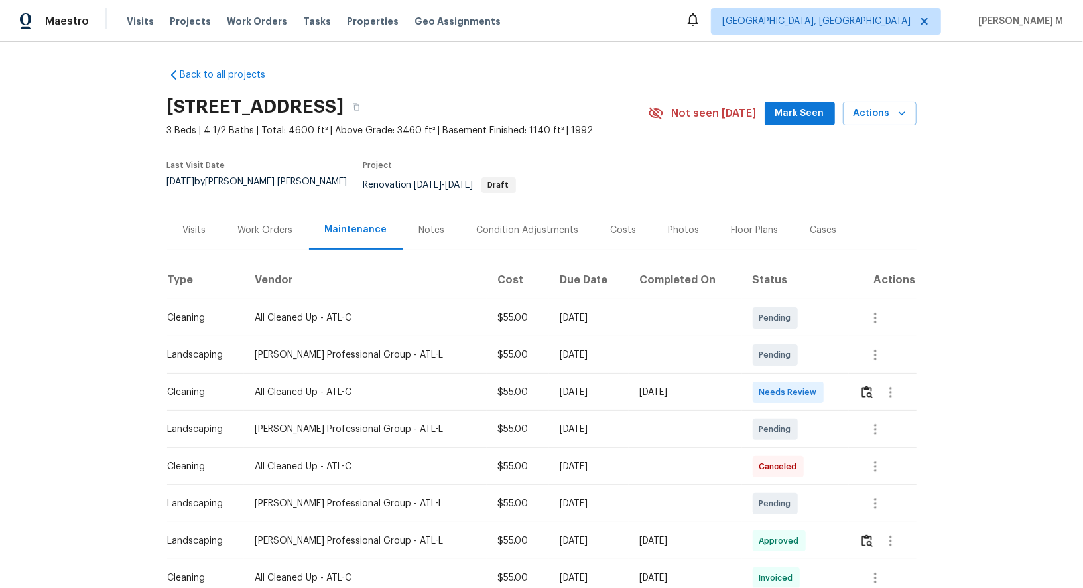
click at [269, 224] on div "Work Orders" at bounding box center [265, 230] width 55 height 13
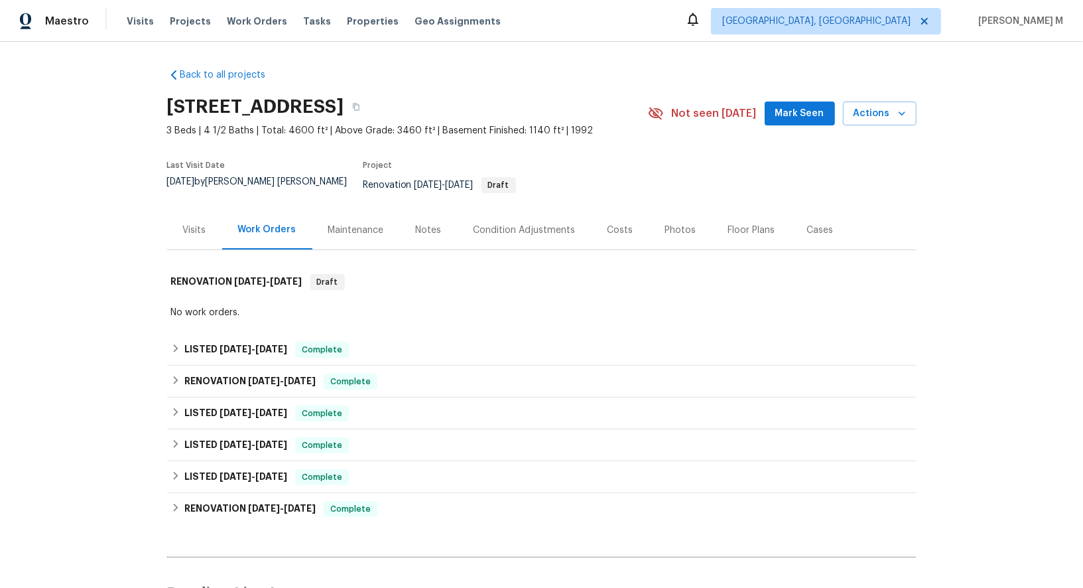
click at [637, 76] on div "Back to all projects 9174 Retreat Pass, Jonesboro, GA 30236 3 Beds | 4 1/2 Bath…" at bounding box center [542, 353] width 750 height 590
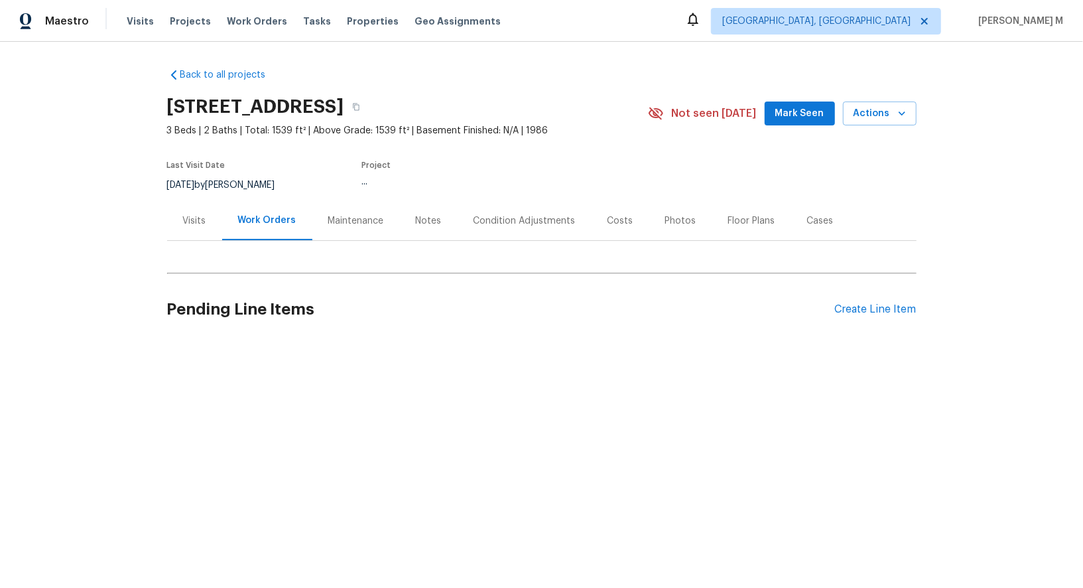
click at [196, 220] on div "Visits" at bounding box center [194, 220] width 23 height 13
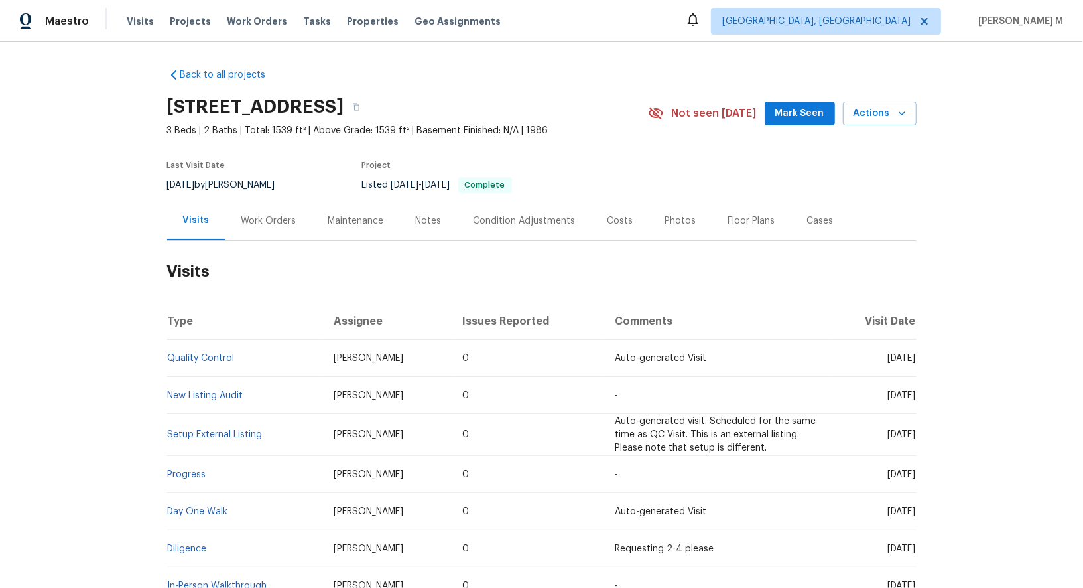
click at [245, 219] on div "Work Orders" at bounding box center [268, 220] width 55 height 13
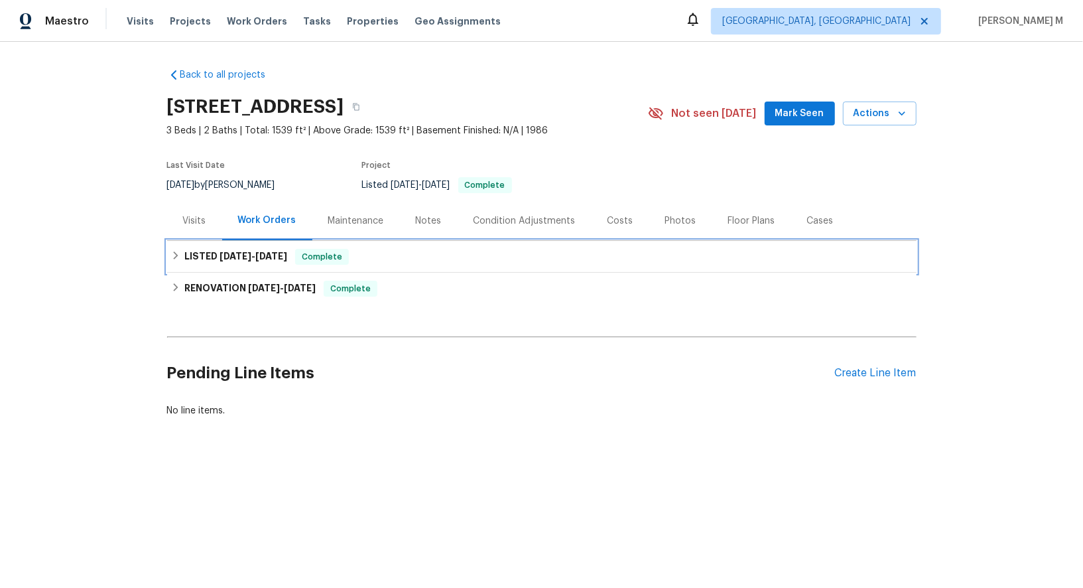
click at [240, 251] on span "[DATE]" at bounding box center [236, 255] width 32 height 9
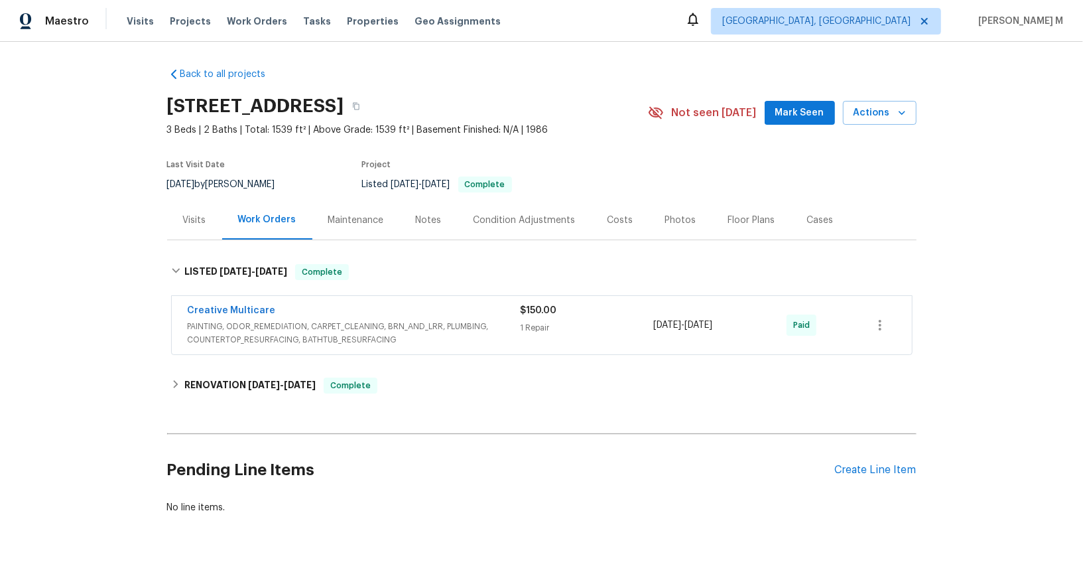
click at [256, 320] on span "PAINTING, ODOR_REMEDIATION, CARPET_CLEANING, BRN_AND_LRR, PLUMBING, COUNTERTOP_…" at bounding box center [354, 333] width 333 height 27
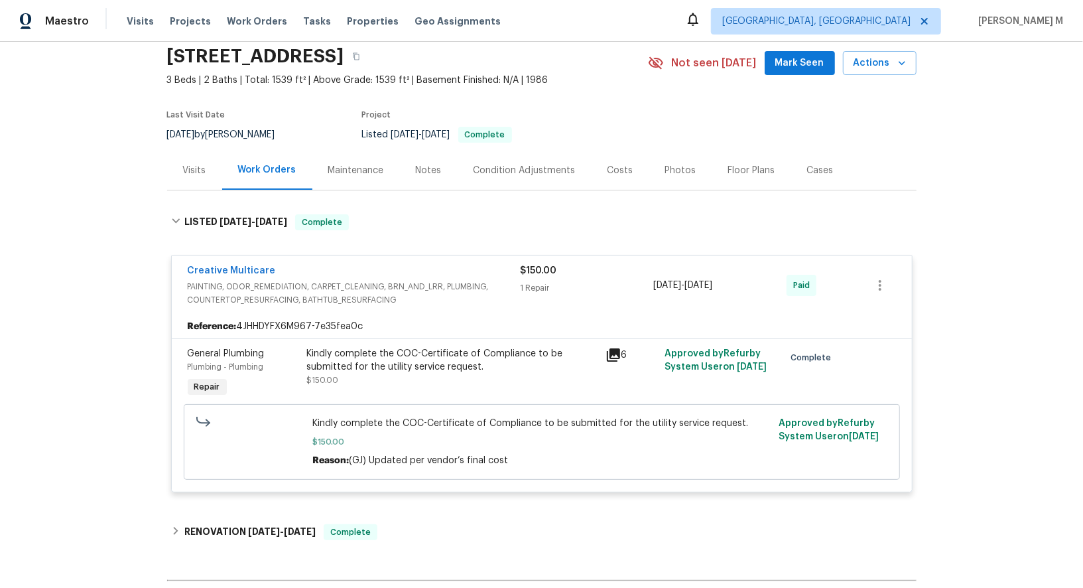
scroll to position [192, 0]
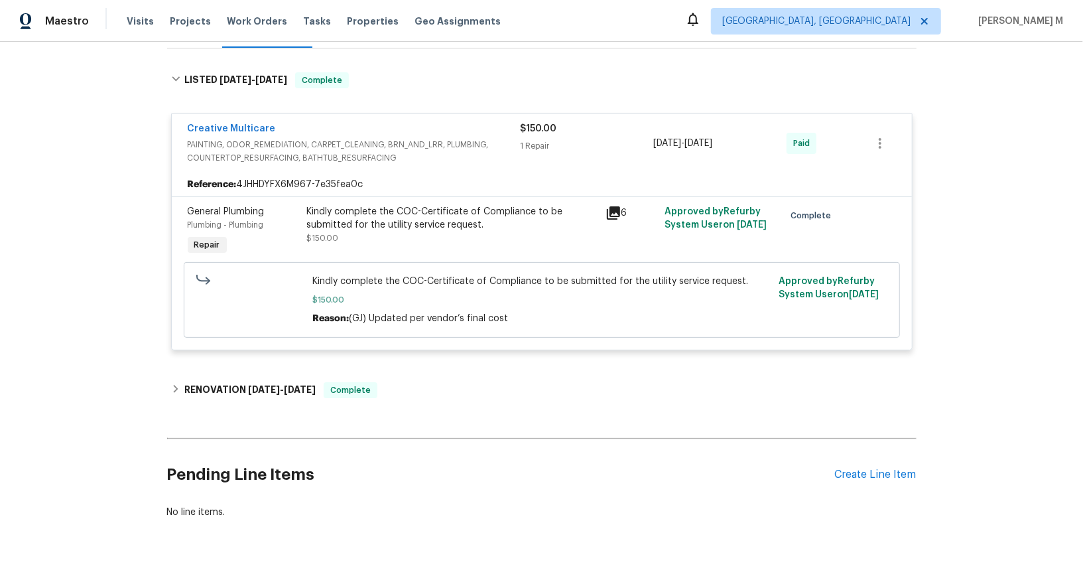
click at [277, 350] on div "Back to all projects [STREET_ADDRESS] 3 Beds | 2 Baths | Total: 1539 ft² | Abov…" at bounding box center [542, 197] width 750 height 664
click at [271, 385] on span "[DATE]" at bounding box center [264, 389] width 32 height 9
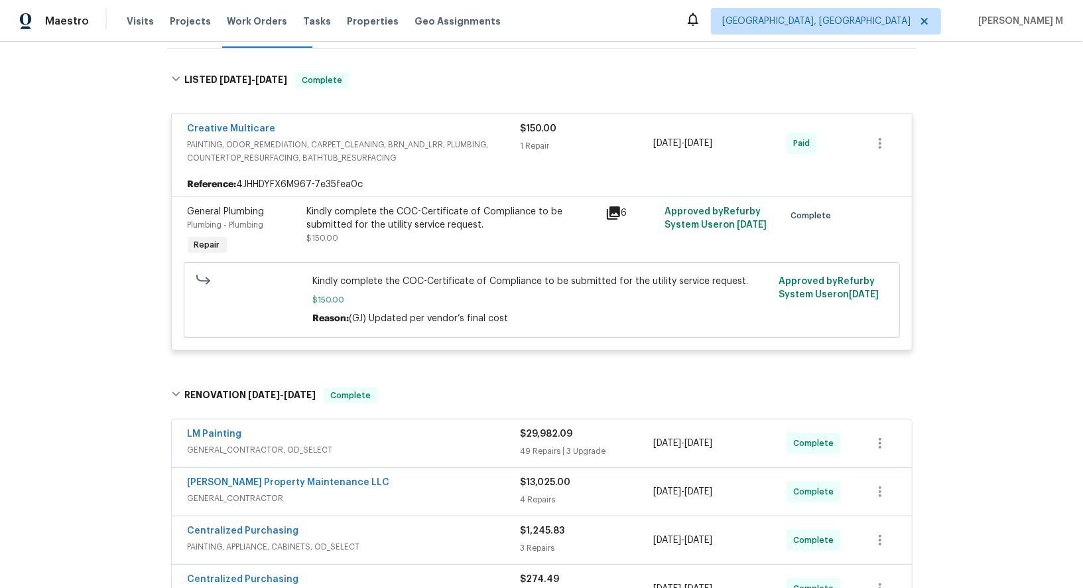
click at [412, 212] on div "Kindly complete the COC-Certificate of Compliance to be submitted for the utili…" at bounding box center [452, 218] width 291 height 27
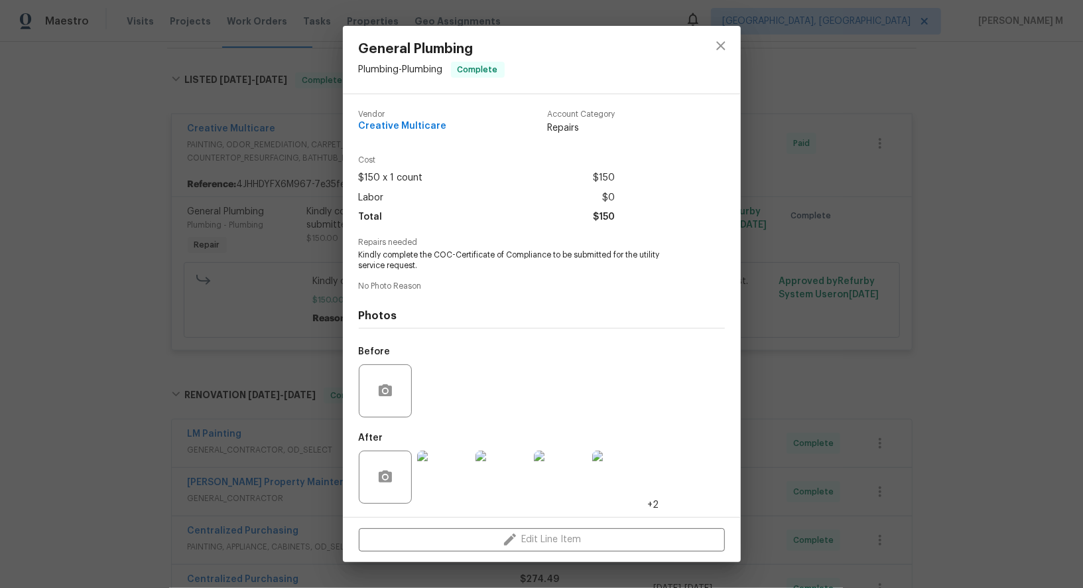
click at [504, 463] on img at bounding box center [502, 476] width 53 height 53
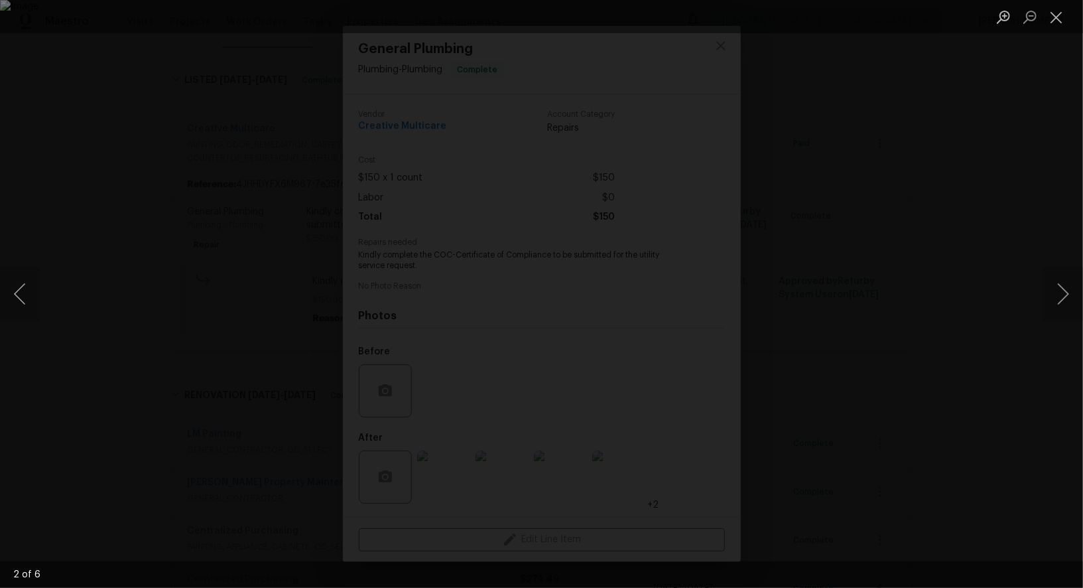
click at [872, 338] on div "Lightbox" at bounding box center [541, 294] width 1083 height 588
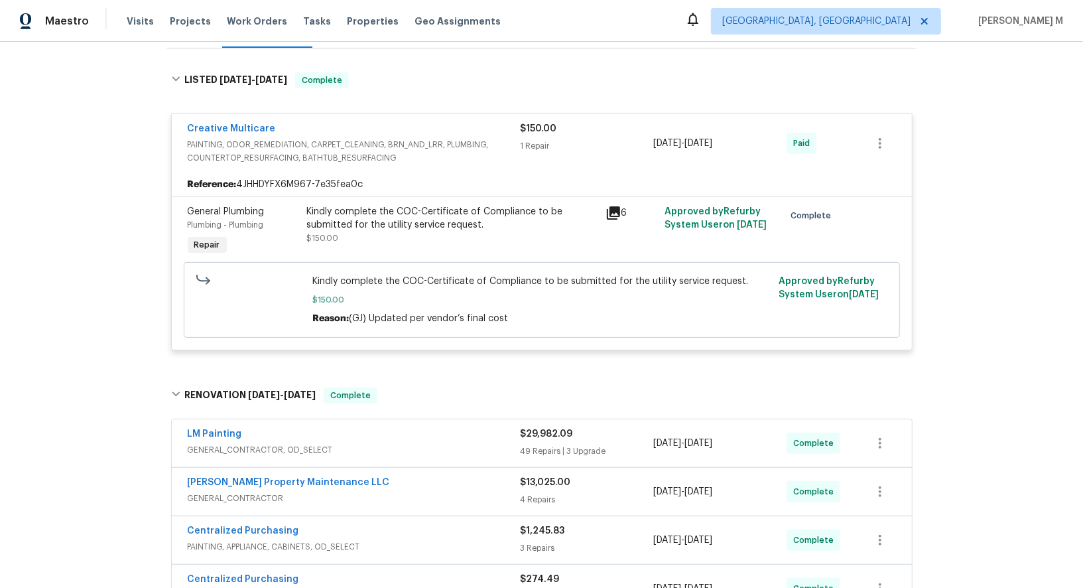
scroll to position [0, 0]
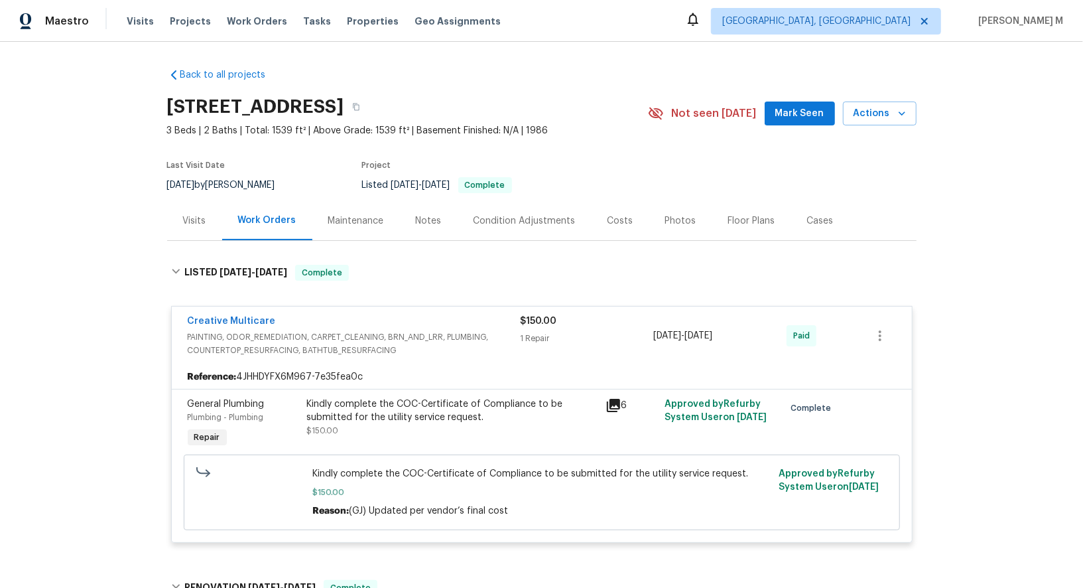
click at [739, 224] on div "Floor Plans" at bounding box center [751, 220] width 79 height 39
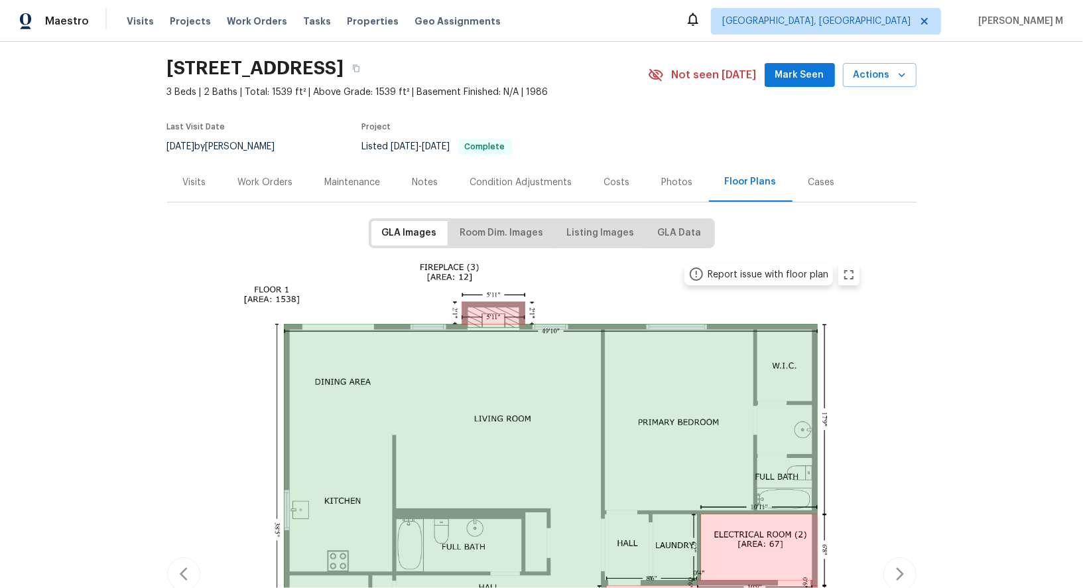
scroll to position [21, 0]
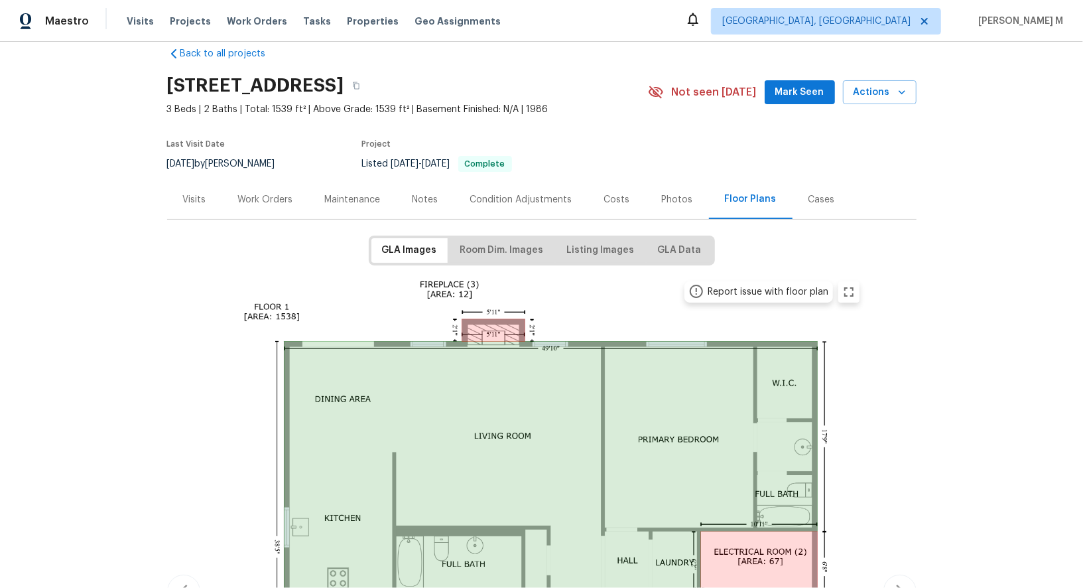
click at [240, 195] on div "Work Orders" at bounding box center [265, 199] width 55 height 13
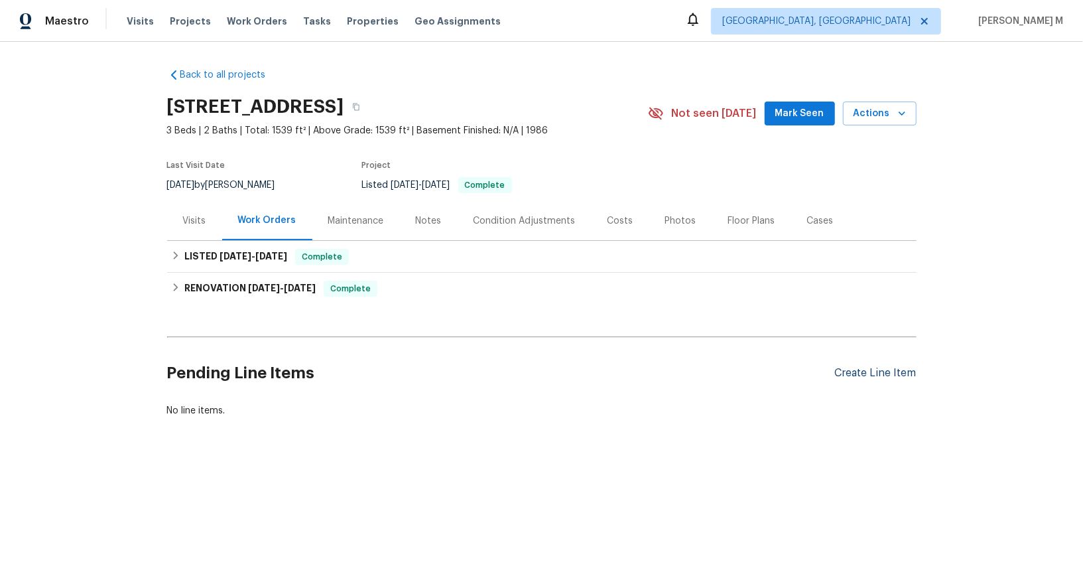
click at [863, 367] on div "Create Line Item" at bounding box center [876, 373] width 82 height 13
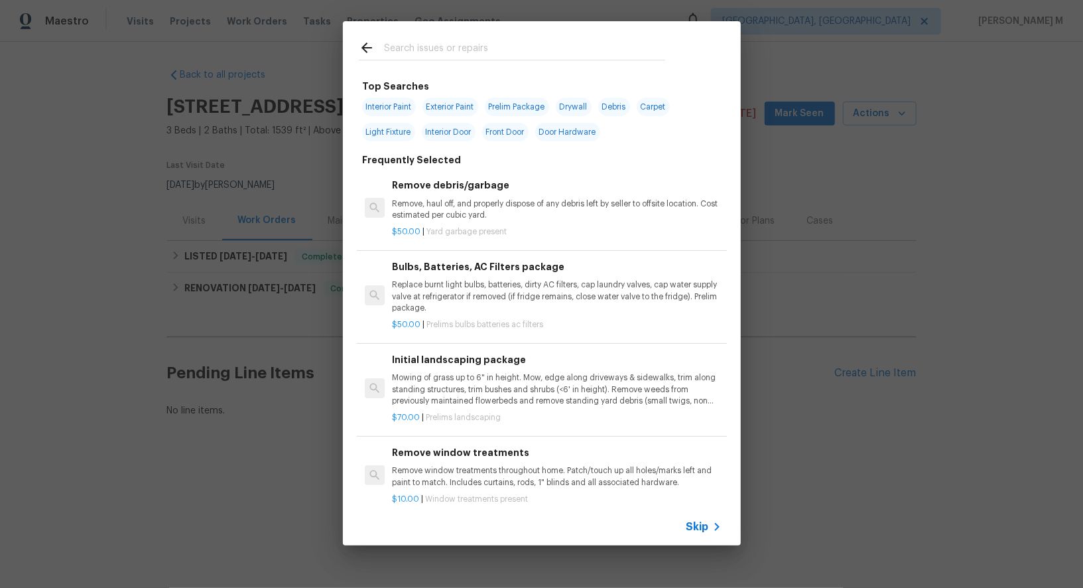
click at [724, 540] on div "Skip" at bounding box center [542, 526] width 398 height 37
click at [714, 534] on icon at bounding box center [717, 527] width 16 height 16
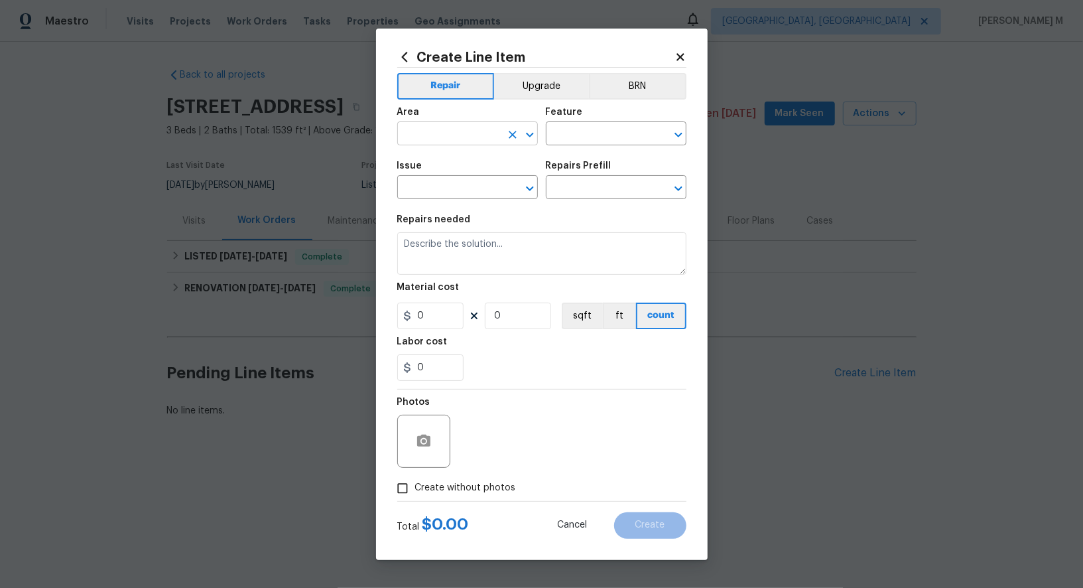
click at [454, 141] on input "text" at bounding box center [448, 135] width 103 height 21
click at [443, 178] on li "Bathroom" at bounding box center [467, 170] width 142 height 22
type input "Bathroom"
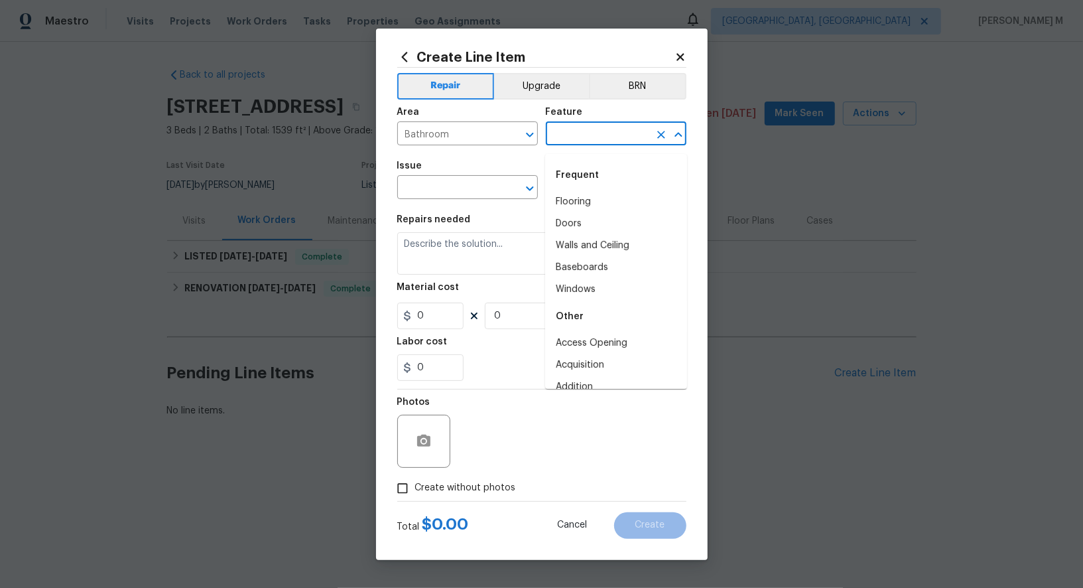
click at [600, 138] on input "text" at bounding box center [597, 135] width 103 height 21
type input "Sin"
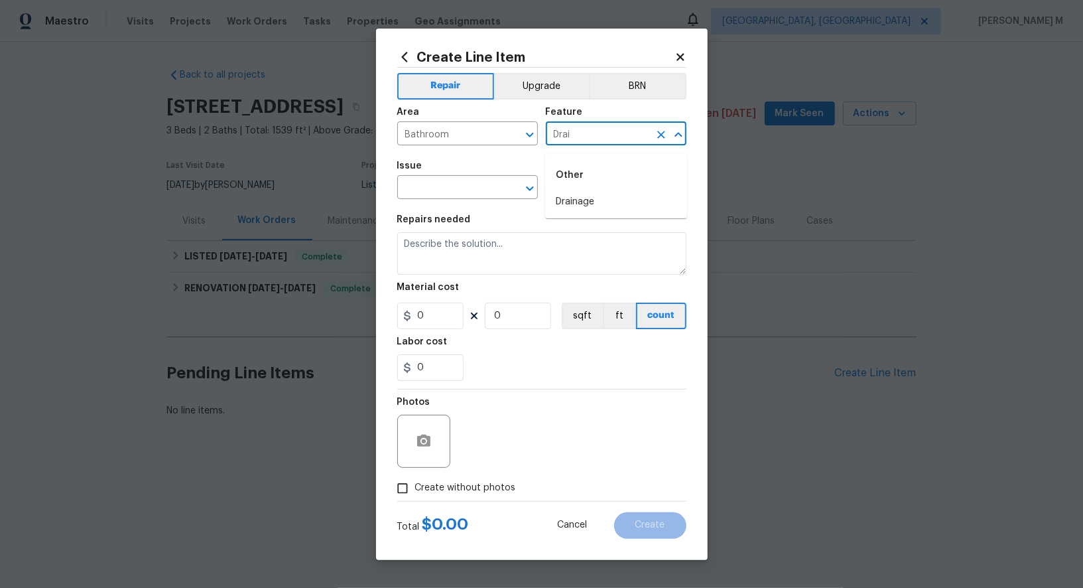
type input "Drain"
type input "Sink"
click at [590, 224] on li "Plumbing" at bounding box center [616, 224] width 142 height 22
type input "Plumbing"
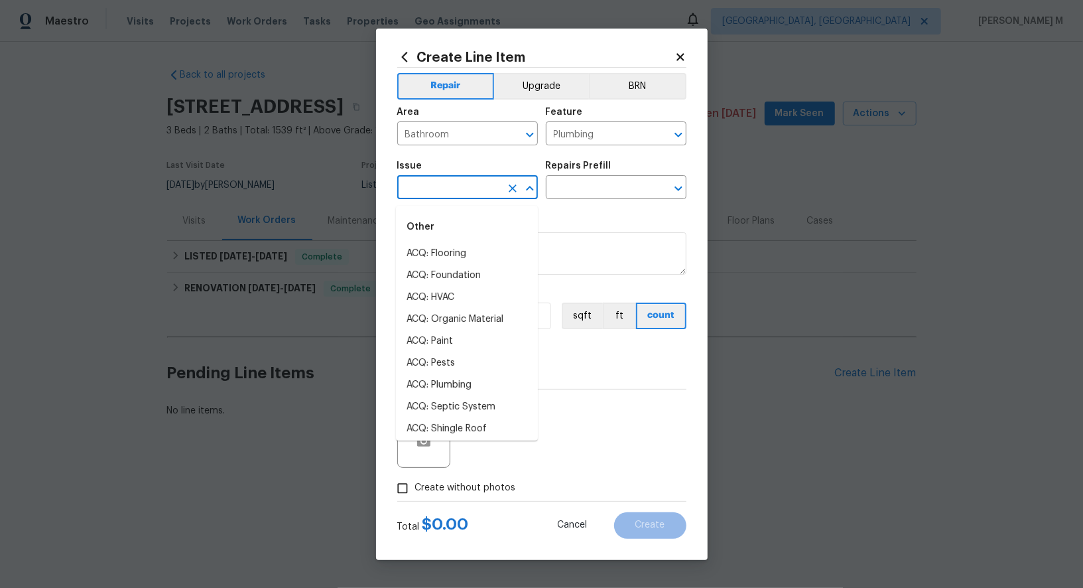
click at [439, 199] on input "text" at bounding box center [448, 188] width 103 height 21
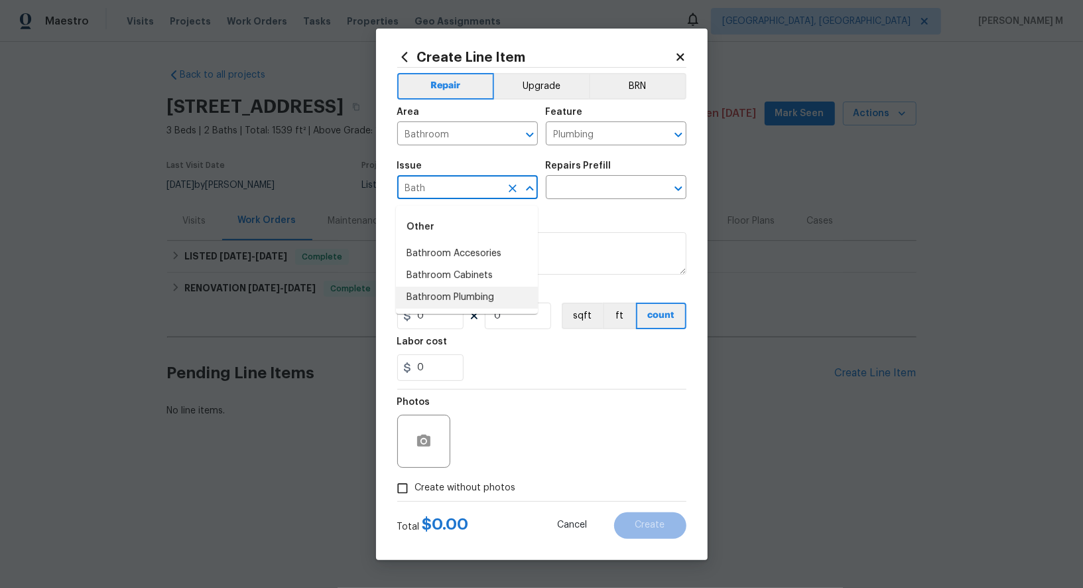
click at [450, 292] on li "Bathroom Plumbing" at bounding box center [467, 298] width 142 height 22
type input "Bathroom Plumbing"
click at [581, 182] on input "text" at bounding box center [597, 188] width 103 height 21
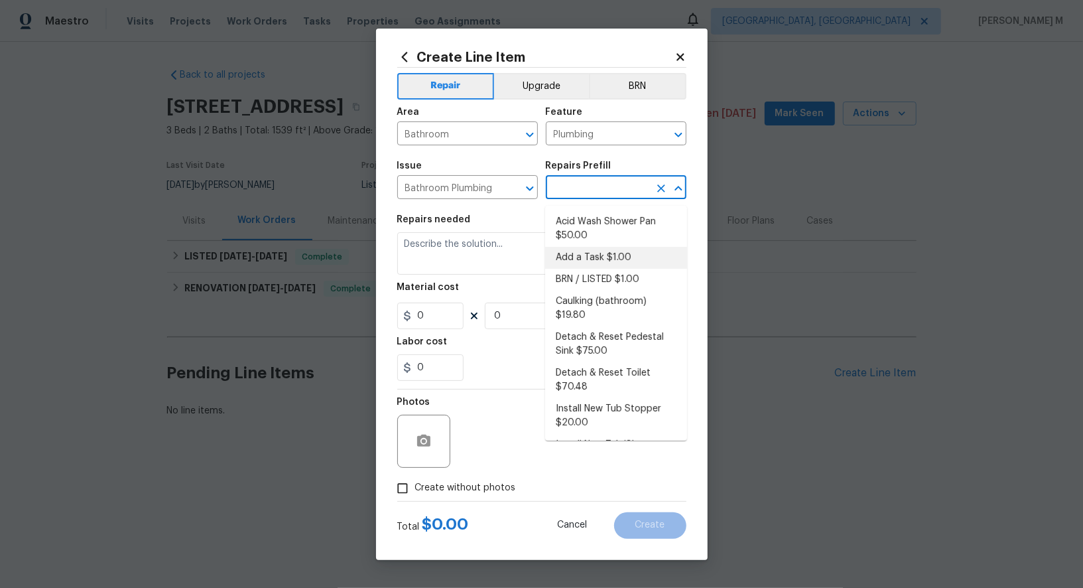
click at [581, 261] on li "Add a Task $1.00" at bounding box center [616, 258] width 142 height 22
type input "Add a Task $1.00"
type textarea "HPM to detail"
type input "1"
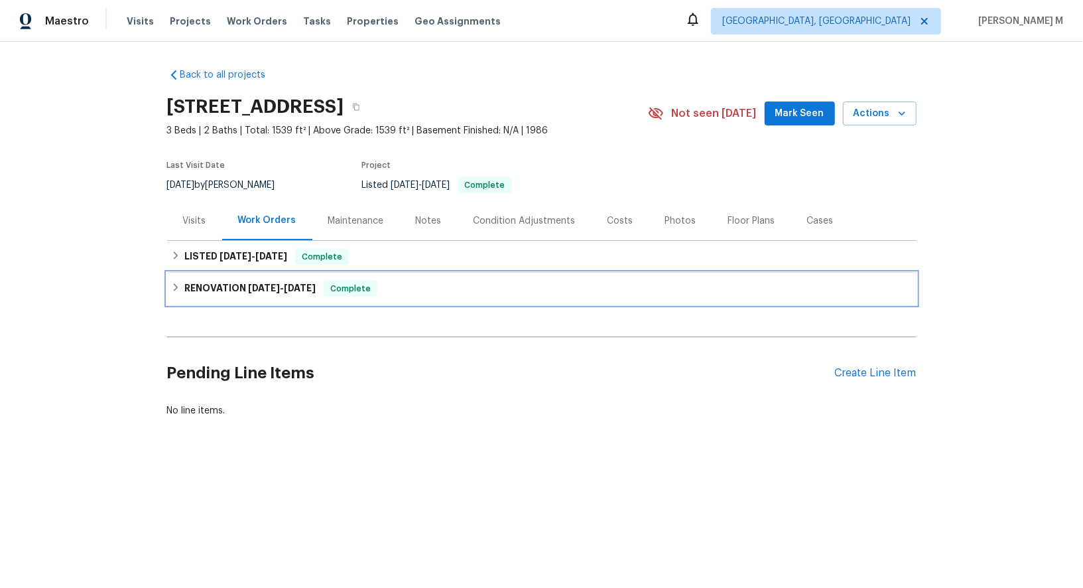
click at [240, 289] on h6 "RENOVATION [DATE] - [DATE]" at bounding box center [249, 289] width 131 height 16
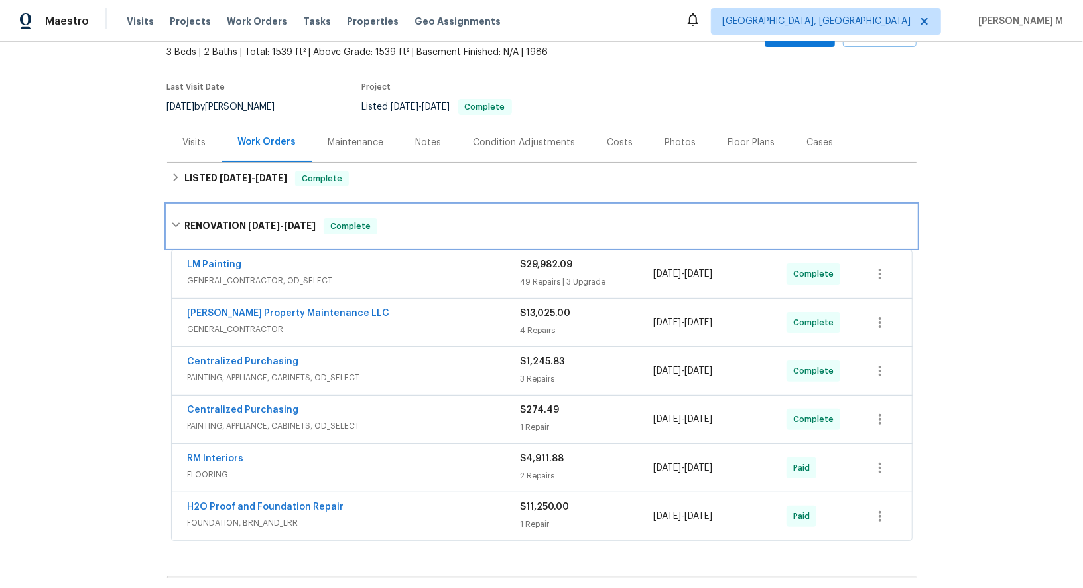
scroll to position [103, 0]
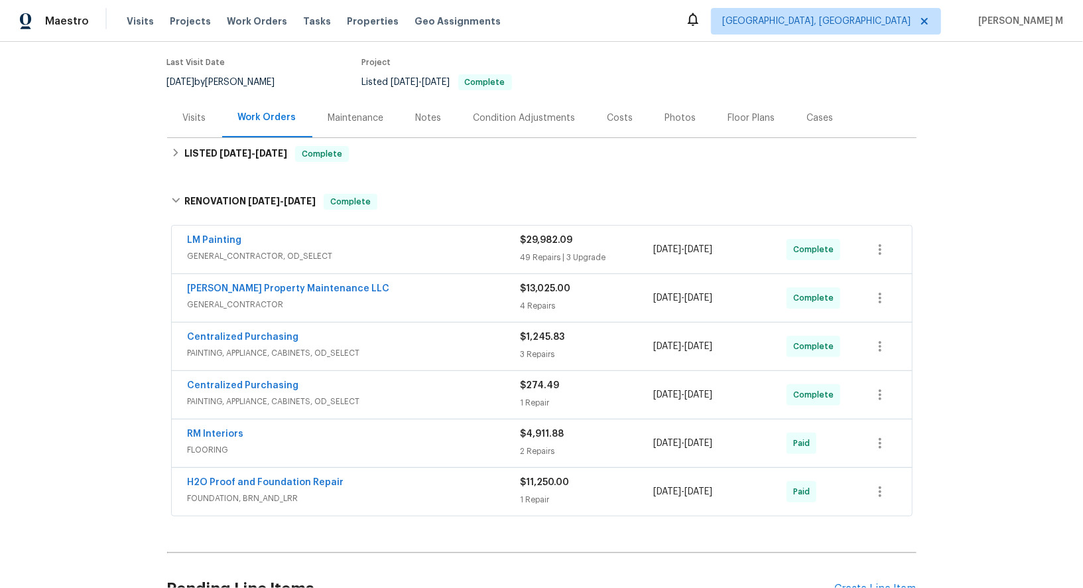
click at [280, 252] on span "GENERAL_CONTRACTOR, OD_SELECT" at bounding box center [354, 255] width 333 height 13
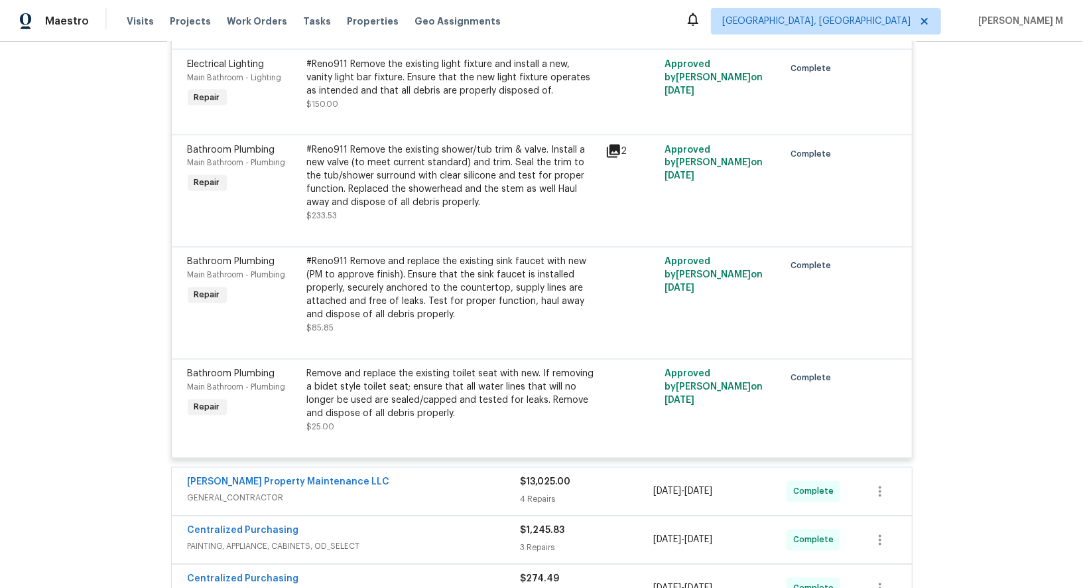
scroll to position [8043, 0]
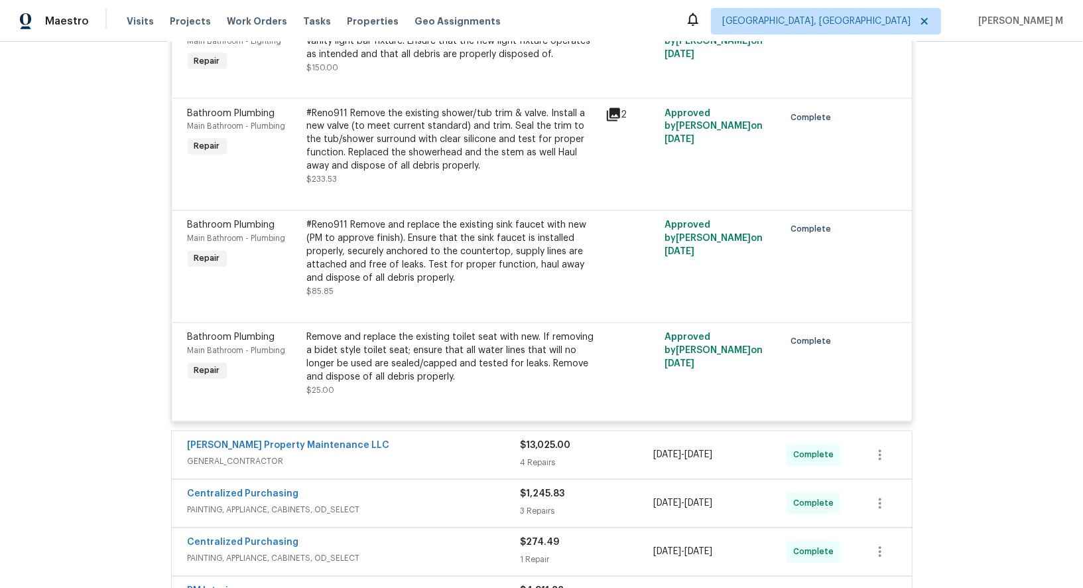
click at [259, 455] on span "GENERAL_CONTRACTOR" at bounding box center [354, 461] width 333 height 13
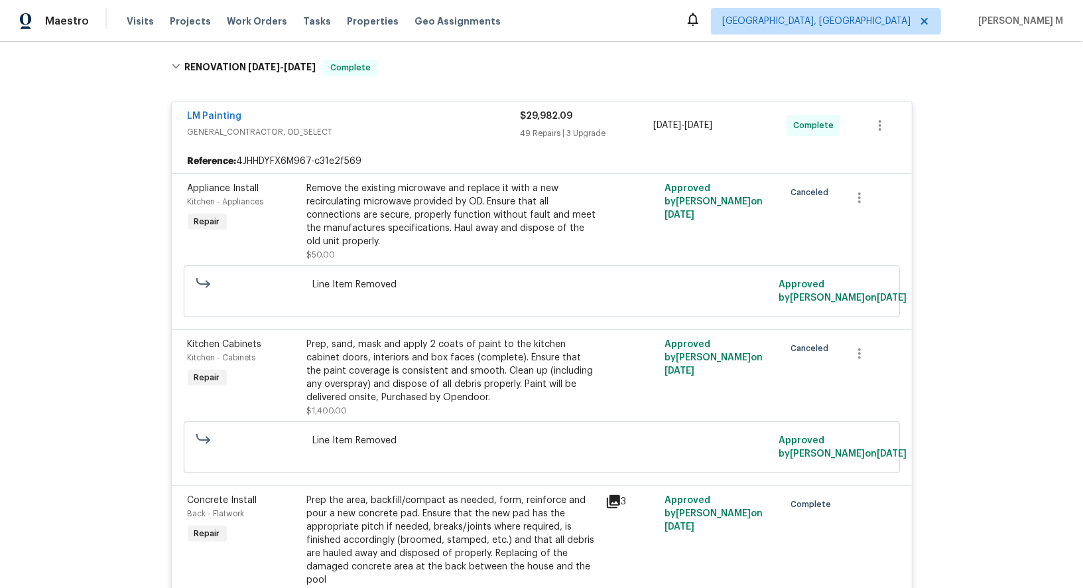
scroll to position [0, 0]
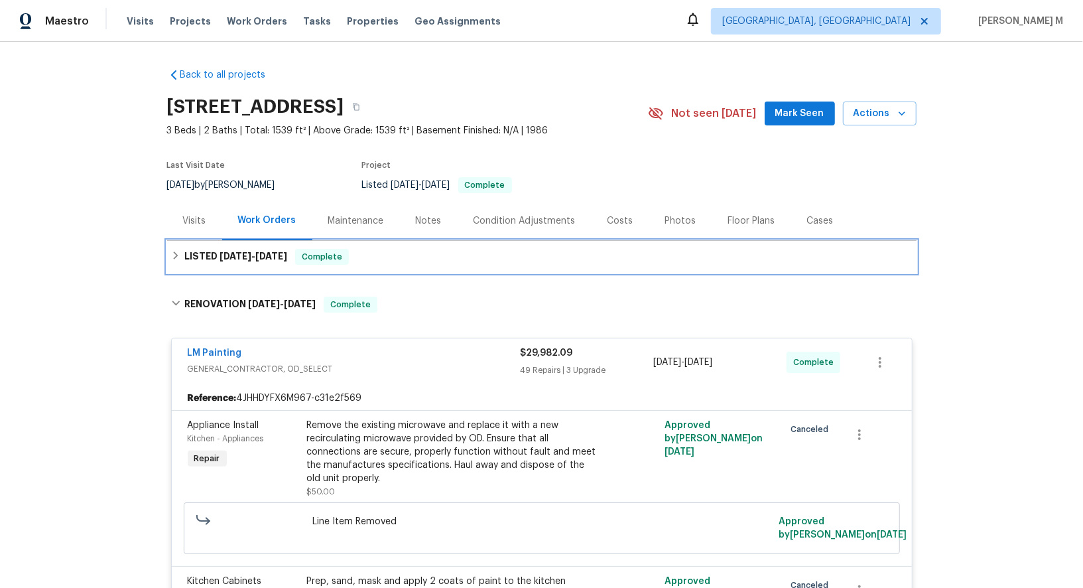
click at [219, 259] on div "LISTED [DATE] - [DATE] Complete" at bounding box center [542, 257] width 750 height 32
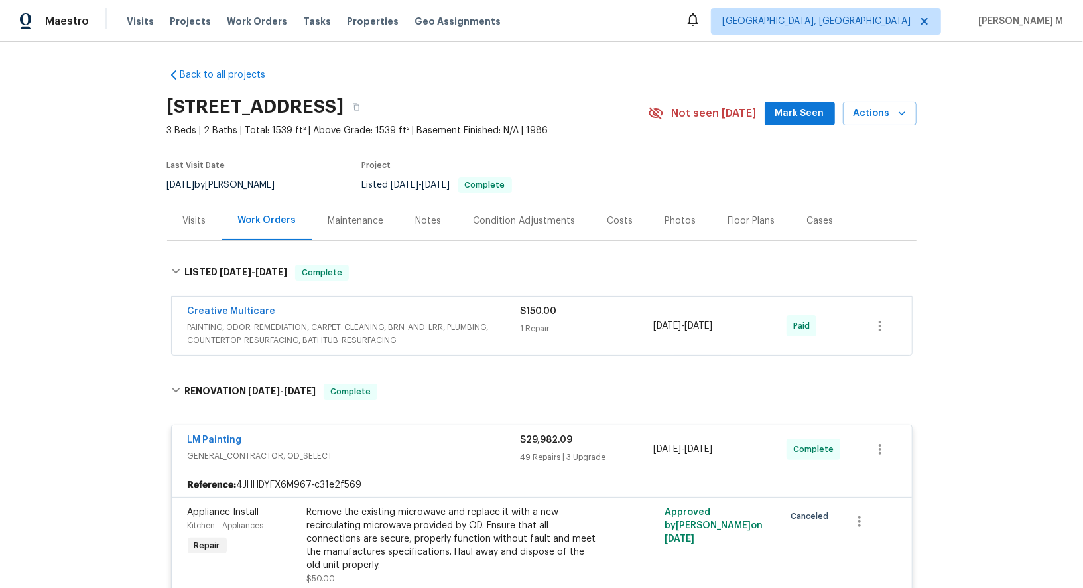
click at [212, 334] on span "PAINTING, ODOR_REMEDIATION, CARPET_CLEANING, BRN_AND_LRR, PLUMBING, COUNTERTOP_…" at bounding box center [354, 333] width 333 height 27
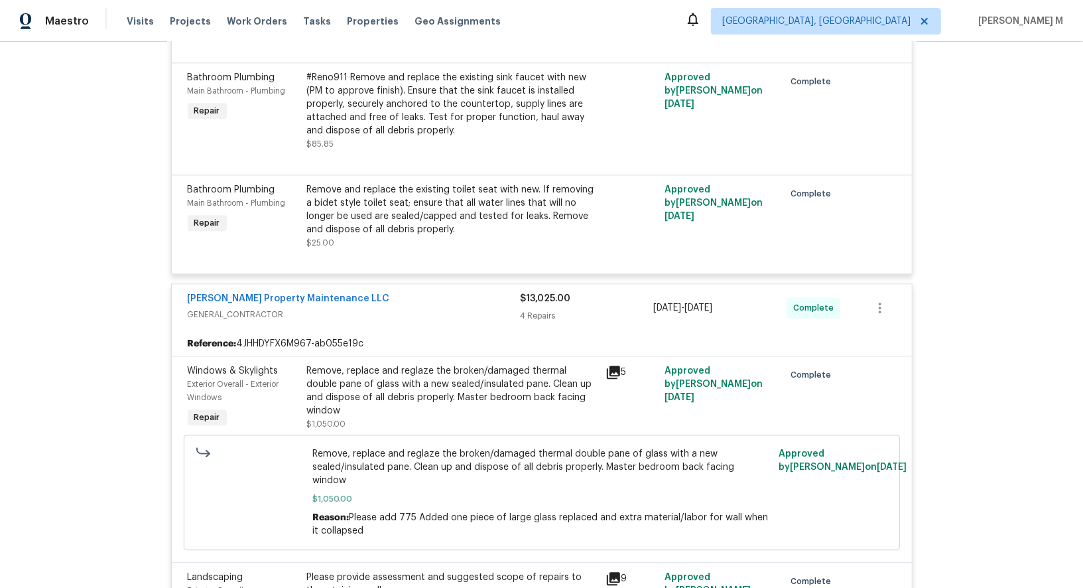
scroll to position [9071, 0]
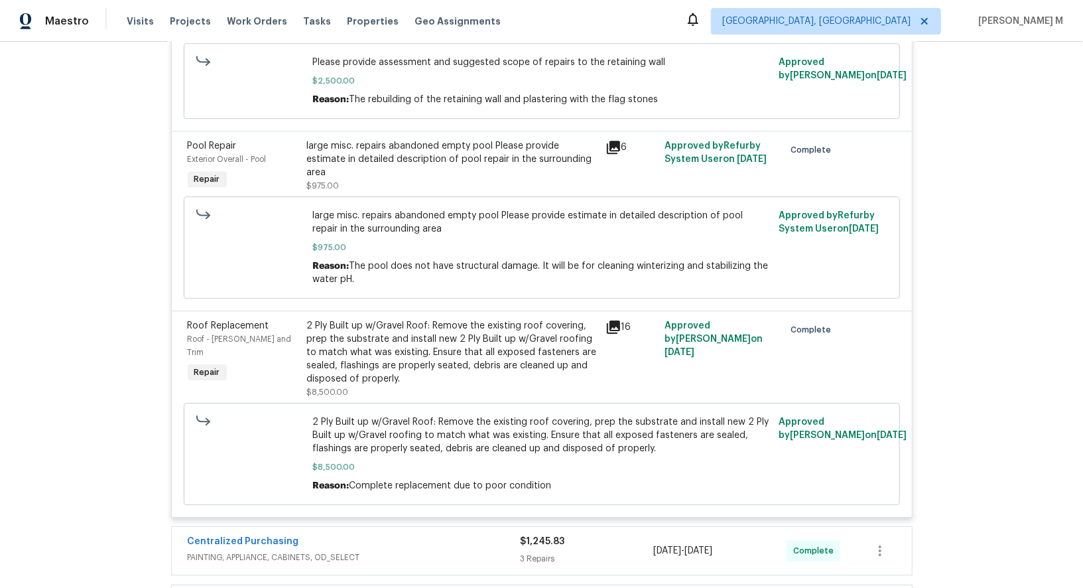
click at [269, 551] on span "PAINTING, APPLIANCE, CABINETS, OD_SELECT" at bounding box center [354, 557] width 333 height 13
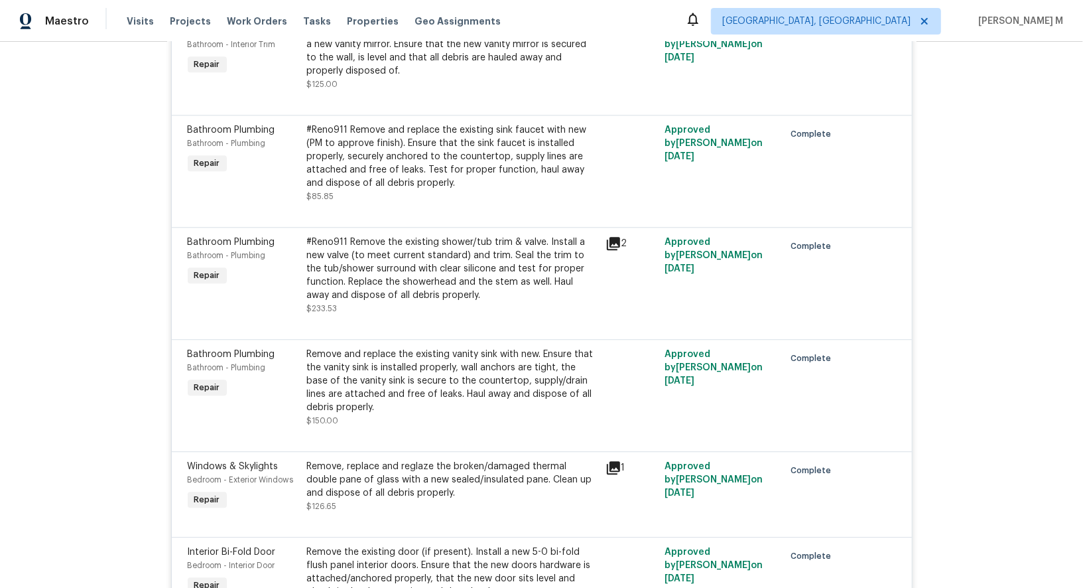
click at [624, 344] on div at bounding box center [632, 388] width 60 height 88
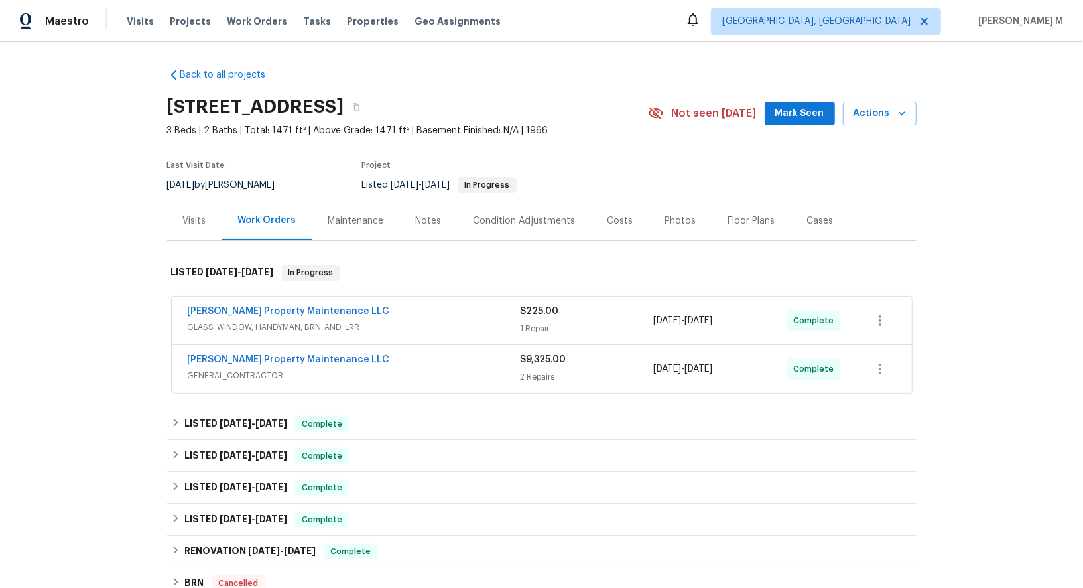
click at [267, 324] on span "GLASS_WINDOW, HANDYMAN, BRN_AND_LRR" at bounding box center [354, 326] width 333 height 13
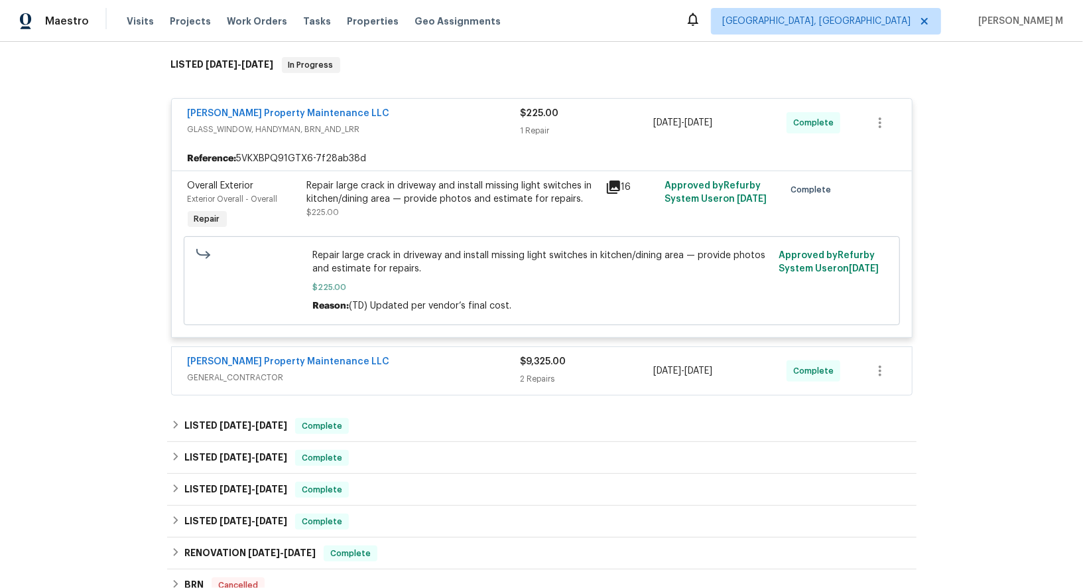
scroll to position [255, 0]
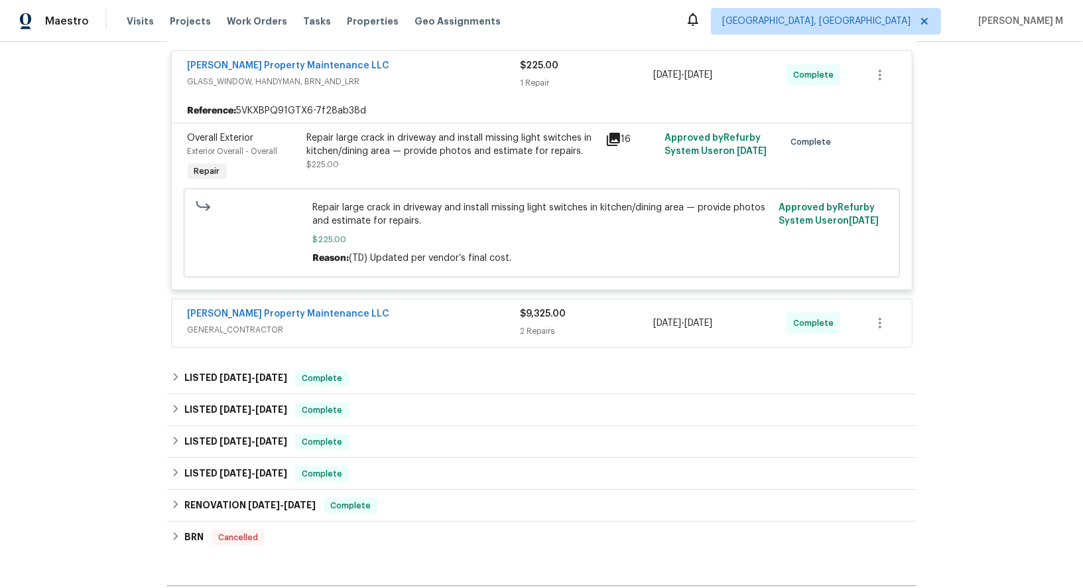
click at [275, 322] on div "[PERSON_NAME] Property Maintenance LLC GENERAL_CONTRACTOR" at bounding box center [354, 323] width 333 height 32
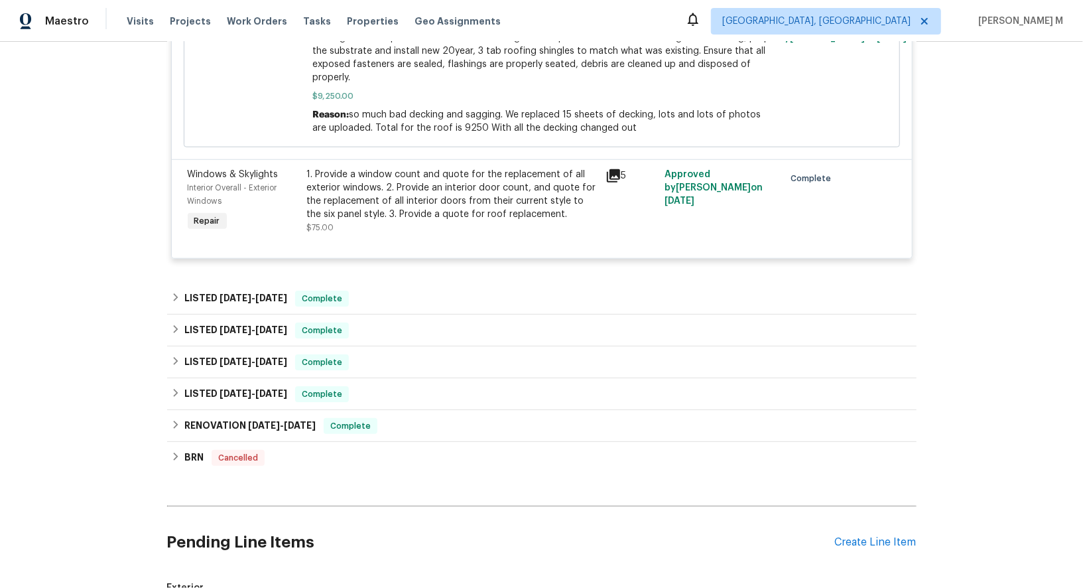
scroll to position [836, 0]
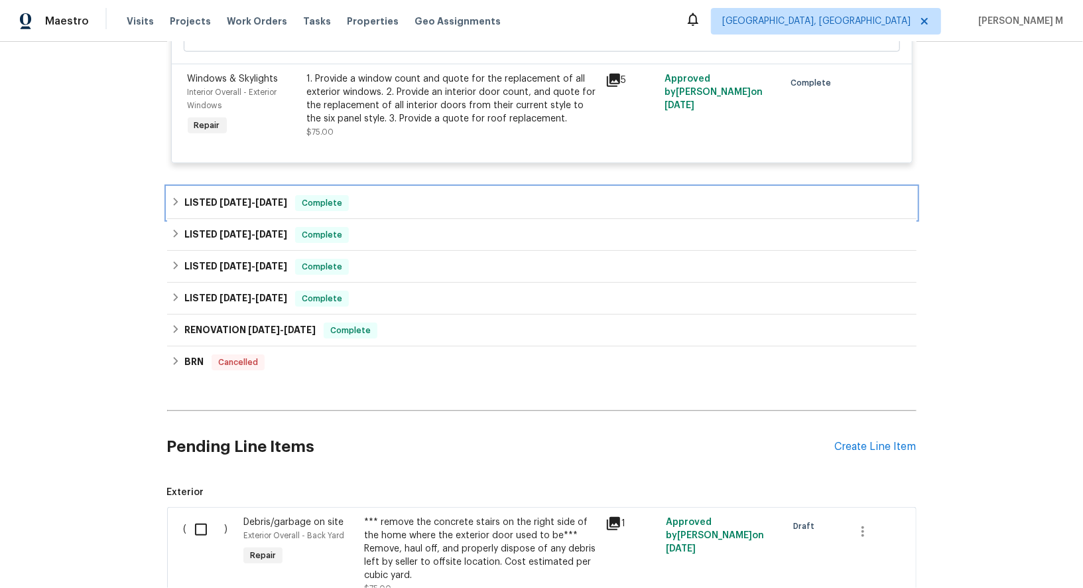
click at [228, 190] on div "LISTED [DATE] - [DATE] Complete" at bounding box center [542, 203] width 750 height 32
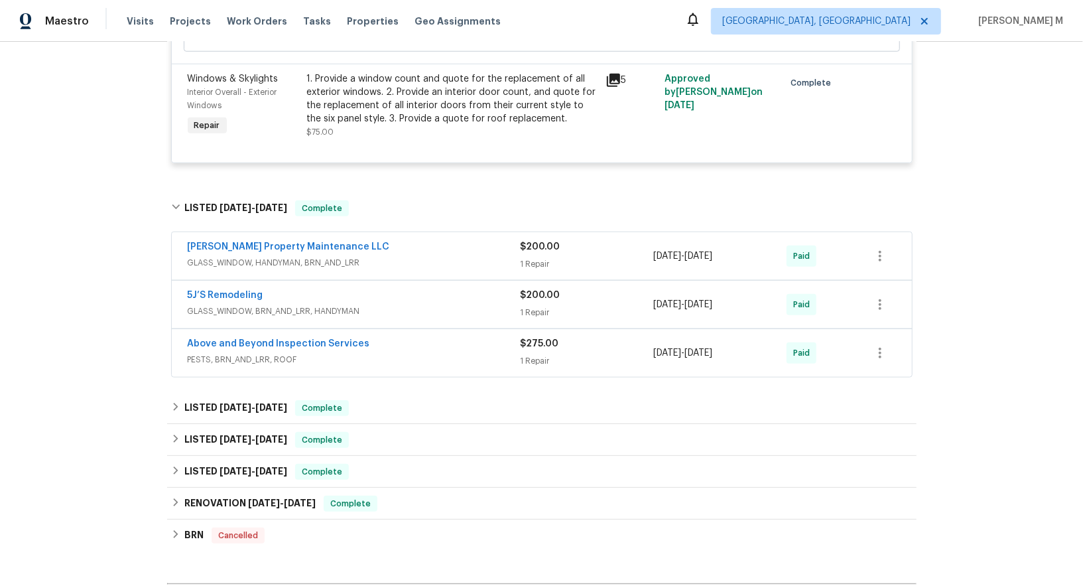
click at [225, 246] on div "[PERSON_NAME] Property Maintenance LLC GLASS_WINDOW, HANDYMAN, BRN_AND_LRR" at bounding box center [354, 256] width 333 height 32
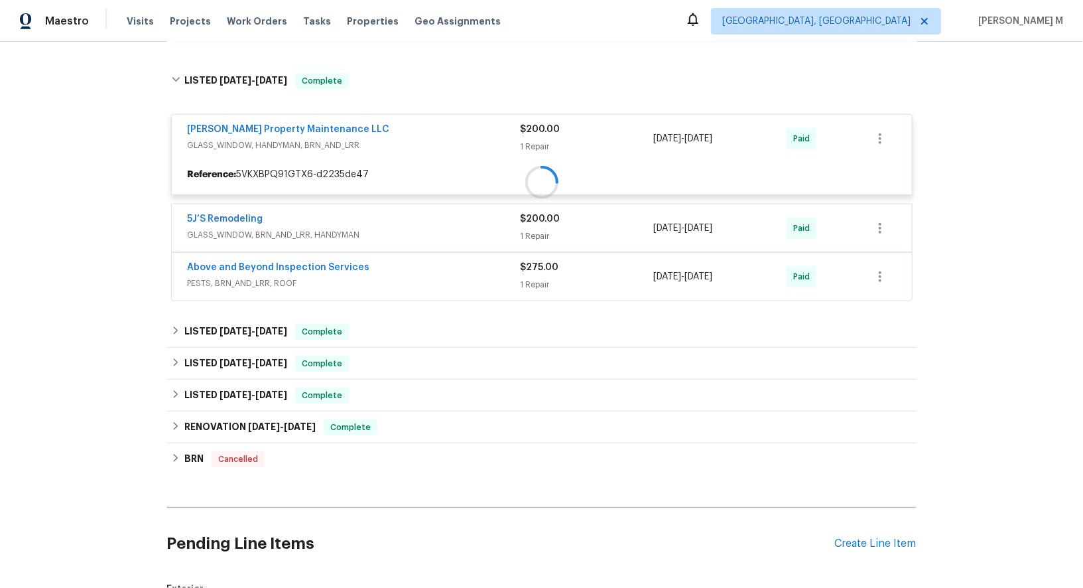
scroll to position [994, 0]
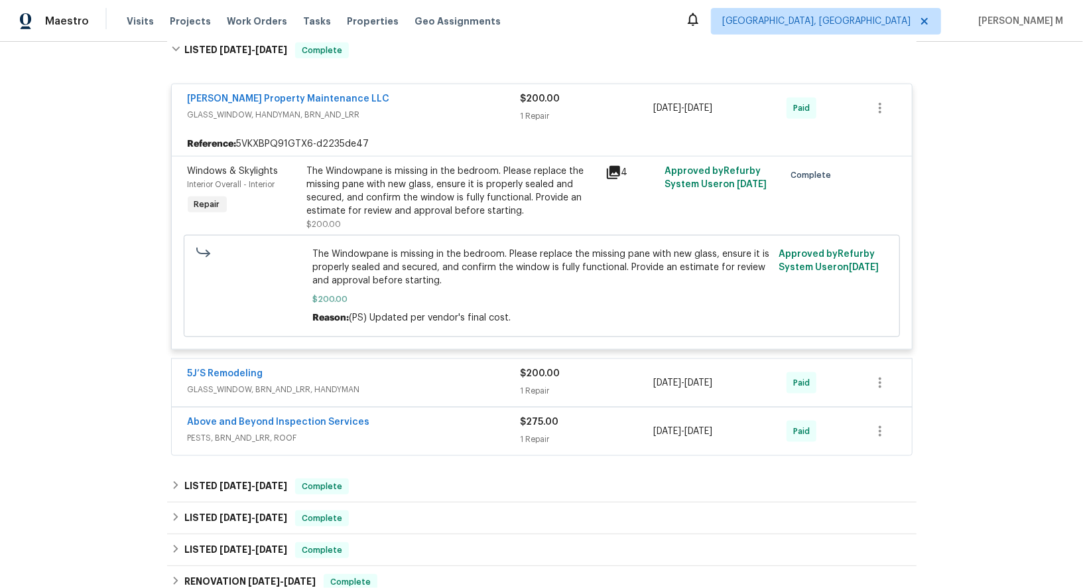
click at [249, 383] on span "GLASS_WINDOW, BRN_AND_LRR, HANDYMAN" at bounding box center [354, 389] width 333 height 13
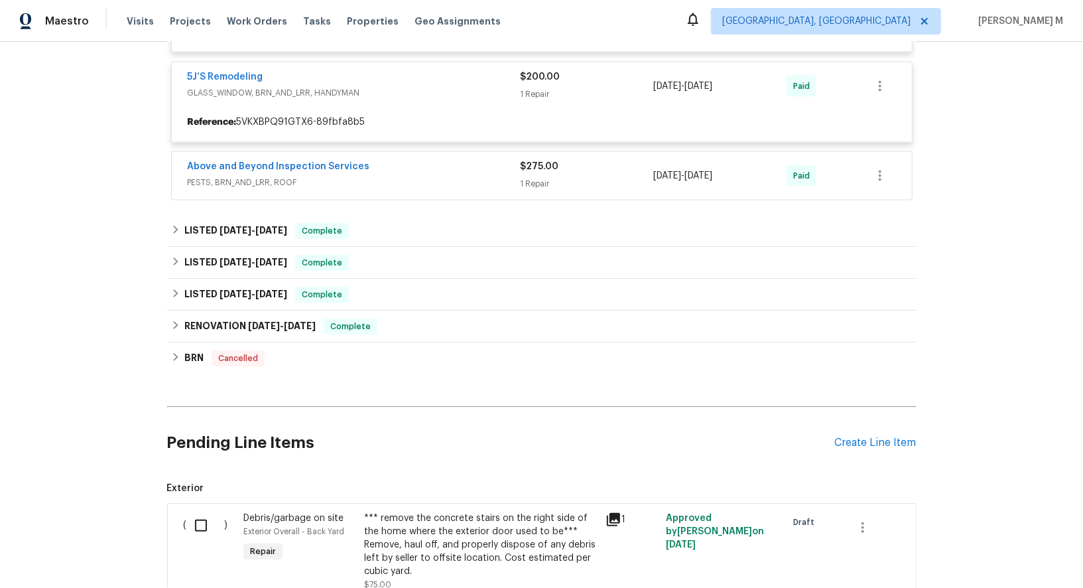
scroll to position [1331, 0]
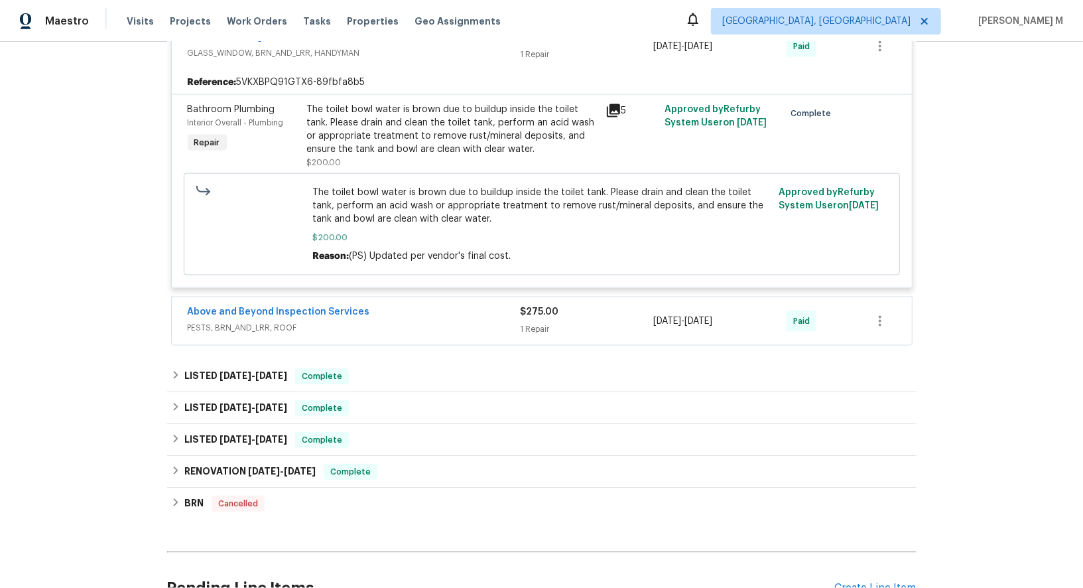
click at [253, 321] on span "PESTS, BRN_AND_LRR, ROOF" at bounding box center [354, 327] width 333 height 13
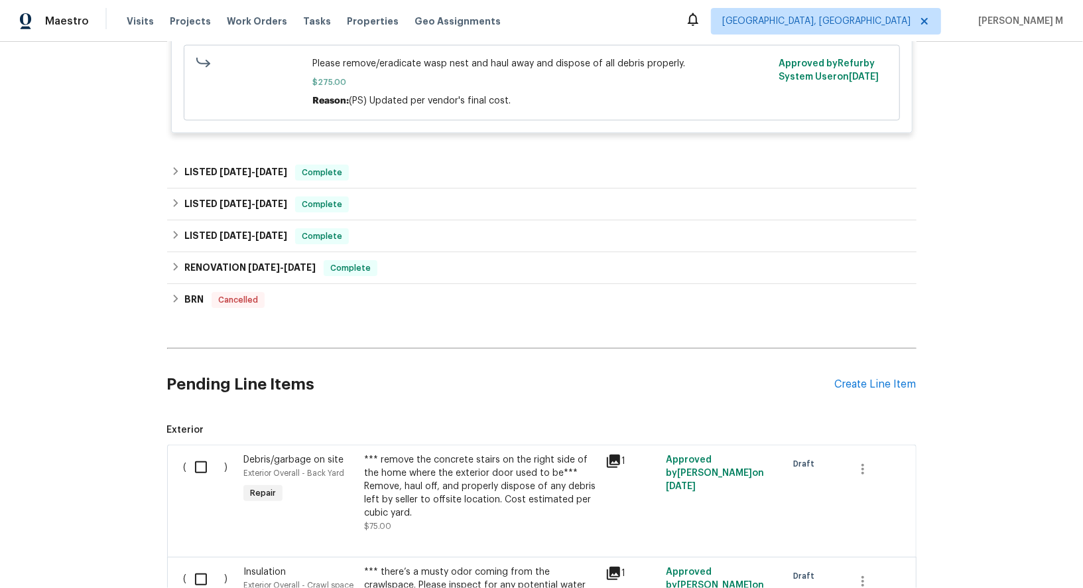
scroll to position [1698, 0]
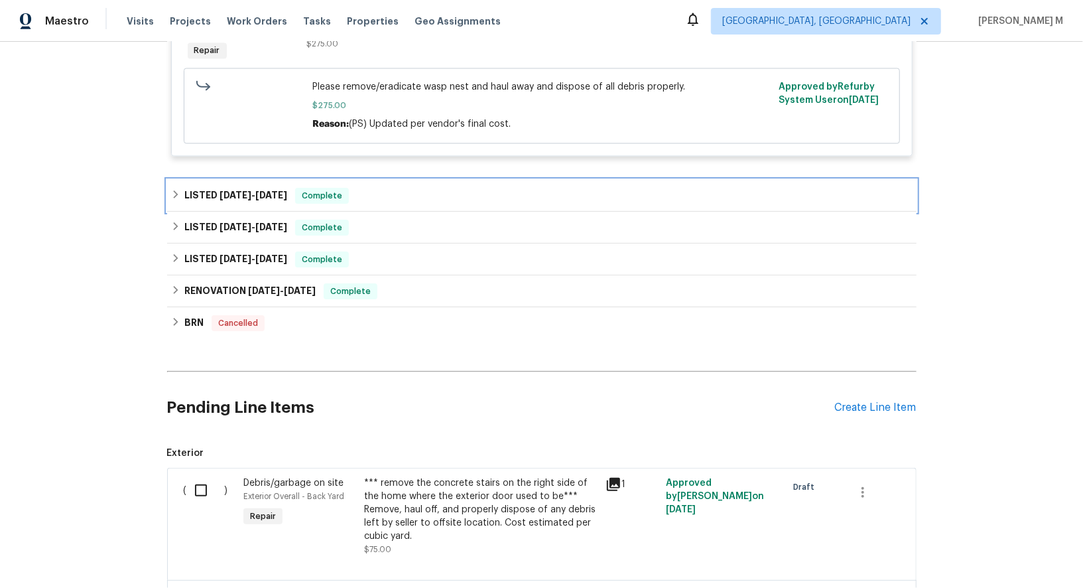
click at [244, 190] on span "[DATE]" at bounding box center [236, 194] width 32 height 9
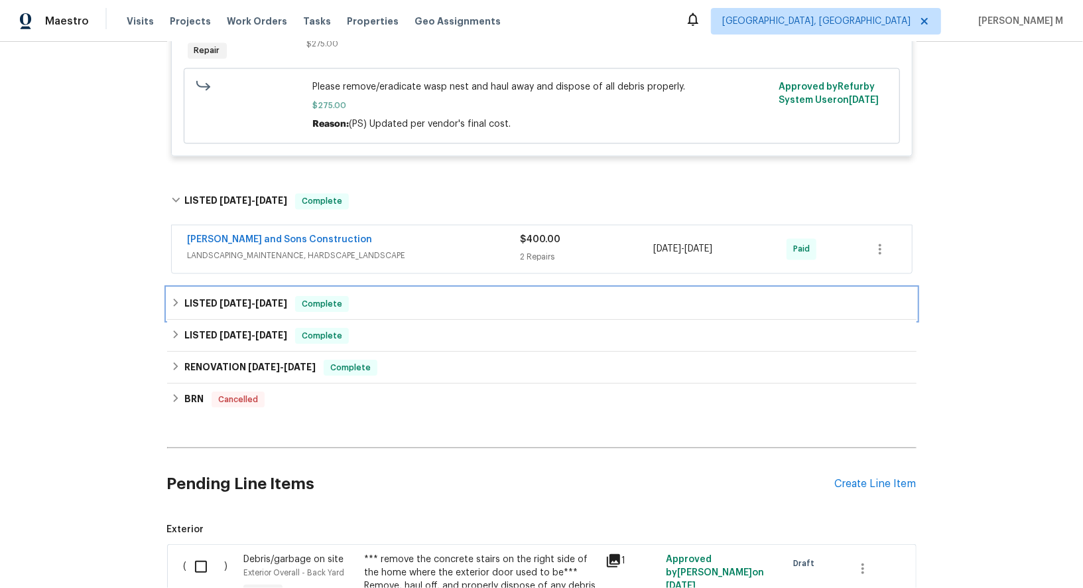
click at [233, 298] on span "[DATE]" at bounding box center [236, 302] width 32 height 9
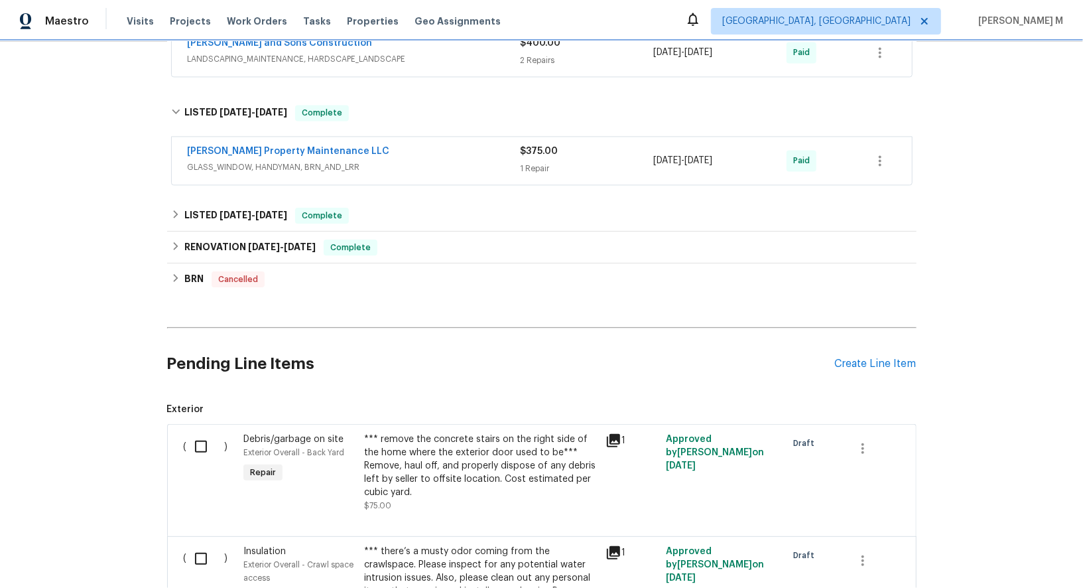
scroll to position [1876, 0]
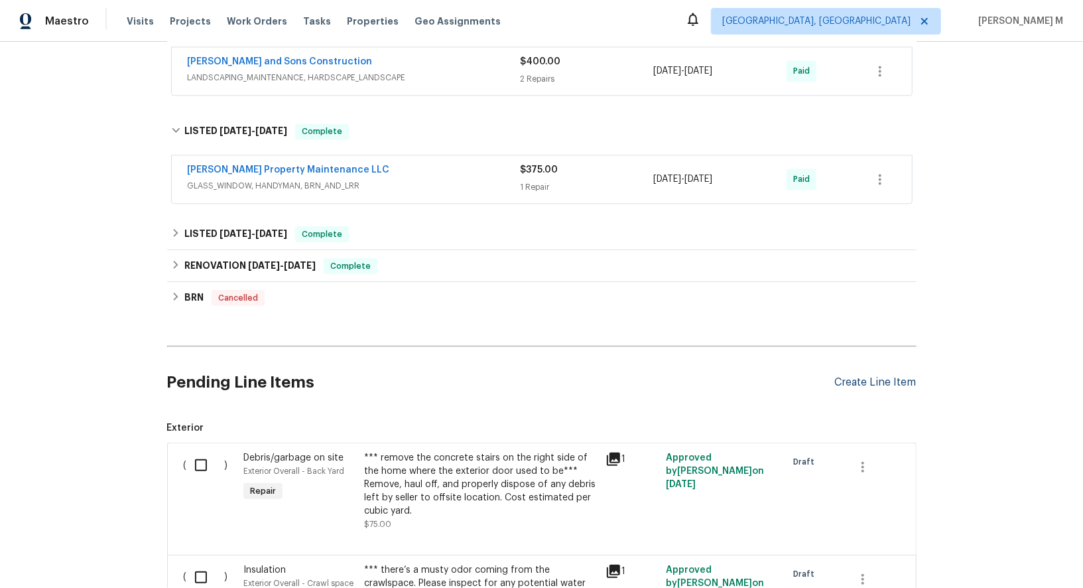
click at [858, 376] on div "Create Line Item" at bounding box center [876, 382] width 82 height 13
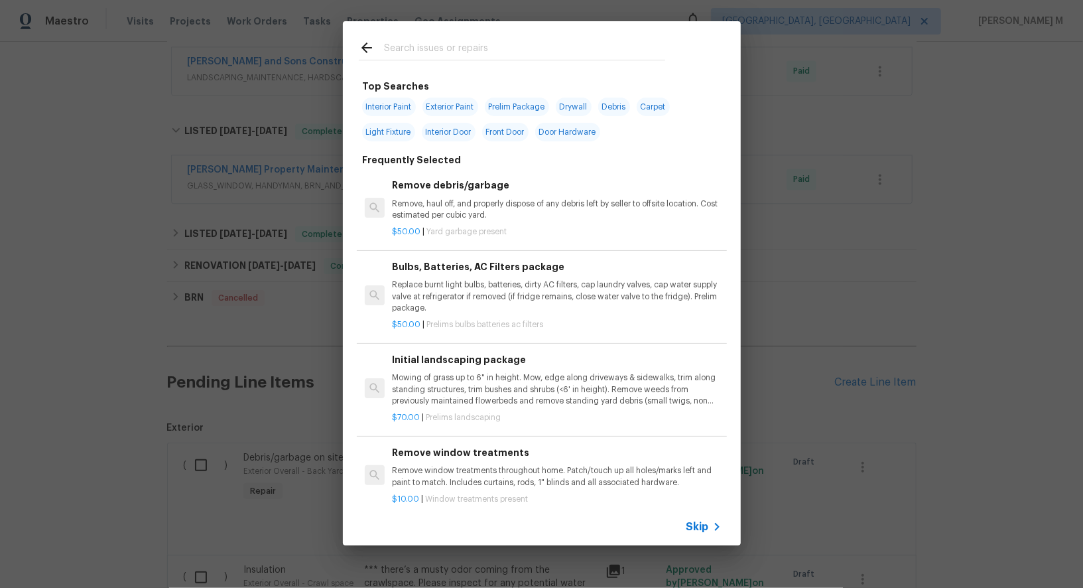
click at [709, 523] on span "Skip" at bounding box center [698, 526] width 23 height 13
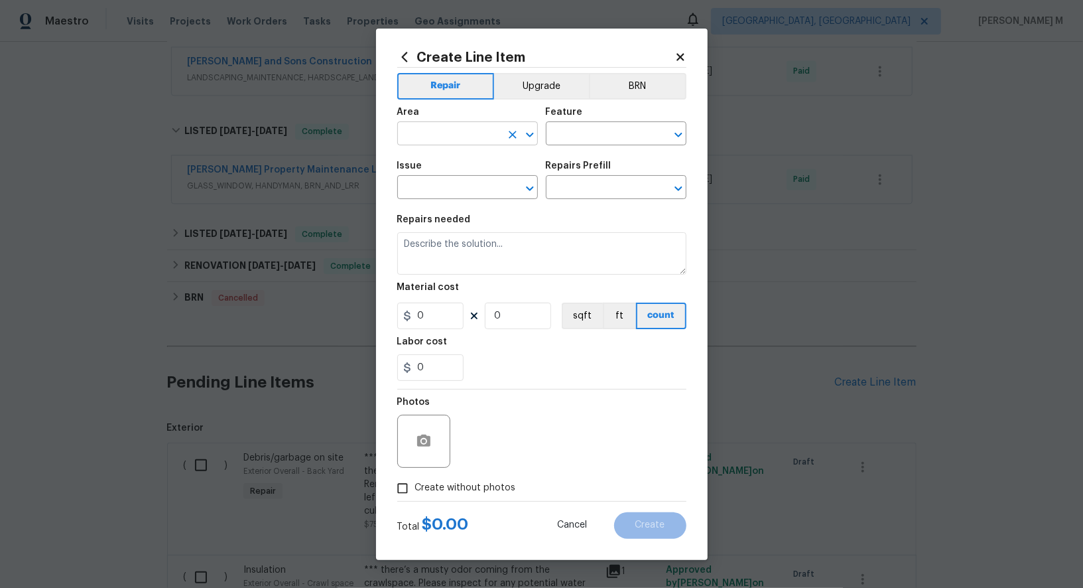
click at [447, 135] on input "text" at bounding box center [448, 135] width 103 height 21
click at [456, 163] on li "Kitchen" at bounding box center [467, 170] width 142 height 22
type input "Kitchen"
click at [579, 138] on input "text" at bounding box center [597, 135] width 103 height 21
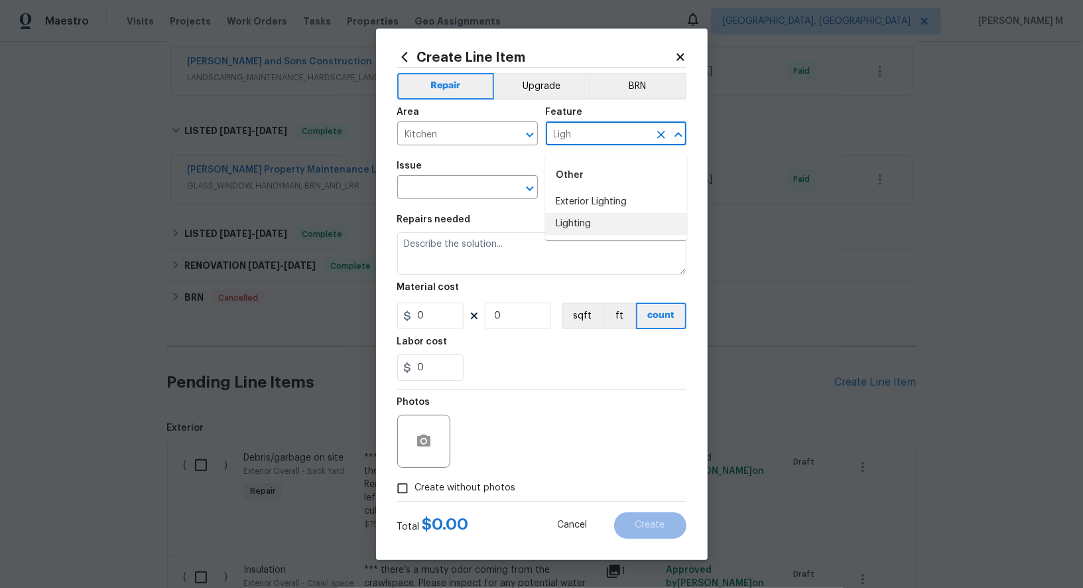
click at [570, 221] on li "Lighting" at bounding box center [616, 224] width 142 height 22
type input "Lighting"
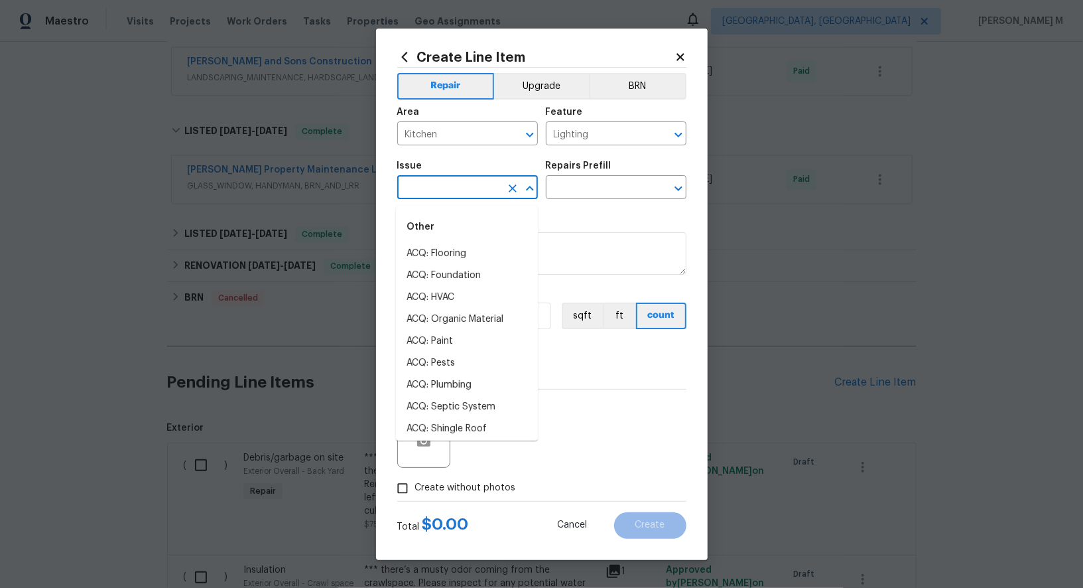
click at [473, 199] on input "text" at bounding box center [448, 188] width 103 height 21
click at [461, 255] on li "Electrical Lighting" at bounding box center [467, 254] width 142 height 22
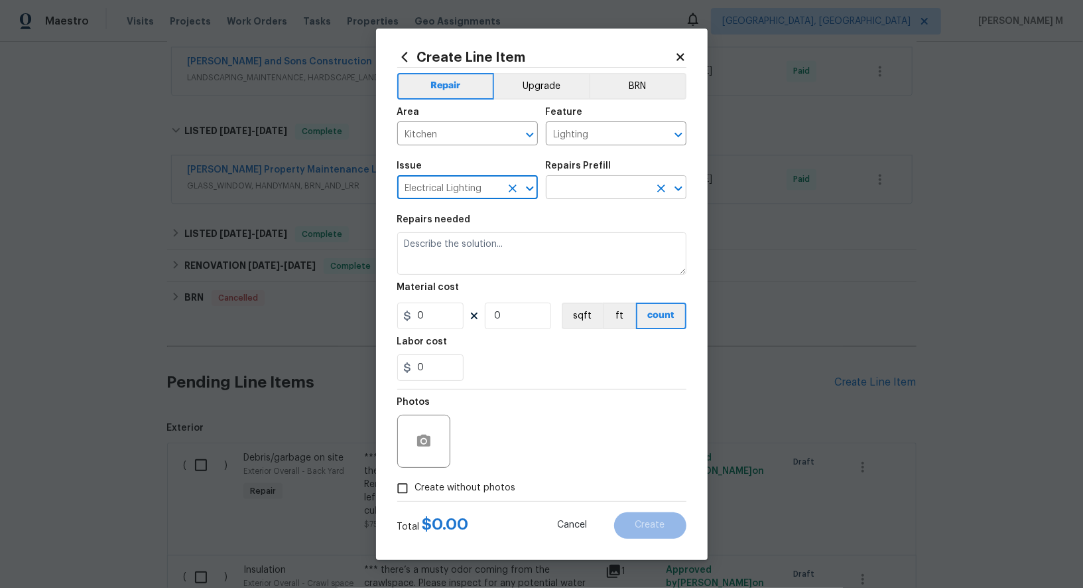
type input "Electrical Lighting"
click at [578, 192] on input "text" at bounding box center [597, 188] width 103 height 21
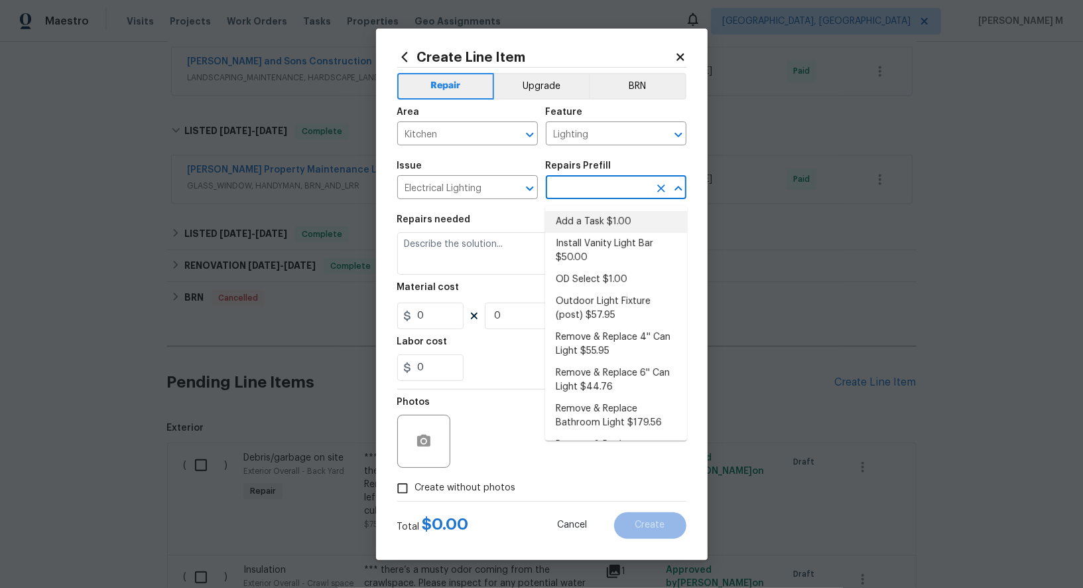
click at [578, 214] on li "Add a Task $1.00" at bounding box center [616, 222] width 142 height 22
type input "Add a Task $1.00"
type textarea "HPM to detail"
type input "1"
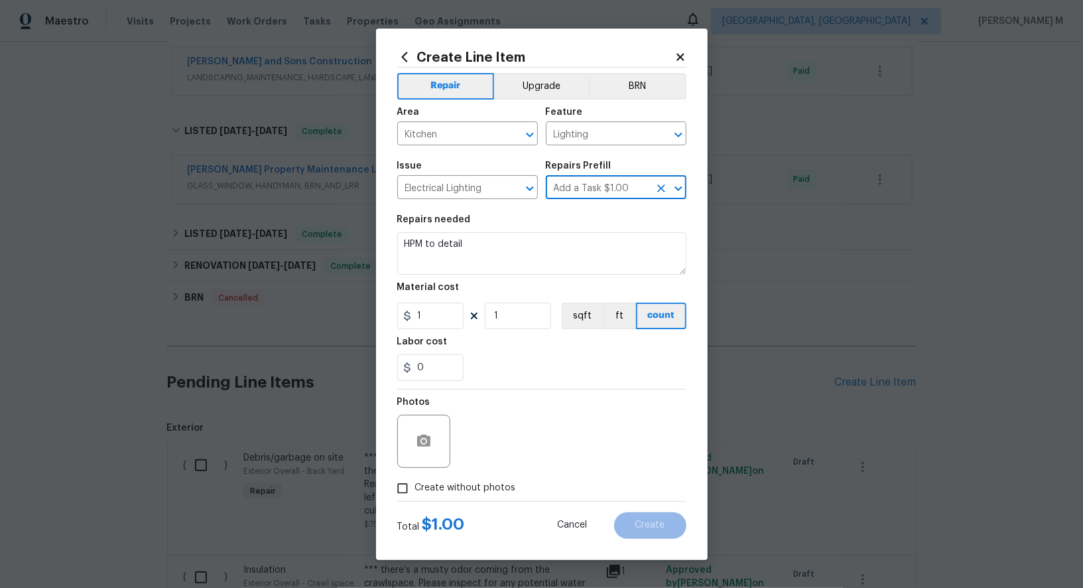
click at [579, 192] on input "Add a Task $1.00" at bounding box center [597, 188] width 103 height 21
